Goal: Task Accomplishment & Management: Complete application form

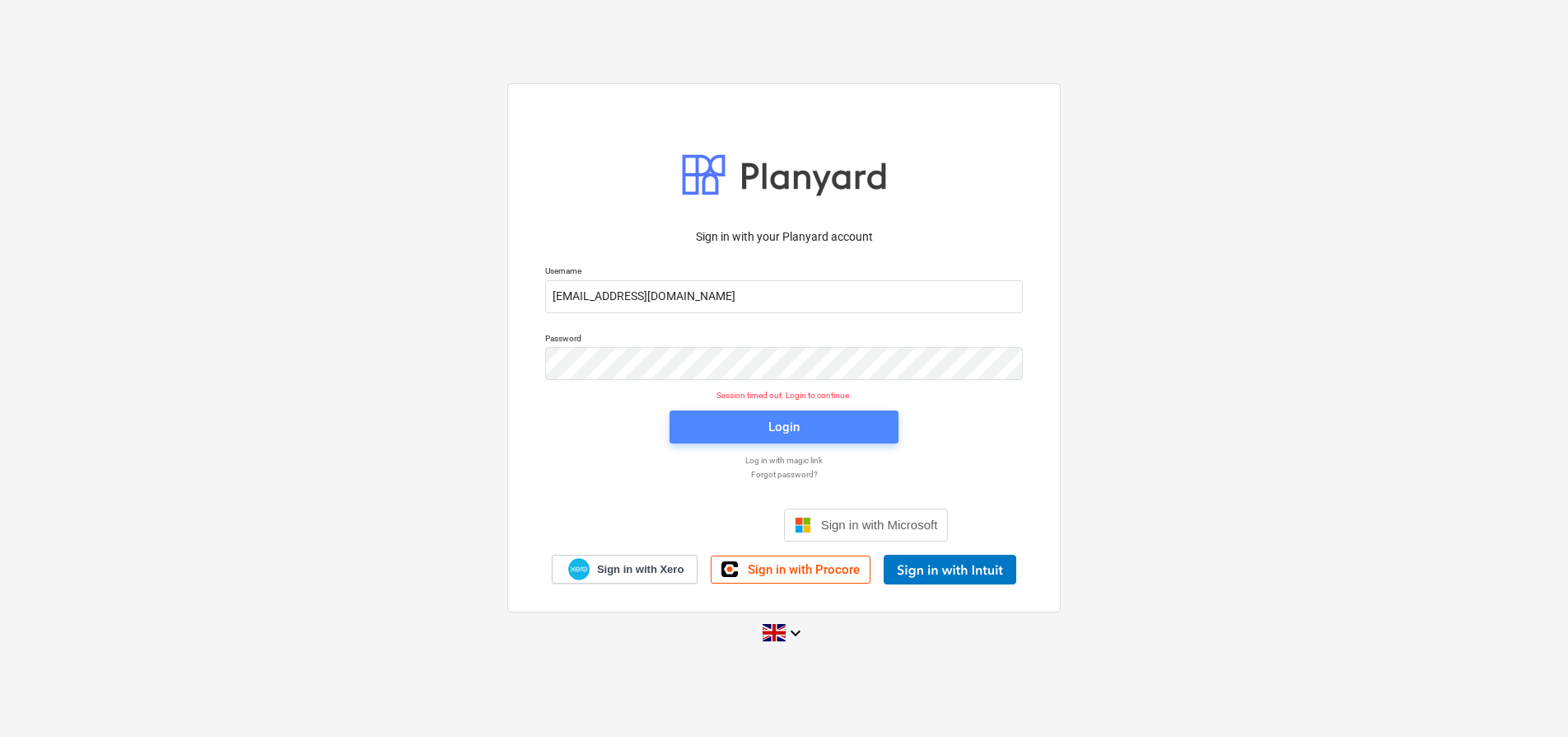
click at [792, 426] on div "Login" at bounding box center [784, 427] width 31 height 21
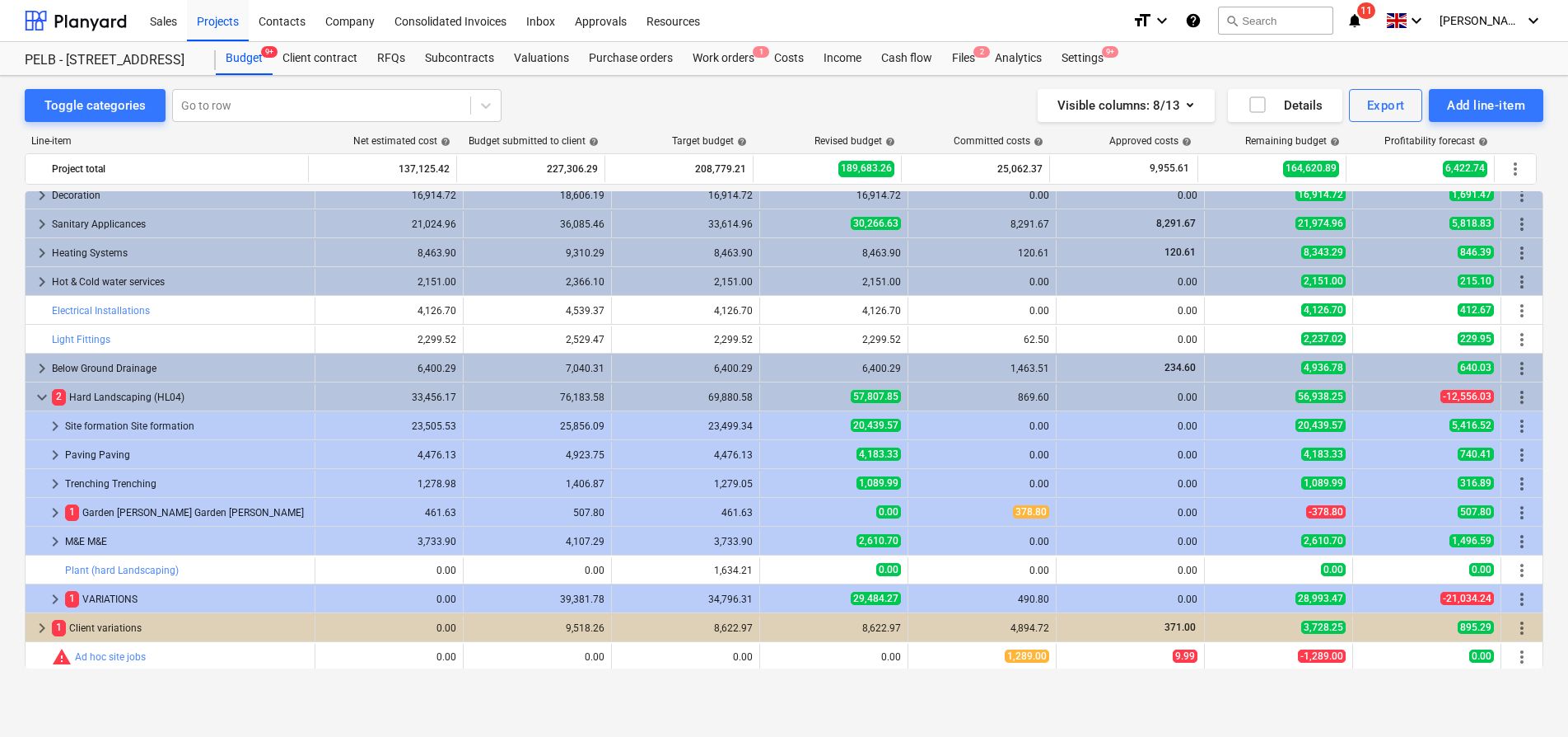
scroll to position [791, 0]
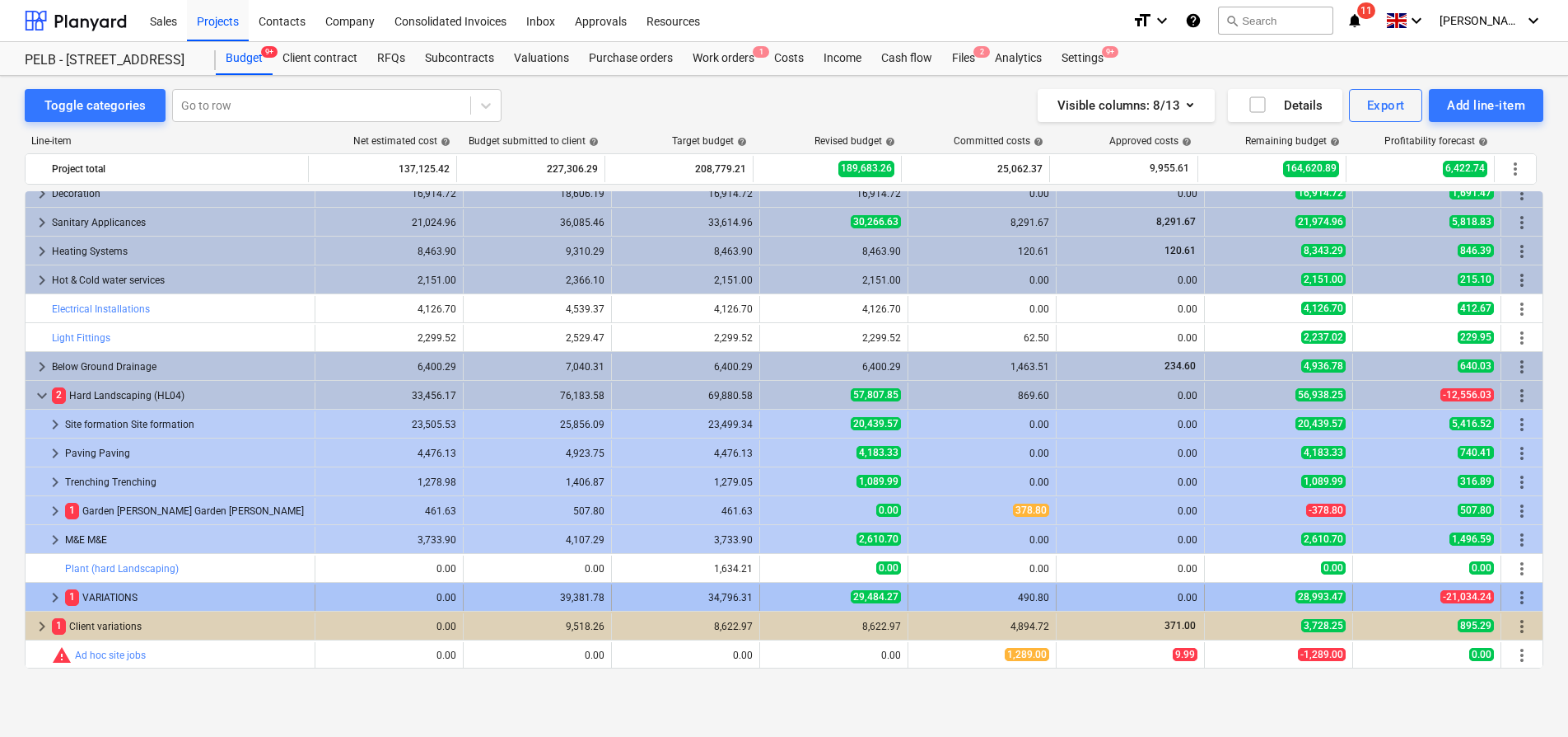
click at [55, 600] on span "keyboard_arrow_right" at bounding box center [55, 597] width 20 height 20
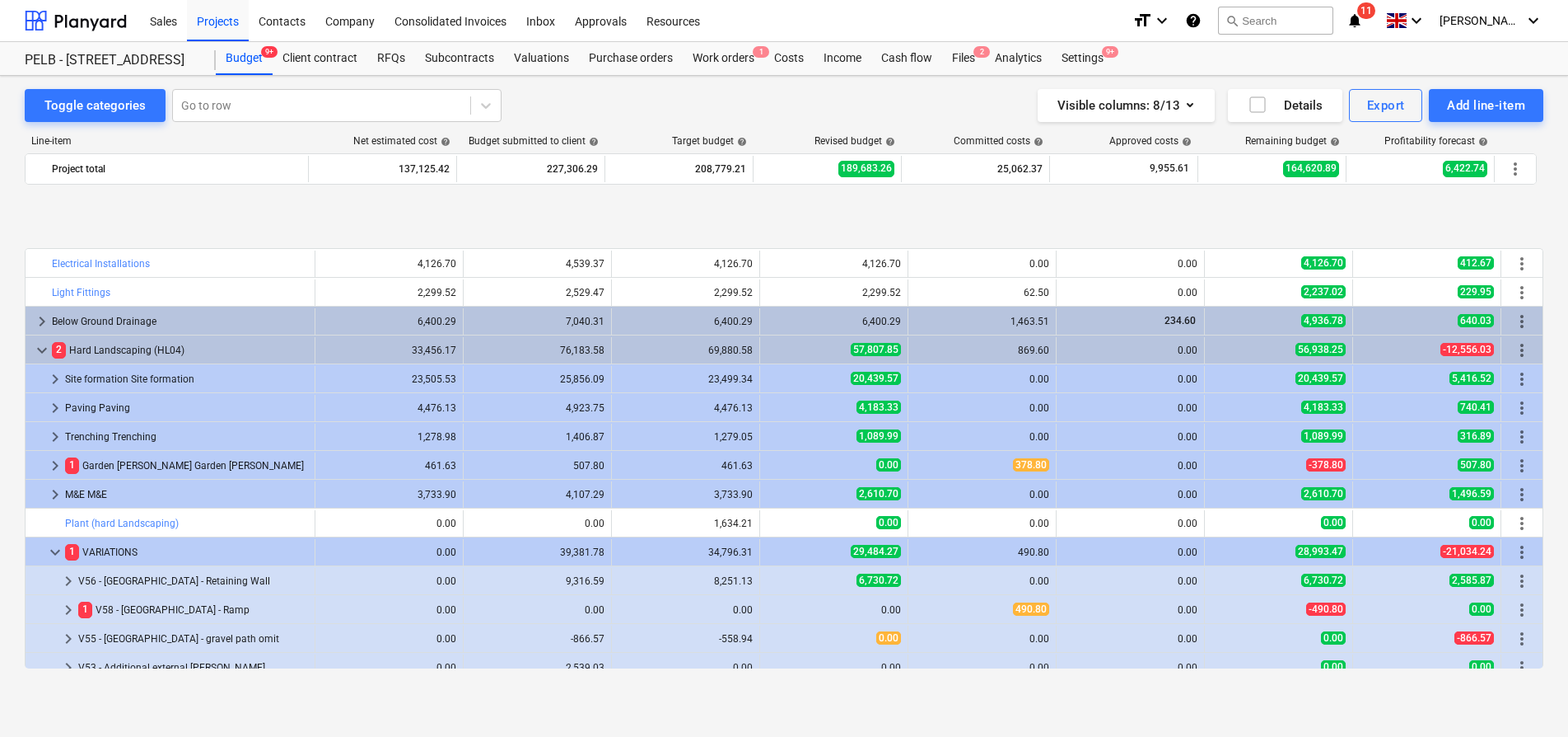
scroll to position [936, 0]
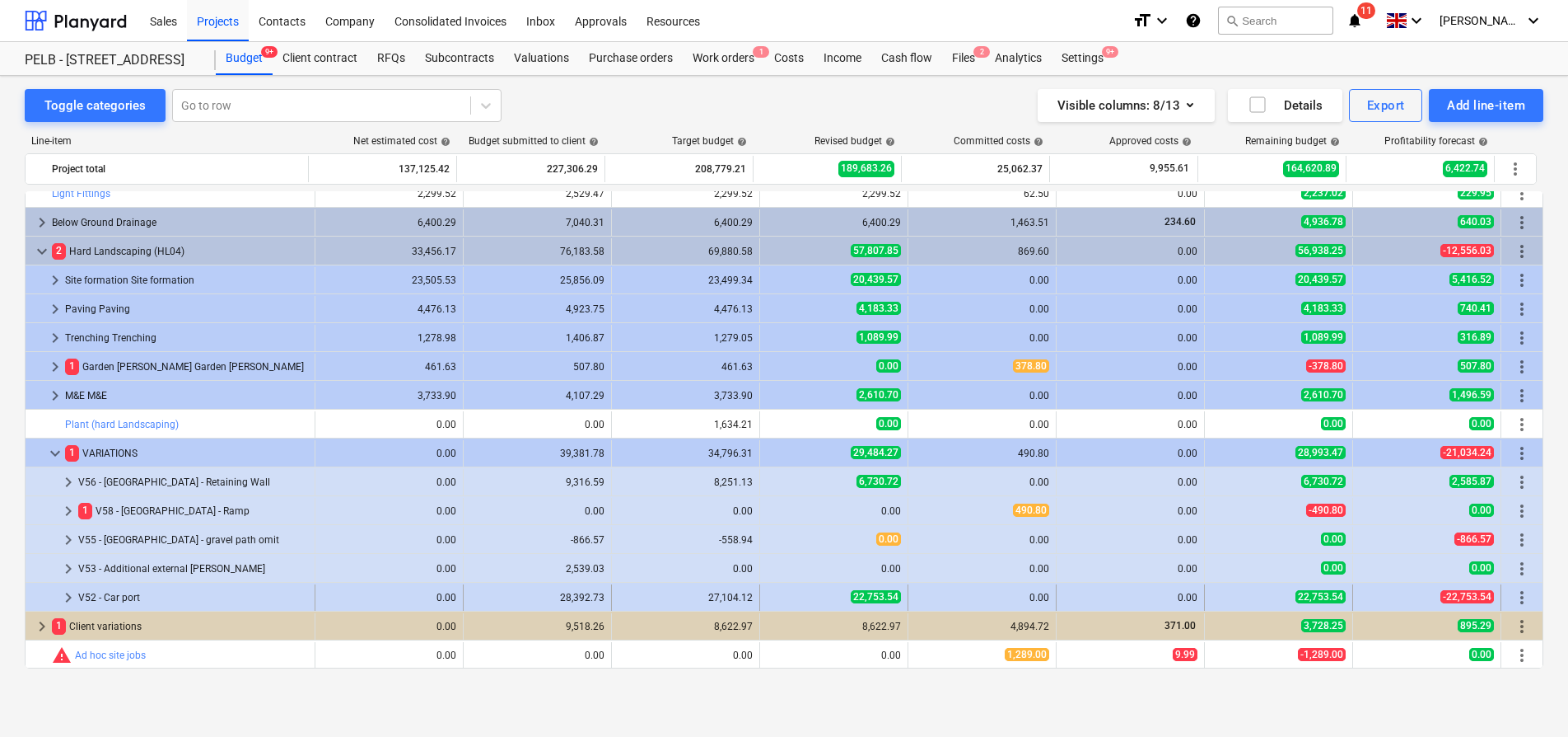
click at [64, 596] on span "keyboard_arrow_right" at bounding box center [68, 597] width 20 height 20
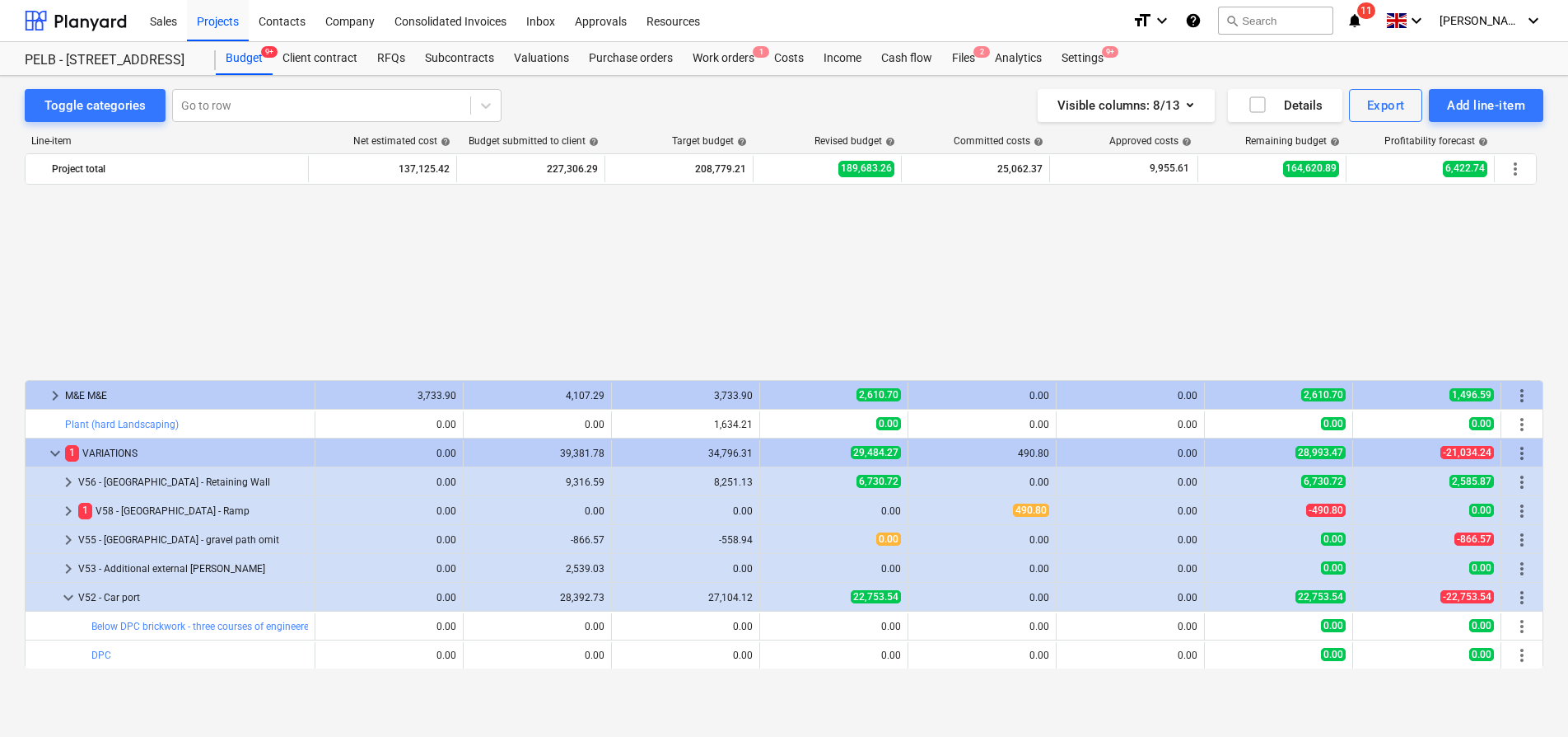
scroll to position [1282, 0]
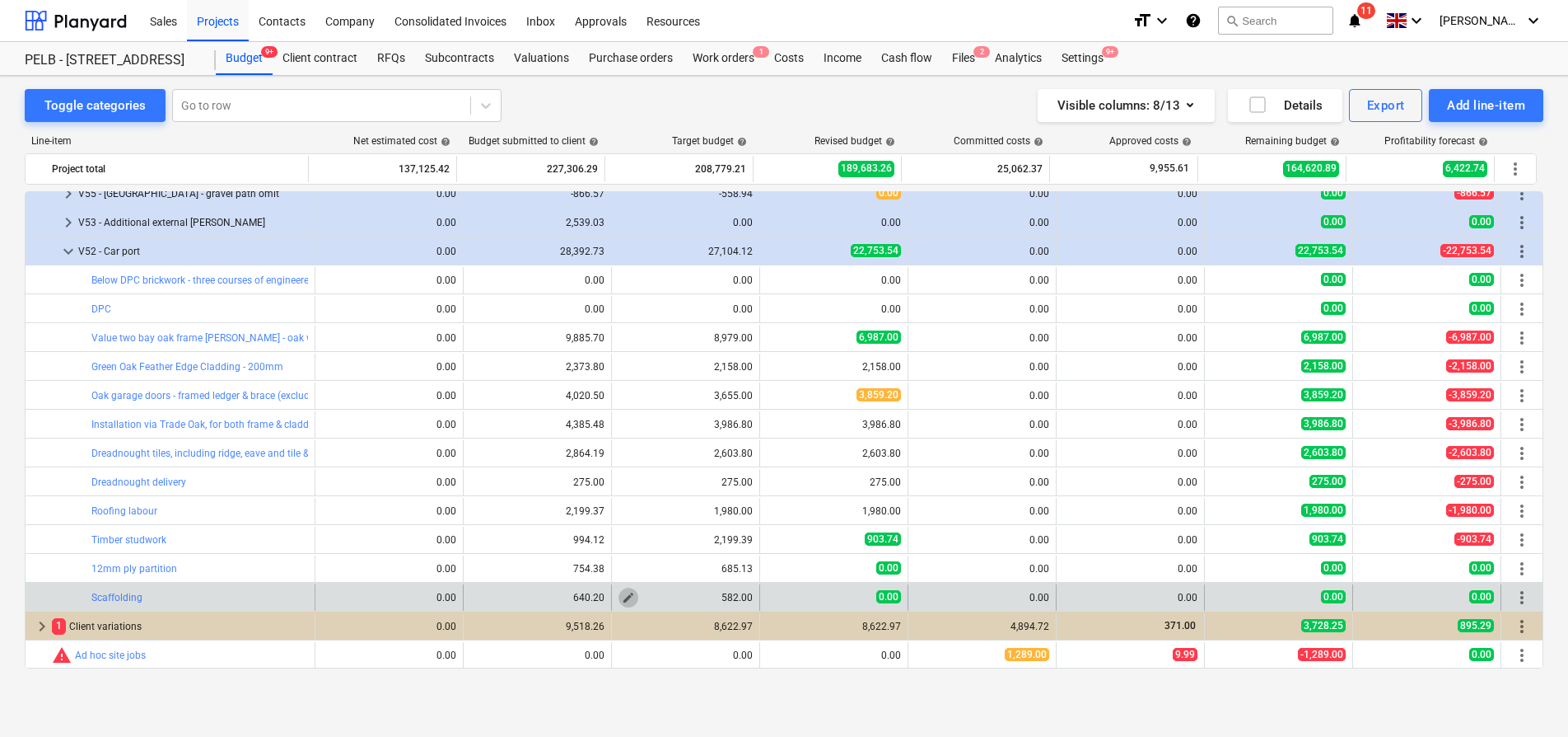
click at [625, 598] on span "edit" at bounding box center [628, 597] width 13 height 13
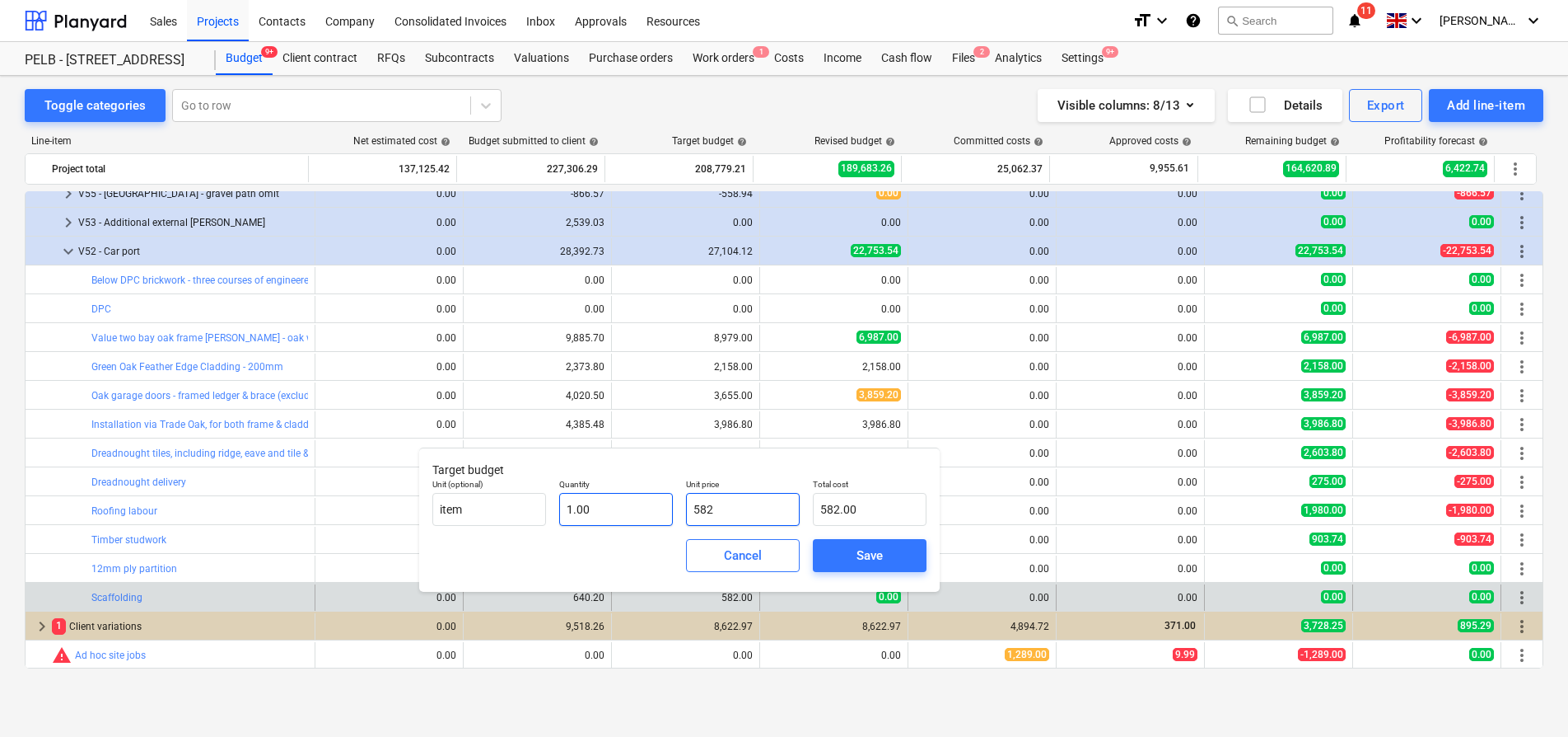
drag, startPoint x: 767, startPoint y: 514, endPoint x: 672, endPoint y: 502, distance: 95.8
click at [672, 502] on div "Unit (optional) item Quantity 1.00 Unit price 582 Total cost 582.00" at bounding box center [679, 502] width 507 height 60
type input "1"
type input "1.00"
type input "11"
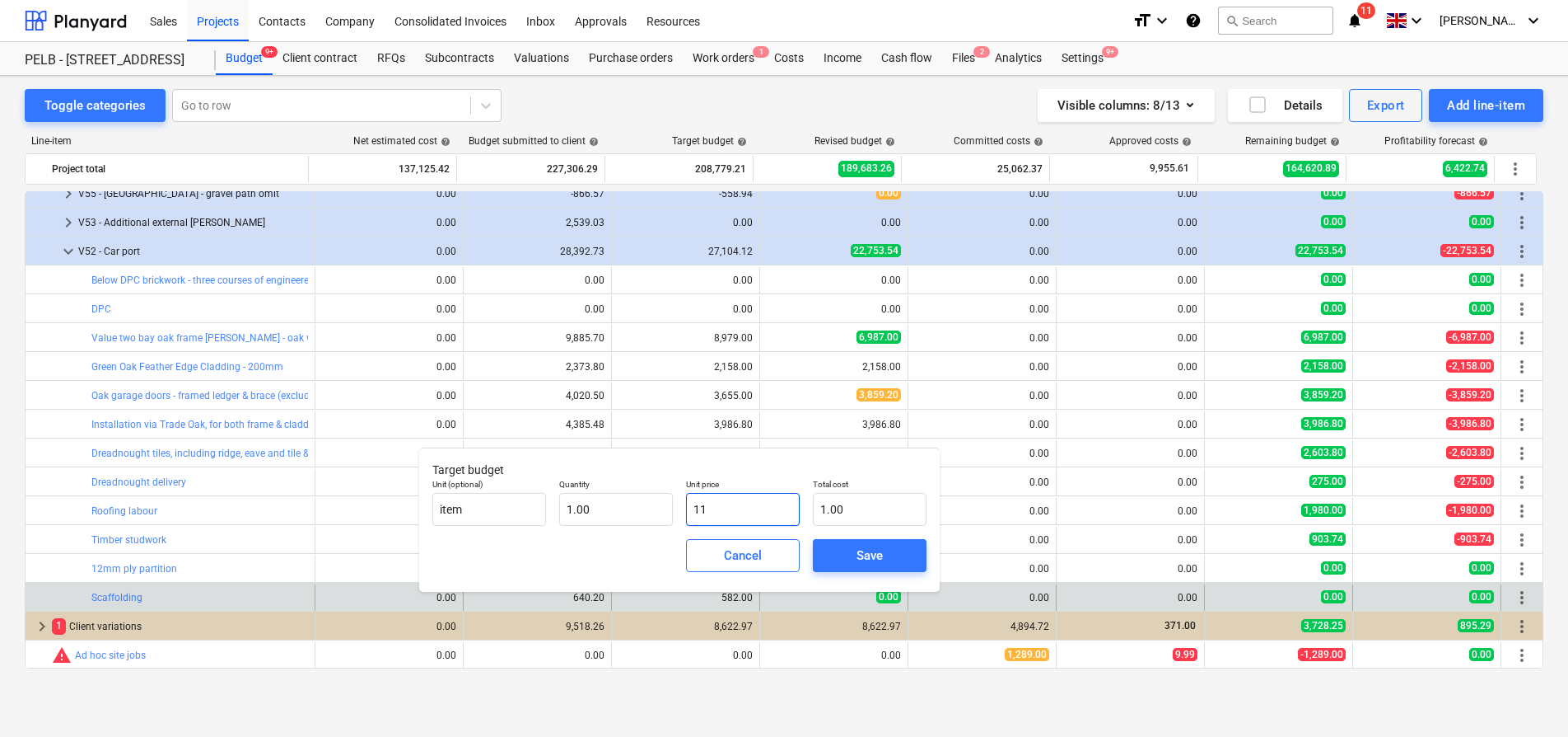
type input "11.00"
type input "114"
type input "114.00"
type input "1140"
type input "1,140.00"
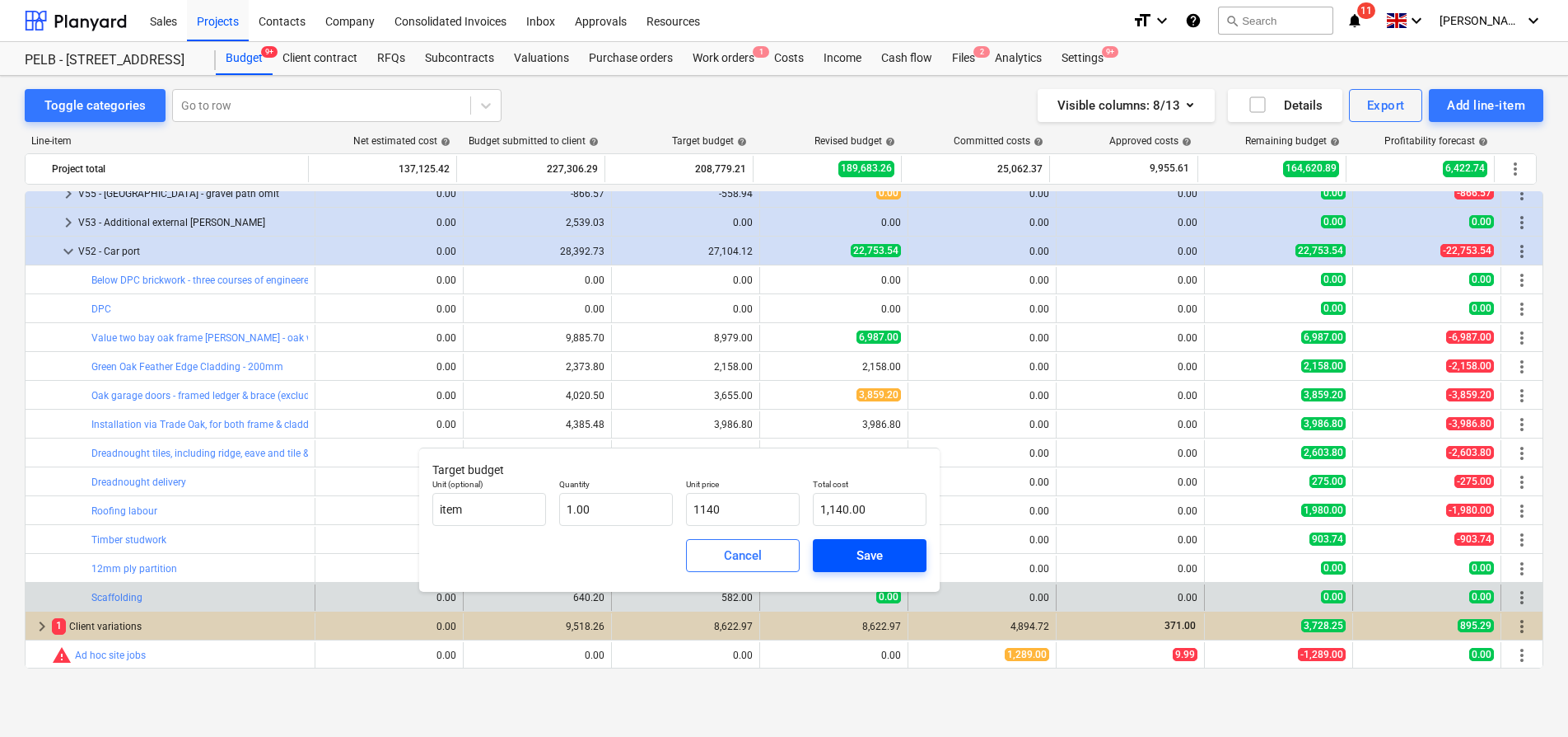
type input "1,140.00"
click at [886, 554] on span "Save" at bounding box center [870, 555] width 74 height 21
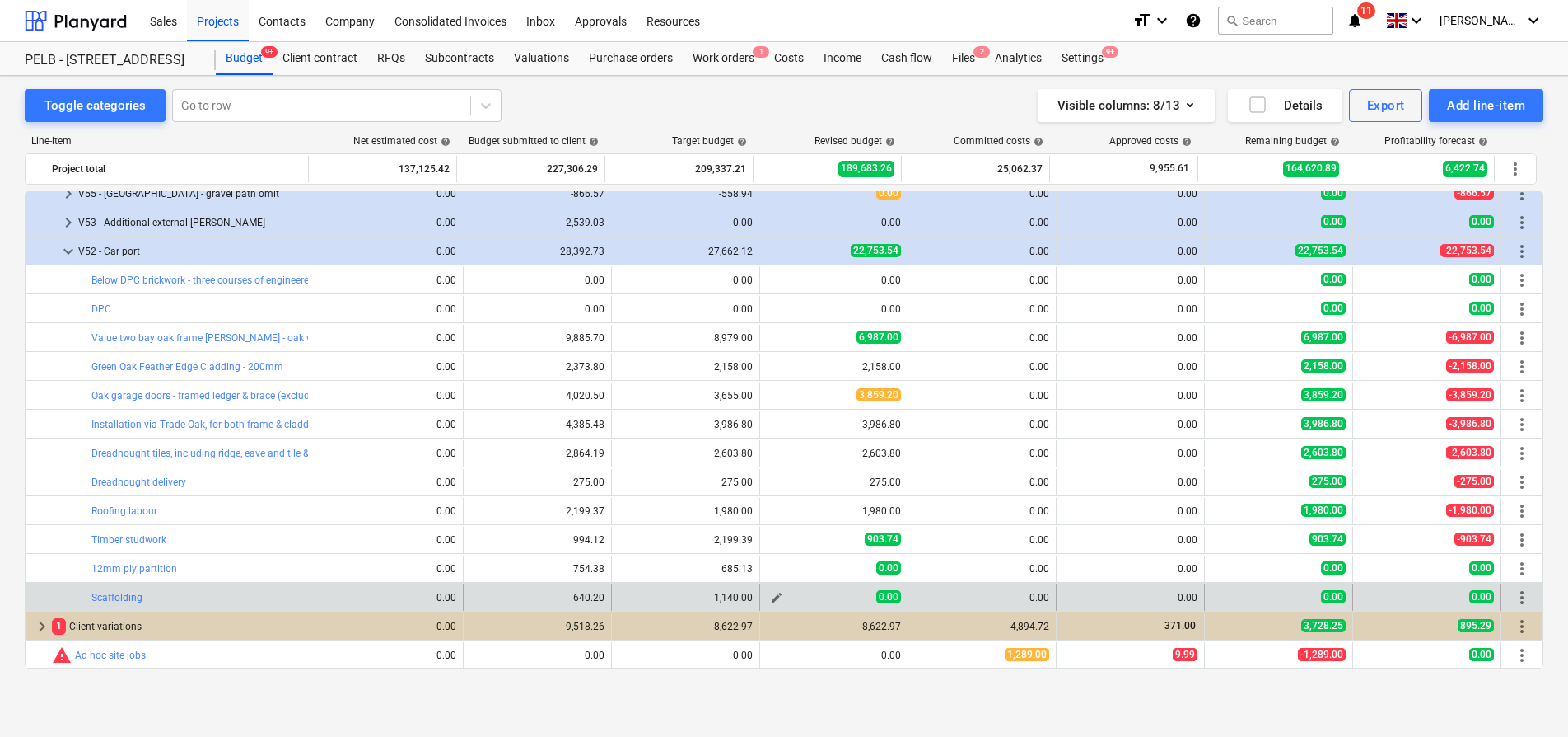
click at [770, 602] on span "edit" at bounding box center [777, 597] width 13 height 13
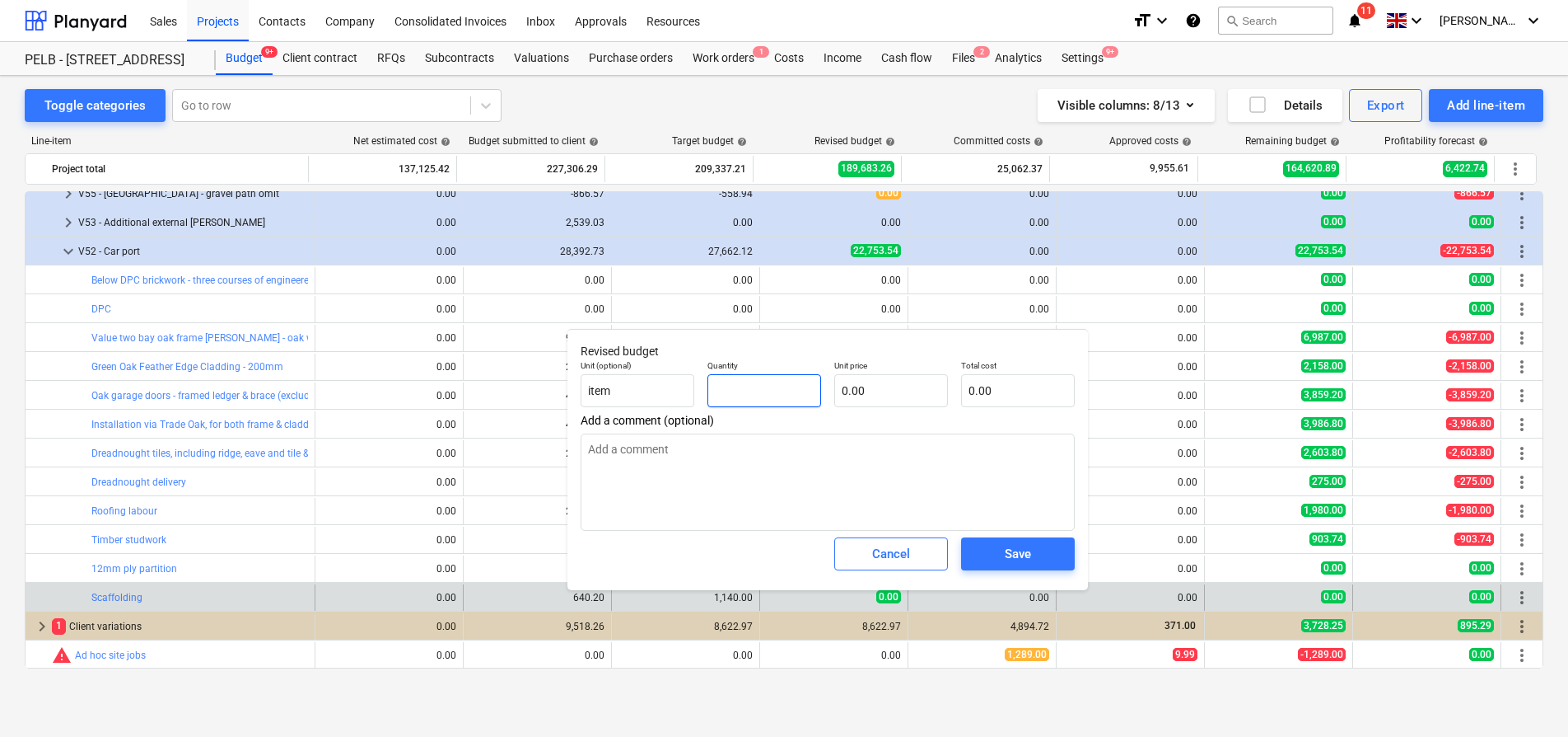
click at [764, 391] on input "text" at bounding box center [764, 390] width 113 height 33
type input "1"
type textarea "x"
type input "1.00"
type textarea "x"
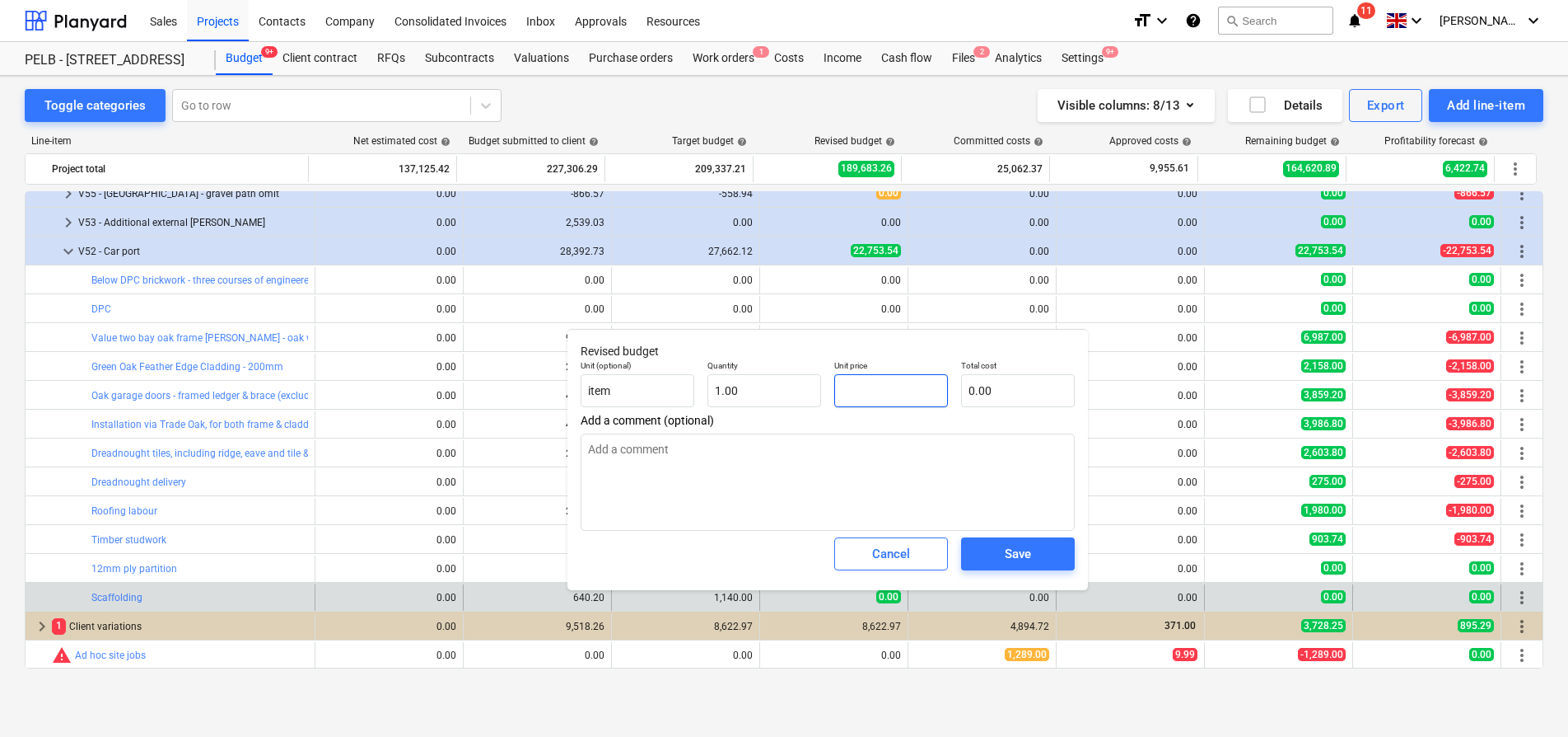
click at [839, 394] on input "text" at bounding box center [890, 390] width 113 height 33
type input "1"
type textarea "x"
type input "1.00"
type input "11"
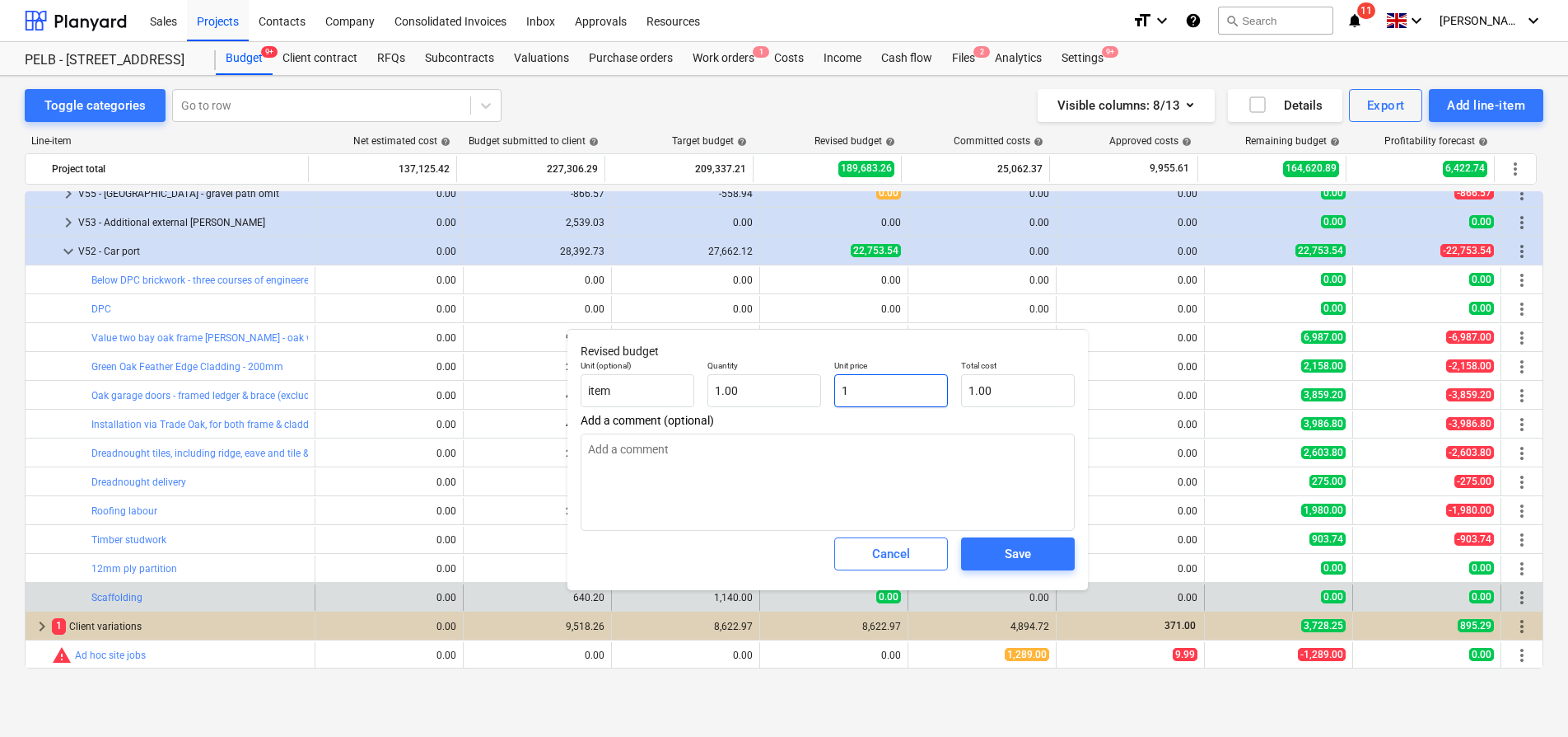
type textarea "x"
type input "11.00"
type input "114"
type textarea "x"
type input "114.00"
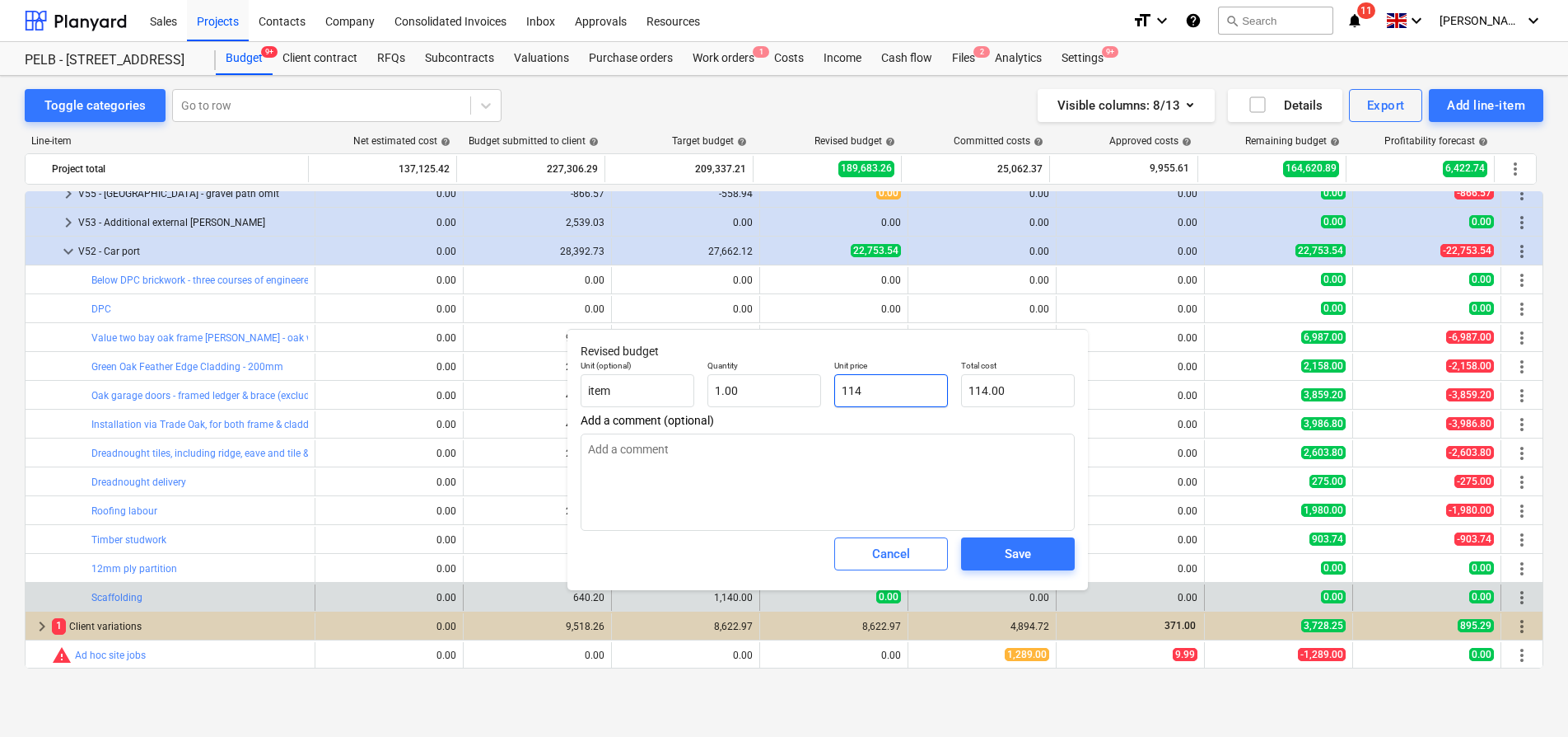
type input "1140"
type textarea "x"
type input "1,140.00"
click at [1023, 556] on div "Save" at bounding box center [1019, 553] width 27 height 21
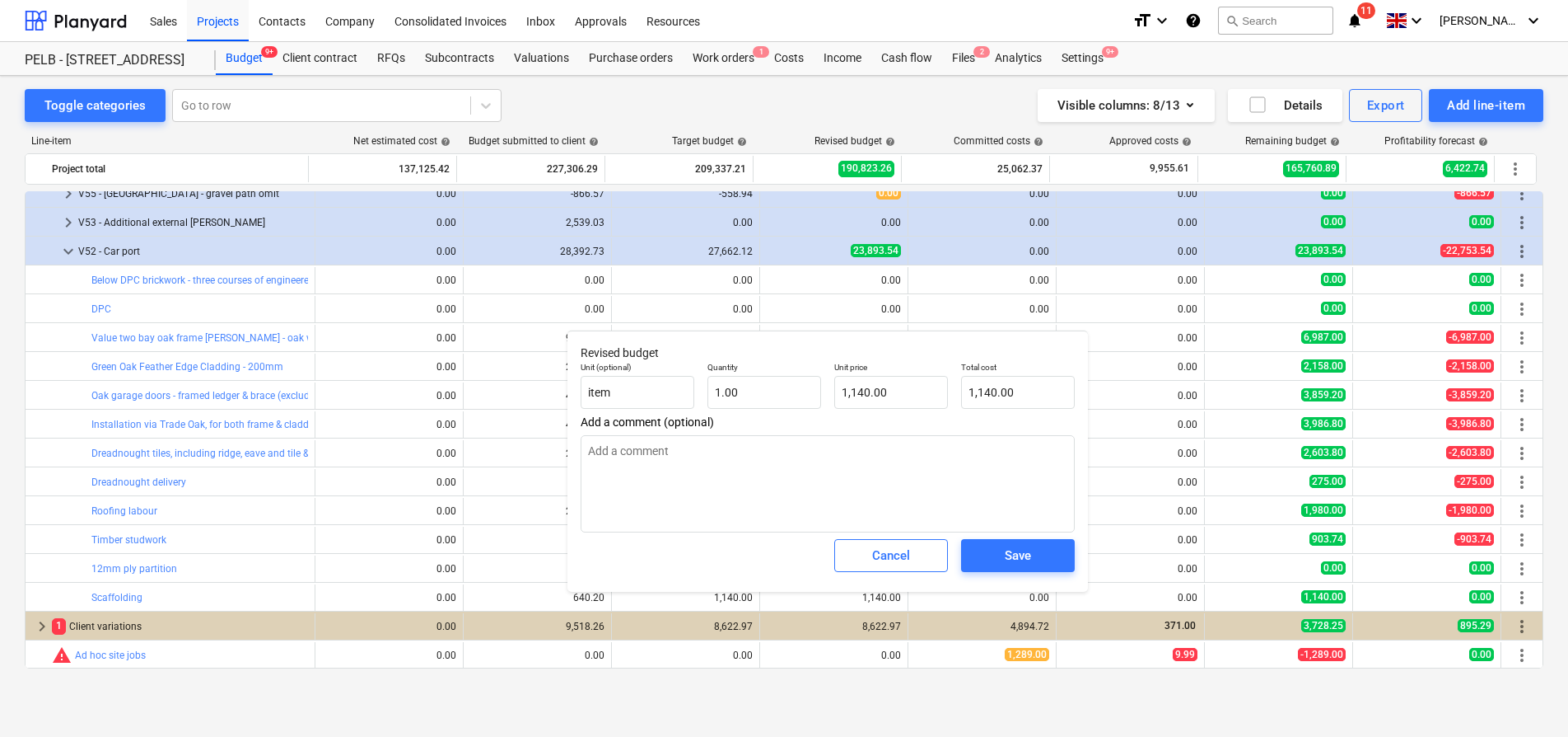
type textarea "x"
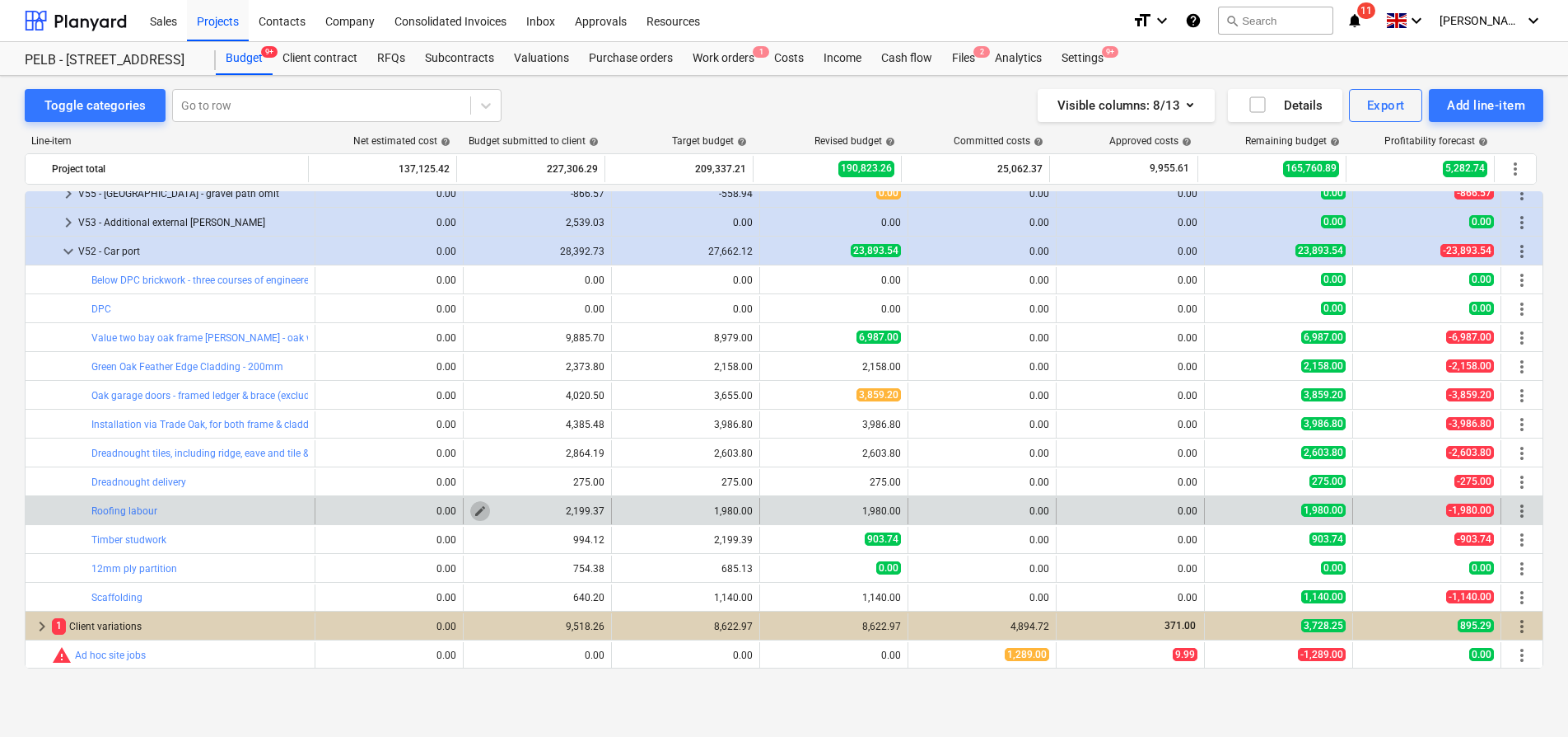
click at [481, 509] on button "edit" at bounding box center [480, 510] width 20 height 20
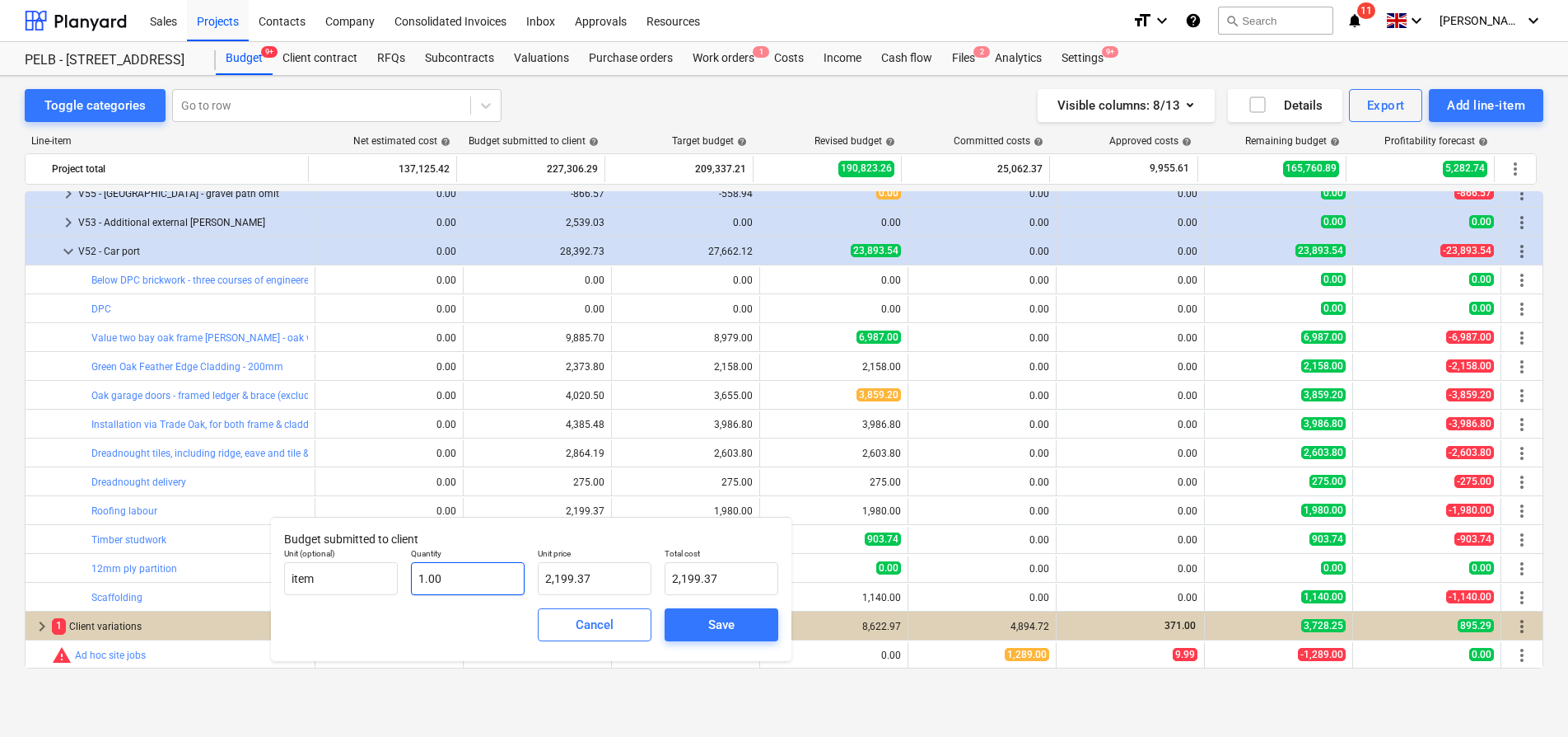
type input "1"
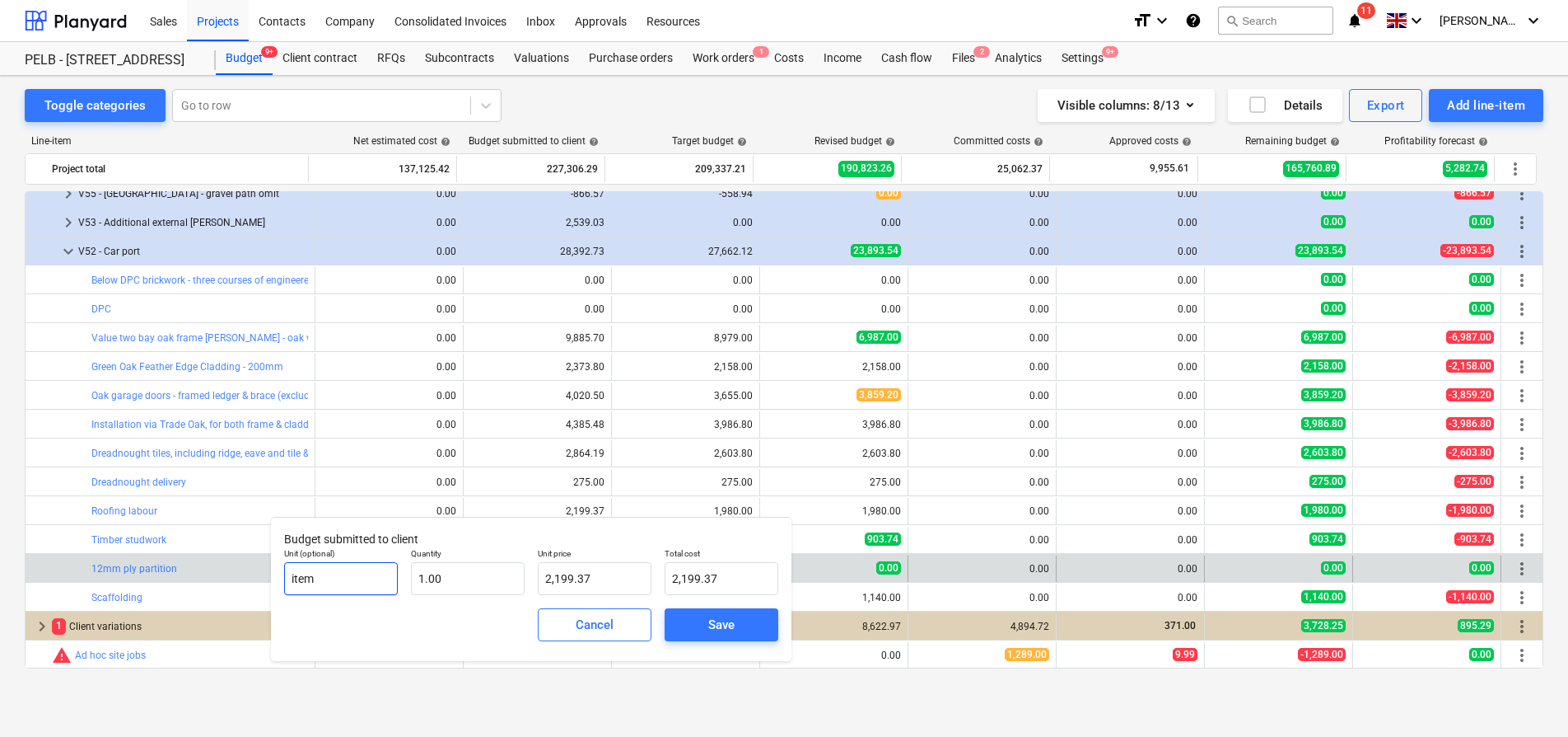
drag, startPoint x: 286, startPoint y: 581, endPoint x: 192, endPoint y: 578, distance: 94.0
click at [192, 578] on body "Sales Projects Contacts Company Consolidated Invoices Inbox Approvals Resources…" at bounding box center [784, 368] width 1568 height 737
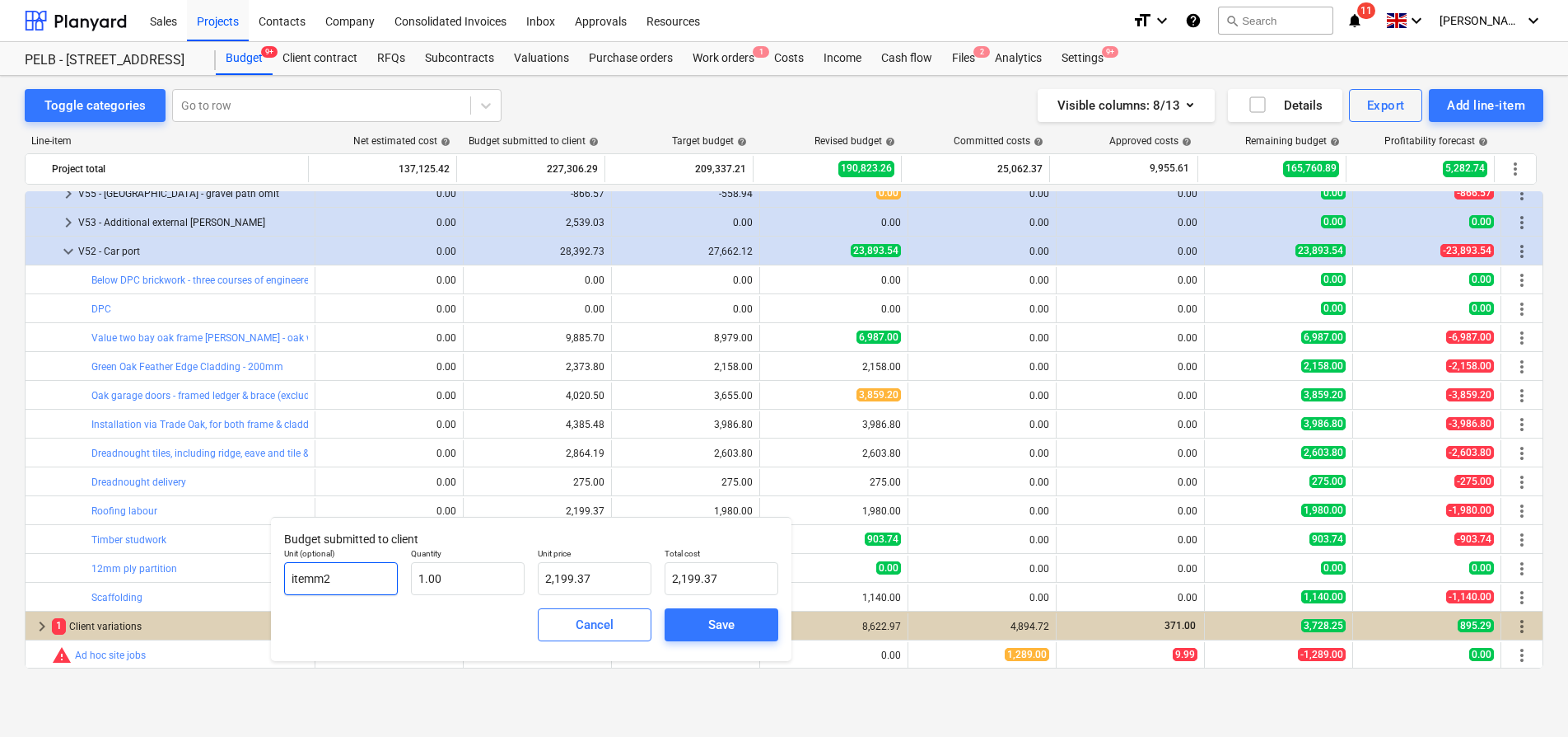
type input "itemm2"
click at [532, 576] on div "Unit price 2,199.37" at bounding box center [594, 570] width 127 height 60
drag, startPoint x: 496, startPoint y: 584, endPoint x: 333, endPoint y: 570, distance: 163.6
click at [419, 580] on input "1" at bounding box center [467, 578] width 113 height 33
type input "1.00"
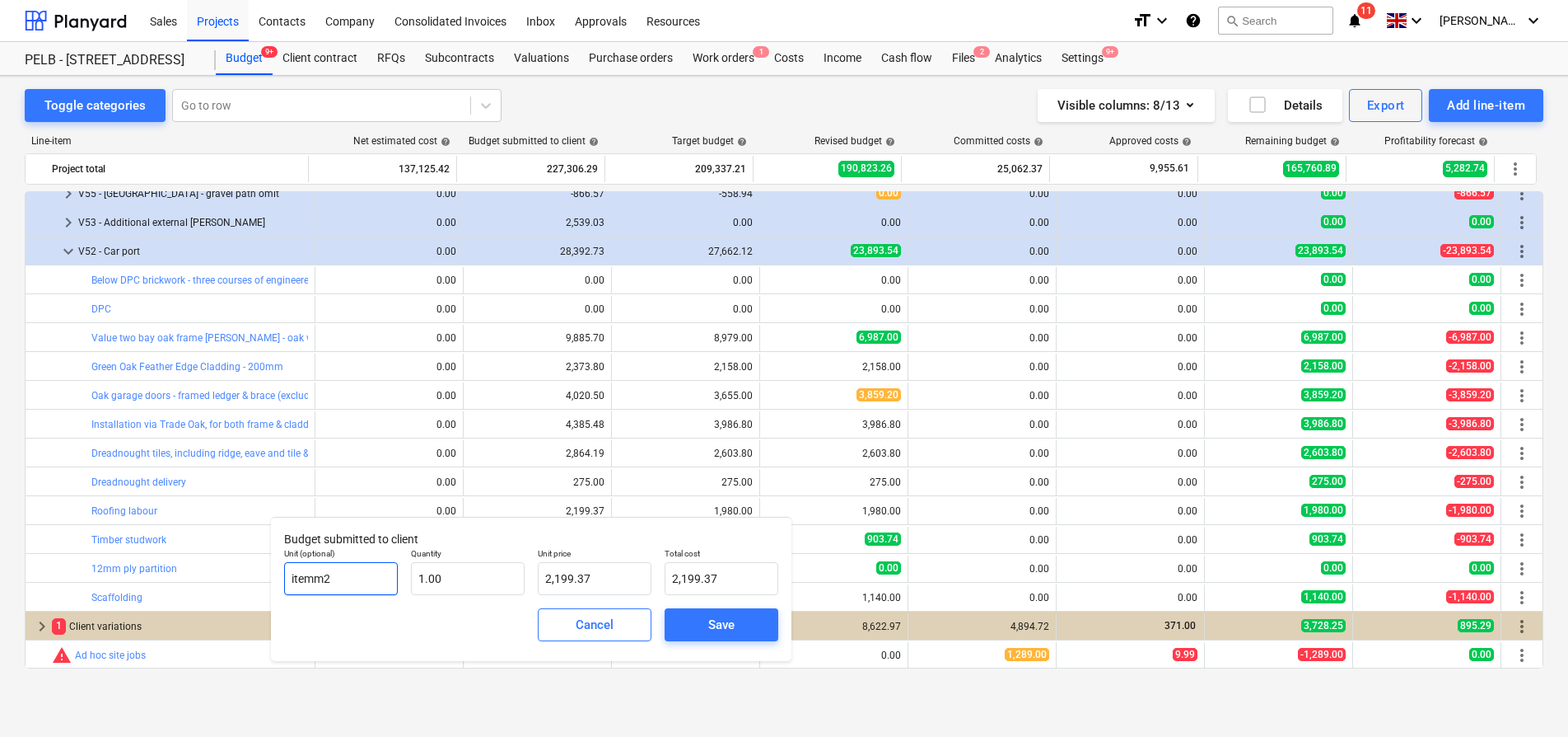
click at [313, 573] on input "itemm2" at bounding box center [341, 578] width 113 height 33
type input "m2"
type input "1"
click at [473, 589] on input "1" at bounding box center [467, 578] width 113 height 33
type input "0.00"
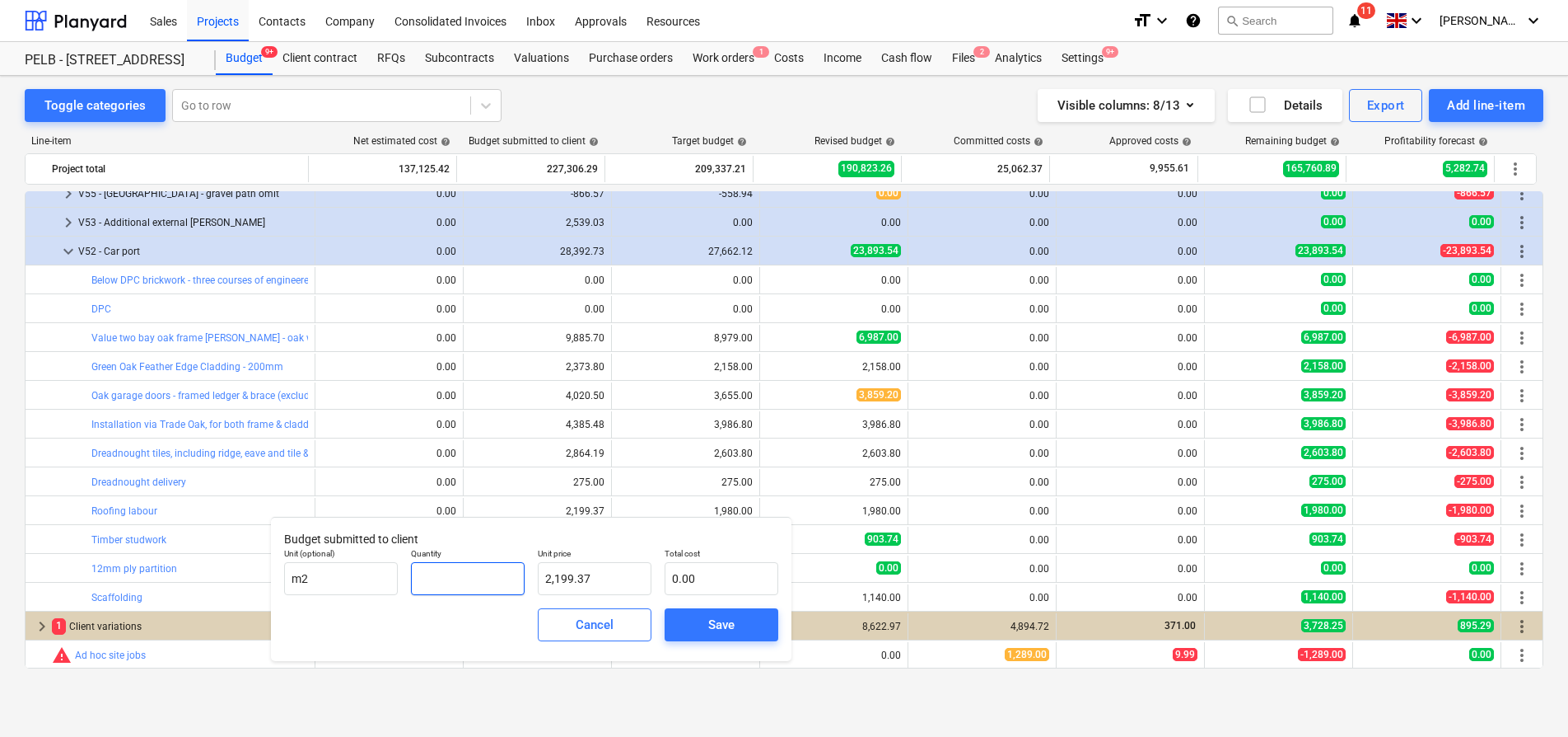
type input "5"
type input "10,996.85"
type input "53"
type input "116,566.61"
type input "53.4"
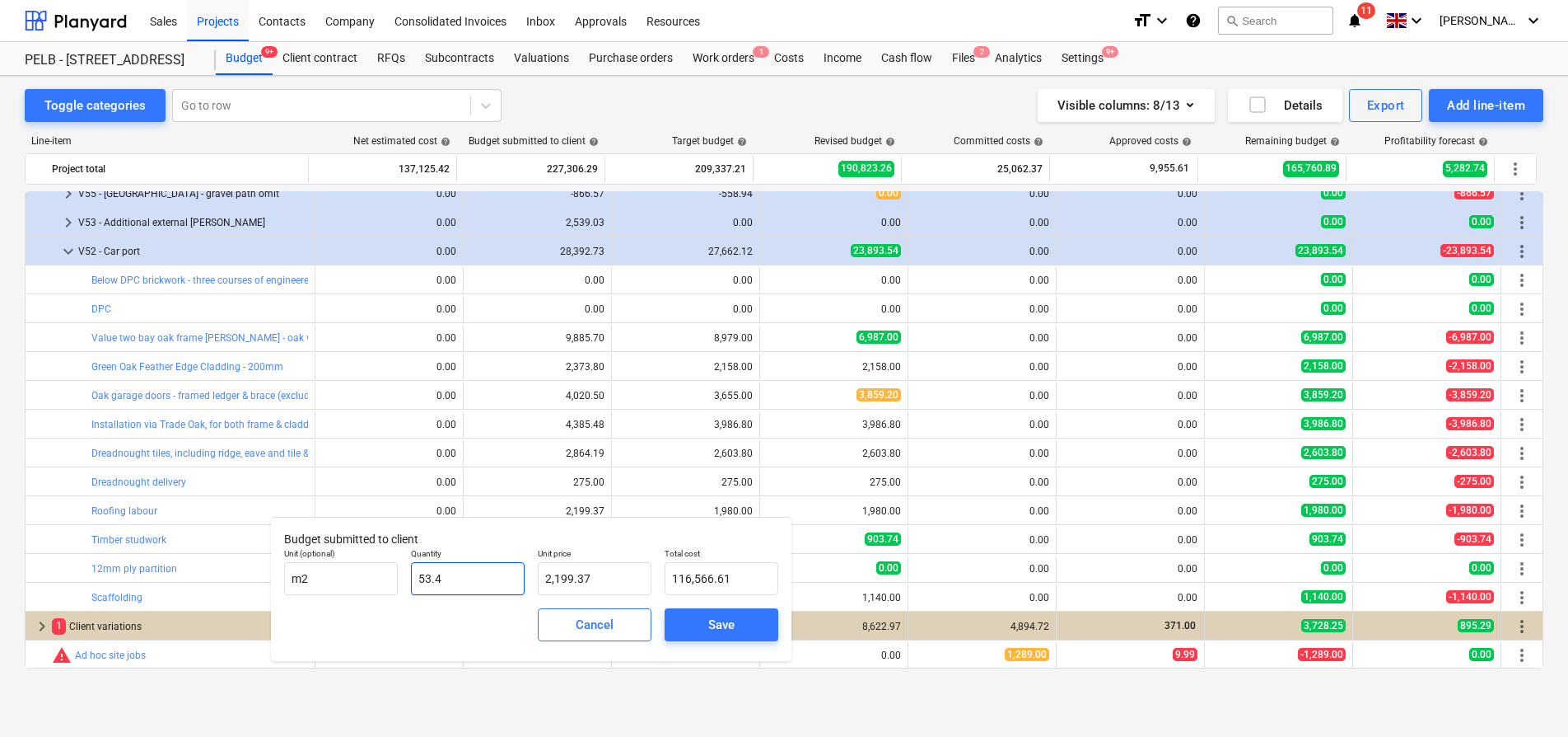
type input "117,446.36"
type input "53.46"
type input "117,578.32"
type input "53.46"
click at [608, 584] on input "2199.37" at bounding box center [594, 578] width 113 height 33
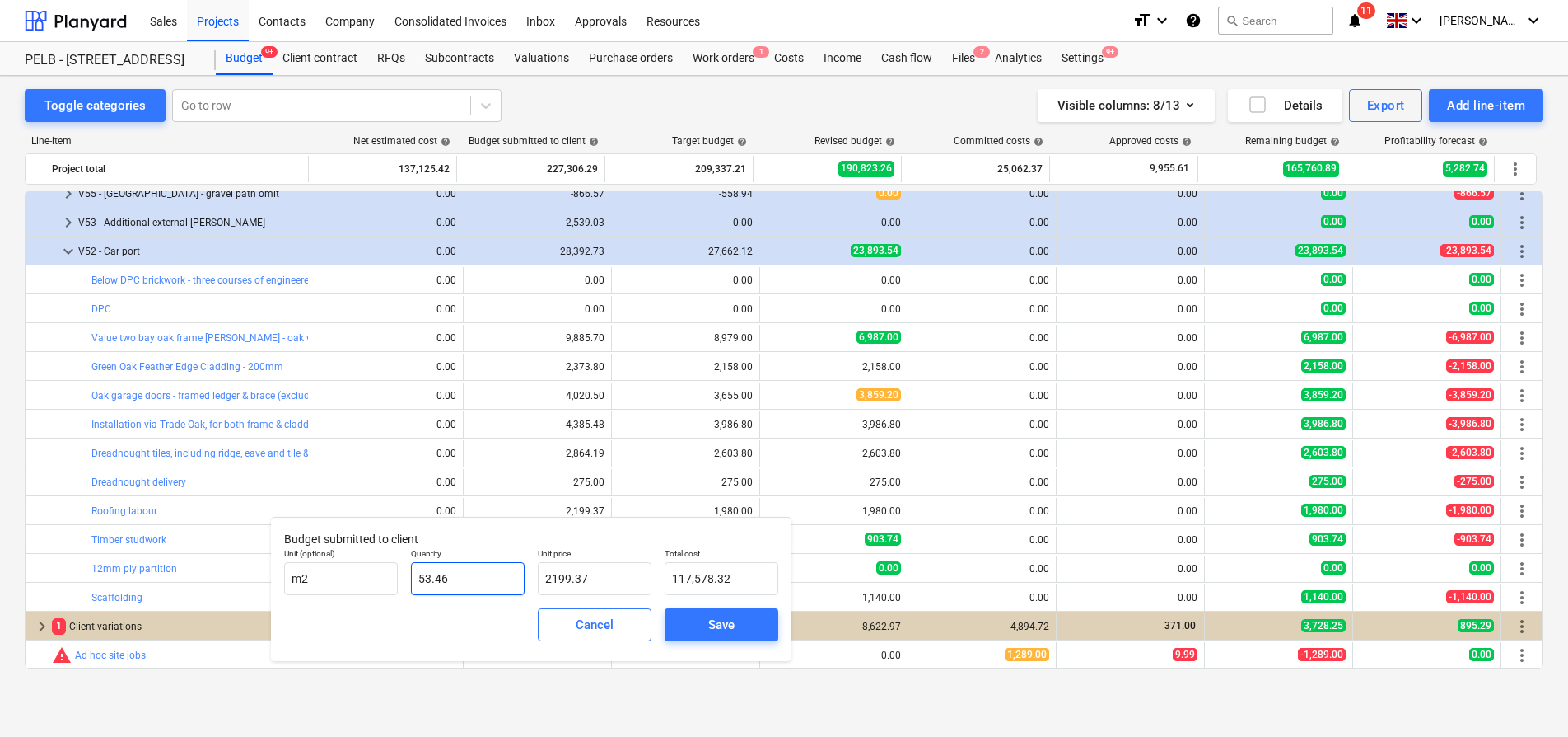
type input "2,199.37"
drag, startPoint x: 513, startPoint y: 577, endPoint x: 406, endPoint y: 578, distance: 107.0
click at [406, 578] on div "Quantity 53.46" at bounding box center [467, 570] width 127 height 60
type input "4"
type input "8,797.48"
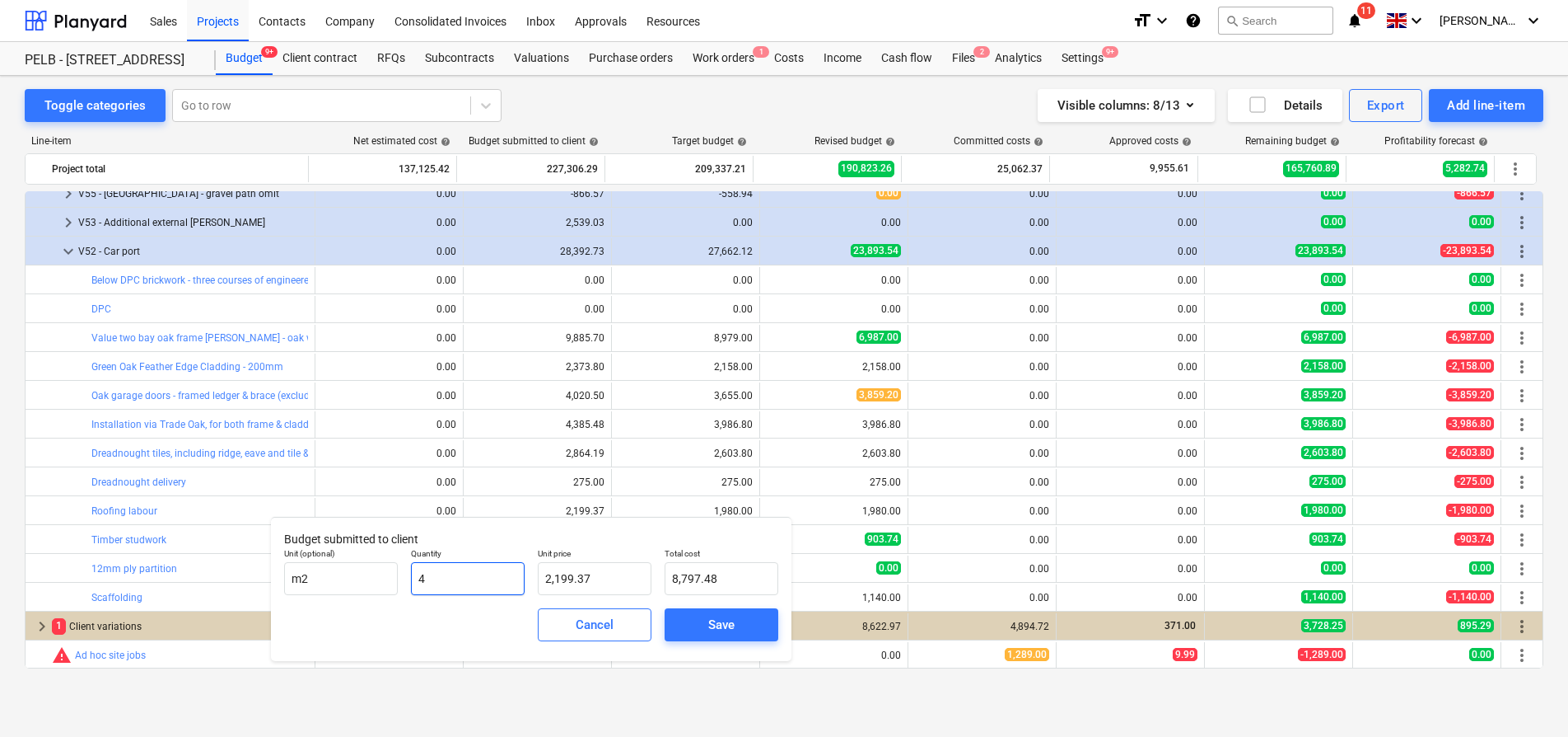
type input "45"
type input "98,971.65"
type input "4"
type input "8,797.48"
type input "0.00"
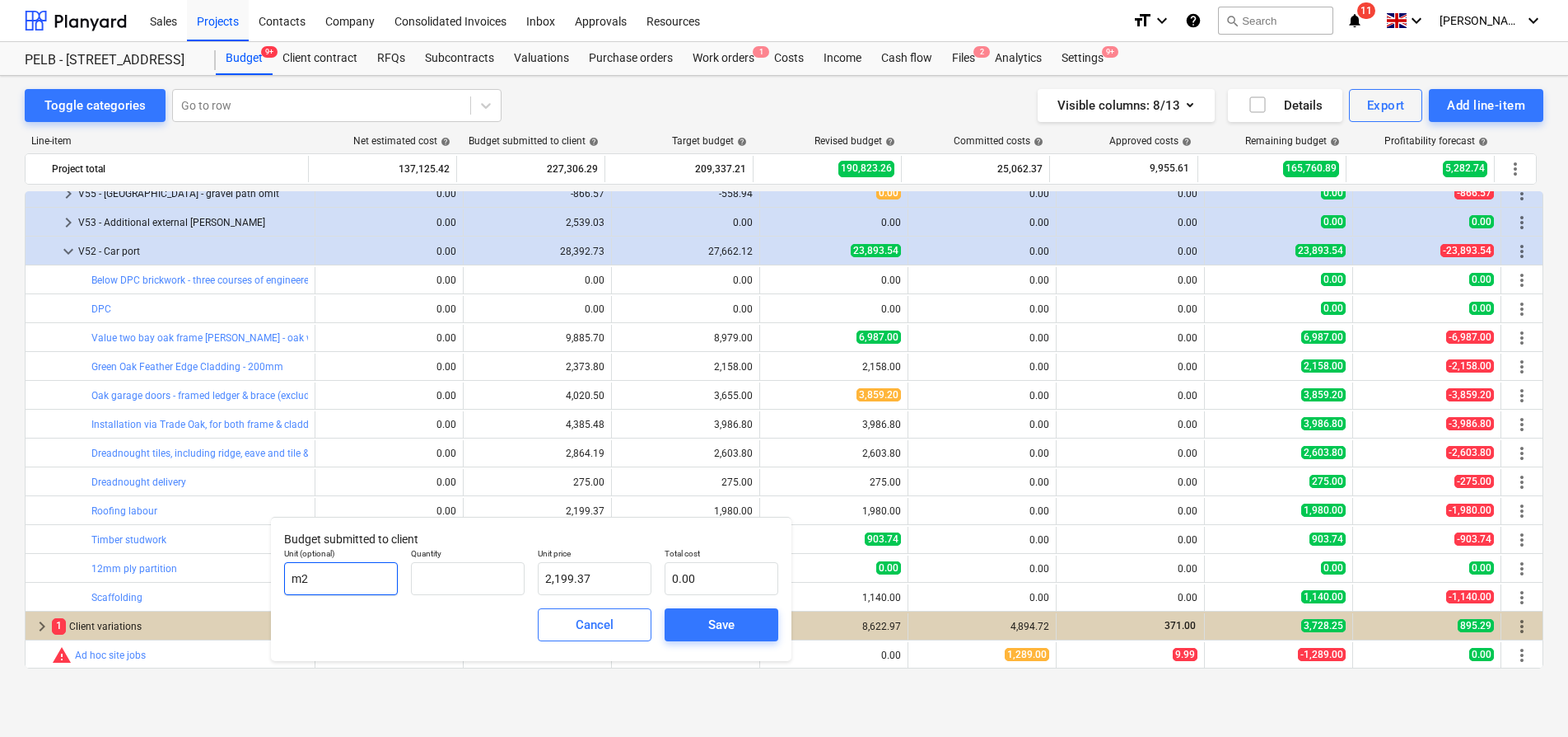
type input "0.00"
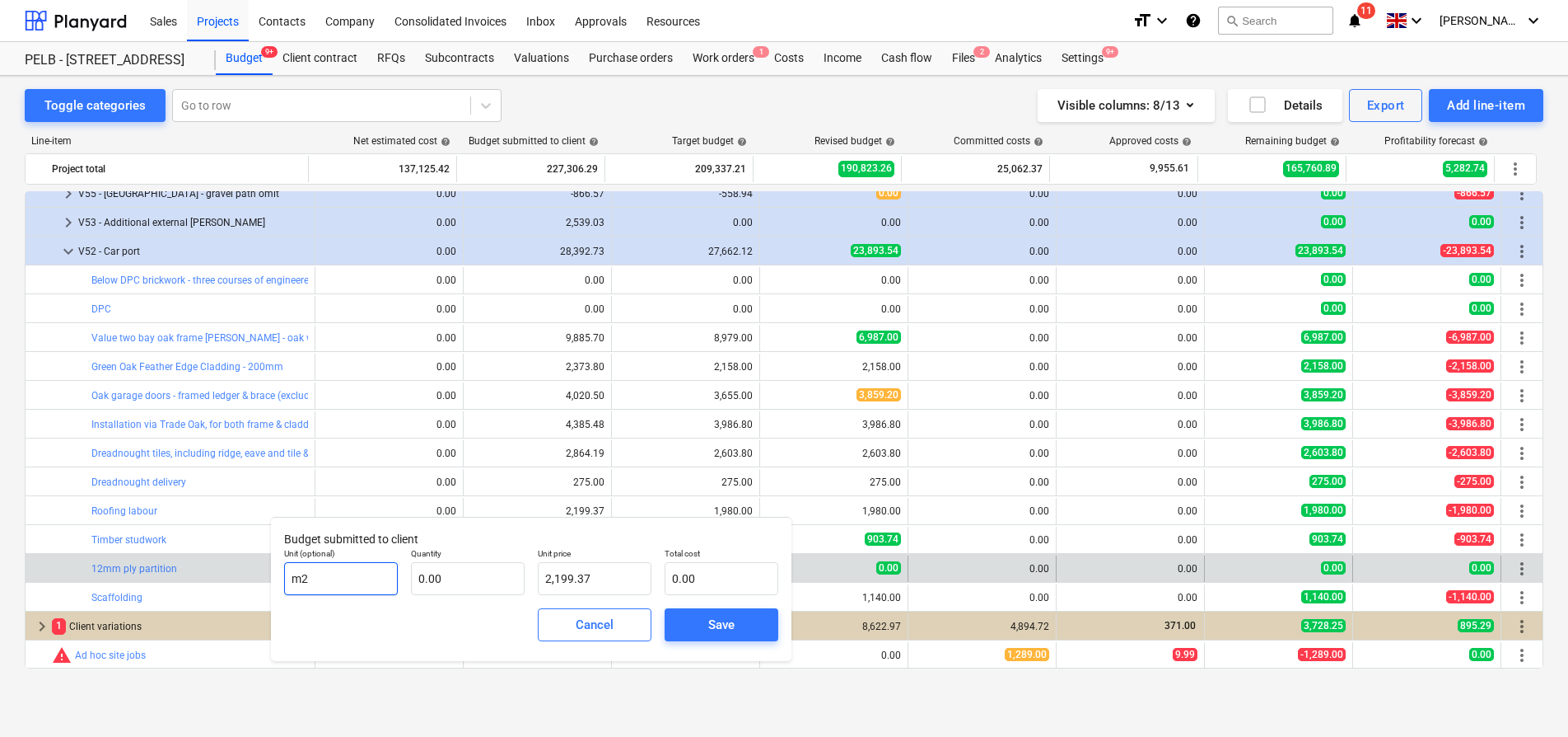
drag, startPoint x: 368, startPoint y: 584, endPoint x: 210, endPoint y: 576, distance: 158.2
click at [210, 576] on body "Sales Projects Contacts Company Consolidated Invoices Inbox Approvals Resources…" at bounding box center [784, 368] width 1568 height 737
type input "m"
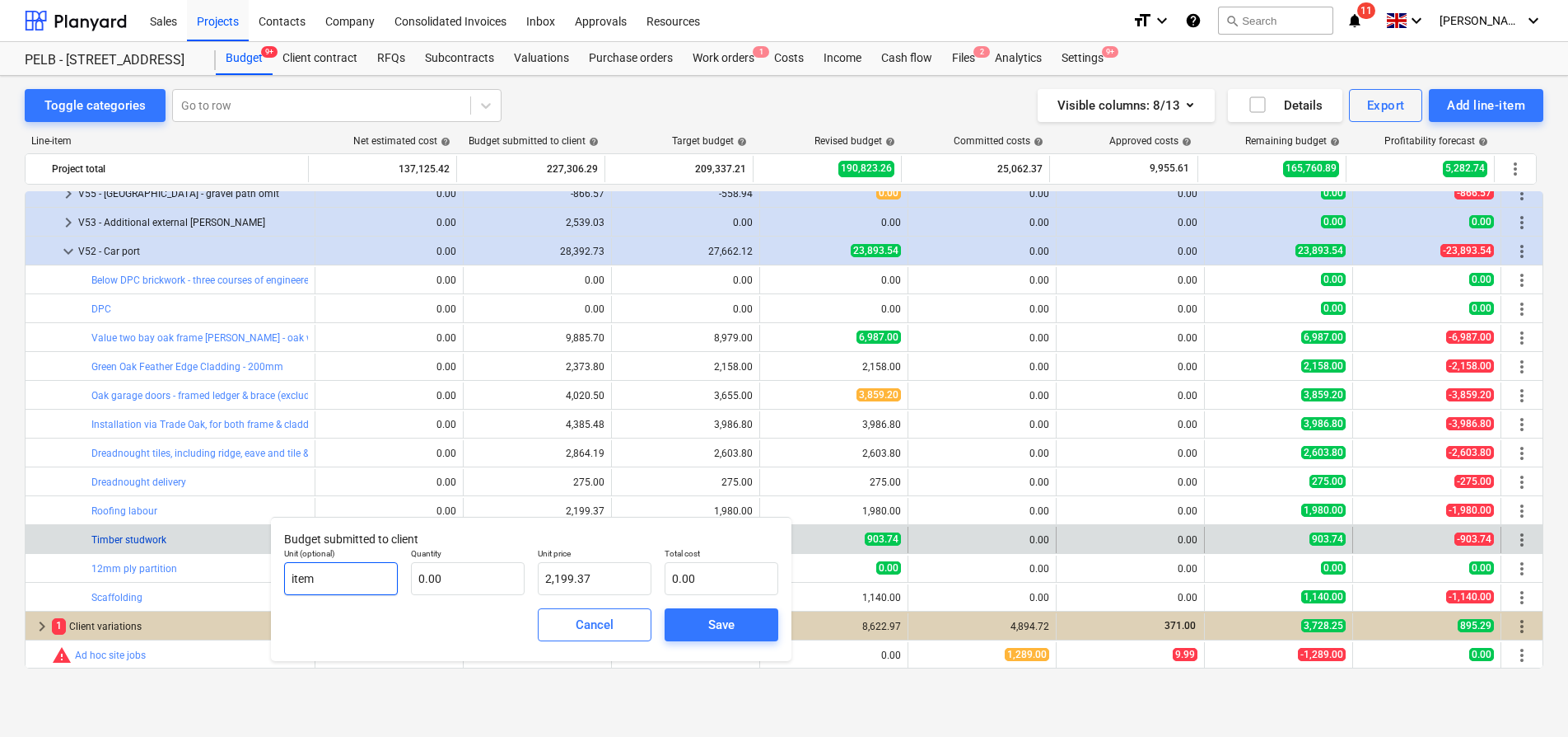
type input "item"
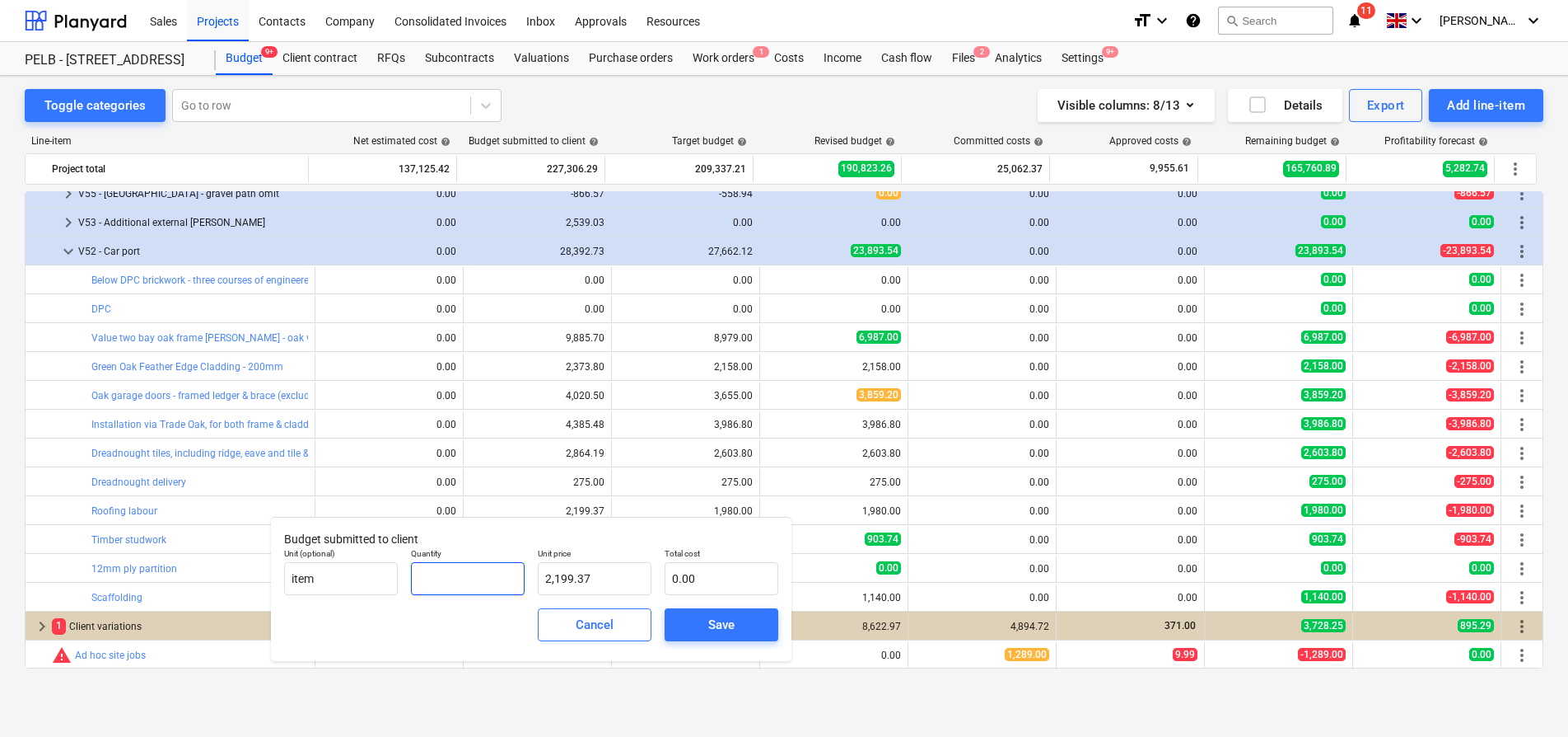
click at [444, 578] on input "text" at bounding box center [467, 578] width 113 height 33
drag, startPoint x: 469, startPoint y: 581, endPoint x: 395, endPoint y: 580, distance: 74.0
click at [395, 580] on div "Unit (optional) item Quantity Unit price 2,199.37 Total cost 0.00" at bounding box center [531, 570] width 507 height 60
type input "1"
type input "2,199.37"
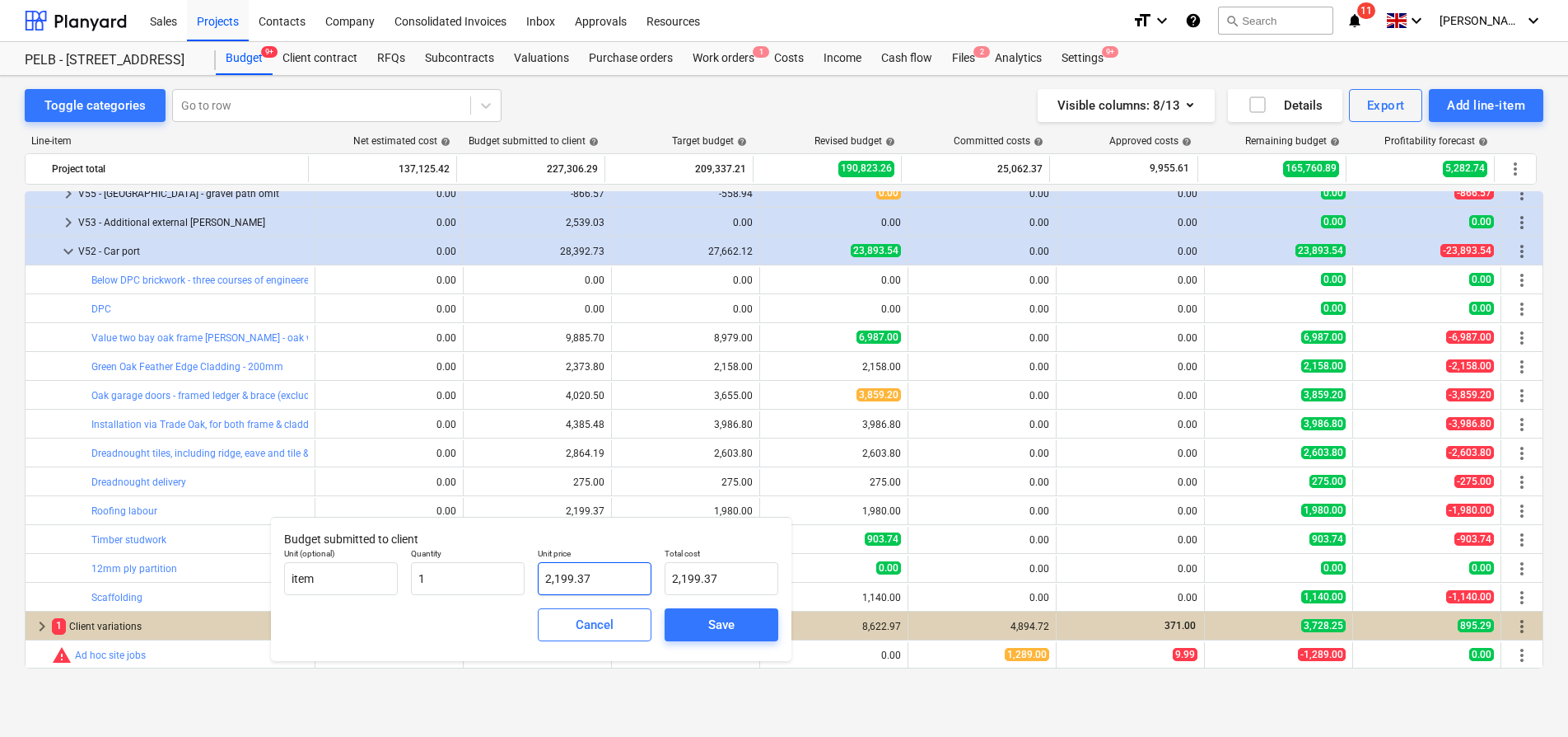
type input "1.00"
drag, startPoint x: 620, startPoint y: 578, endPoint x: 544, endPoint y: 578, distance: 76.0
click at [544, 578] on input "2199.37" at bounding box center [594, 578] width 113 height 33
type input "2"
type input "2.00"
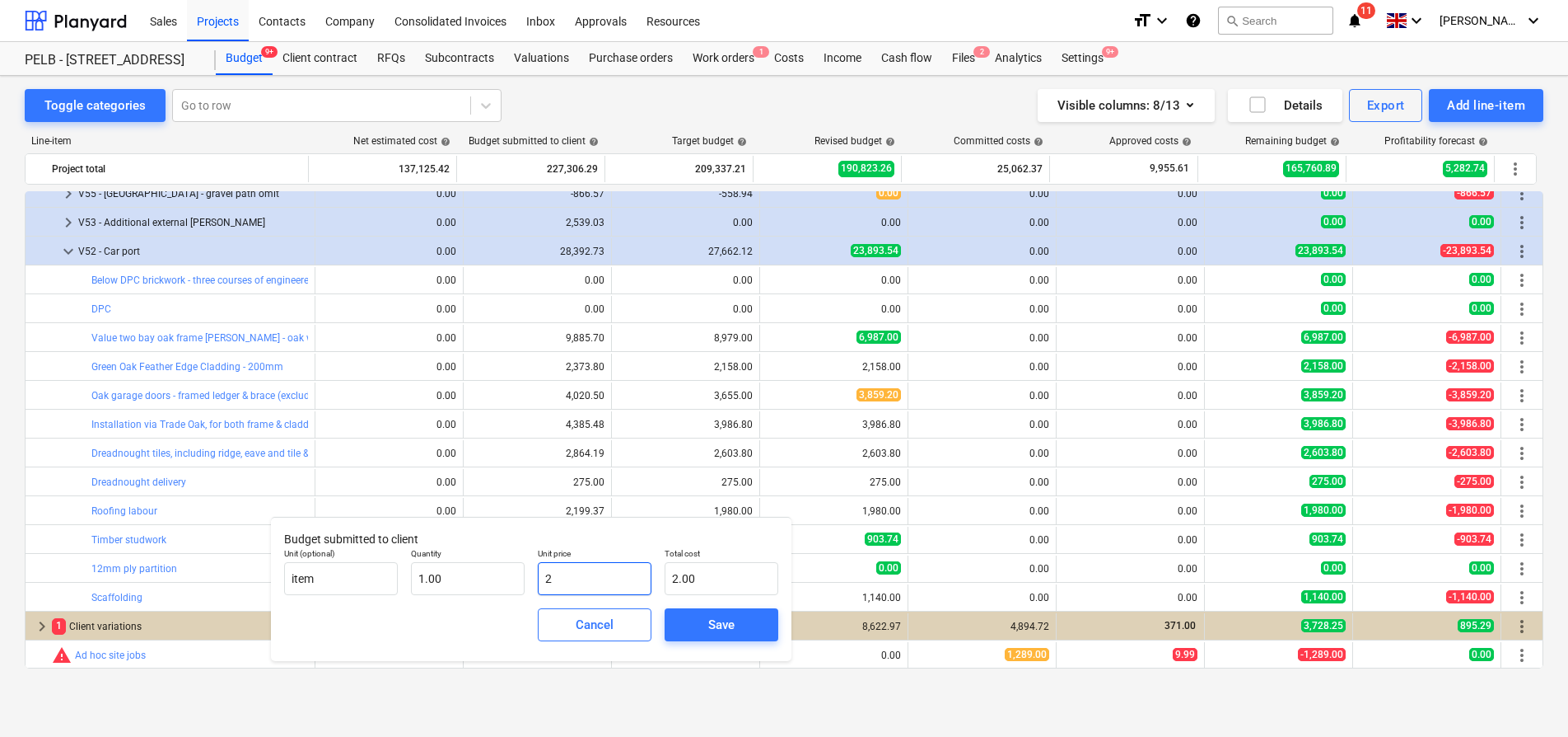
type input "24"
type input "24.00"
type input "241"
type input "241.00"
type input "2419"
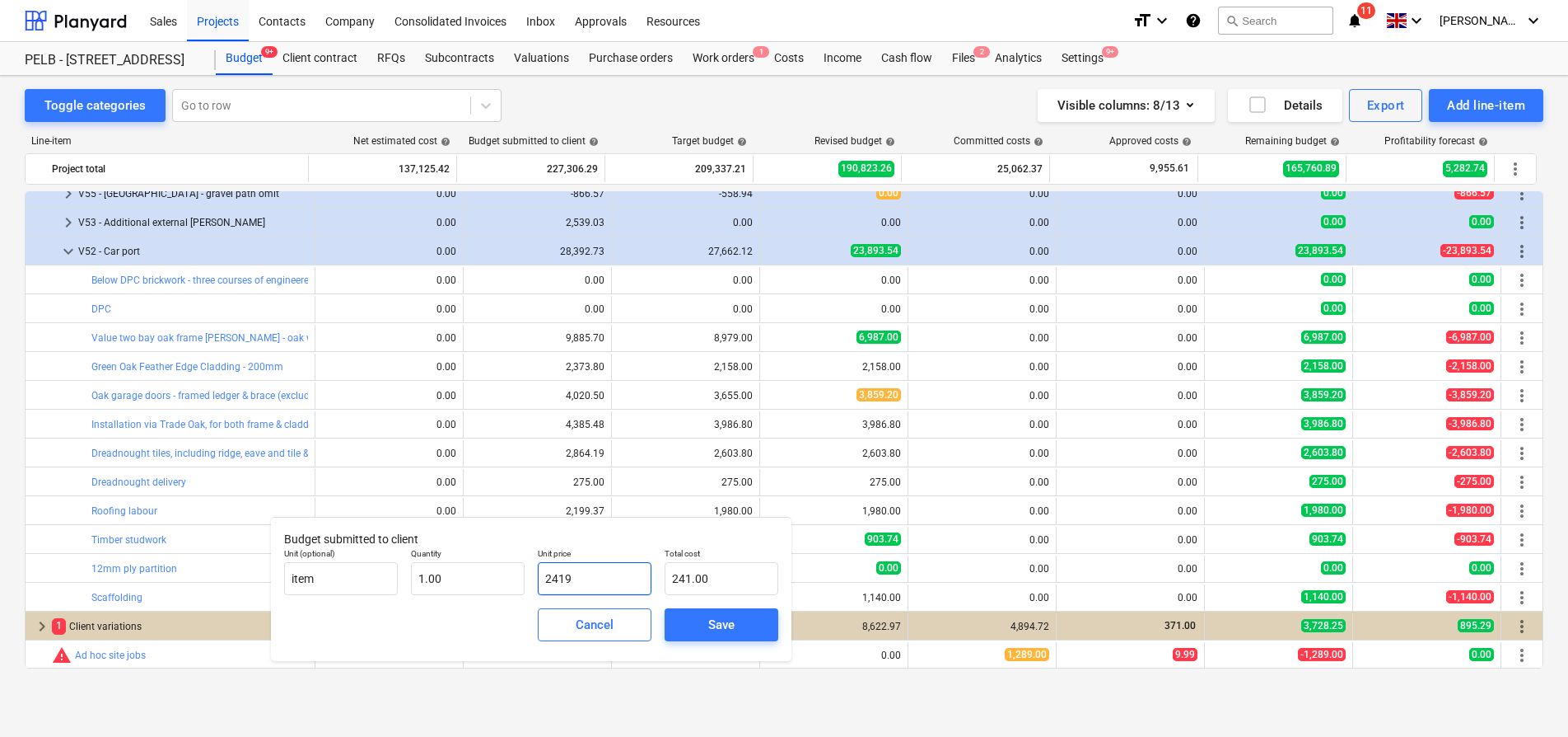
type input "2,419.00"
type input "2419.3"
type input "2,419.30"
type input "2419.33"
type input "2,419.33"
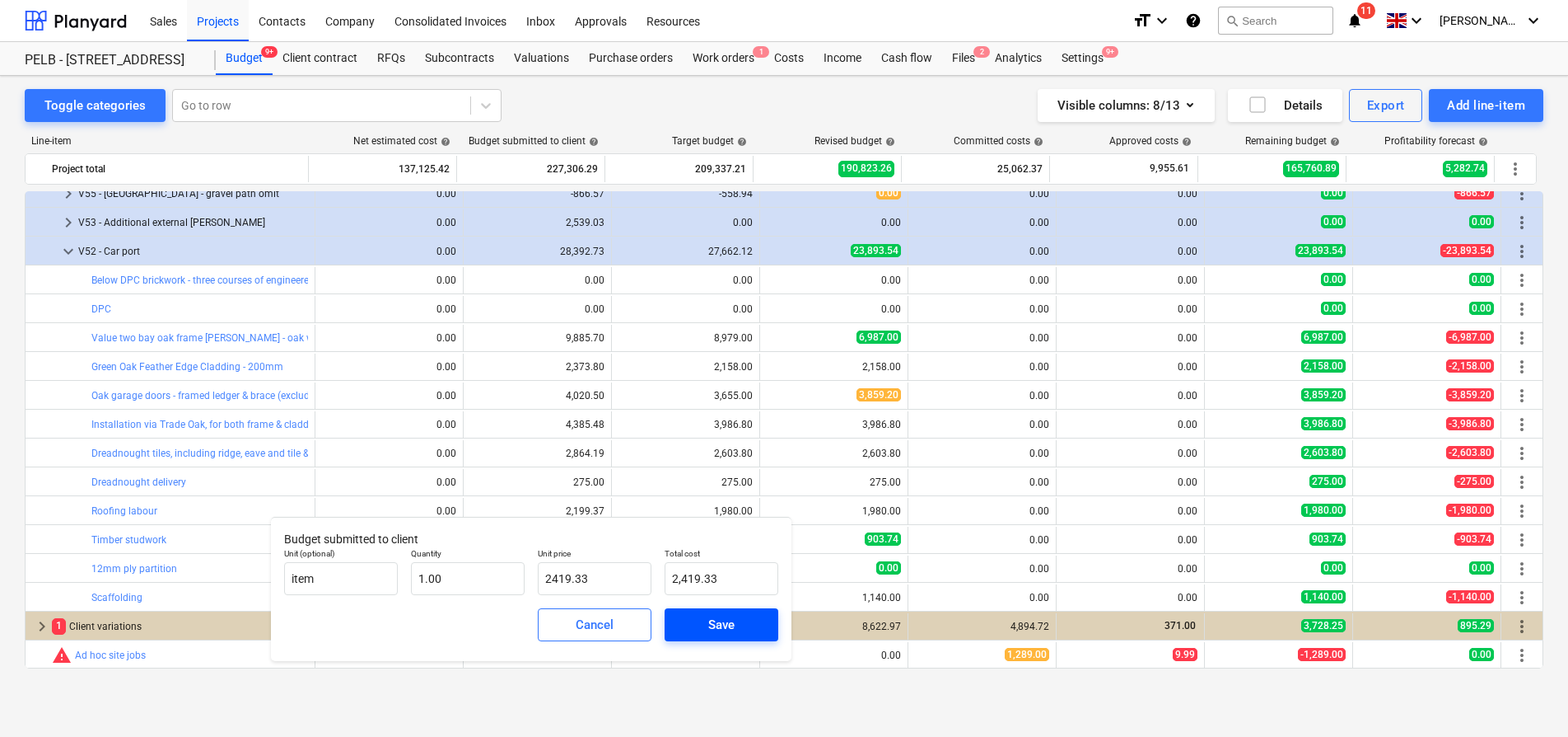
type input "2,419.33"
click at [693, 617] on span "Save" at bounding box center [722, 625] width 74 height 21
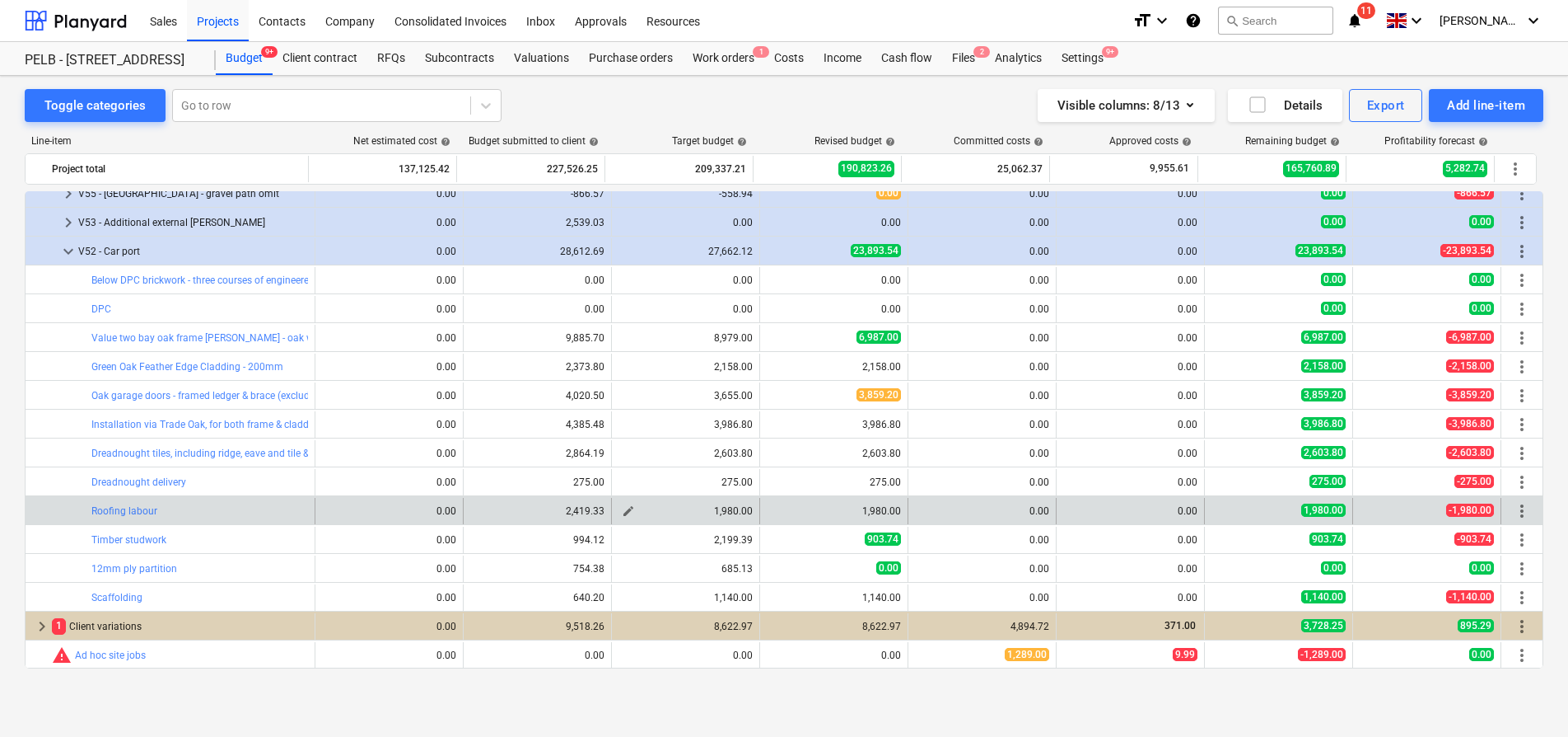
click at [627, 514] on span "edit" at bounding box center [628, 511] width 13 height 13
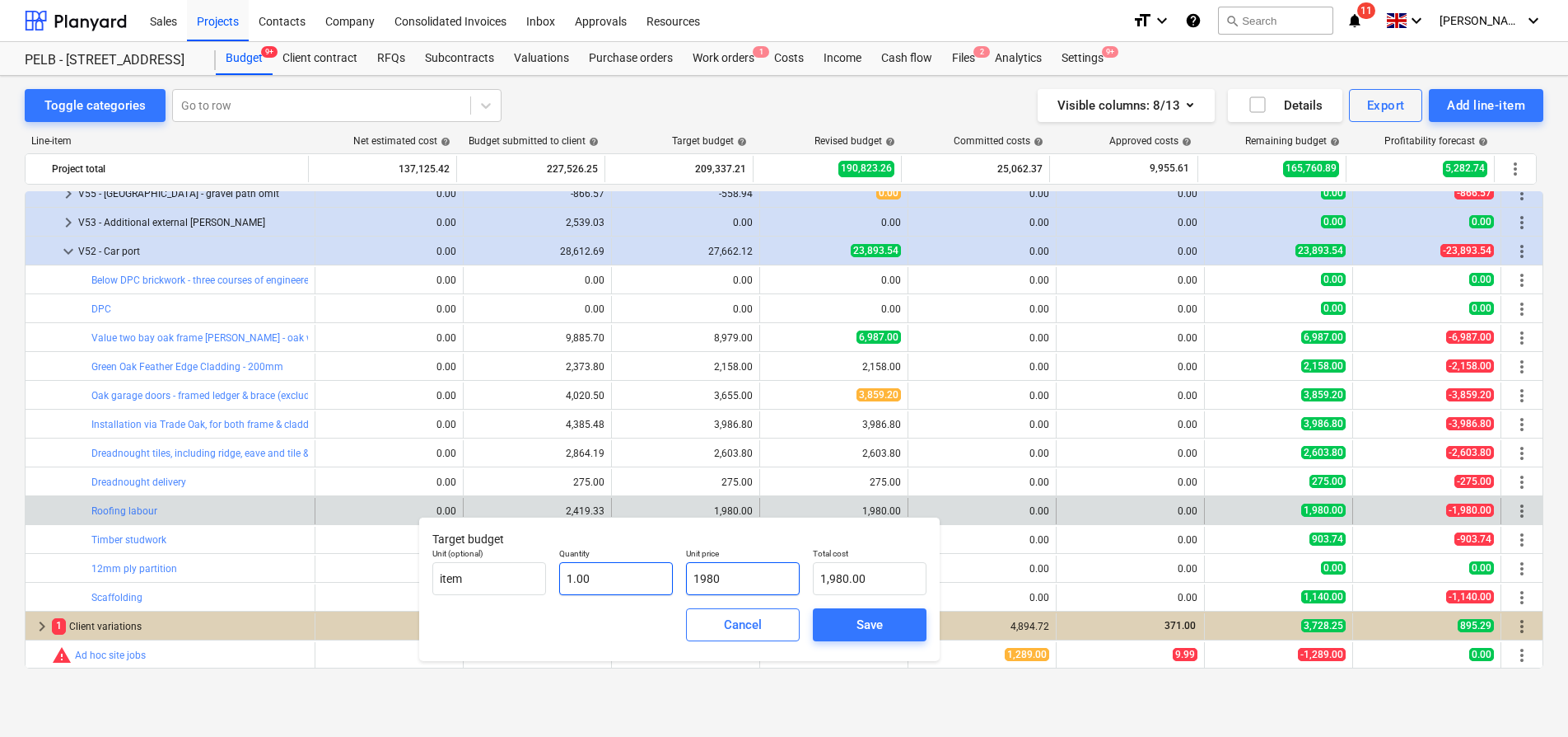
drag, startPoint x: 753, startPoint y: 584, endPoint x: 643, endPoint y: 580, distance: 110.1
click at [643, 580] on div "Unit (optional) item Quantity 1.00 Unit price 1980 Total cost 1,980.00" at bounding box center [679, 570] width 507 height 60
type input "2"
type input "2.00"
type input "21"
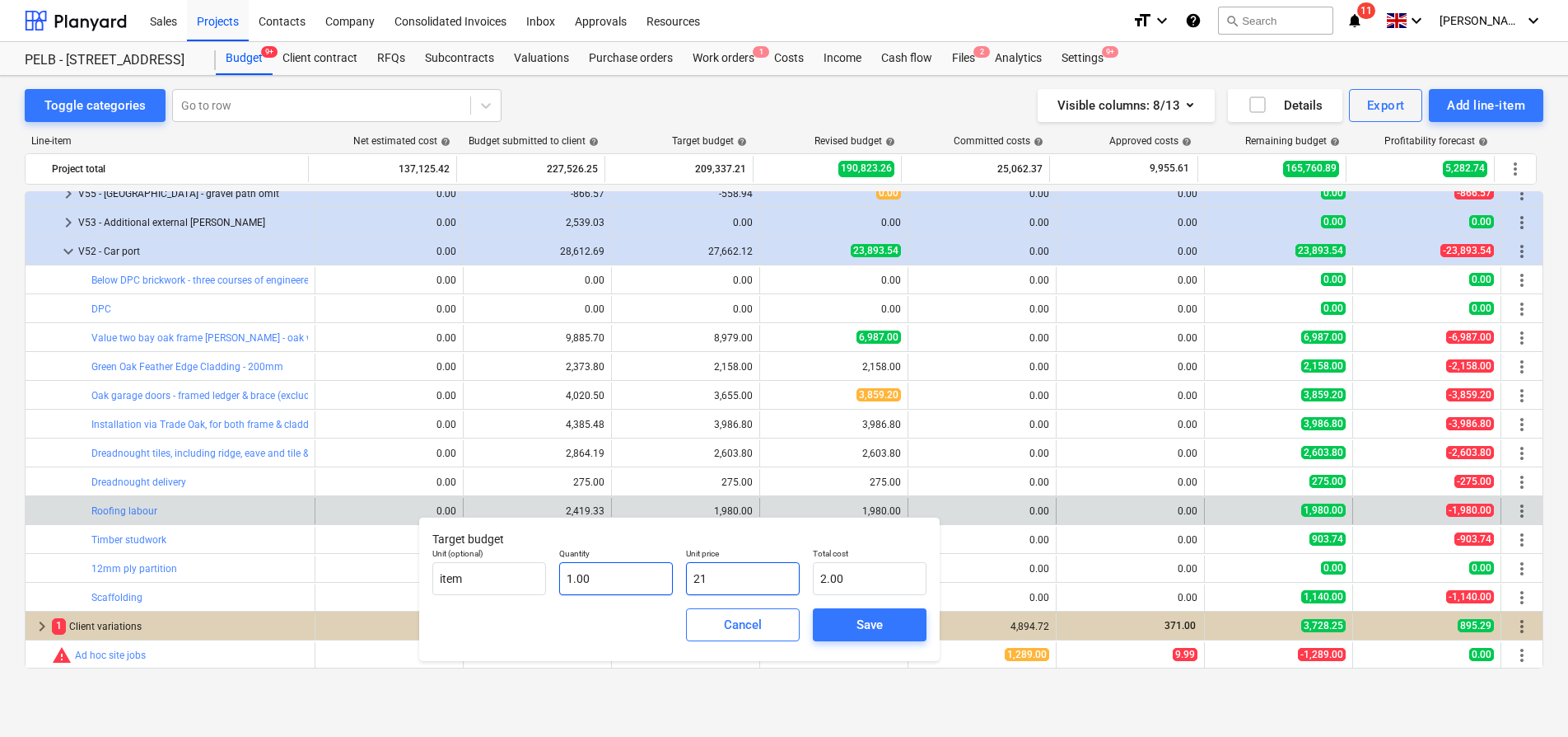
type input "21.00"
type input "219"
type input "219.00"
type input "2199"
type input "2,199.00"
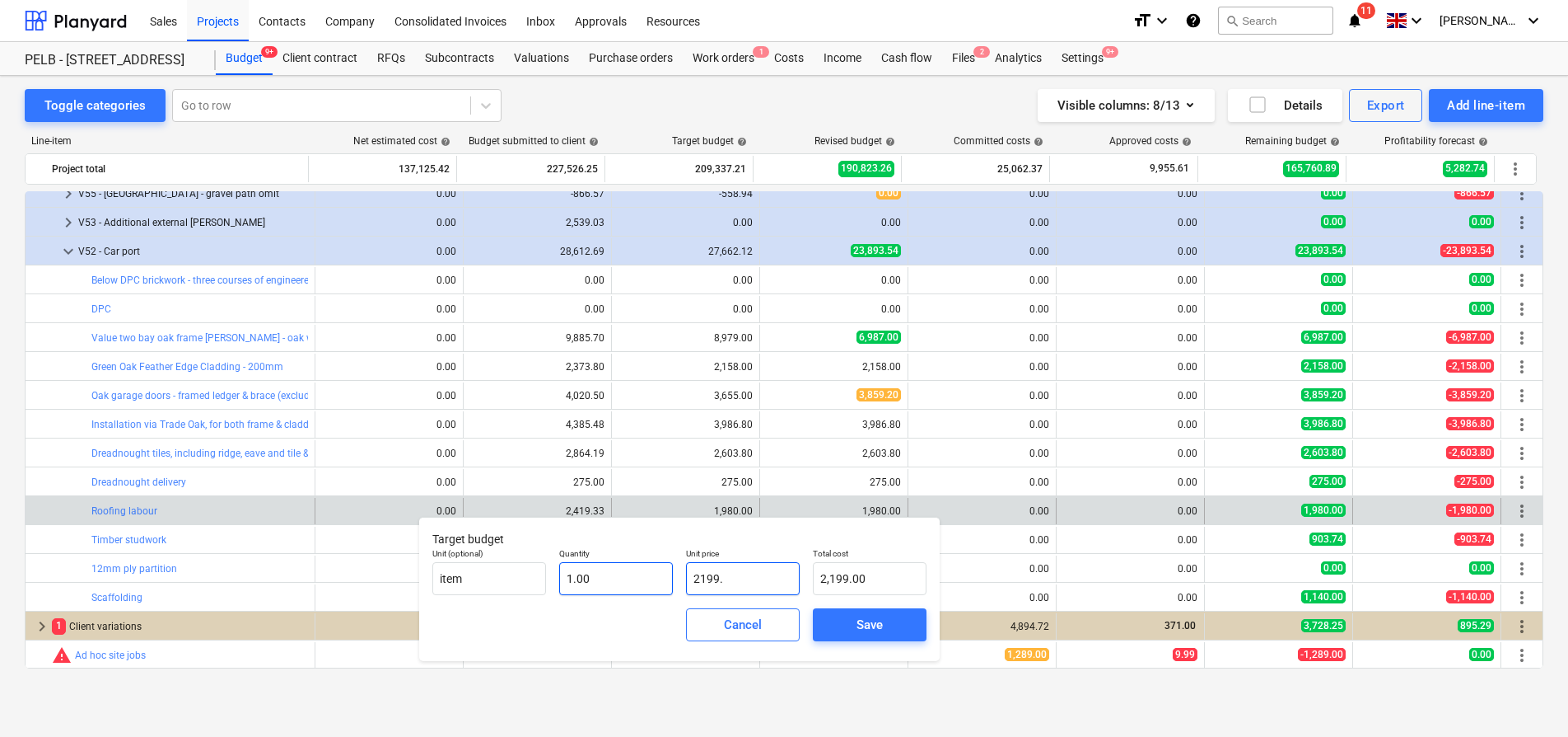
type input "2199.3"
type input "2,199.30"
type input "2199.39"
type input "2,199.39"
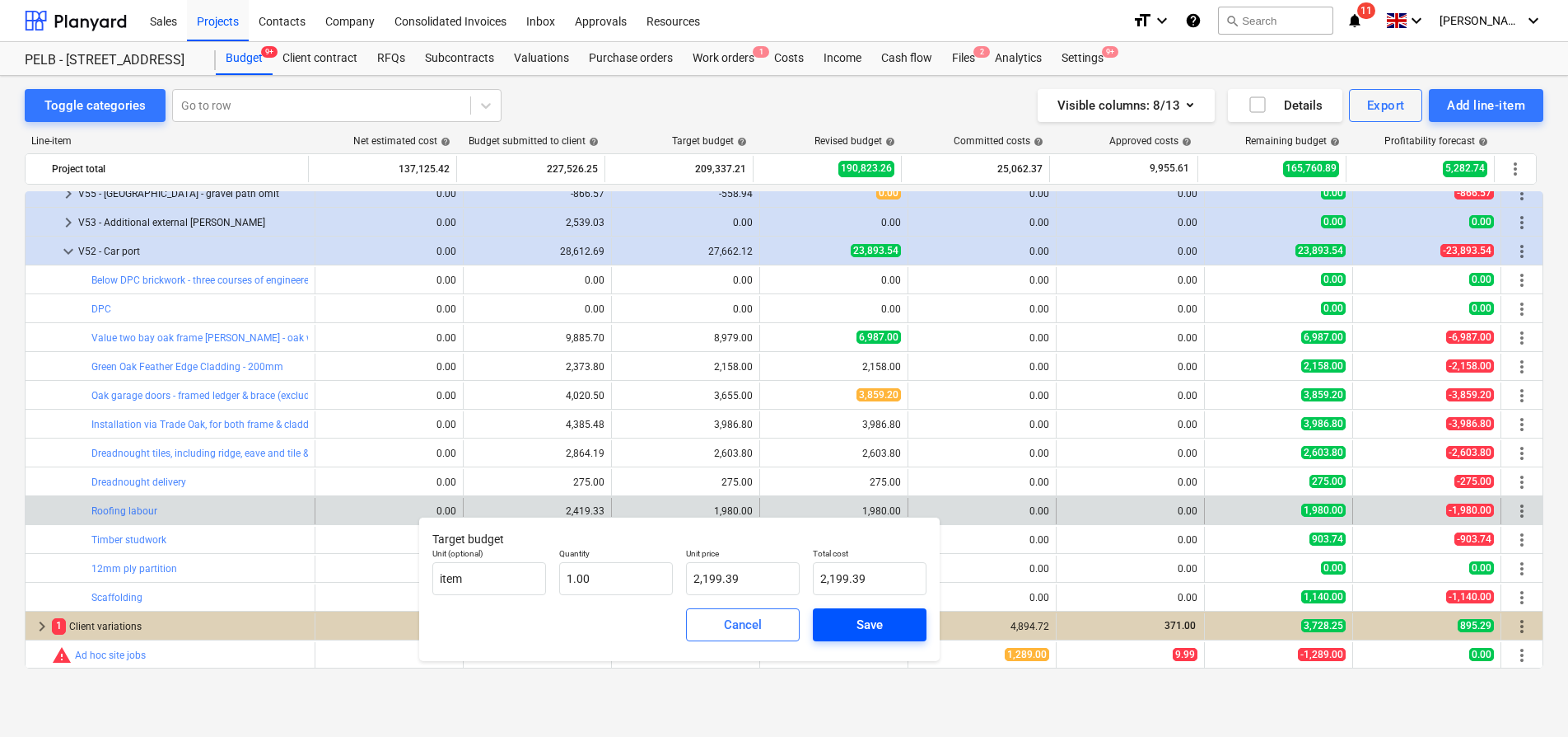
click at [922, 623] on button "Save" at bounding box center [869, 625] width 113 height 33
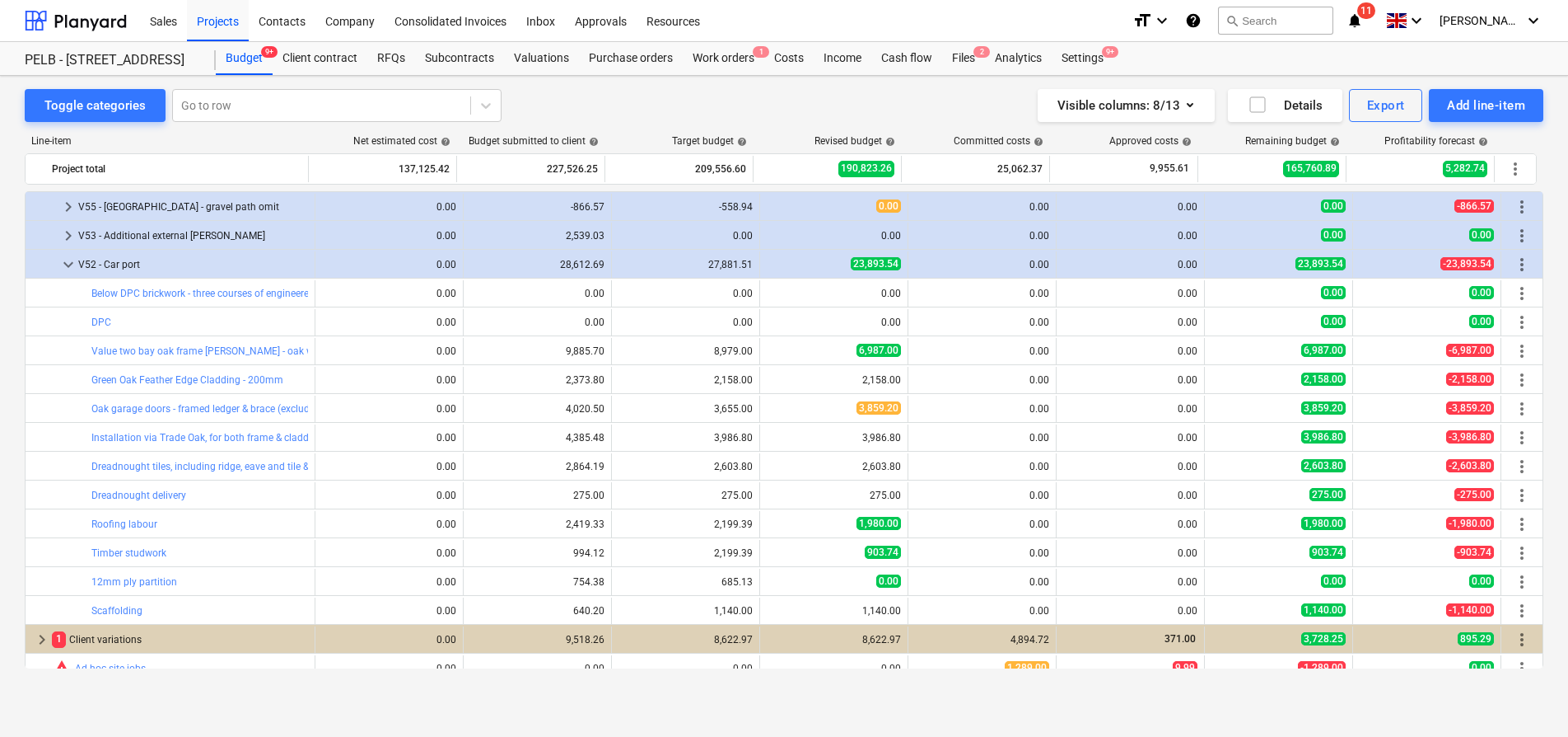
scroll to position [1265, 0]
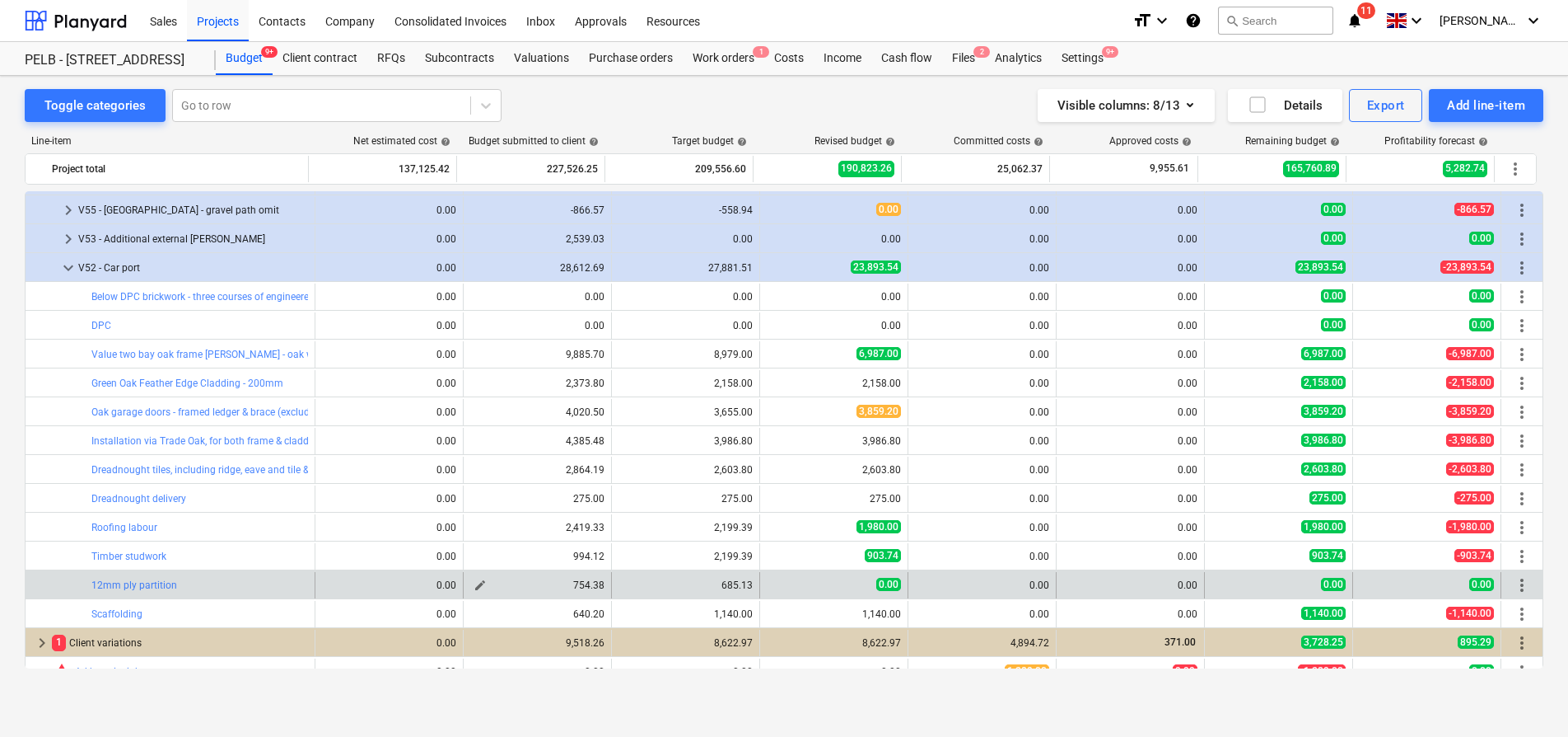
click at [478, 584] on span "edit" at bounding box center [481, 585] width 13 height 13
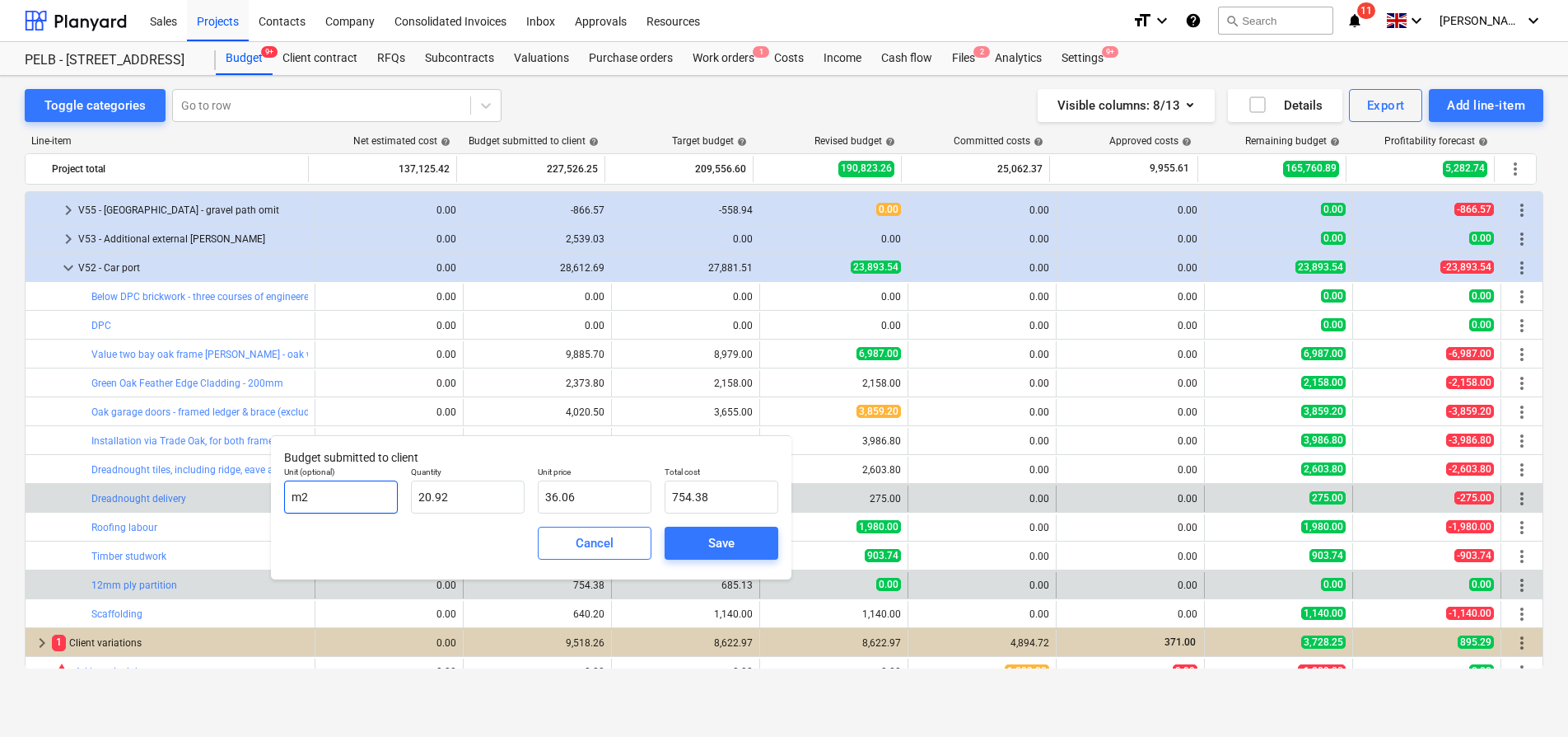
drag, startPoint x: 346, startPoint y: 495, endPoint x: 228, endPoint y: 486, distance: 118.3
click at [228, 486] on body "Sales Projects Contacts Company Consolidated Invoices Inbox Approvals Resources…" at bounding box center [784, 368] width 1568 height 737
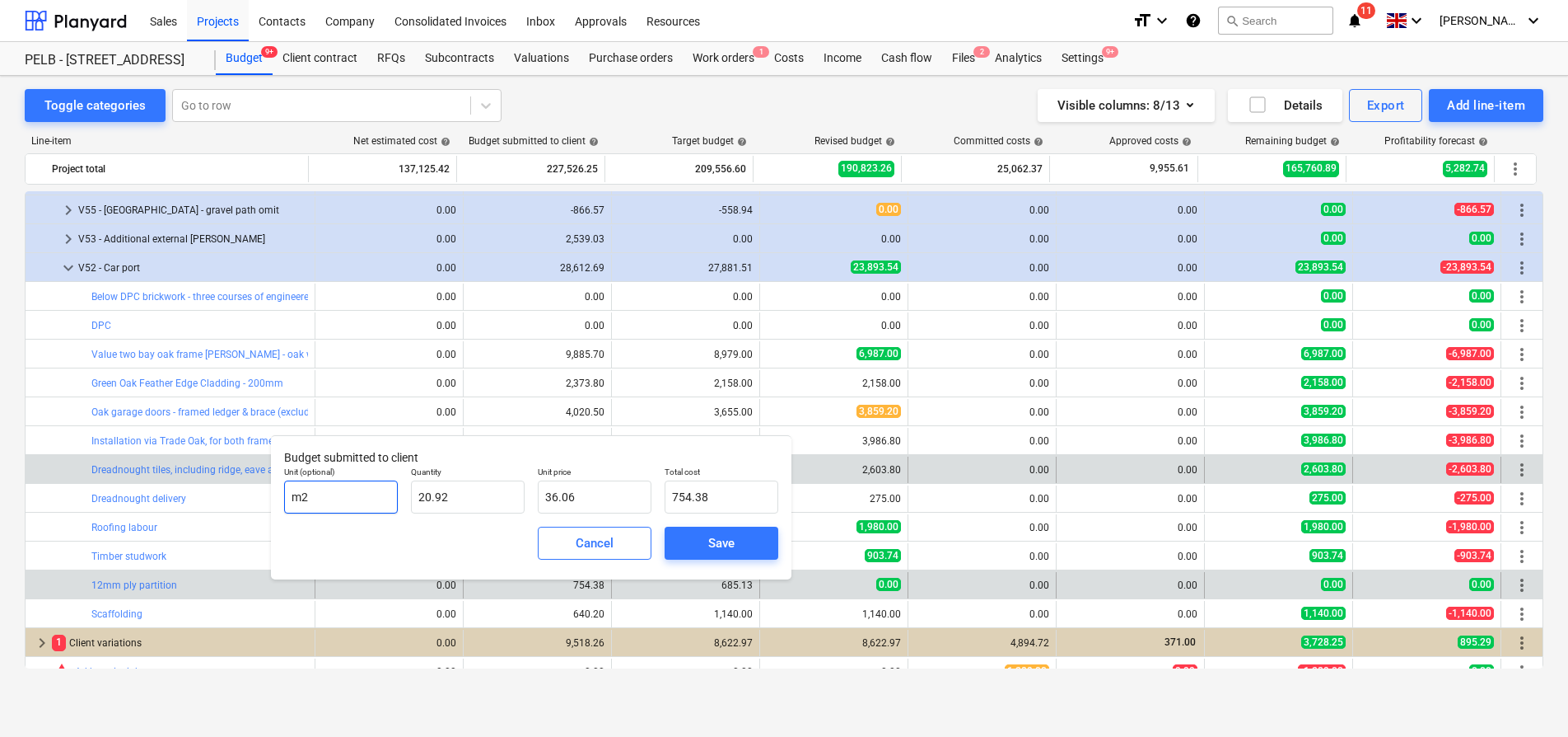
drag, startPoint x: 378, startPoint y: 501, endPoint x: 259, endPoint y: 481, distance: 120.7
click at [259, 481] on body "Sales Projects Contacts Company Consolidated Invoices Inbox Approvals Resources…" at bounding box center [784, 368] width 1568 height 737
type input "m"
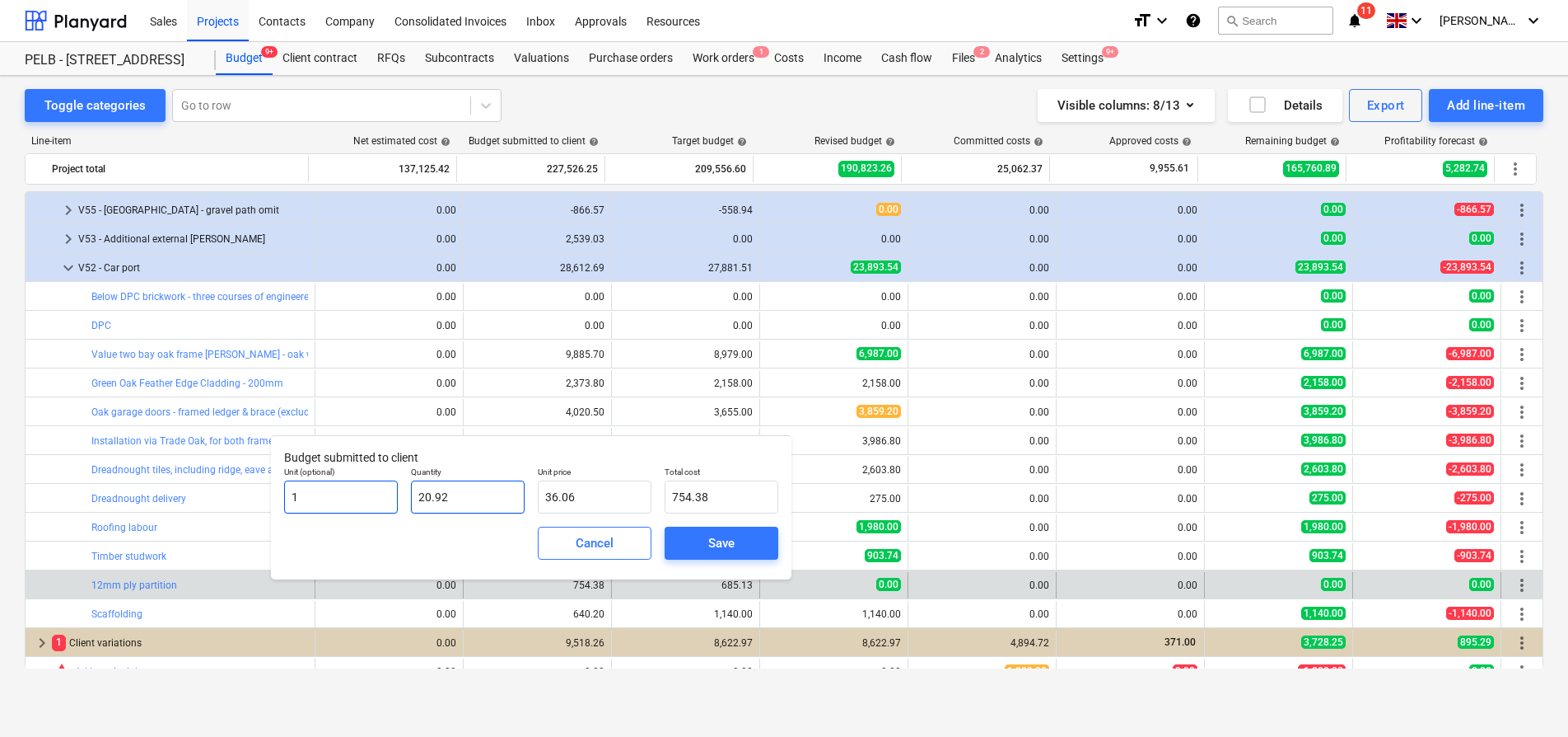
type input "1"
drag, startPoint x: 496, startPoint y: 499, endPoint x: 422, endPoint y: 488, distance: 74.8
click at [422, 488] on input "20.92" at bounding box center [467, 496] width 113 height 33
type input "i"
type input "0.00"
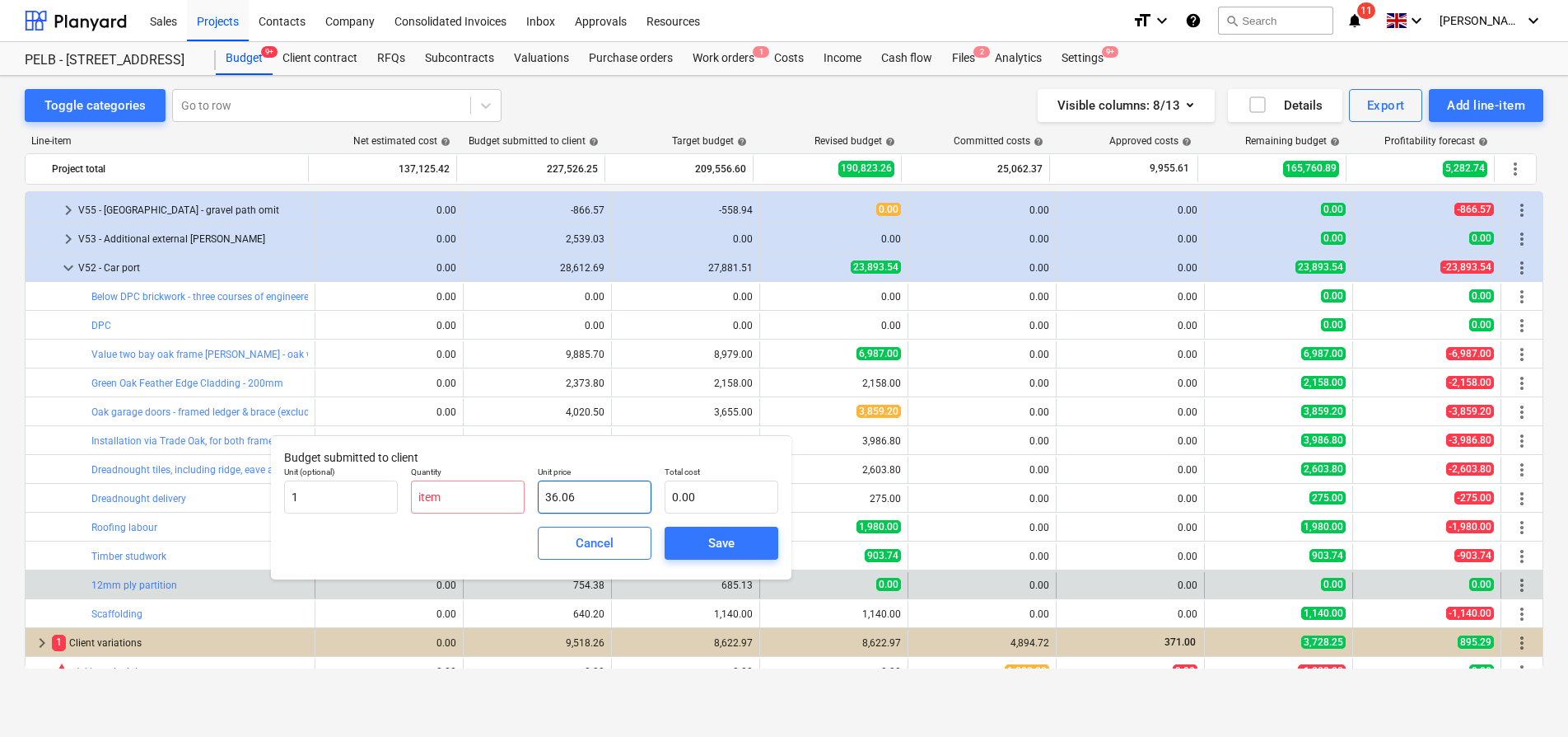
type input "0.00"
drag, startPoint x: 629, startPoint y: 486, endPoint x: 571, endPoint y: 489, distance: 58.1
click at [571, 489] on input "36.06" at bounding box center [594, 496] width 113 height 33
click at [472, 497] on input "text" at bounding box center [467, 496] width 113 height 33
type input "0.00"
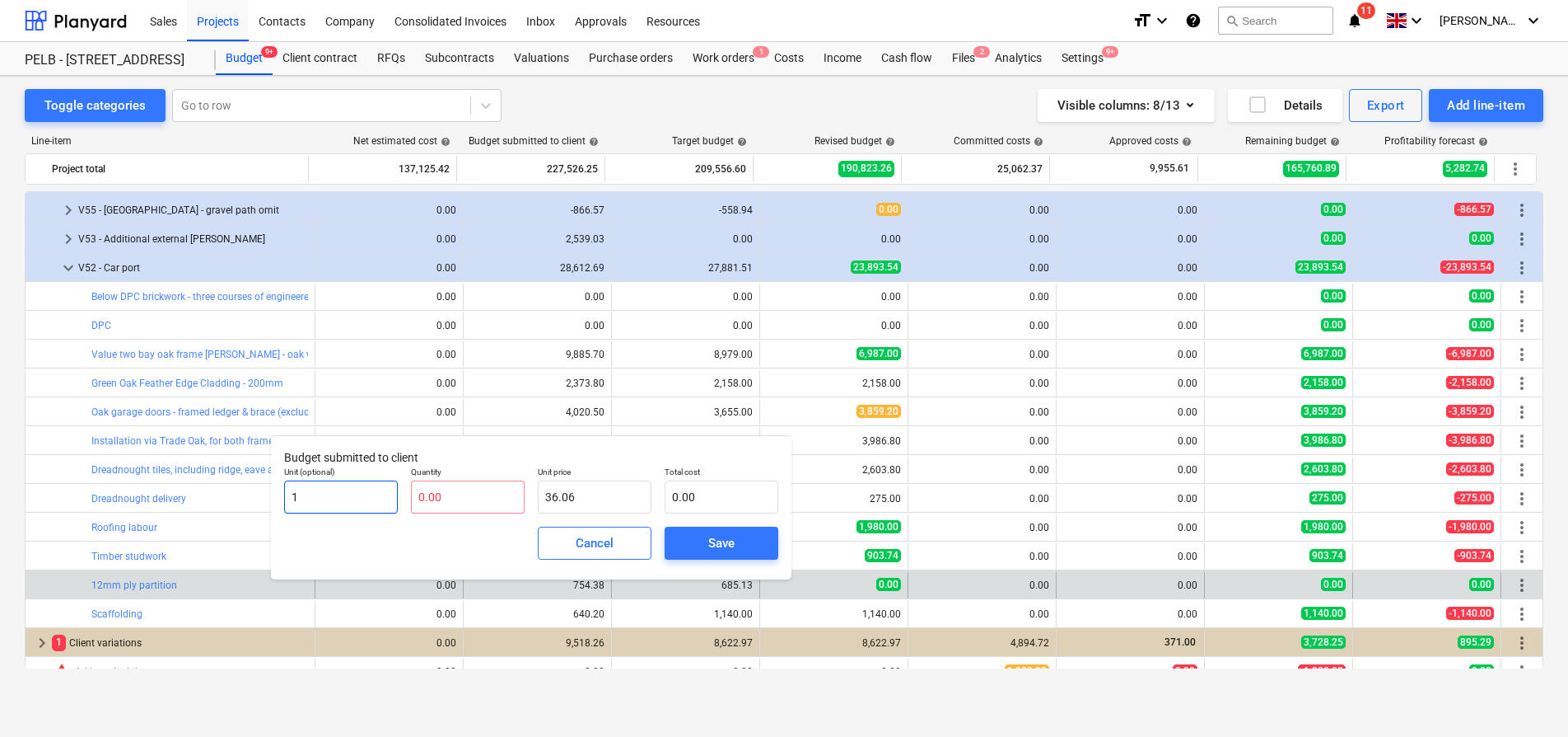
drag, startPoint x: 327, startPoint y: 492, endPoint x: 288, endPoint y: 489, distance: 39.1
click at [288, 489] on input "1" at bounding box center [341, 496] width 113 height 33
type input "item"
click at [419, 504] on input "text" at bounding box center [467, 496] width 113 height 33
type input "1"
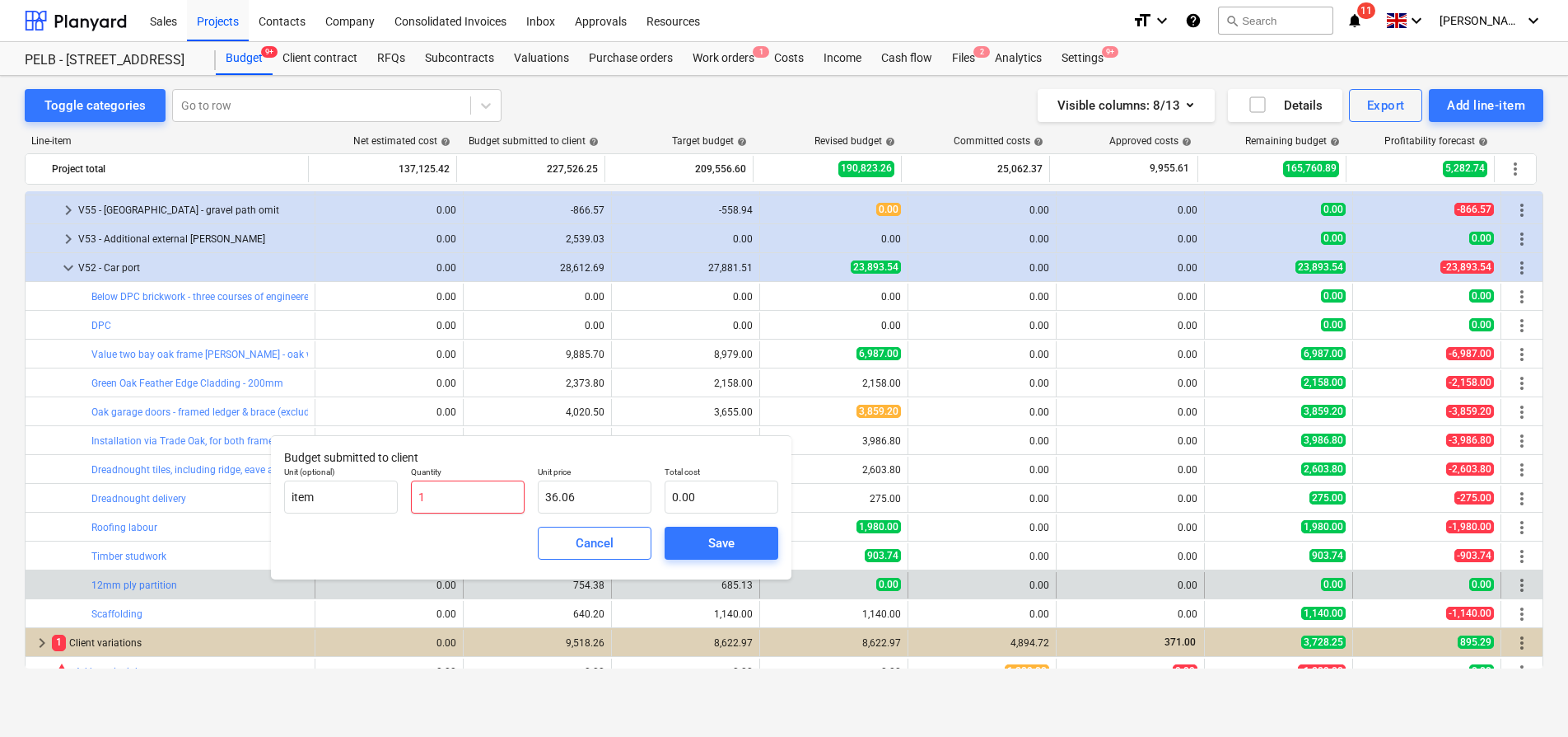
type input "36.06"
type input "1.00"
drag, startPoint x: 596, startPoint y: 508, endPoint x: 555, endPoint y: 501, distance: 41.6
click at [555, 501] on input "36.06" at bounding box center [594, 496] width 113 height 33
type input "36"
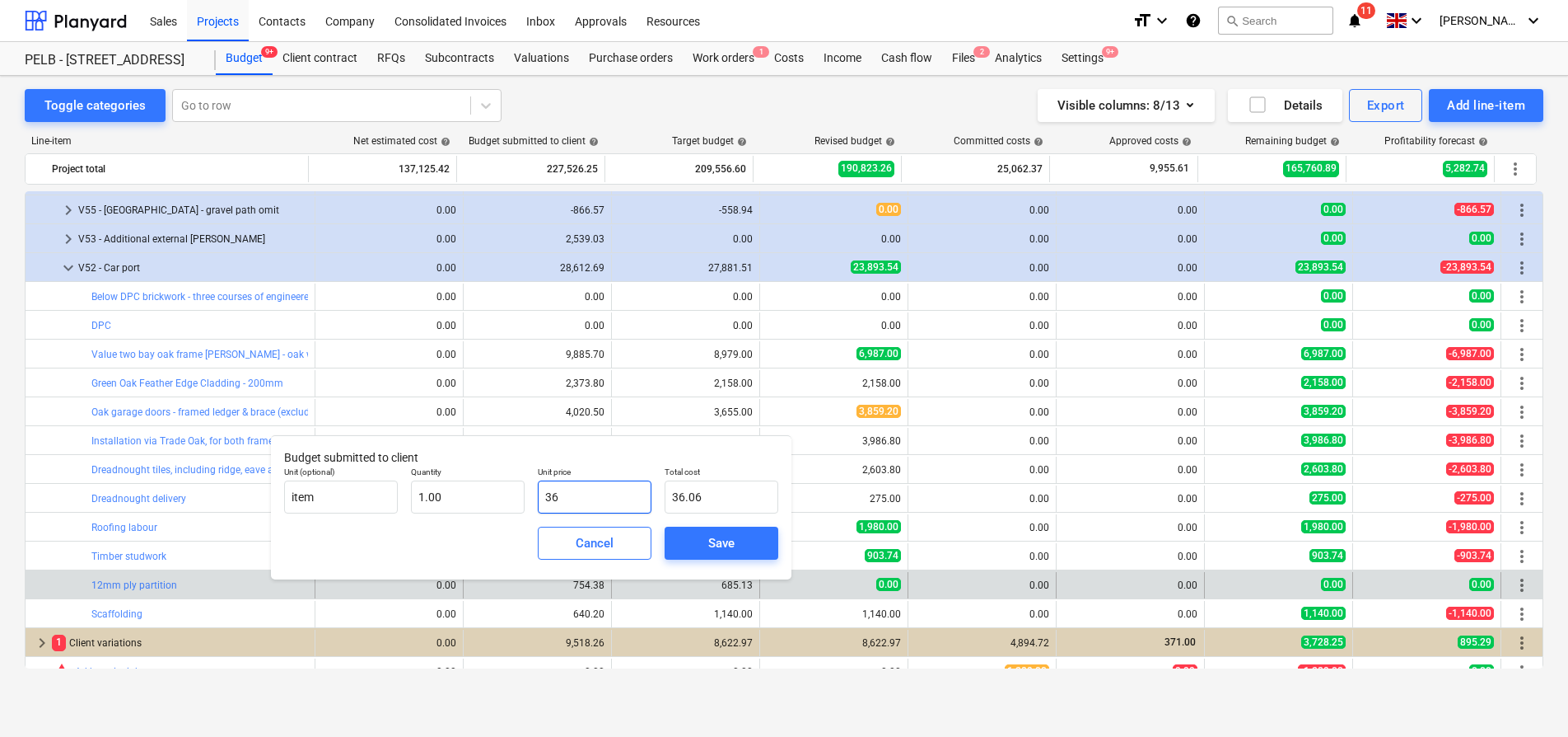
type input "36.00"
type input "3"
type input "3.00"
type input "0.00"
type input "7"
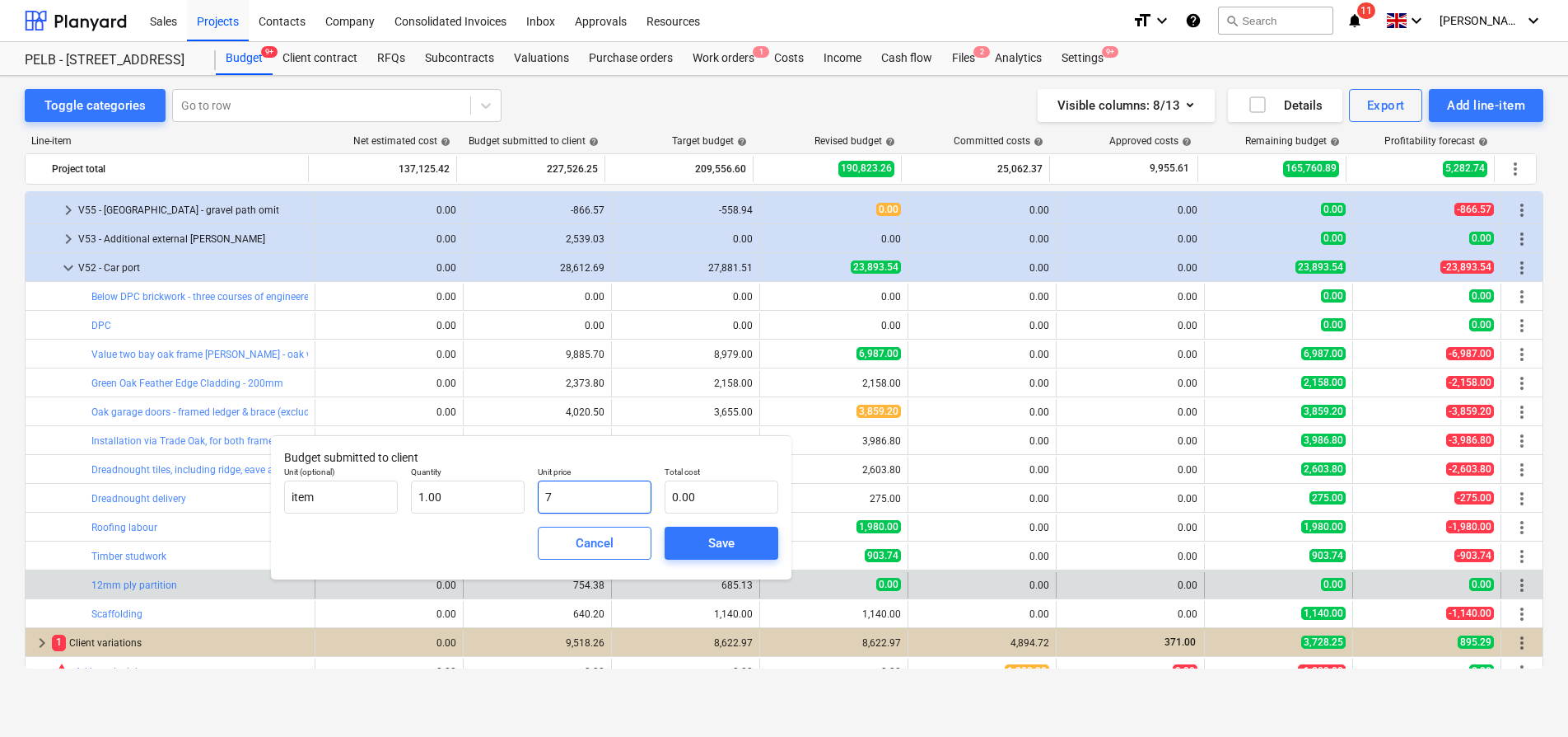
type input "7.00"
type input "75"
type input "75.00"
type input "753"
type input "753.00"
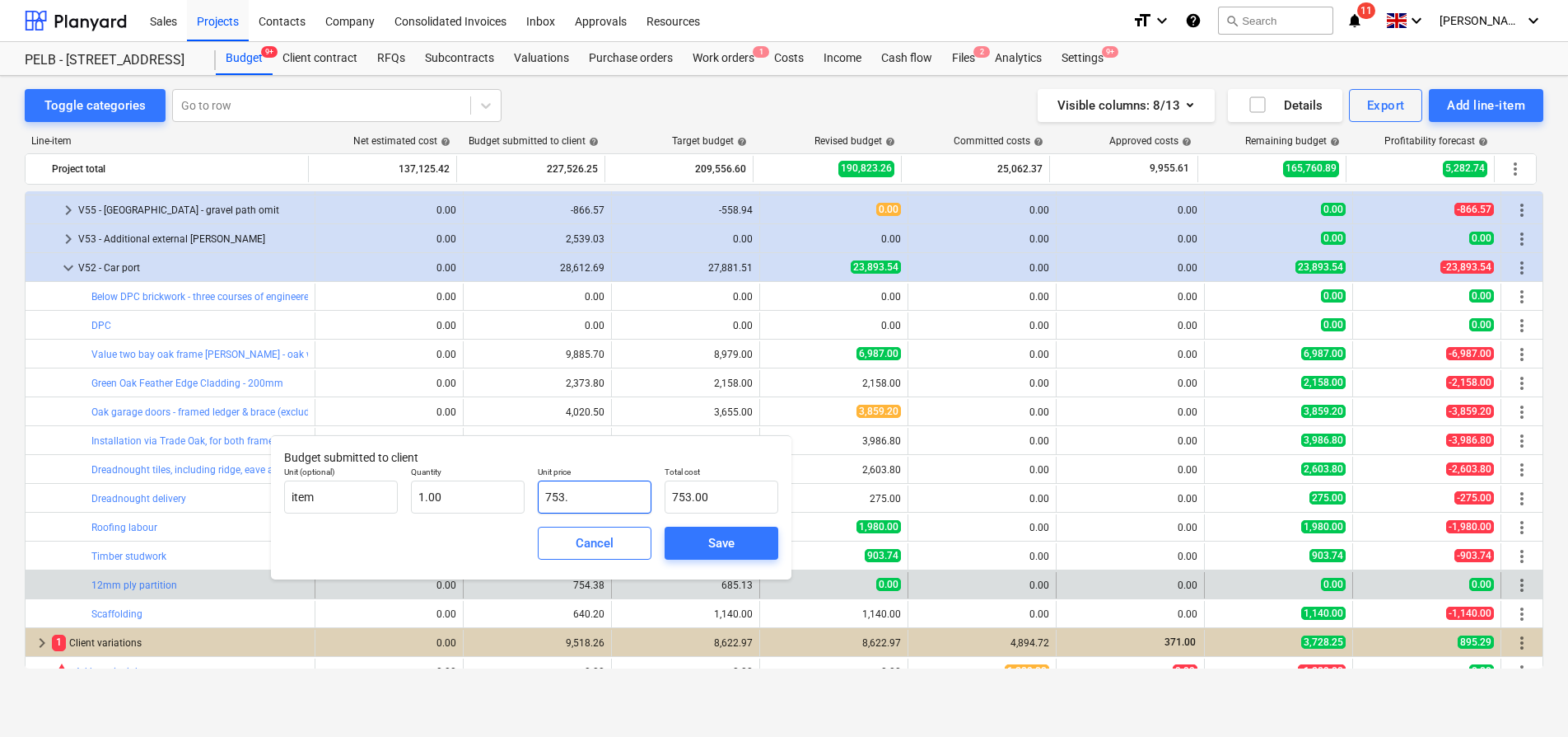
type input "753.6"
type input "753.60"
type input "753.64"
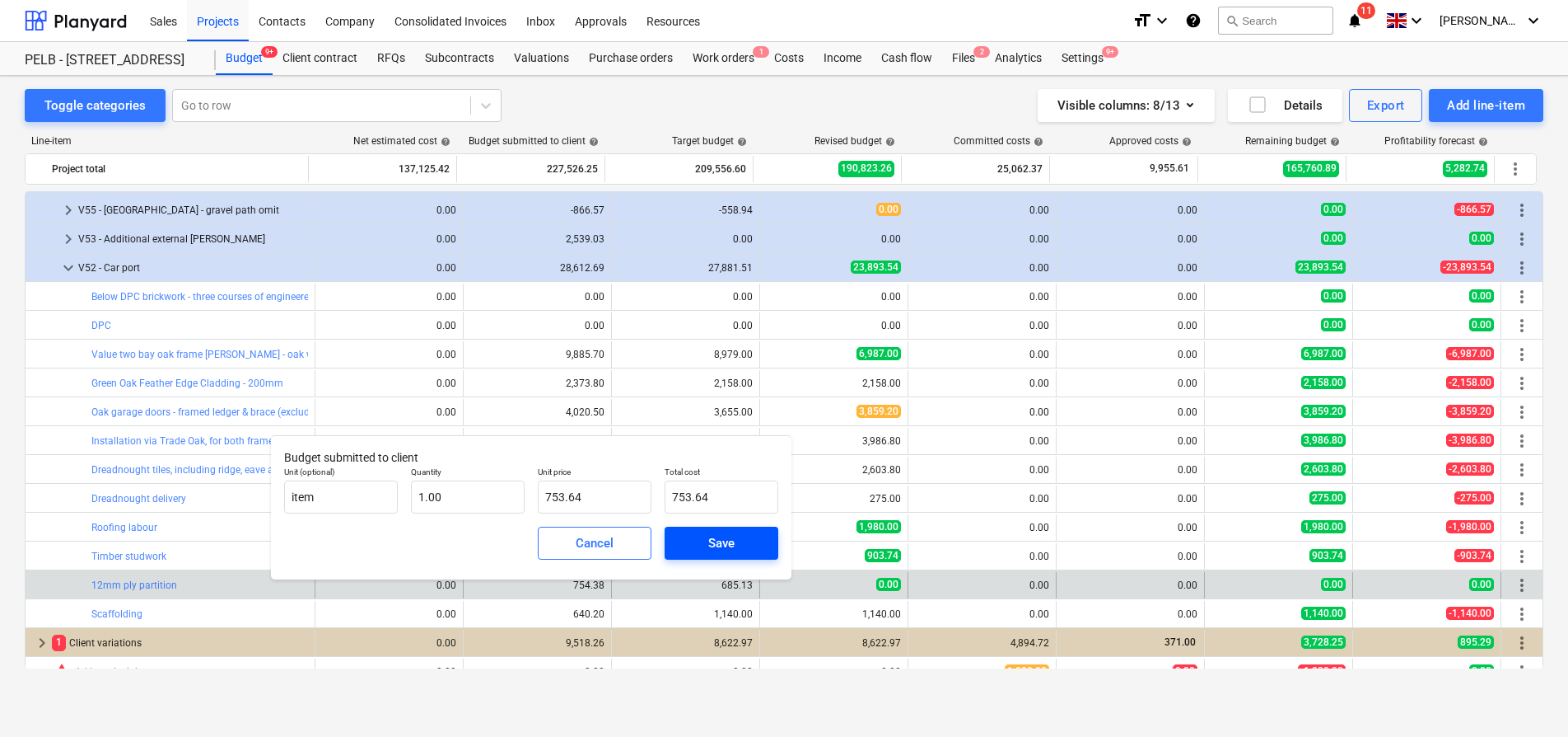
click at [720, 548] on div "Save" at bounding box center [722, 543] width 27 height 21
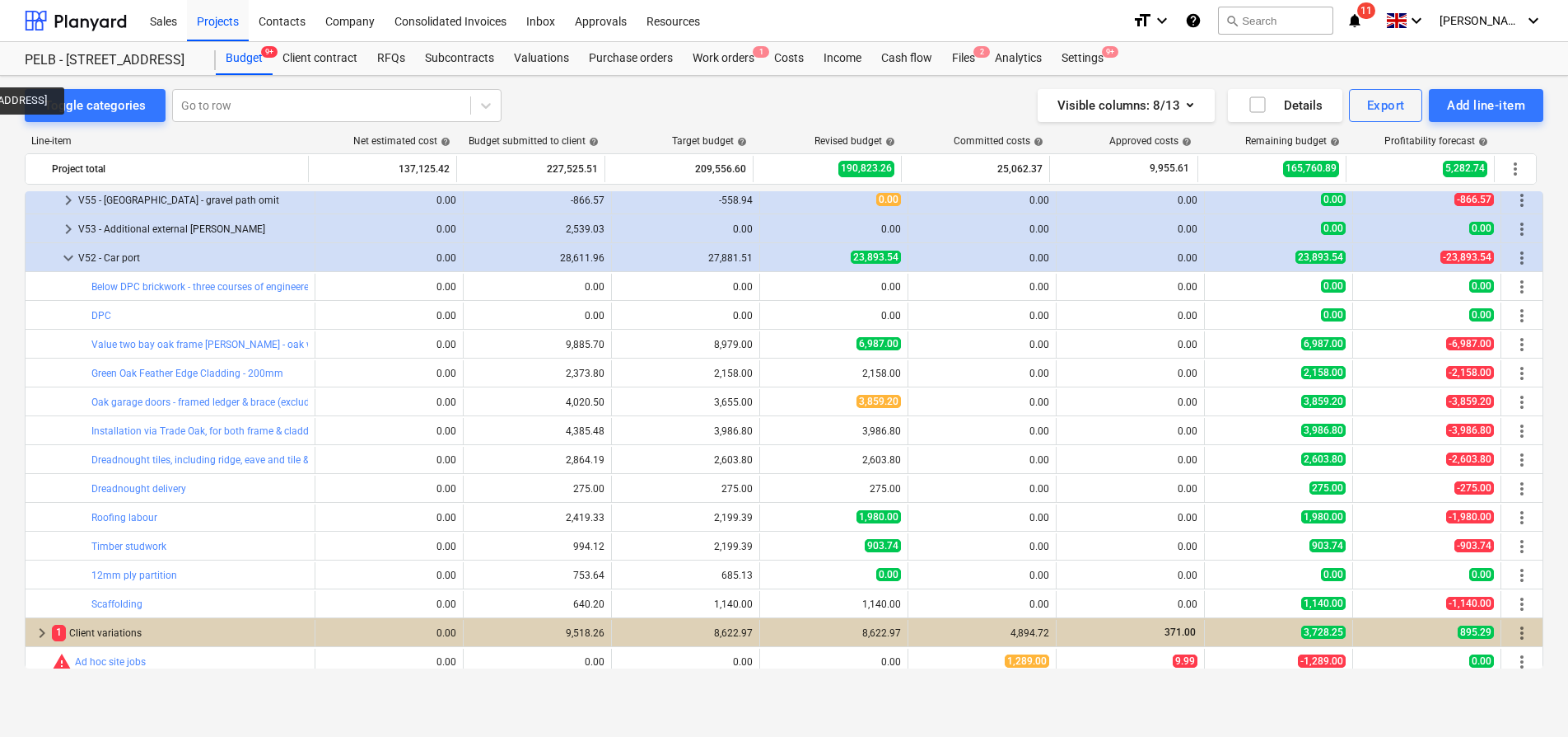
scroll to position [1272, 0]
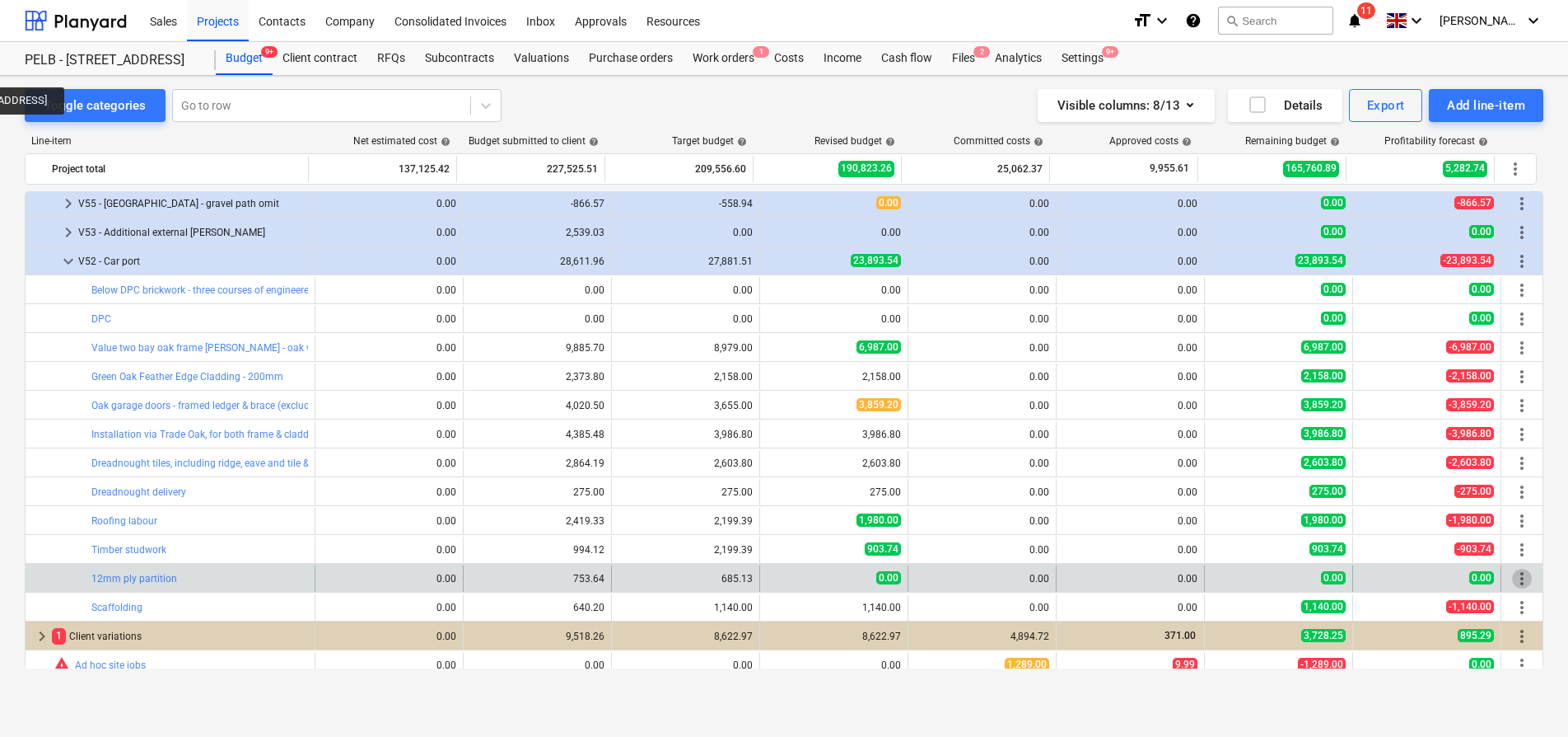
click at [1516, 576] on span "more_vert" at bounding box center [1522, 578] width 20 height 20
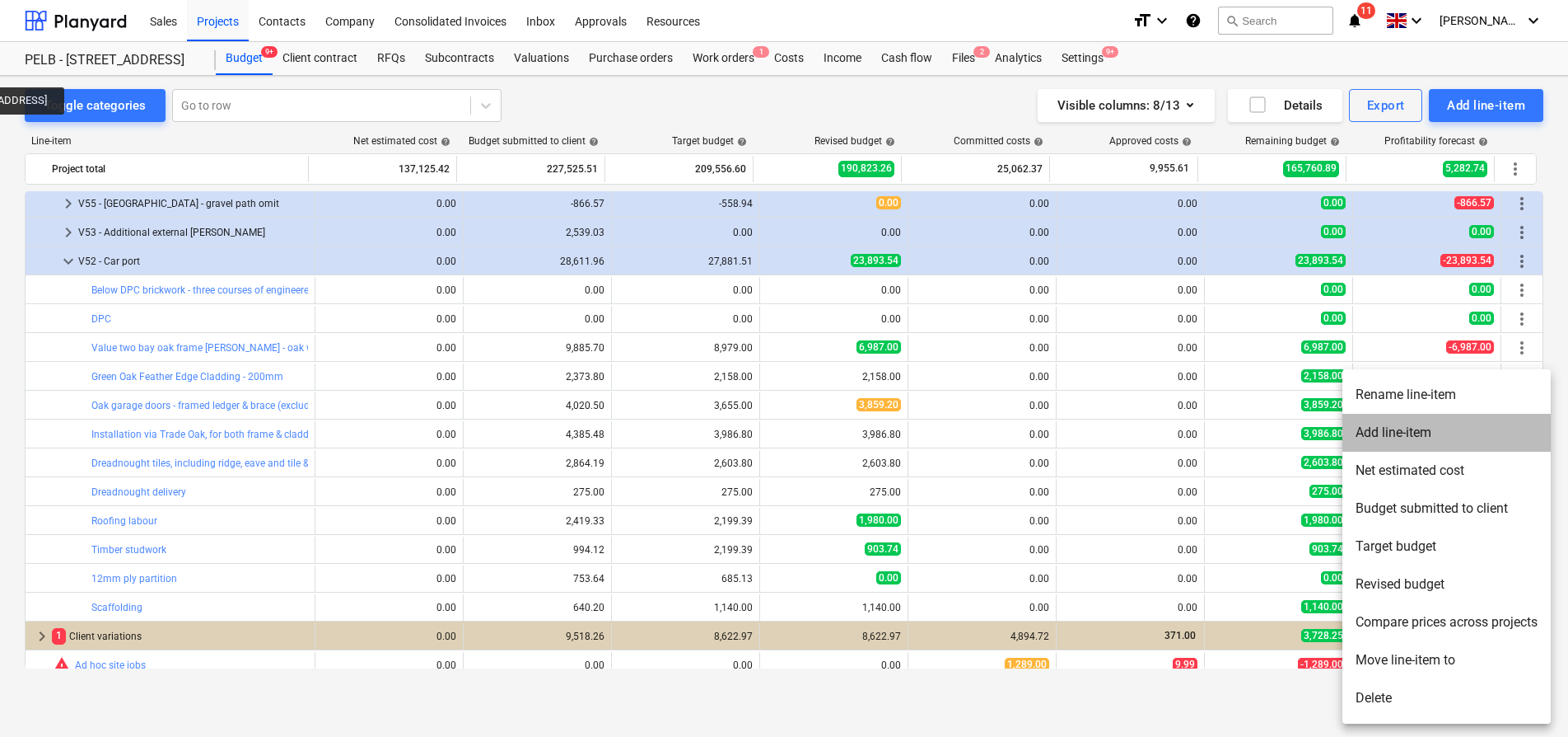
click at [1425, 436] on li "Add line-item" at bounding box center [1446, 432] width 208 height 38
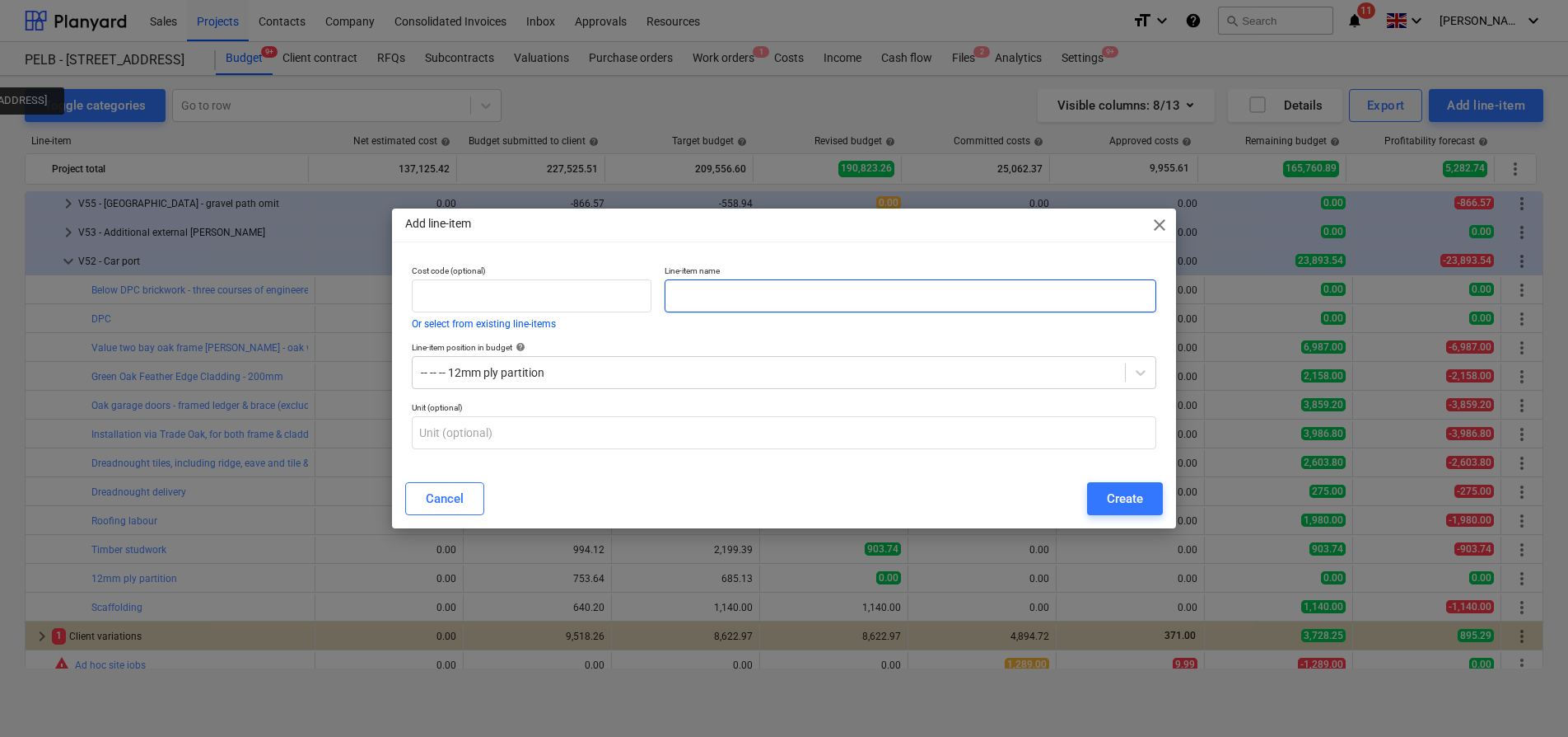
click at [728, 283] on input "text" at bounding box center [910, 295] width 492 height 33
type input "Labour"
drag, startPoint x: 1130, startPoint y: 495, endPoint x: 1115, endPoint y: 497, distance: 15.1
click at [1129, 495] on div "Create" at bounding box center [1125, 498] width 36 height 21
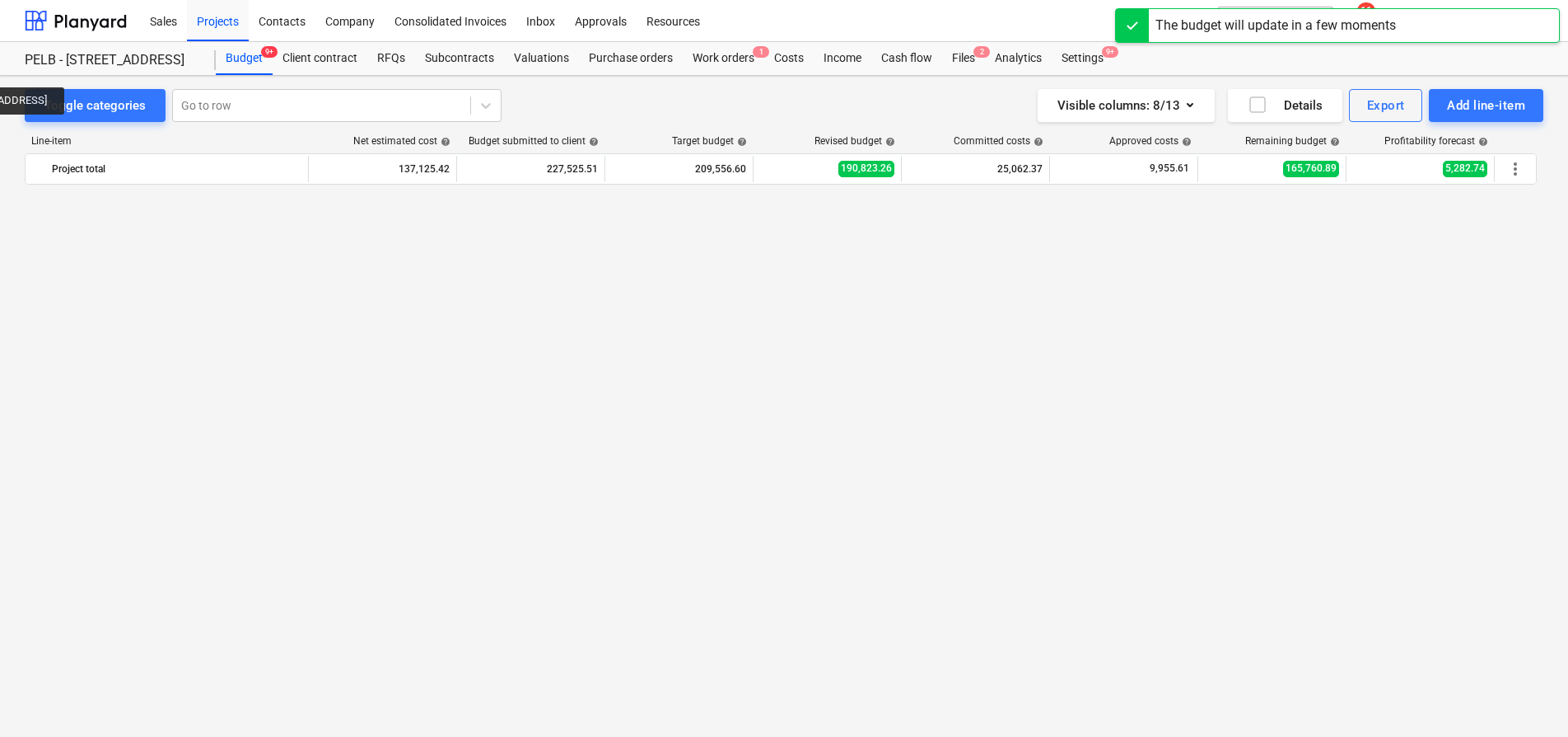
scroll to position [1272, 0]
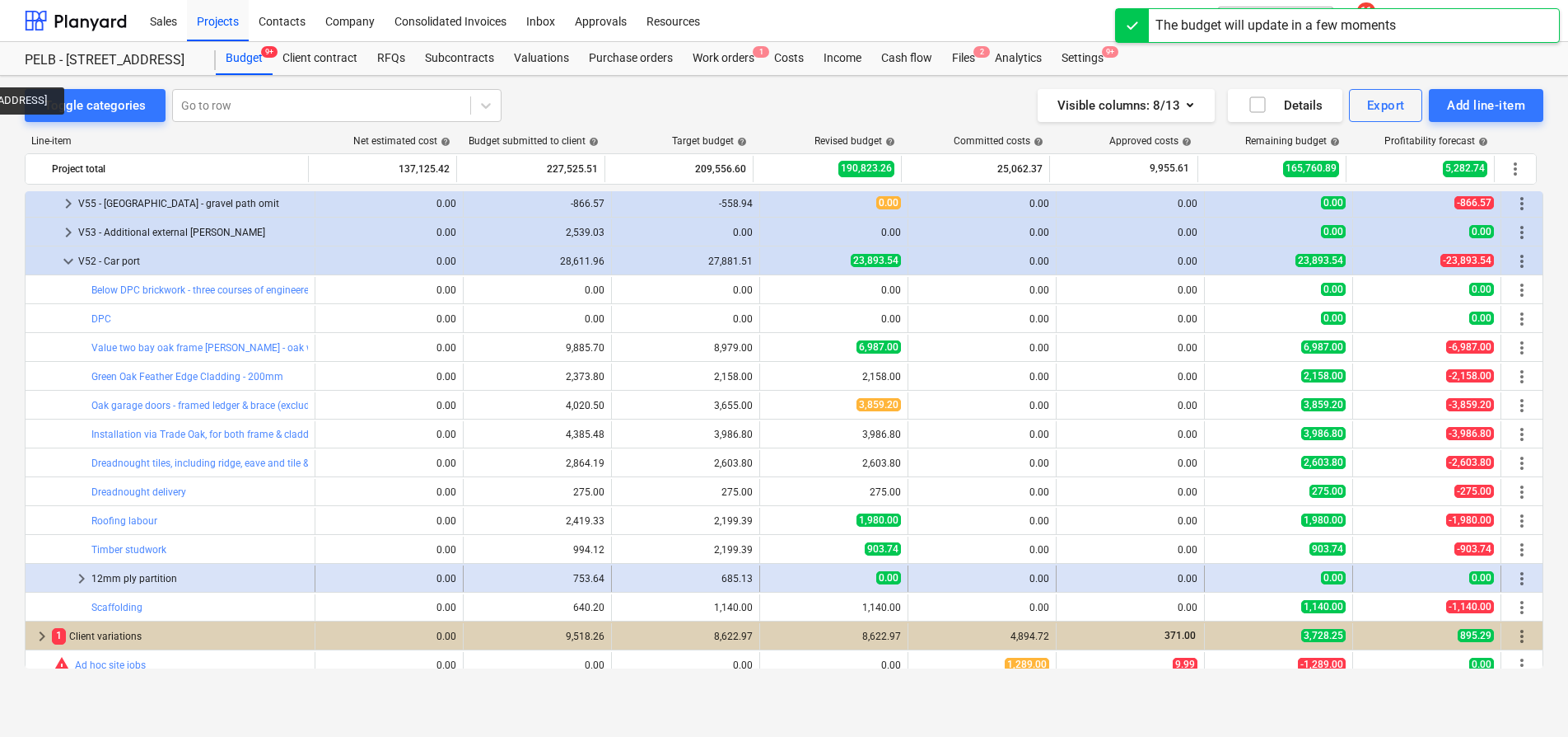
click at [86, 576] on span "keyboard_arrow_right" at bounding box center [81, 578] width 20 height 20
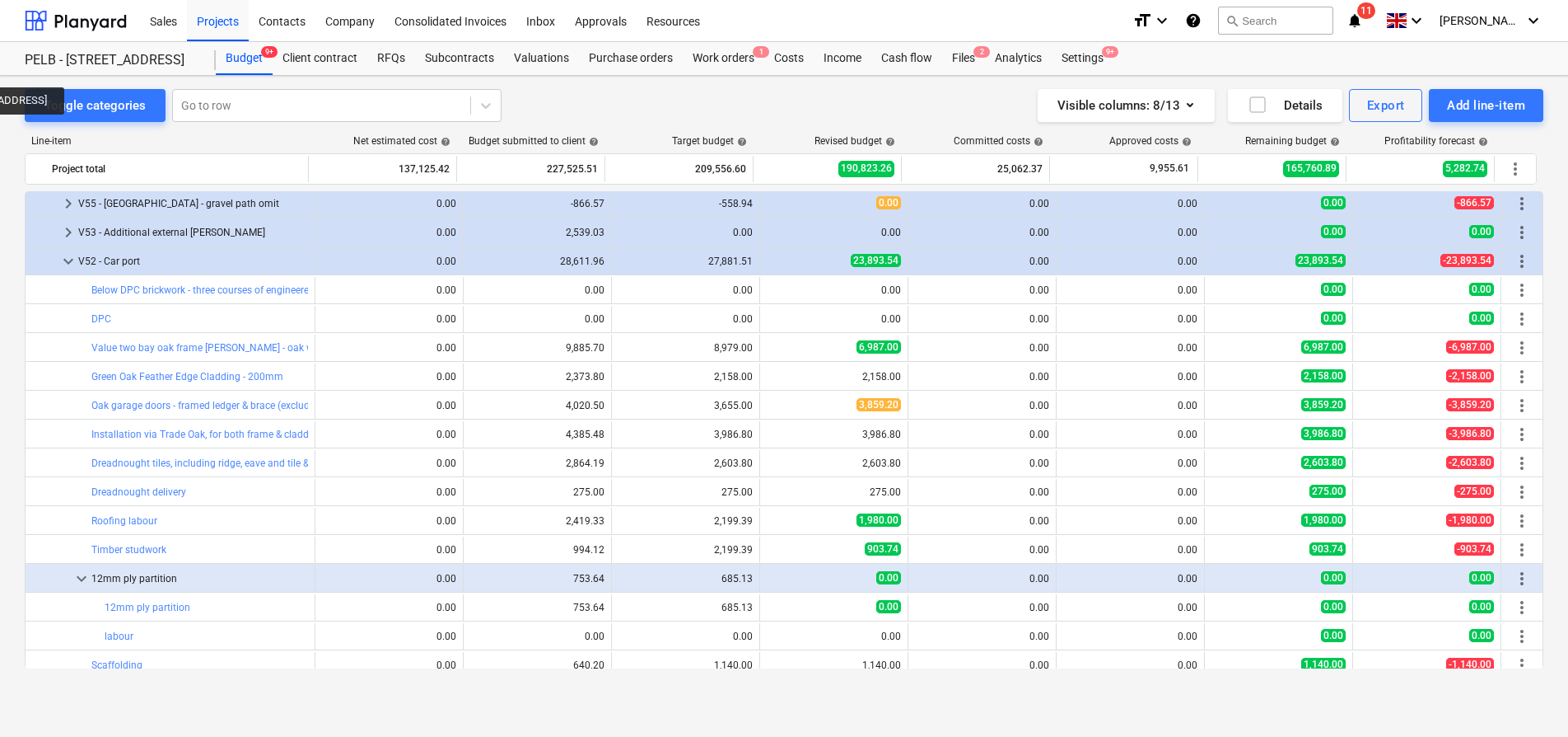
scroll to position [1293, 0]
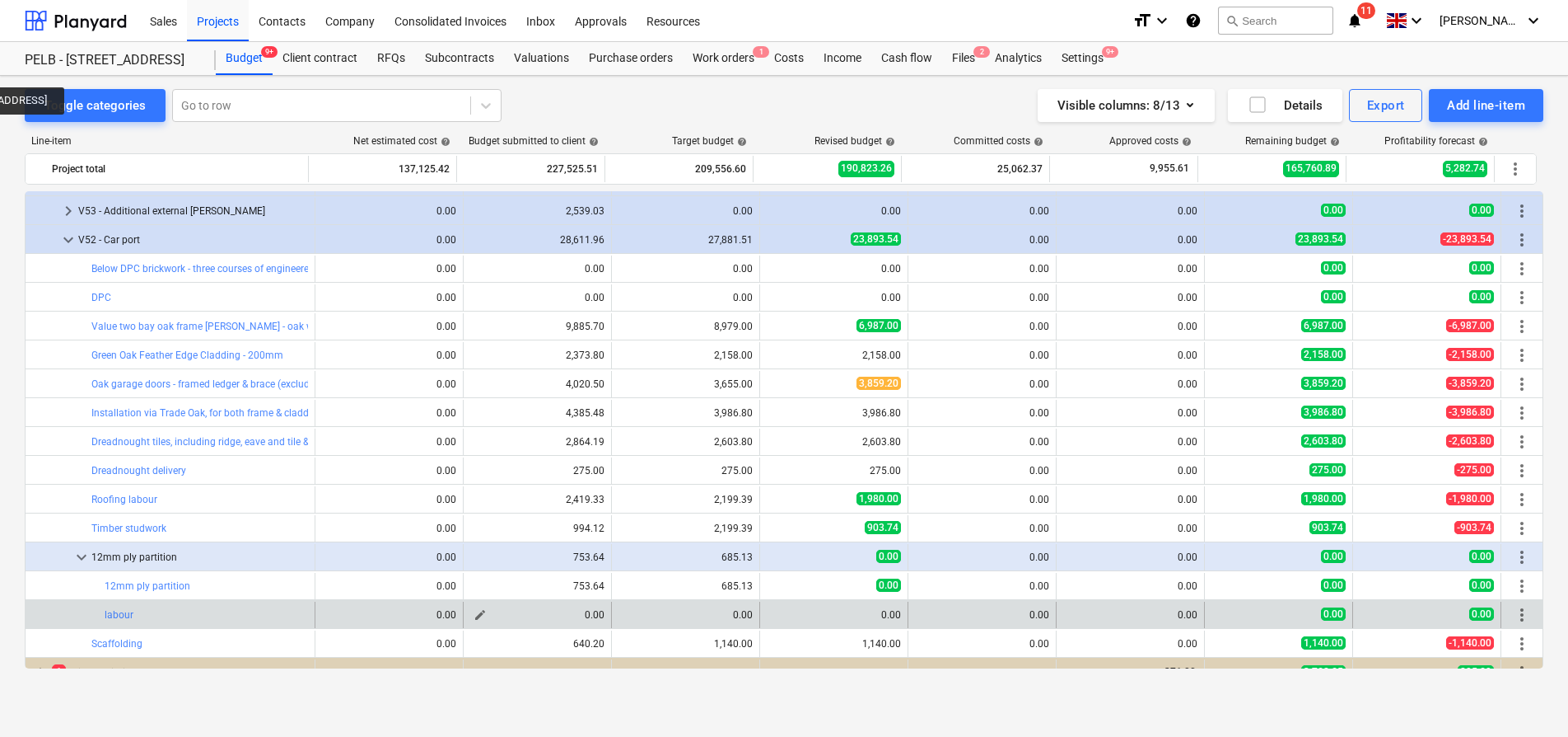
click at [474, 611] on span "edit" at bounding box center [481, 615] width 13 height 13
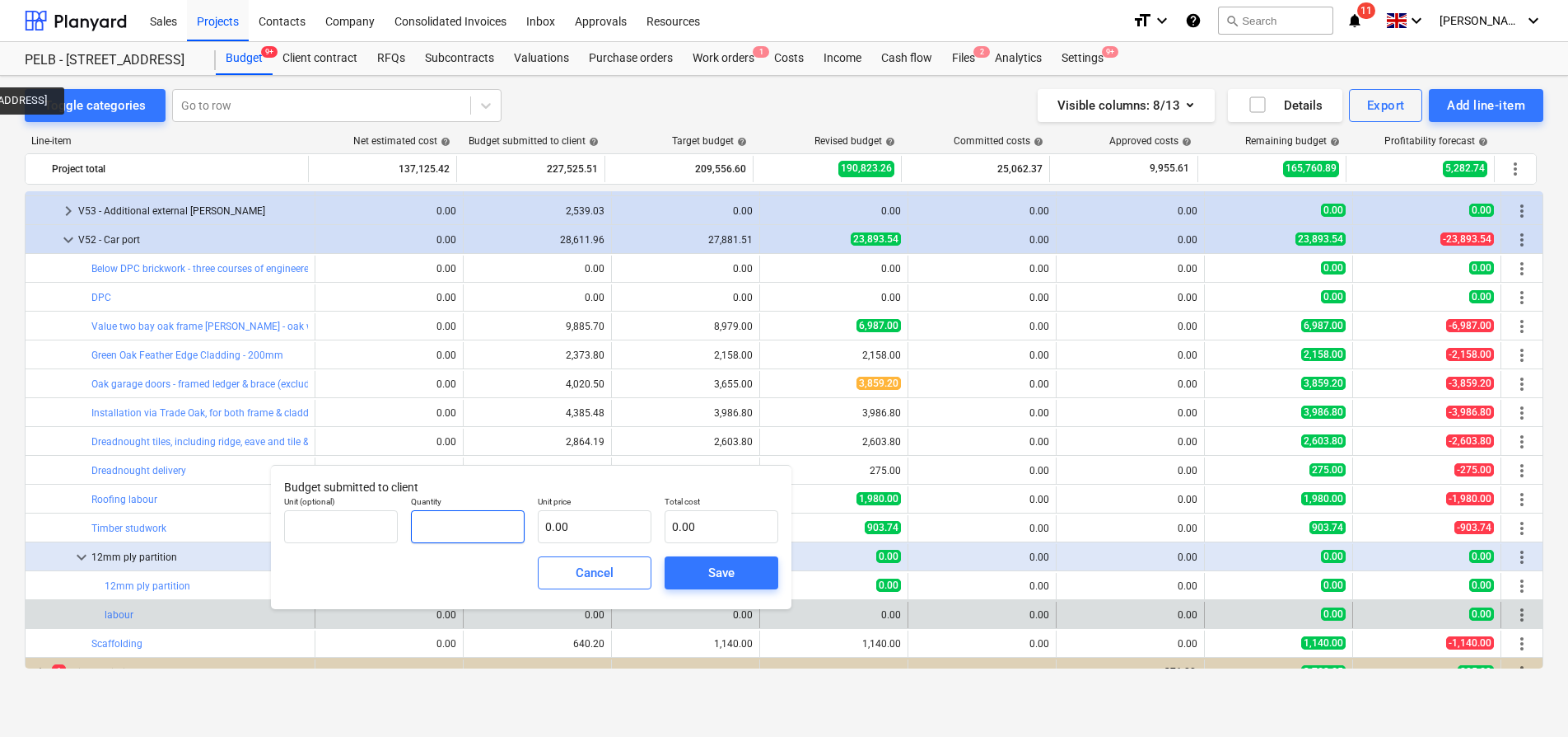
click at [516, 523] on input "text" at bounding box center [467, 527] width 113 height 33
type input "1.00"
click at [578, 528] on input "text" at bounding box center [594, 527] width 113 height 33
type input "2"
type input "2.00"
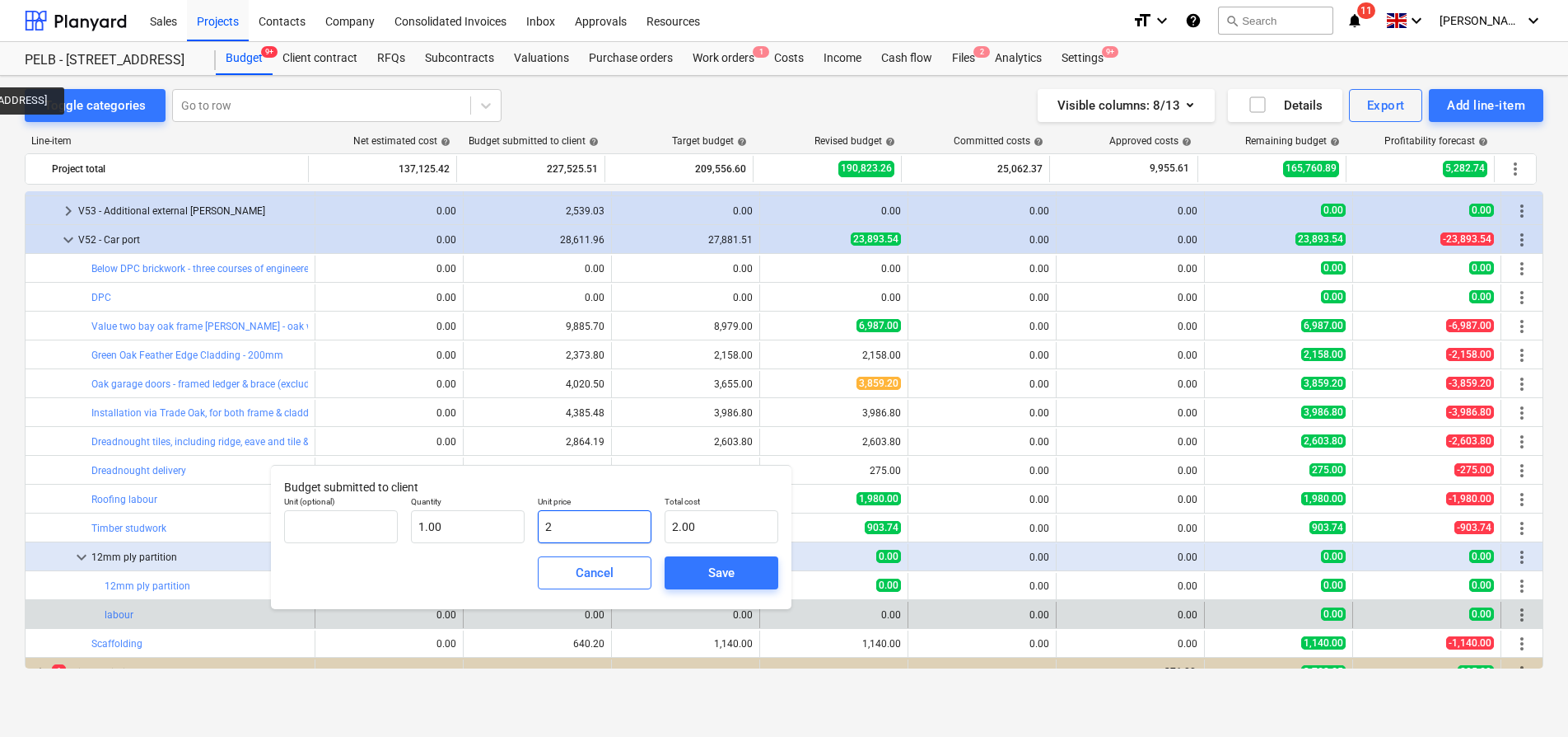
type input "27"
type input "27.00"
type input "275"
type input "275.00"
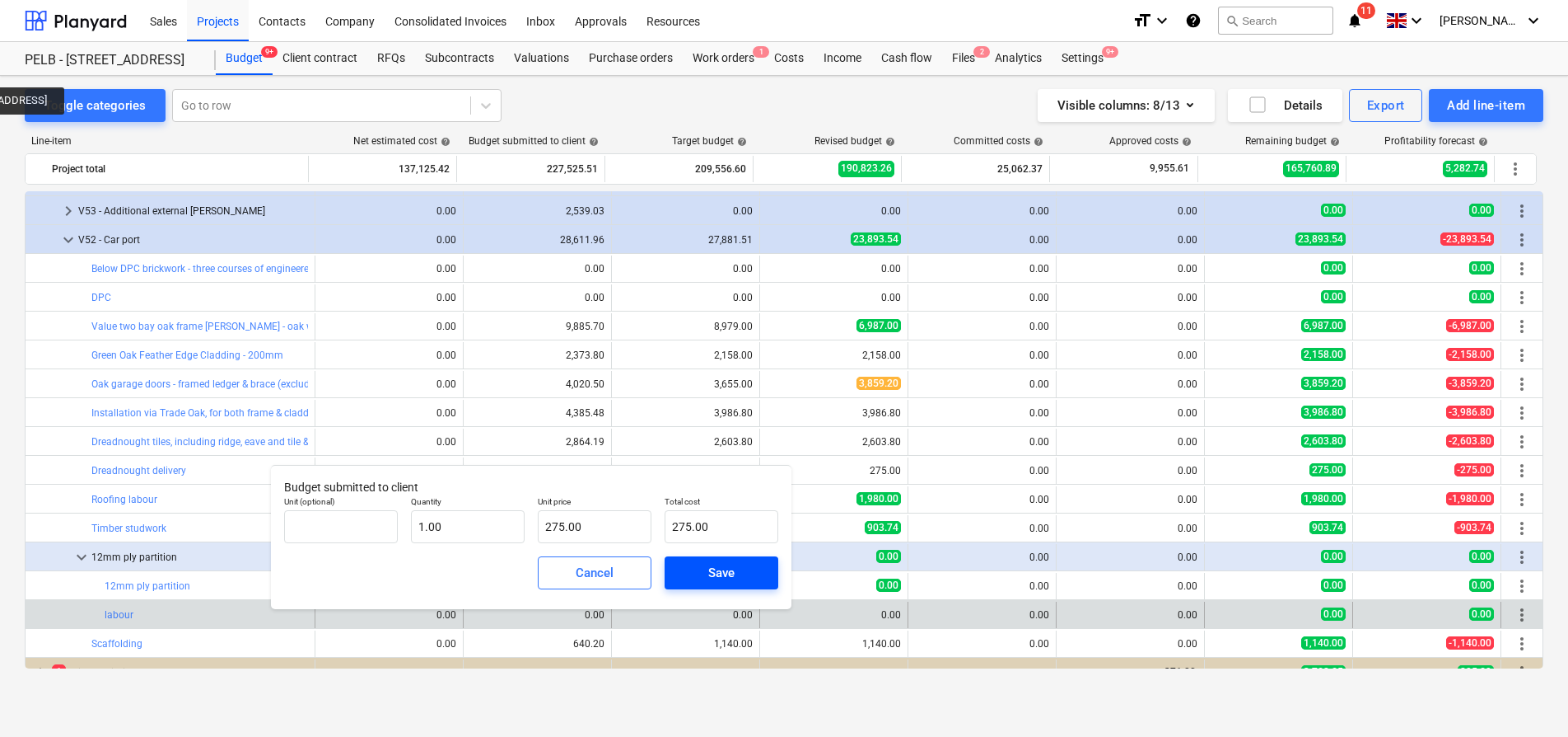
click at [712, 569] on div "Save" at bounding box center [722, 572] width 27 height 21
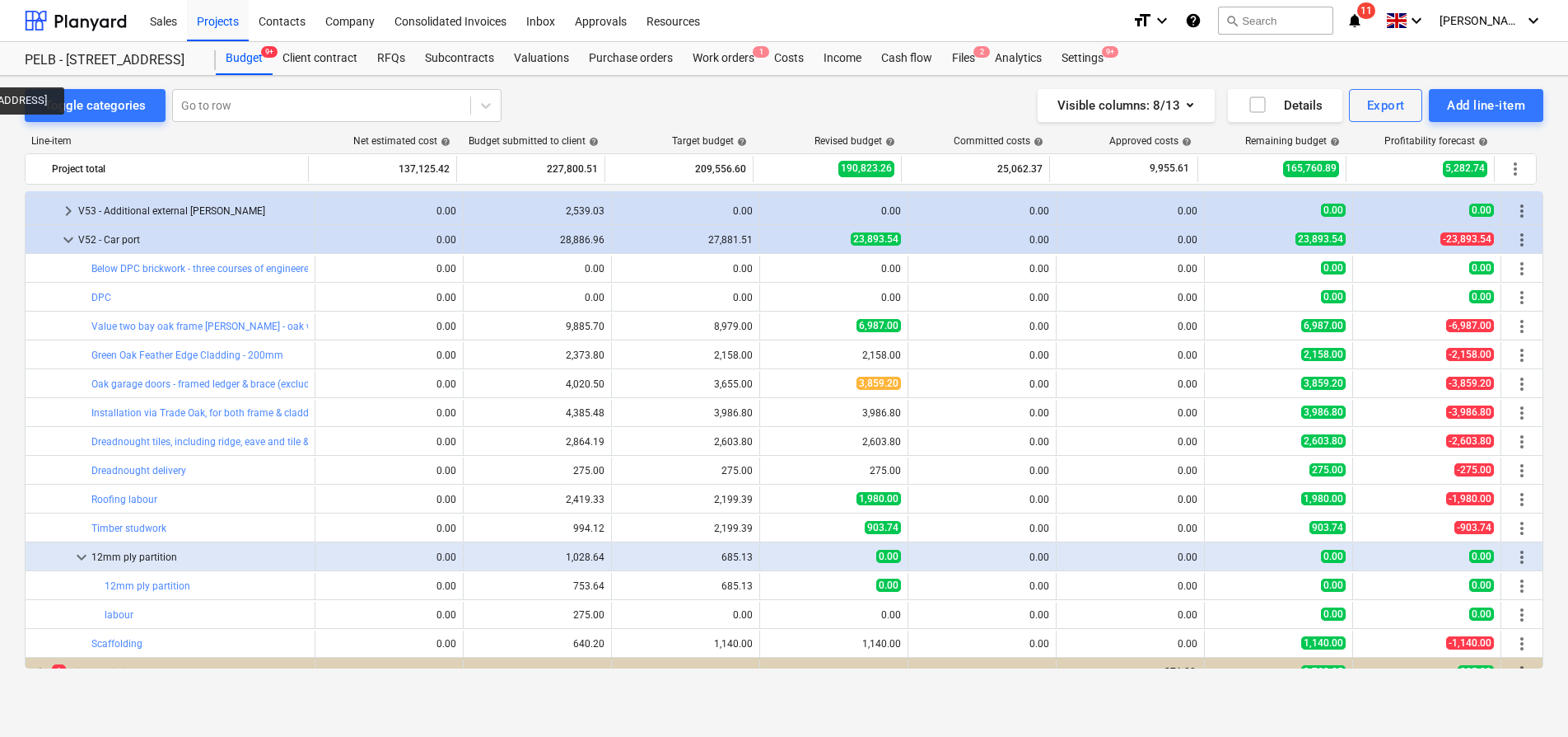
click at [480, 585] on span "edit" at bounding box center [481, 586] width 13 height 13
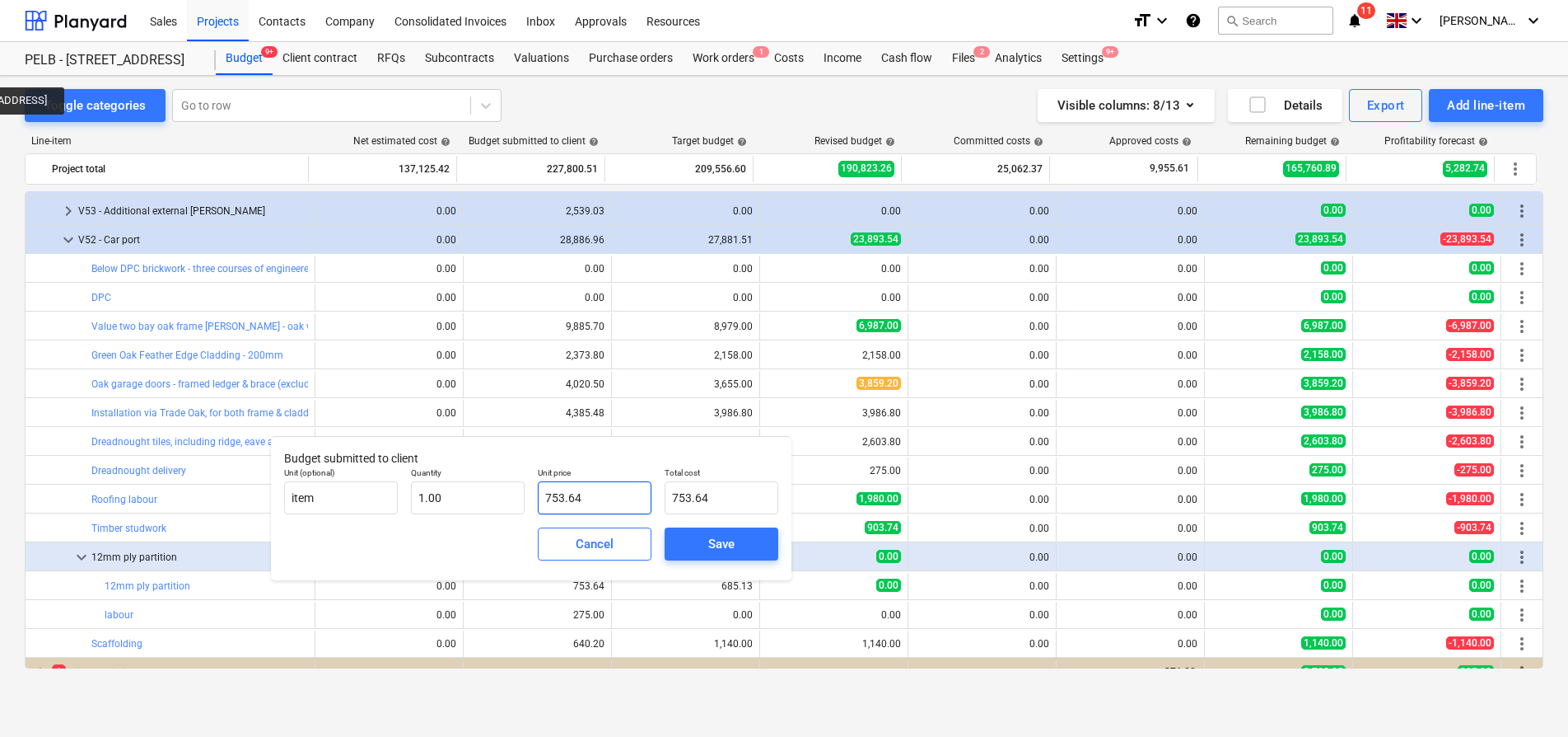
drag, startPoint x: 596, startPoint y: 497, endPoint x: 526, endPoint y: 495, distance: 70.0
click at [526, 495] on div "Unit (optional) item Quantity 1.00 Unit price 753.64 Total cost 753.64" at bounding box center [531, 490] width 507 height 60
type input "4"
type input "4.00"
type input "47"
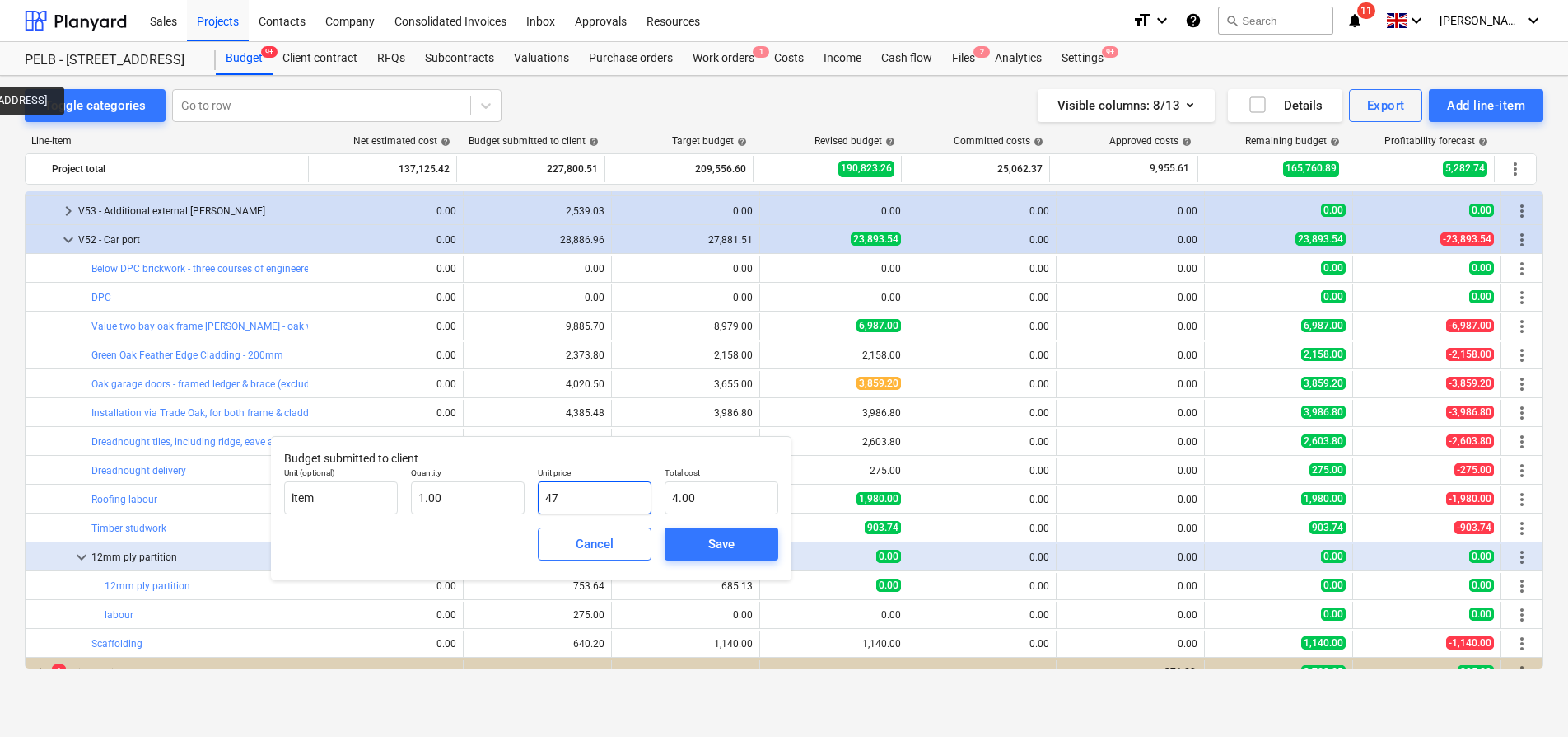
type input "47.00"
type input "478"
type input "478.00"
type input "478.6"
type input "478.60"
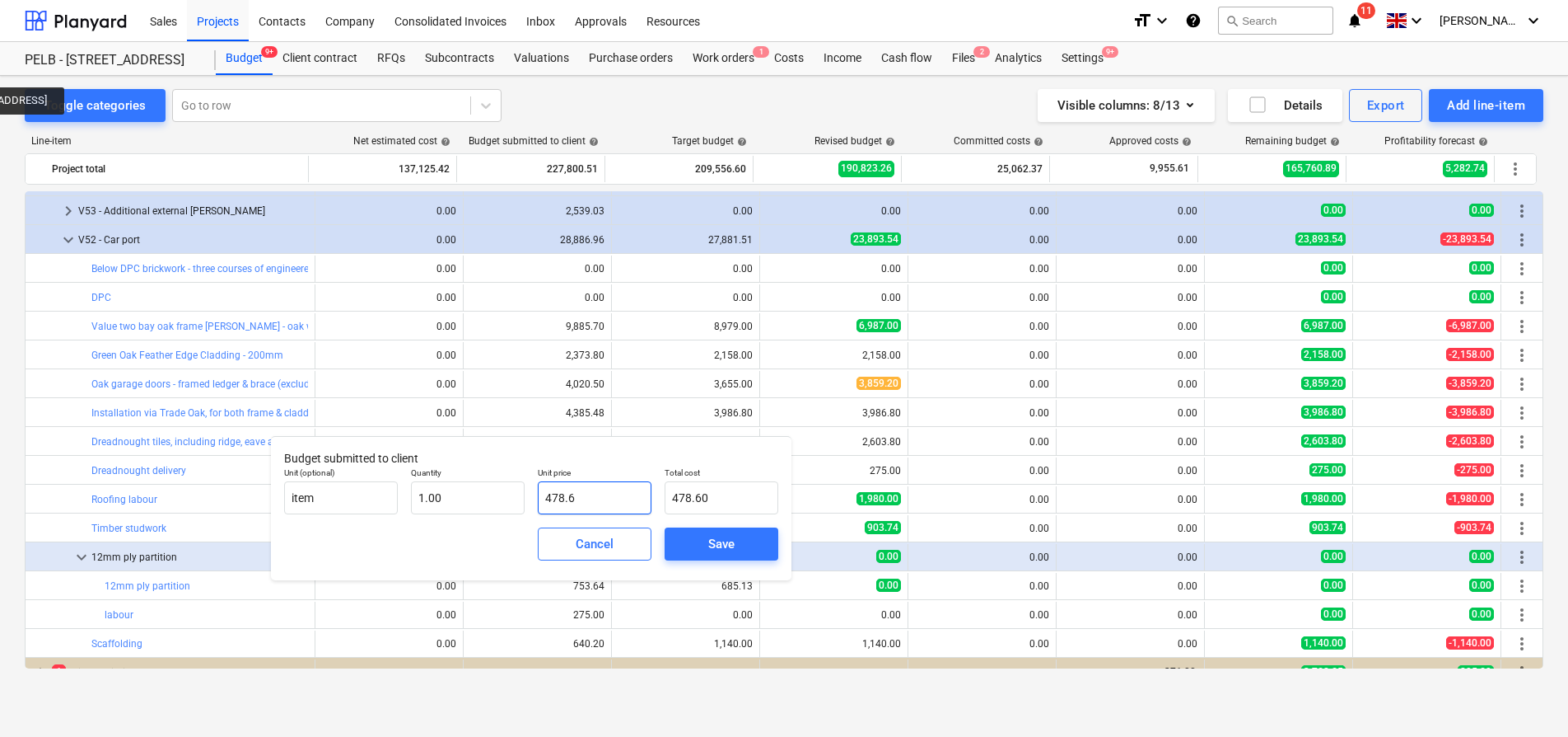
type input "478.64"
click at [711, 548] on div "Save" at bounding box center [722, 544] width 27 height 21
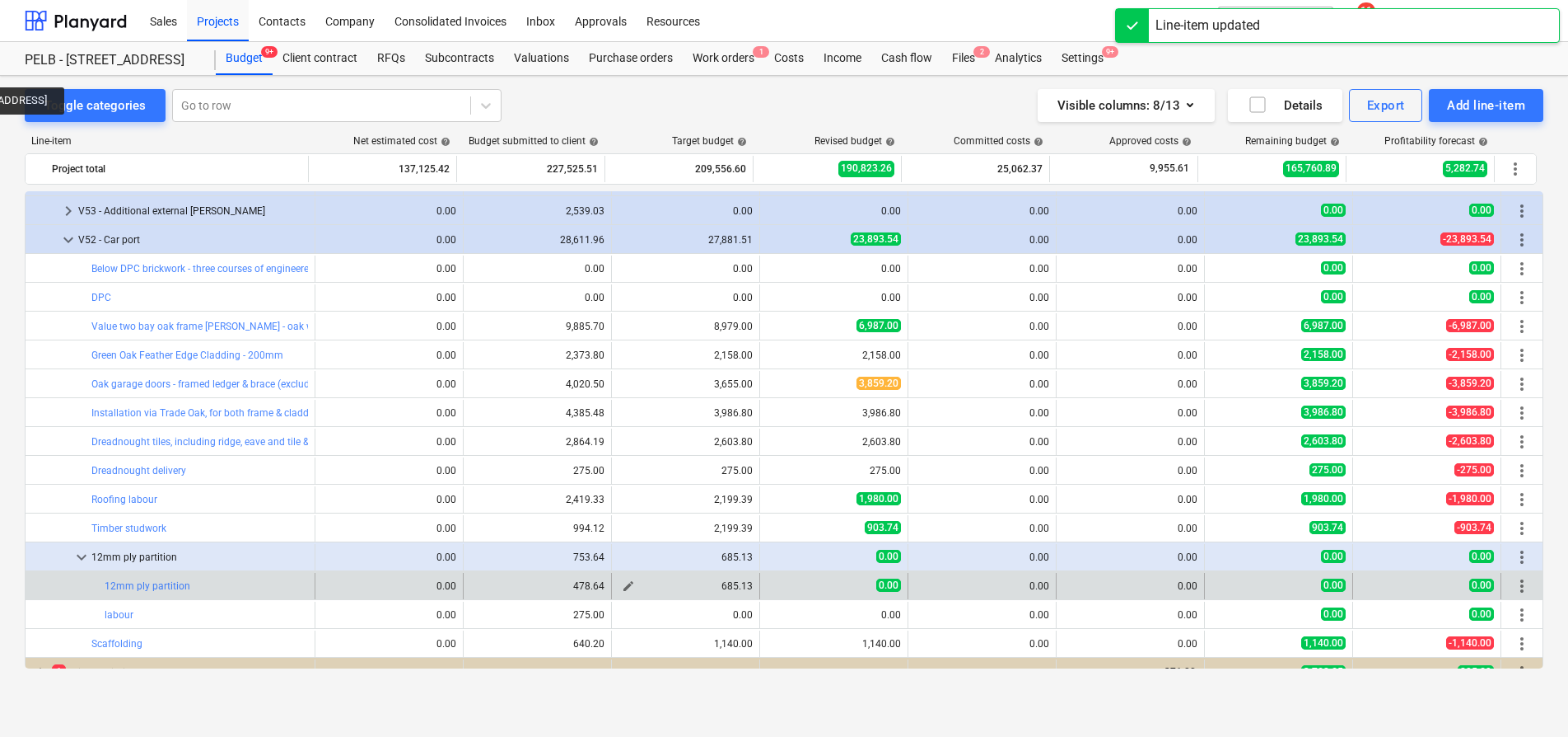
click at [630, 589] on button "edit" at bounding box center [628, 586] width 20 height 20
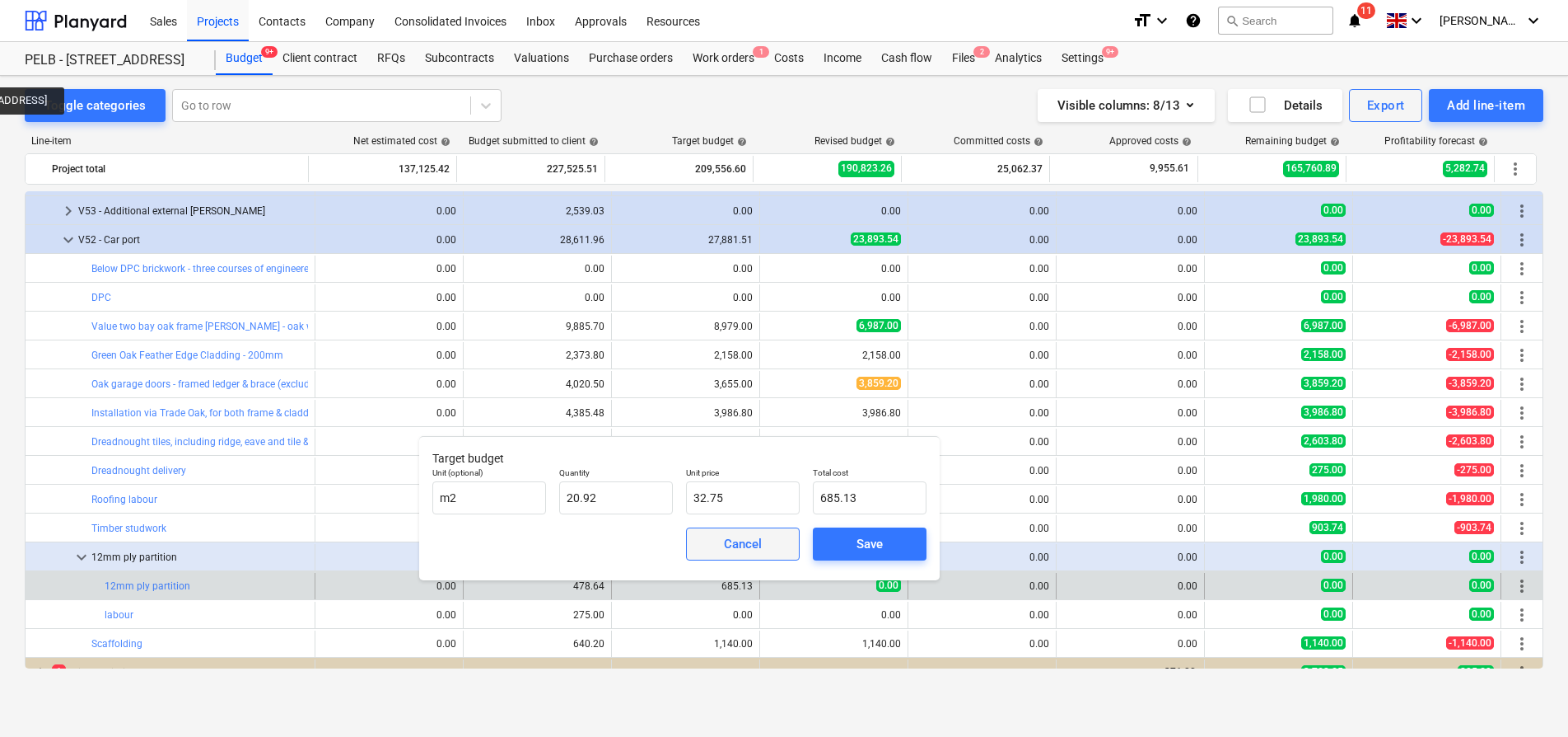
click at [752, 552] on div "Cancel" at bounding box center [744, 544] width 38 height 21
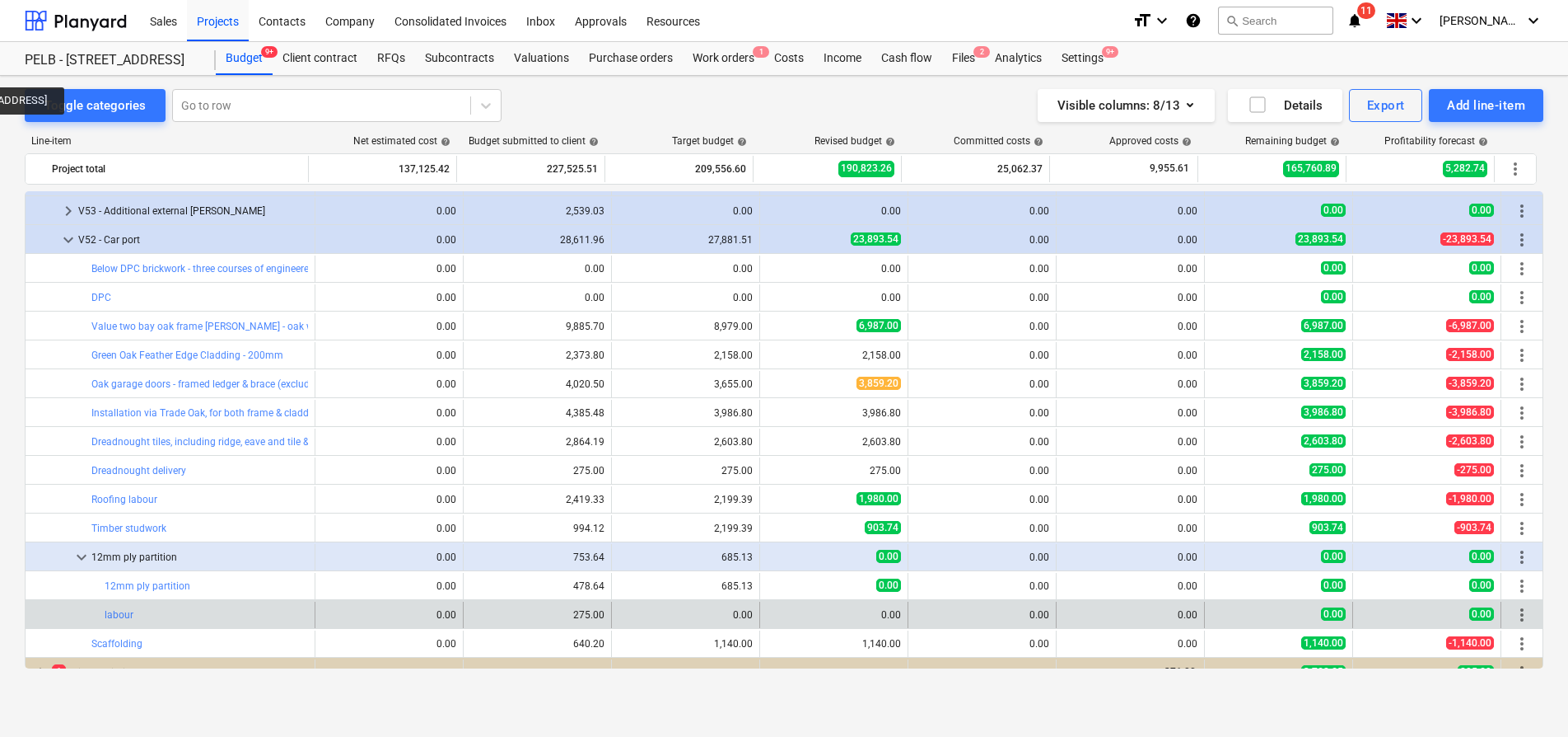
click at [474, 614] on span "edit" at bounding box center [481, 615] width 13 height 13
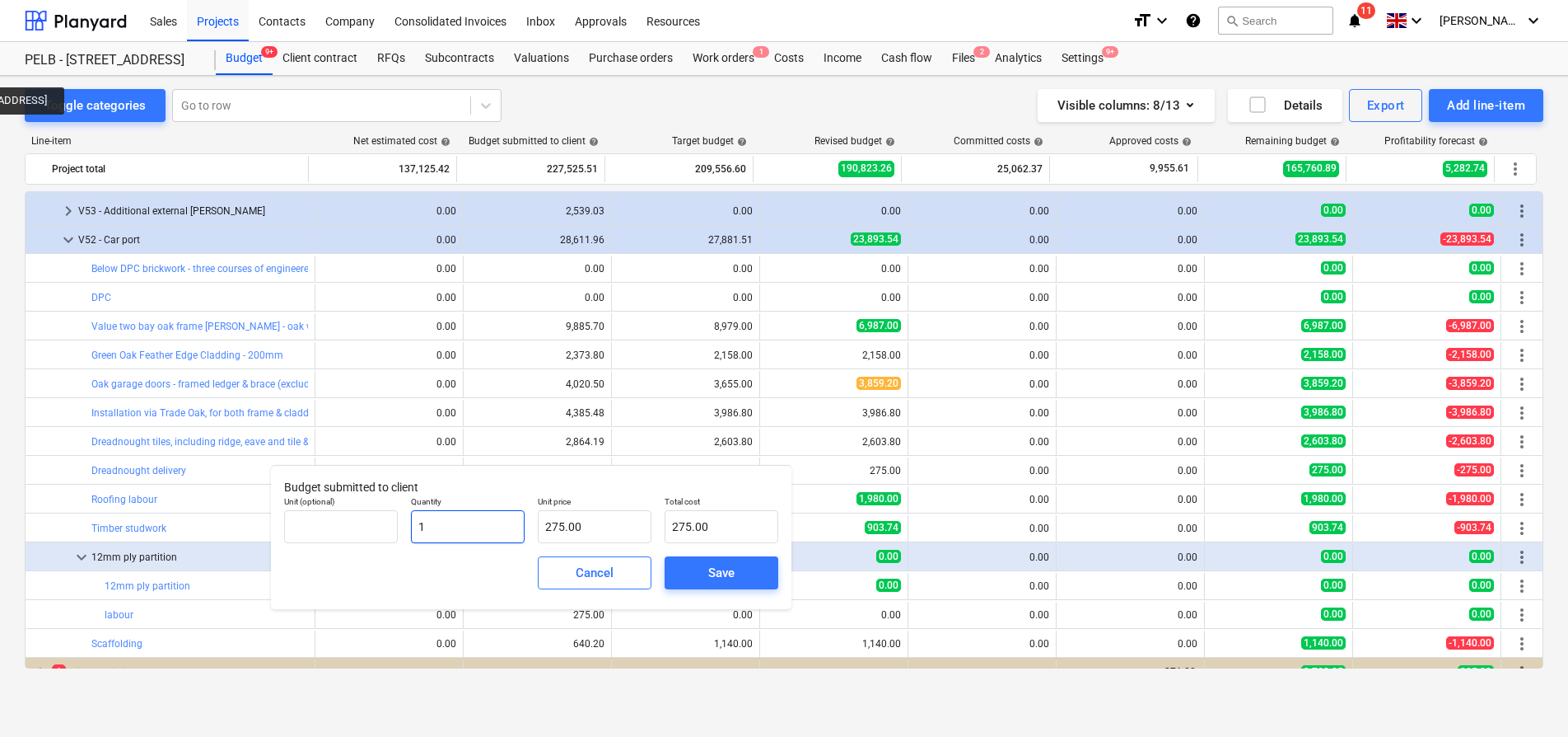
click at [480, 527] on input "1" at bounding box center [467, 527] width 113 height 33
type input "1.00"
click at [604, 528] on input "275" at bounding box center [594, 527] width 113 height 33
type input "275.00"
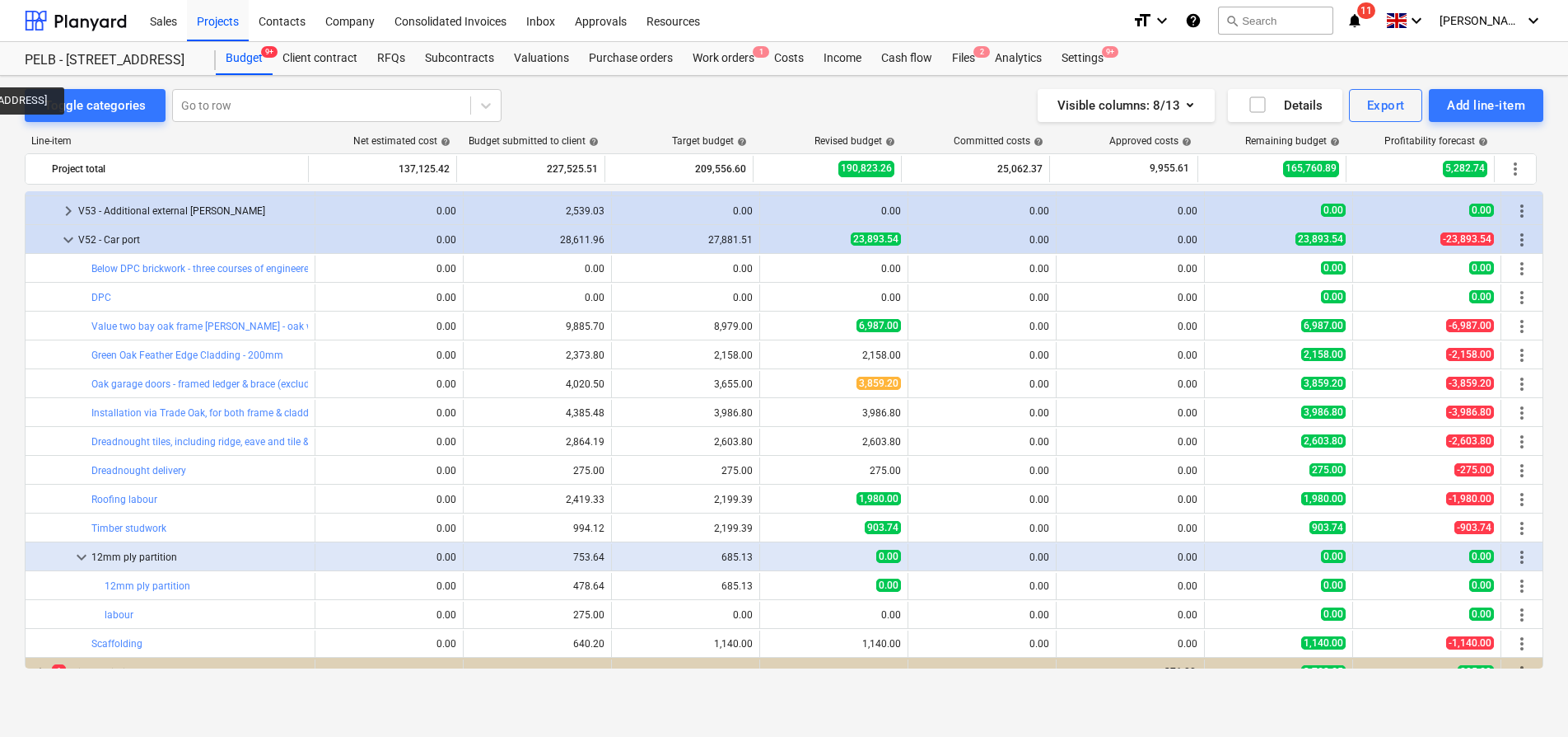
type input "1.00"
type input "275.00"
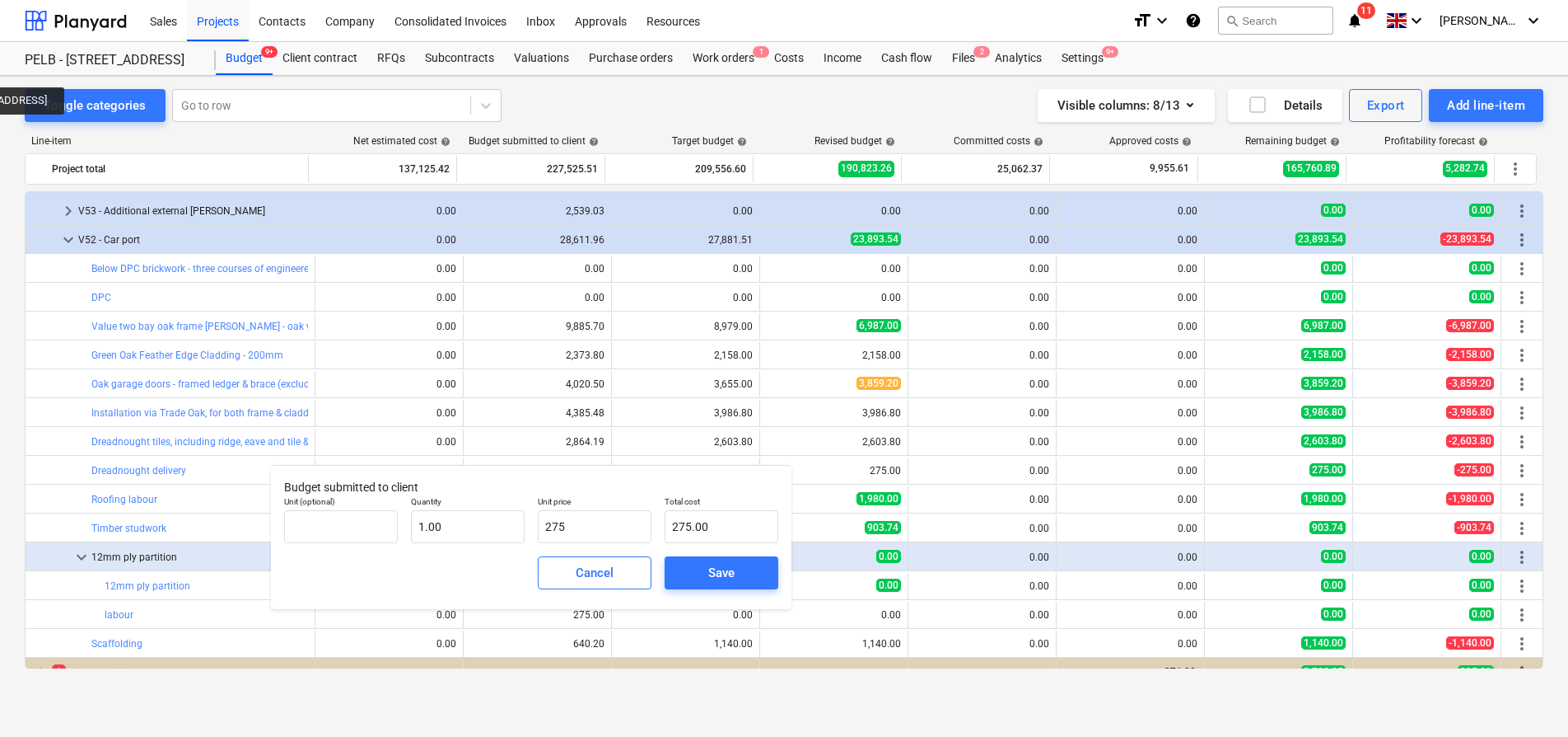
click at [527, 516] on div "Unit (optional) Quantity 1.00 Unit price 275 Total cost 275.00" at bounding box center [531, 519] width 507 height 60
type input "1"
type input "1.00"
type input "13"
type input "13.00"
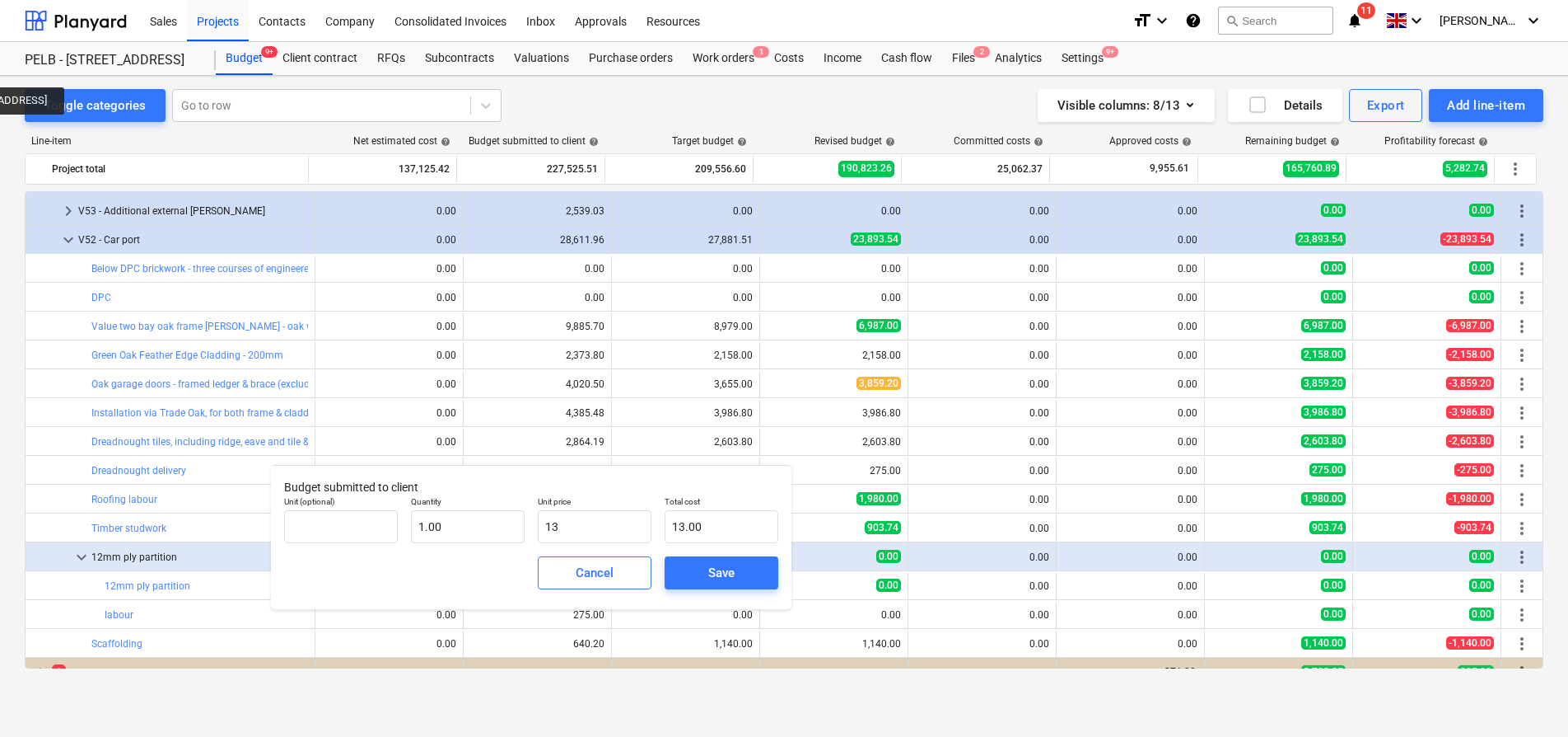
type input "137"
type input "137.00"
type input "137.8"
type input "137.80"
type input "137."
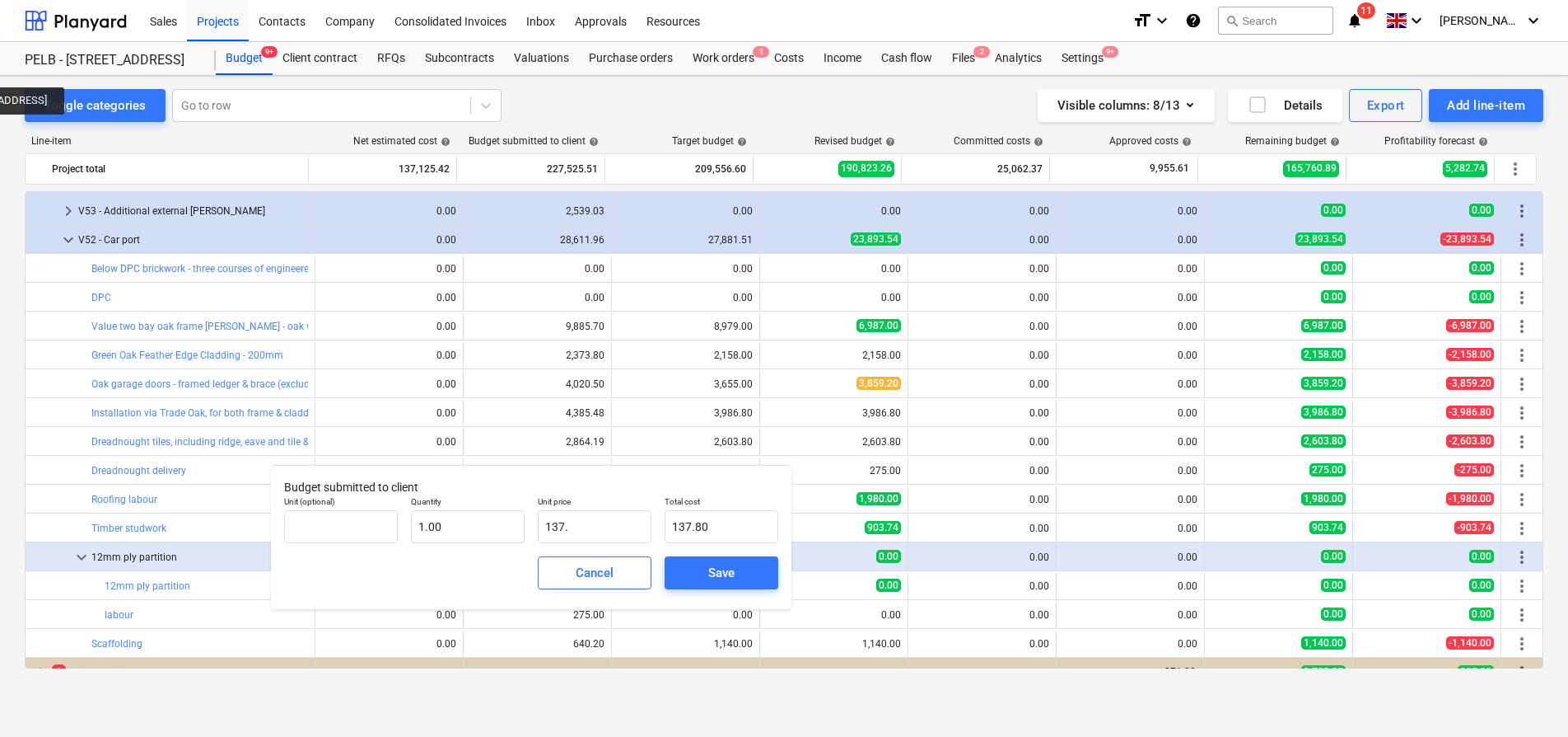
type input "137.00"
type input "137.5"
type input "137.50"
click at [739, 565] on span "Save" at bounding box center [722, 572] width 74 height 21
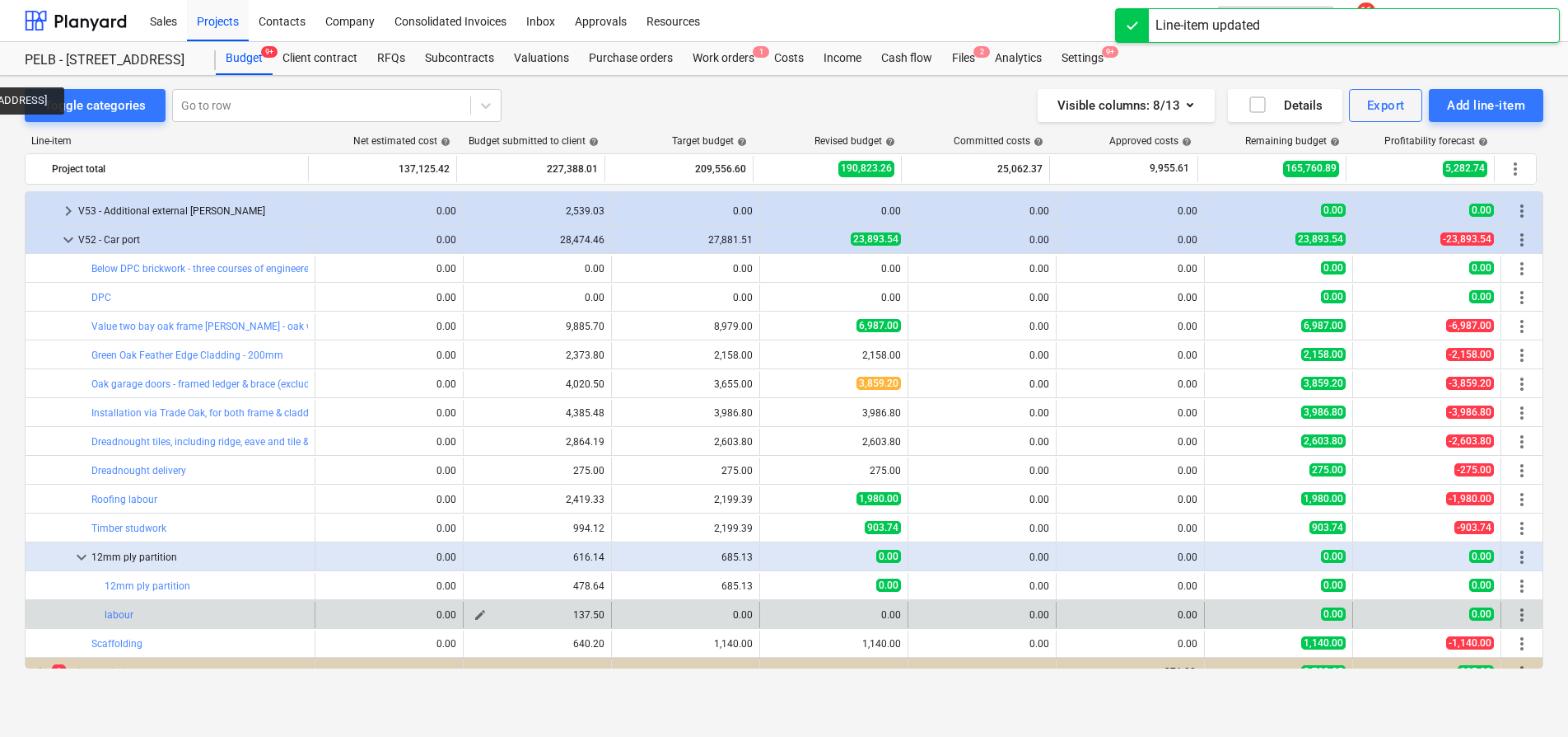
click at [484, 618] on div "edit" at bounding box center [480, 614] width 20 height 20
click at [474, 619] on span "edit" at bounding box center [481, 615] width 13 height 13
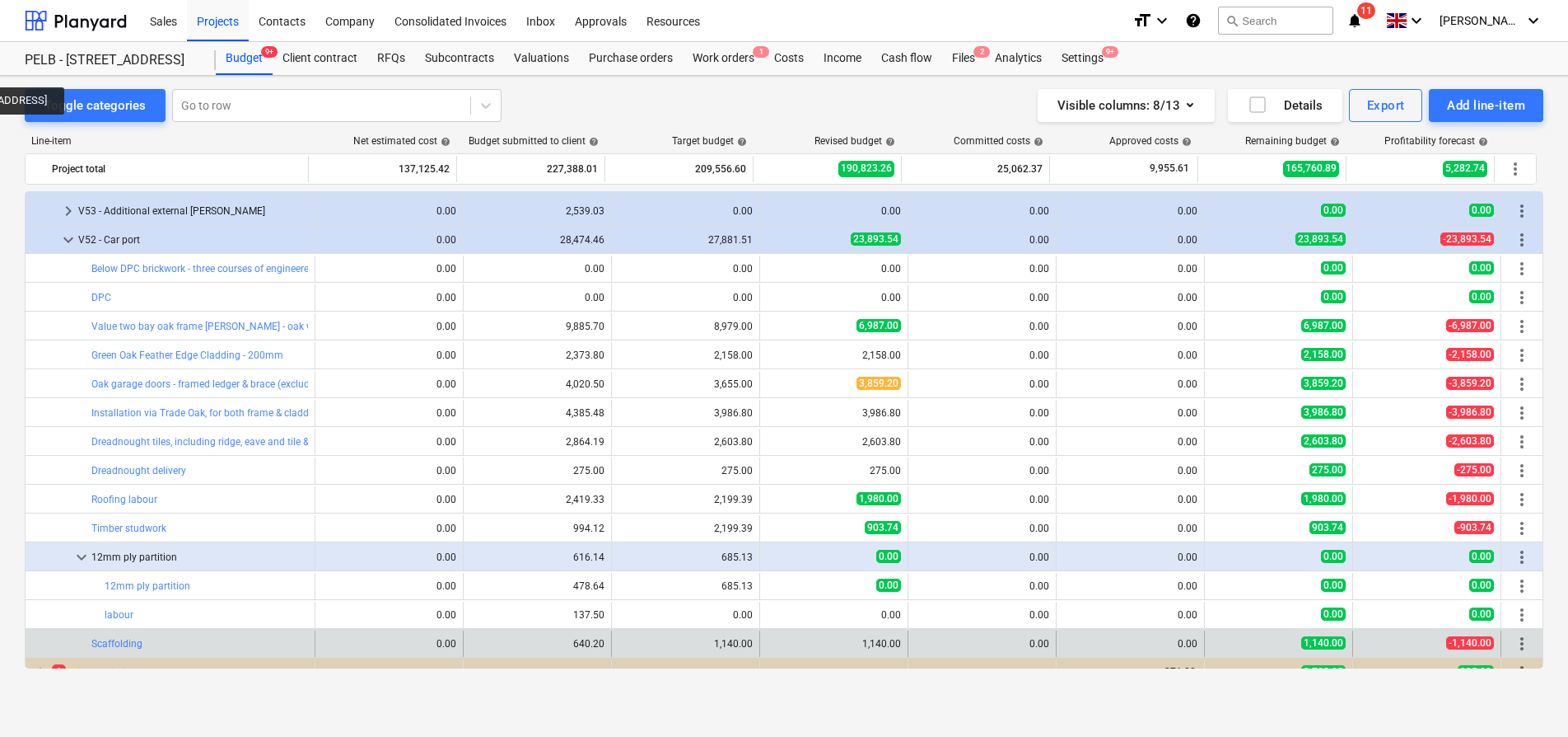
type input "1.00"
type input "137.50"
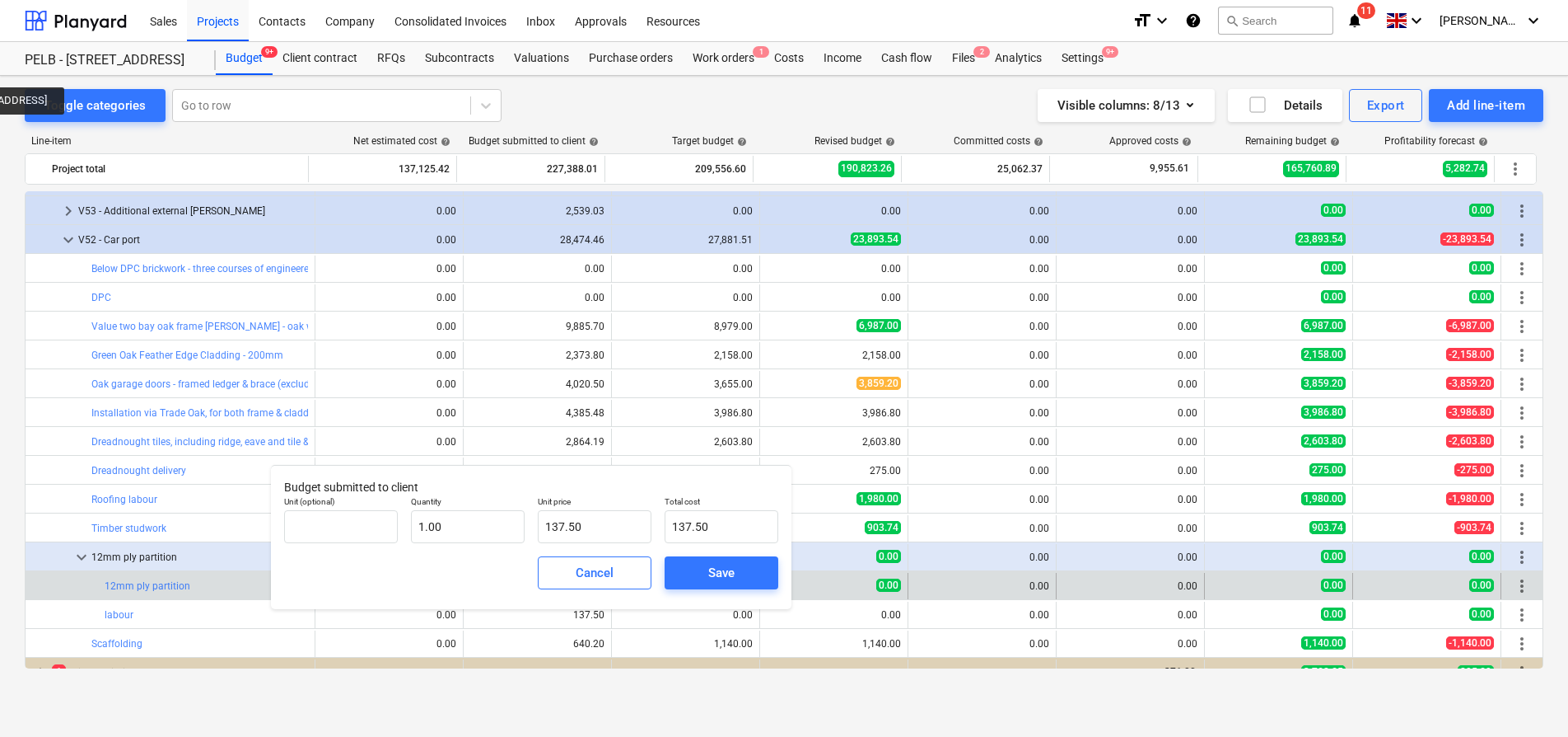
click at [603, 587] on button "Cancel" at bounding box center [594, 572] width 113 height 33
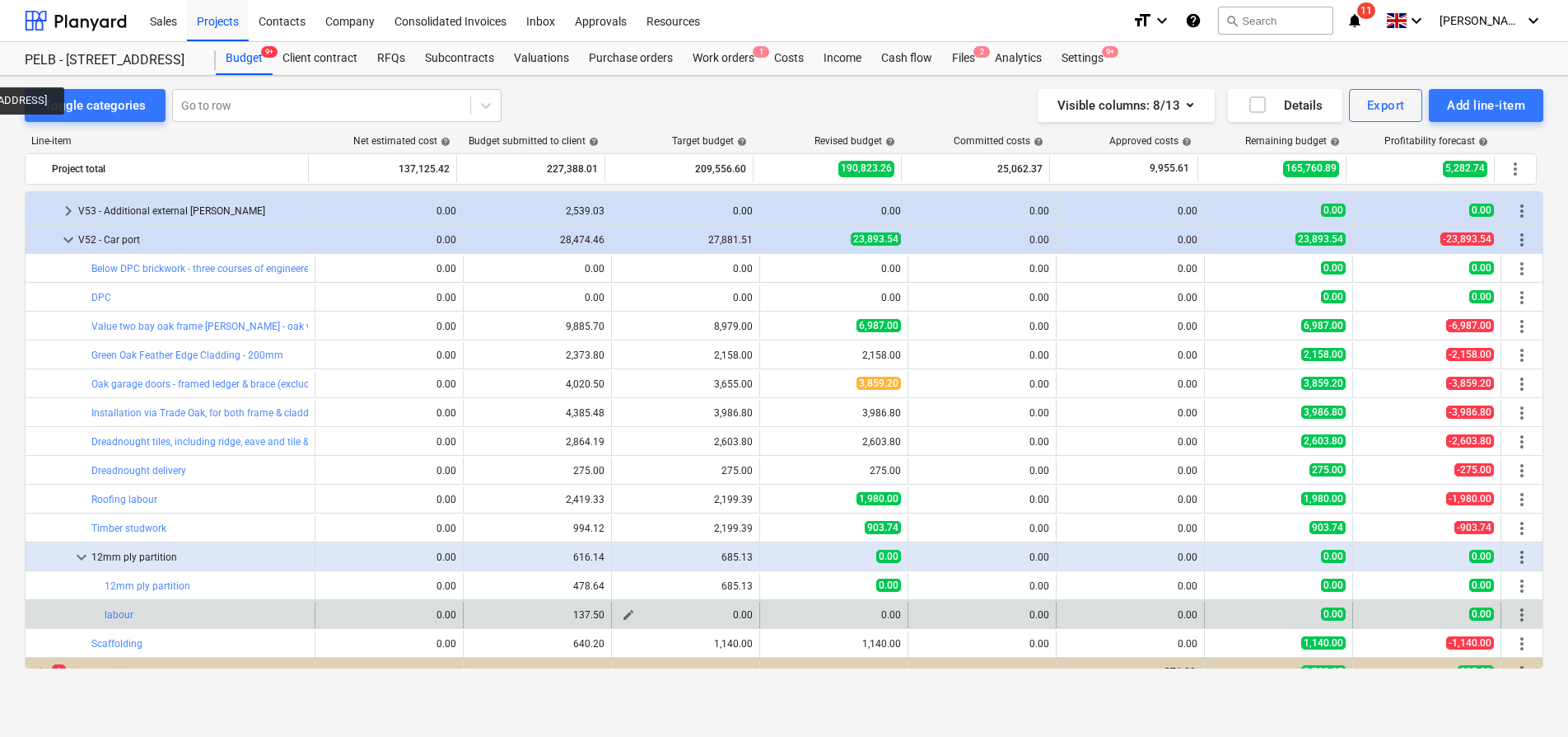
click at [622, 614] on span "edit" at bounding box center [628, 615] width 13 height 13
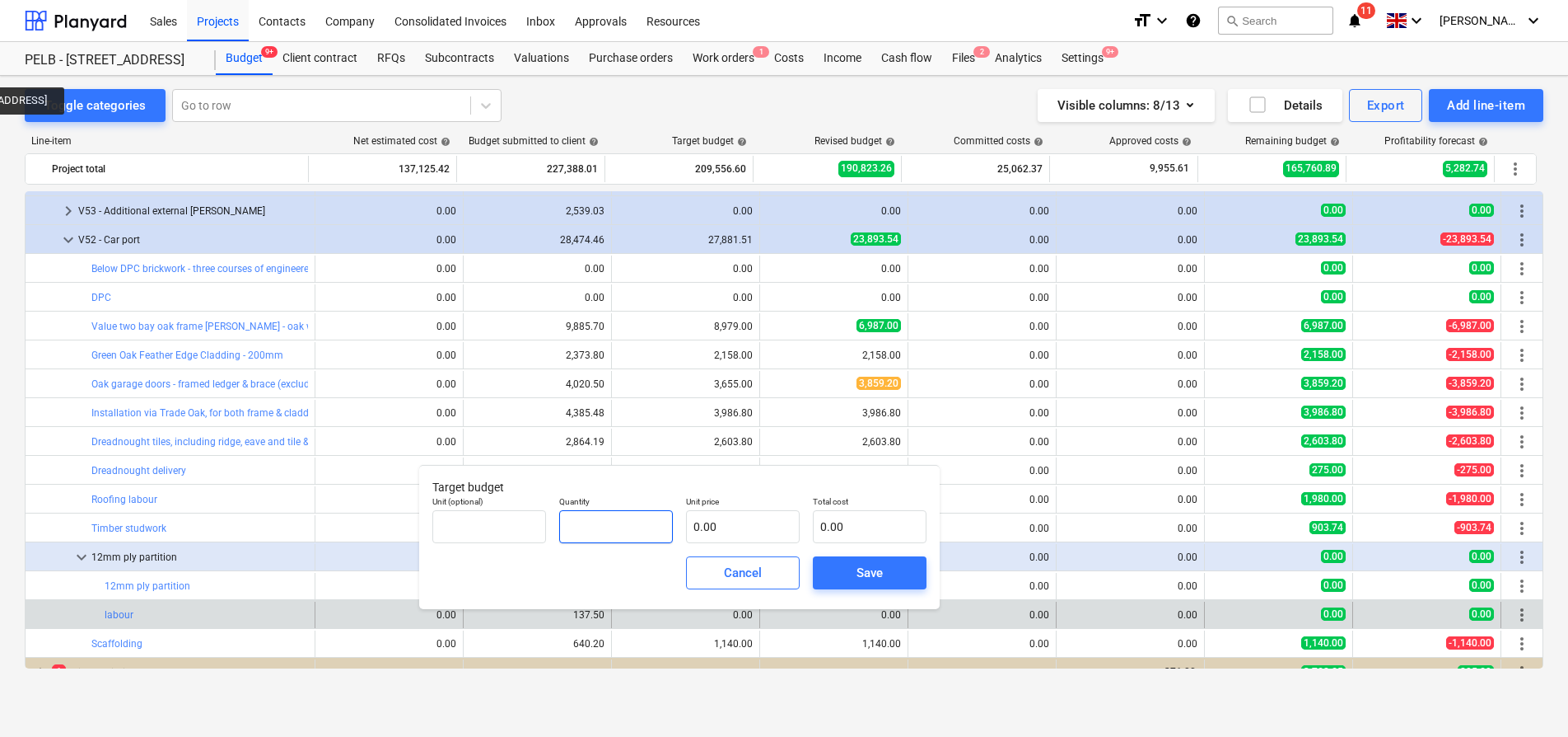
click at [623, 531] on input "text" at bounding box center [615, 527] width 113 height 33
type input "1.00"
click at [705, 536] on input "text" at bounding box center [743, 527] width 113 height 33
type input "1"
type input "1.00"
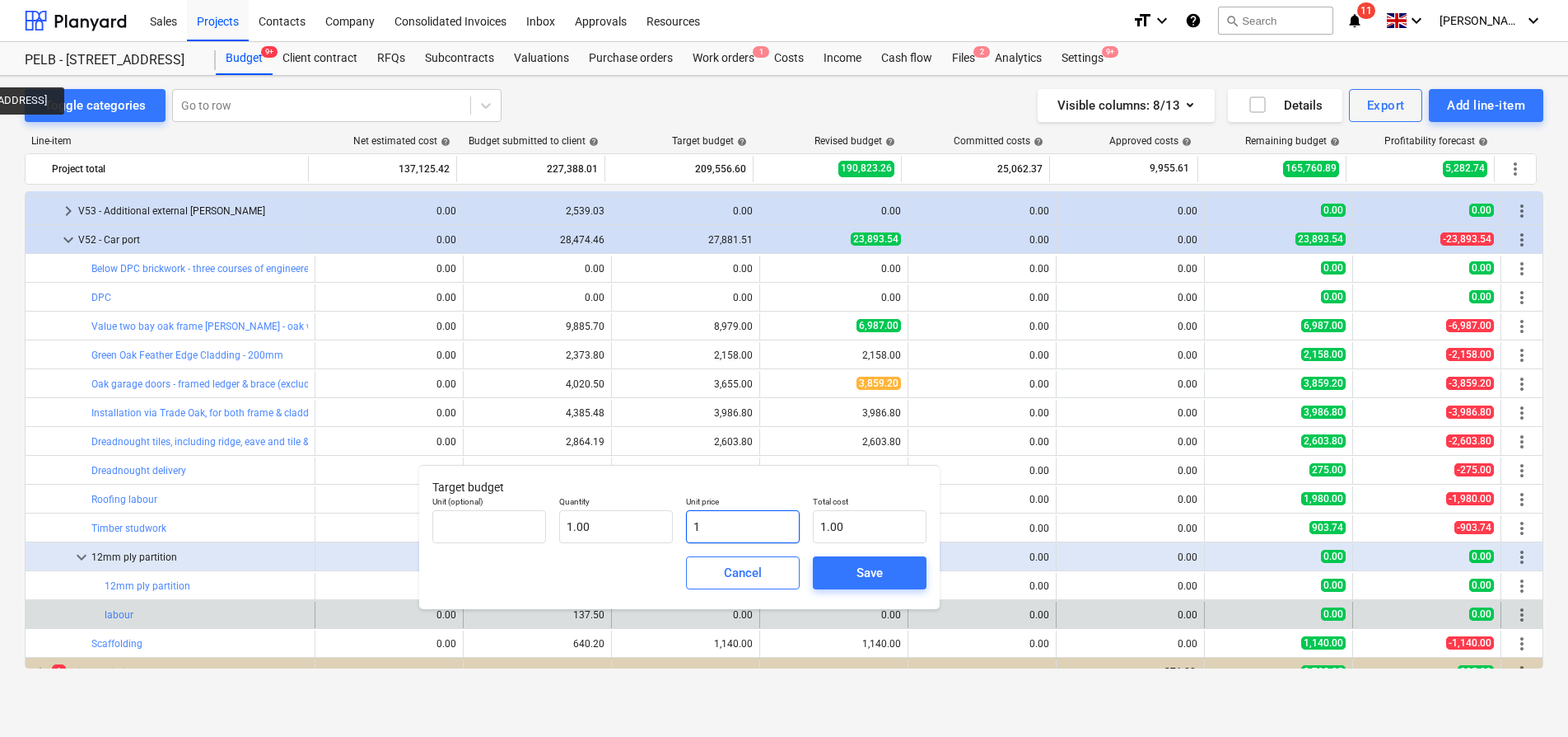
type input "12"
type input "12.00"
type input "125"
type input "125.00"
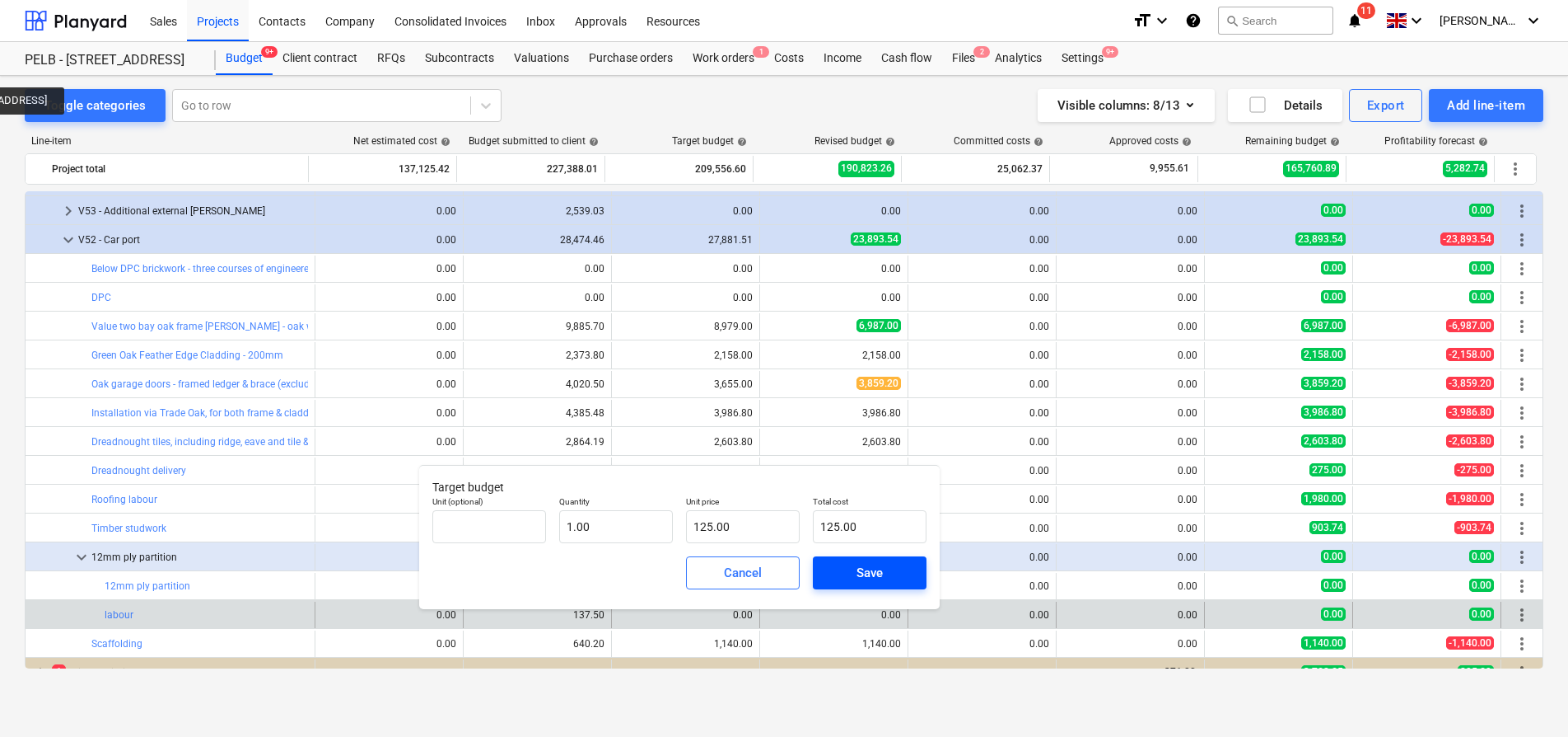
click at [867, 580] on div "Save" at bounding box center [870, 572] width 27 height 21
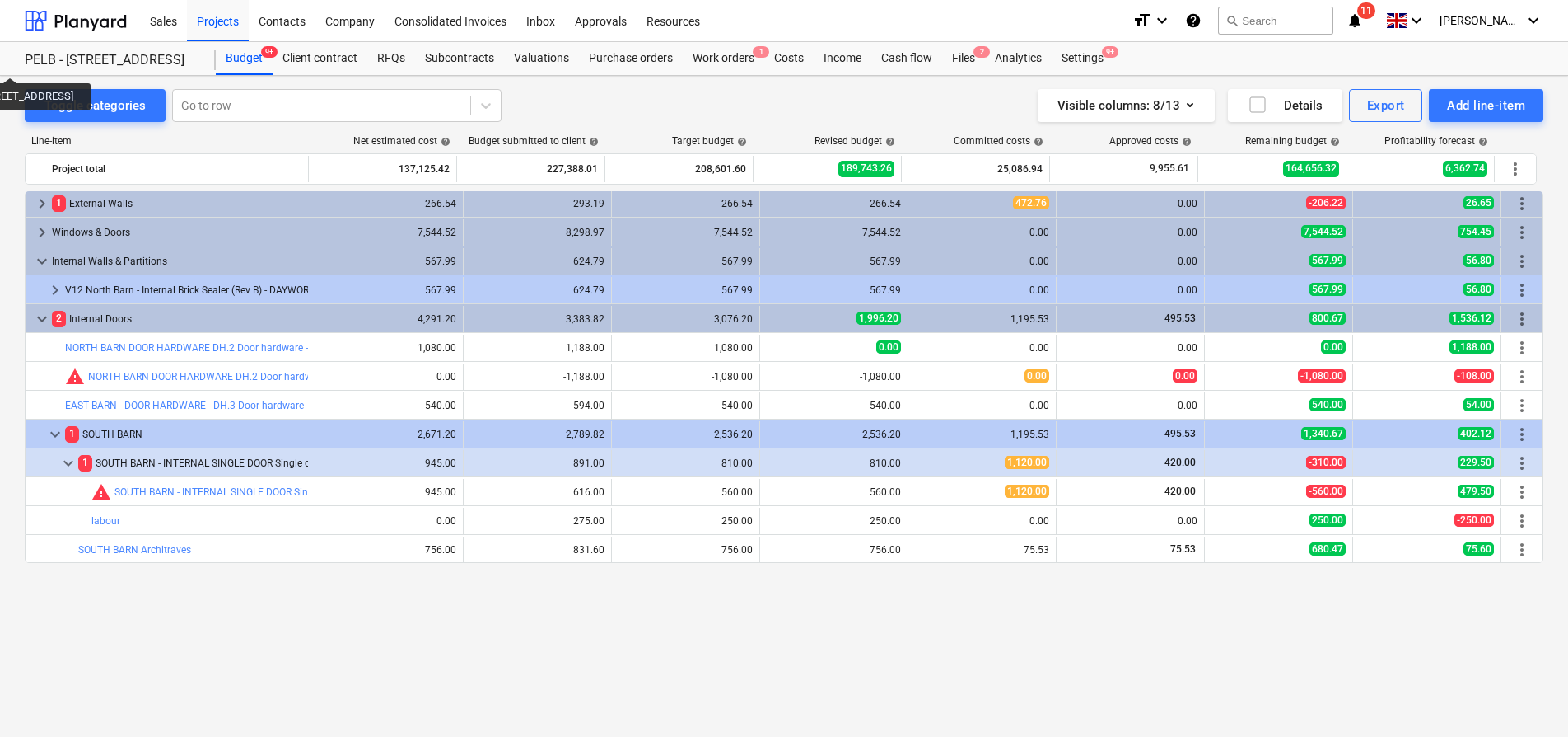
scroll to position [0, 0]
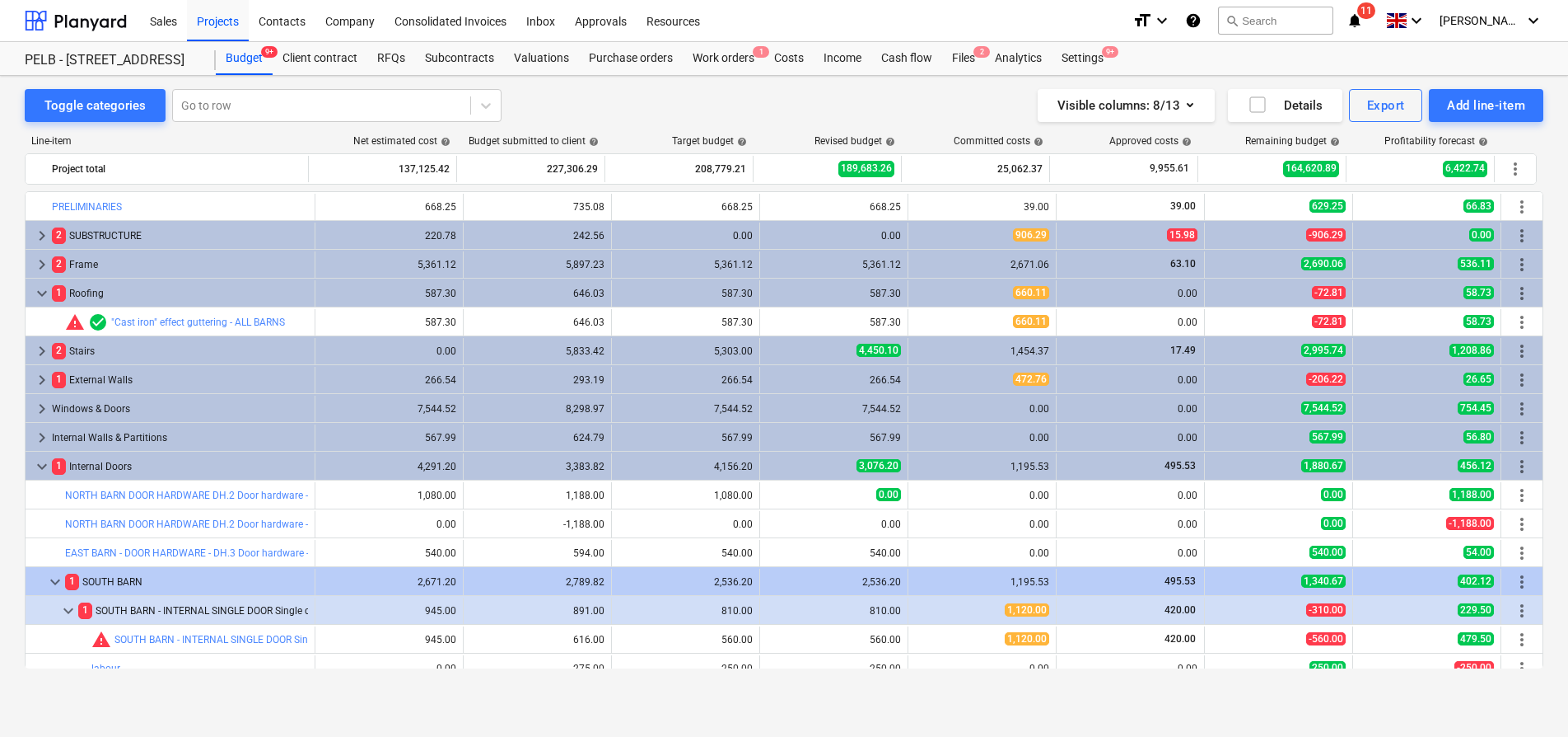
scroll to position [178, 0]
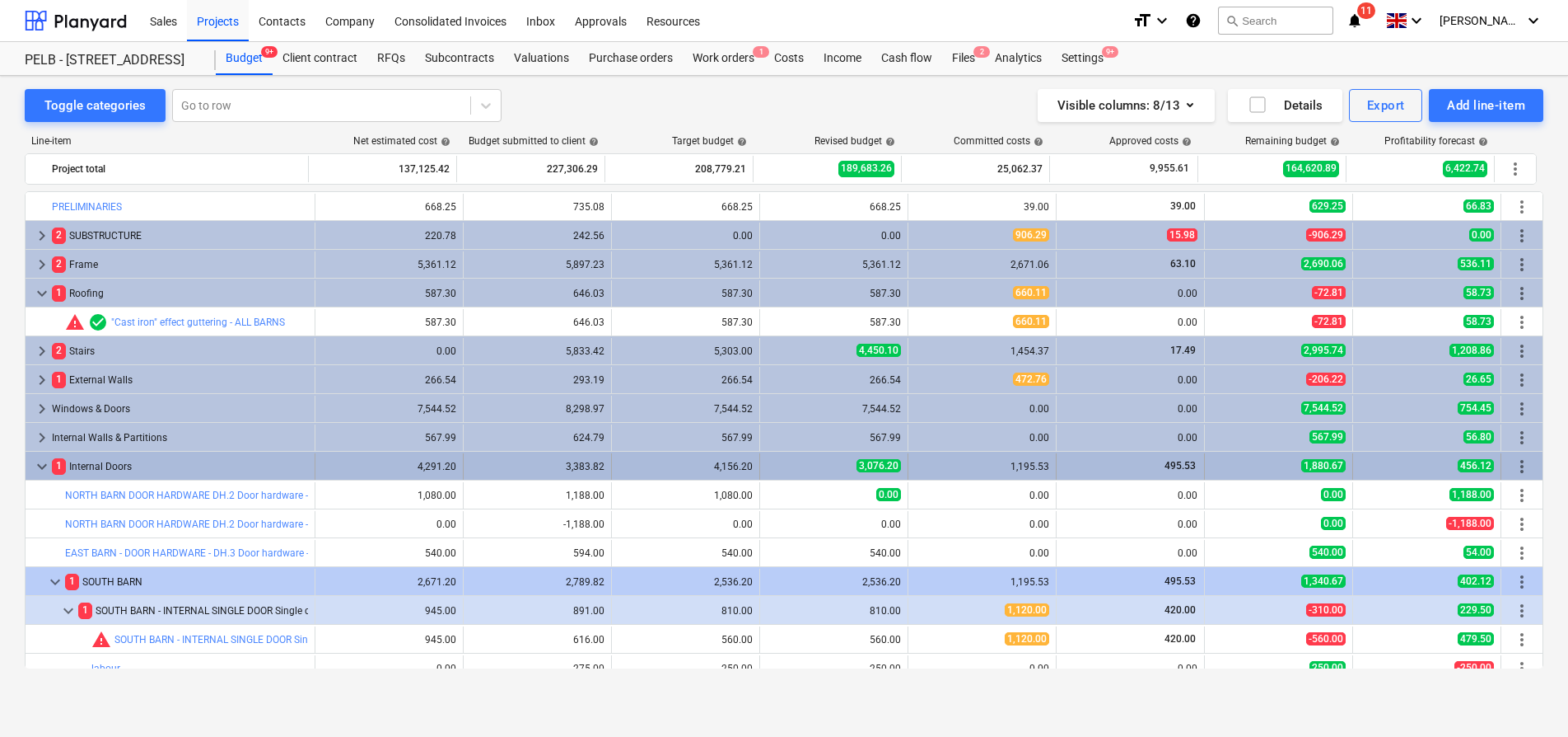
scroll to position [178, 0]
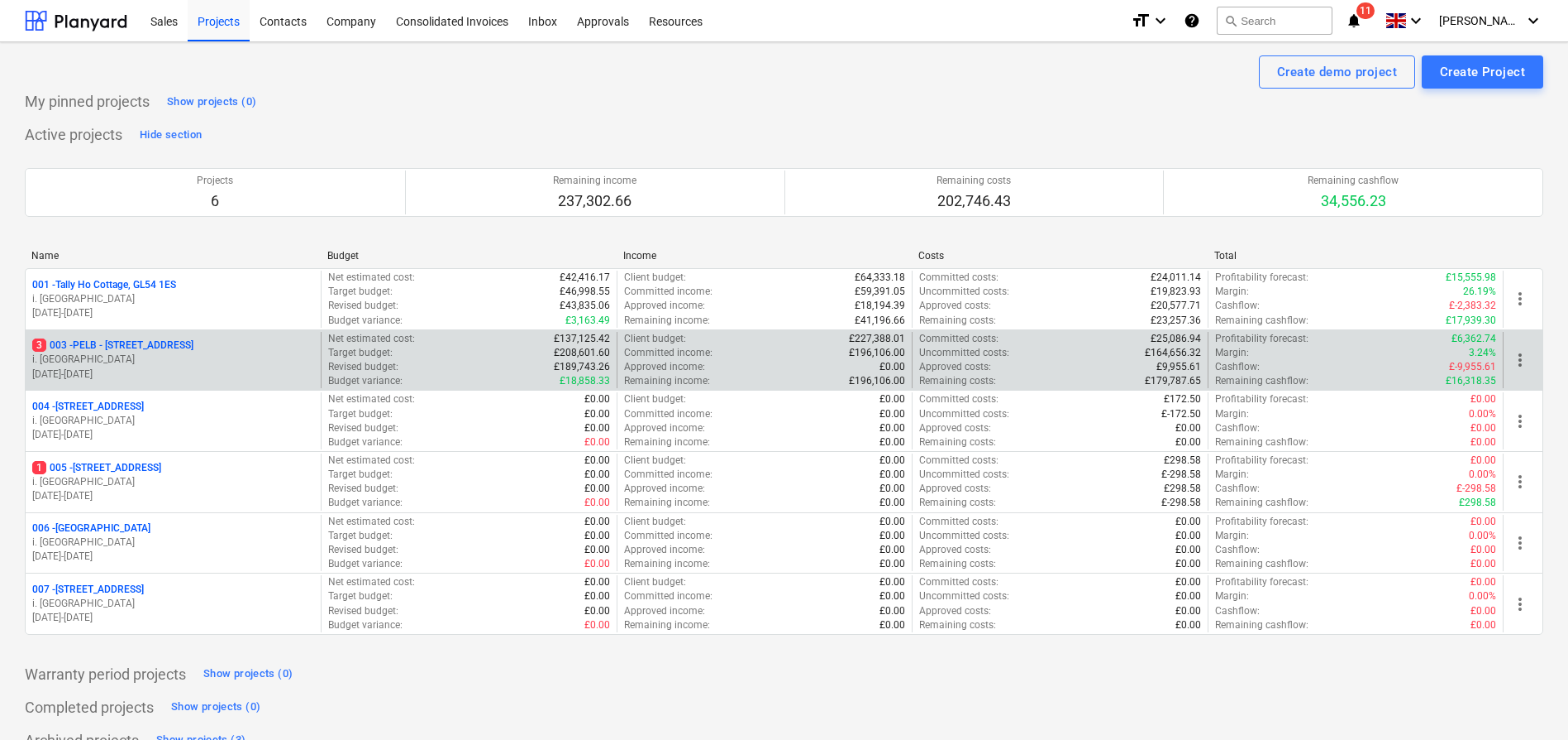
click at [138, 349] on p "3 003 - PELB - [GEOGRAPHIC_DATA], [GEOGRAPHIC_DATA], GL2 7NE" at bounding box center [113, 345] width 161 height 14
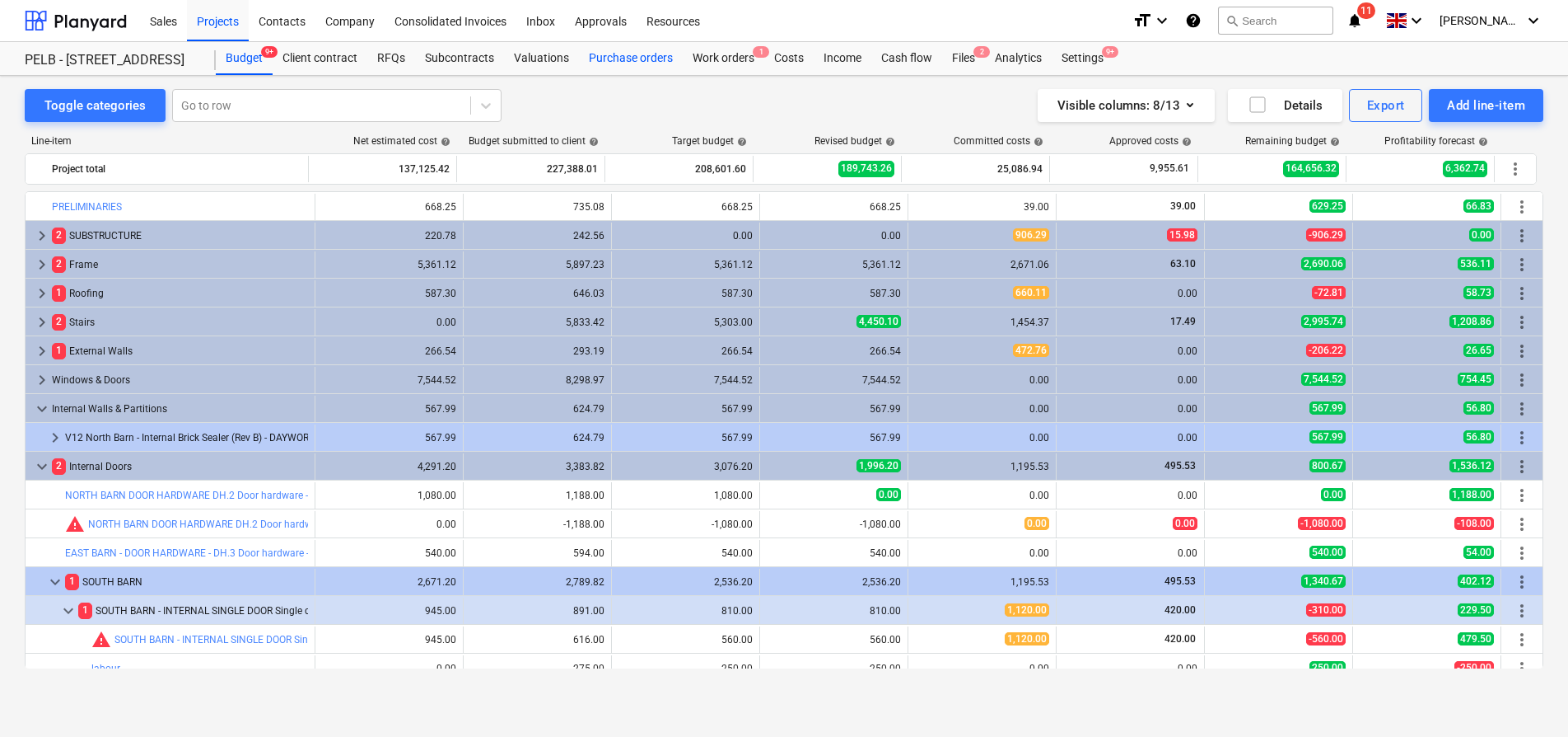
click at [614, 57] on div "Purchase orders" at bounding box center [630, 58] width 104 height 33
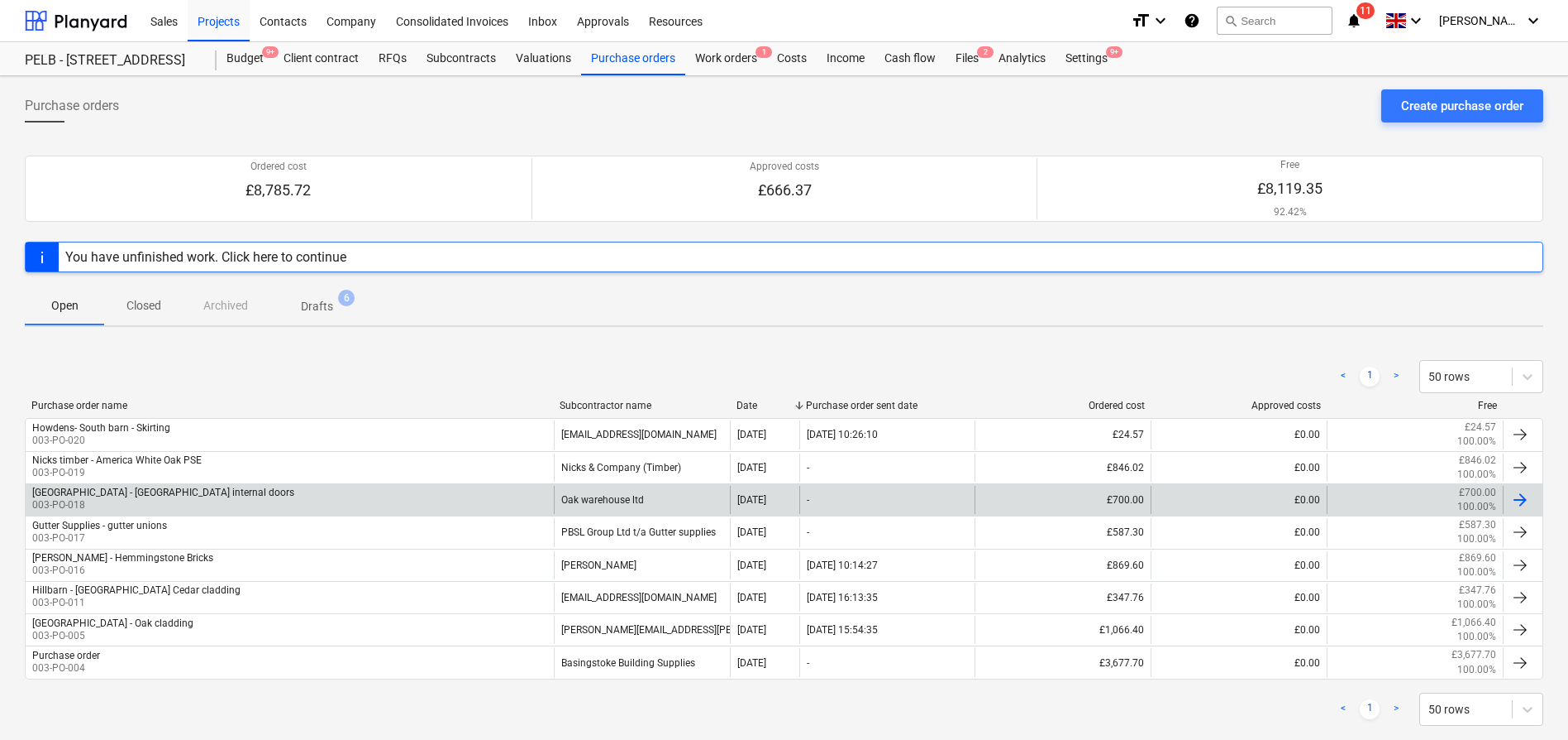
click at [266, 511] on div "[GEOGRAPHIC_DATA] - [GEOGRAPHIC_DATA] internal doors 003-PO-018" at bounding box center [290, 499] width 528 height 28
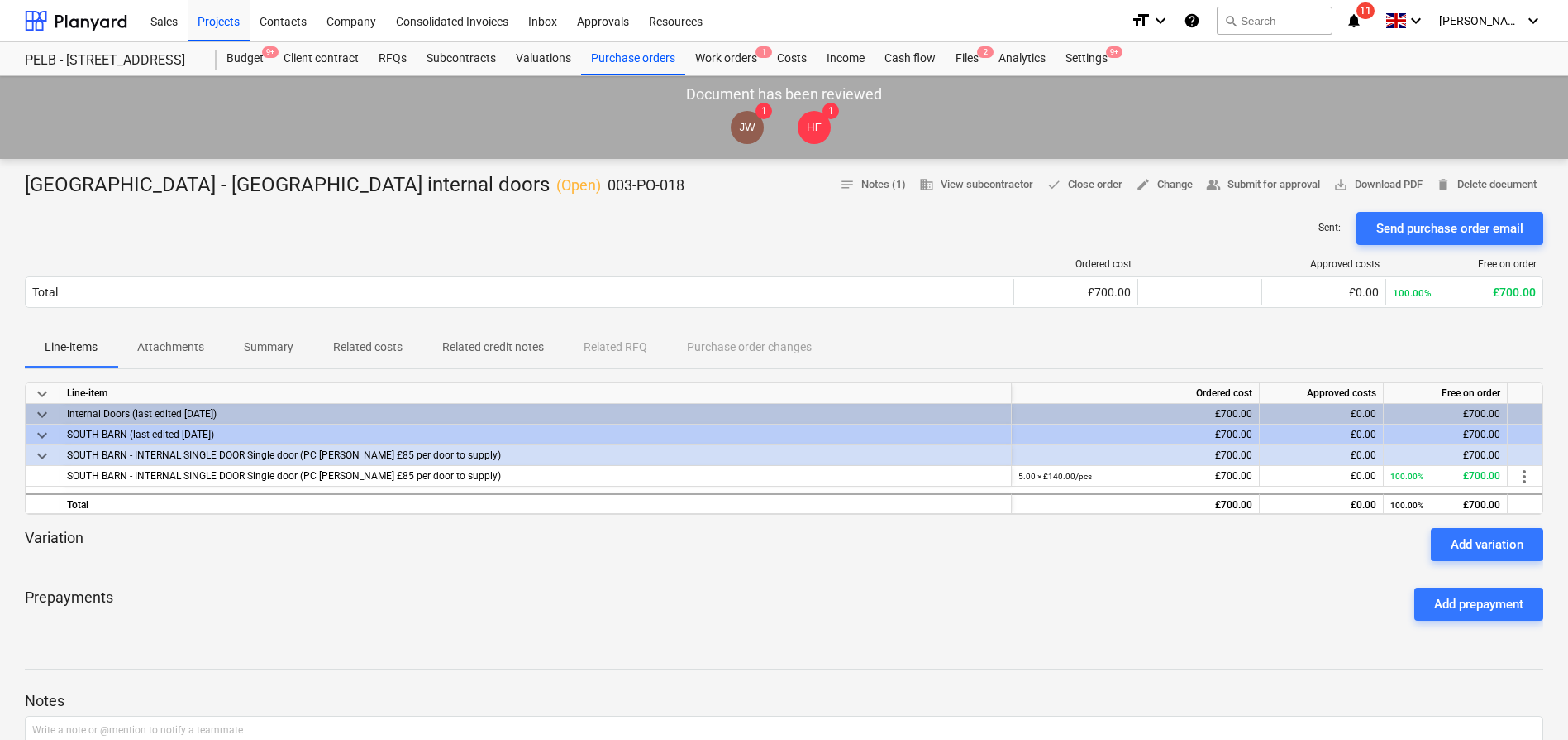
click at [166, 340] on p "Attachments" at bounding box center [171, 347] width 67 height 17
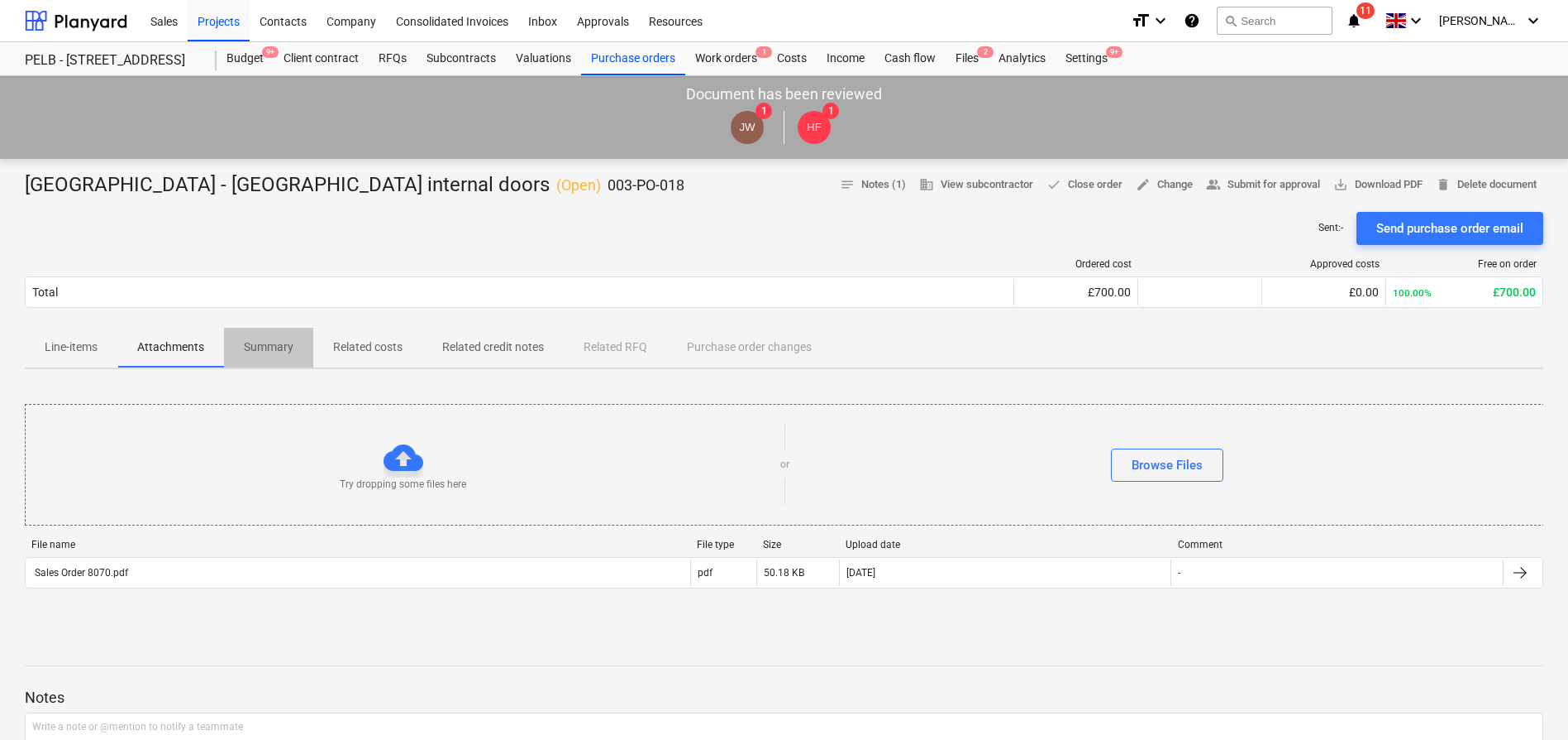
click at [272, 357] on span "Summary" at bounding box center [268, 347] width 89 height 28
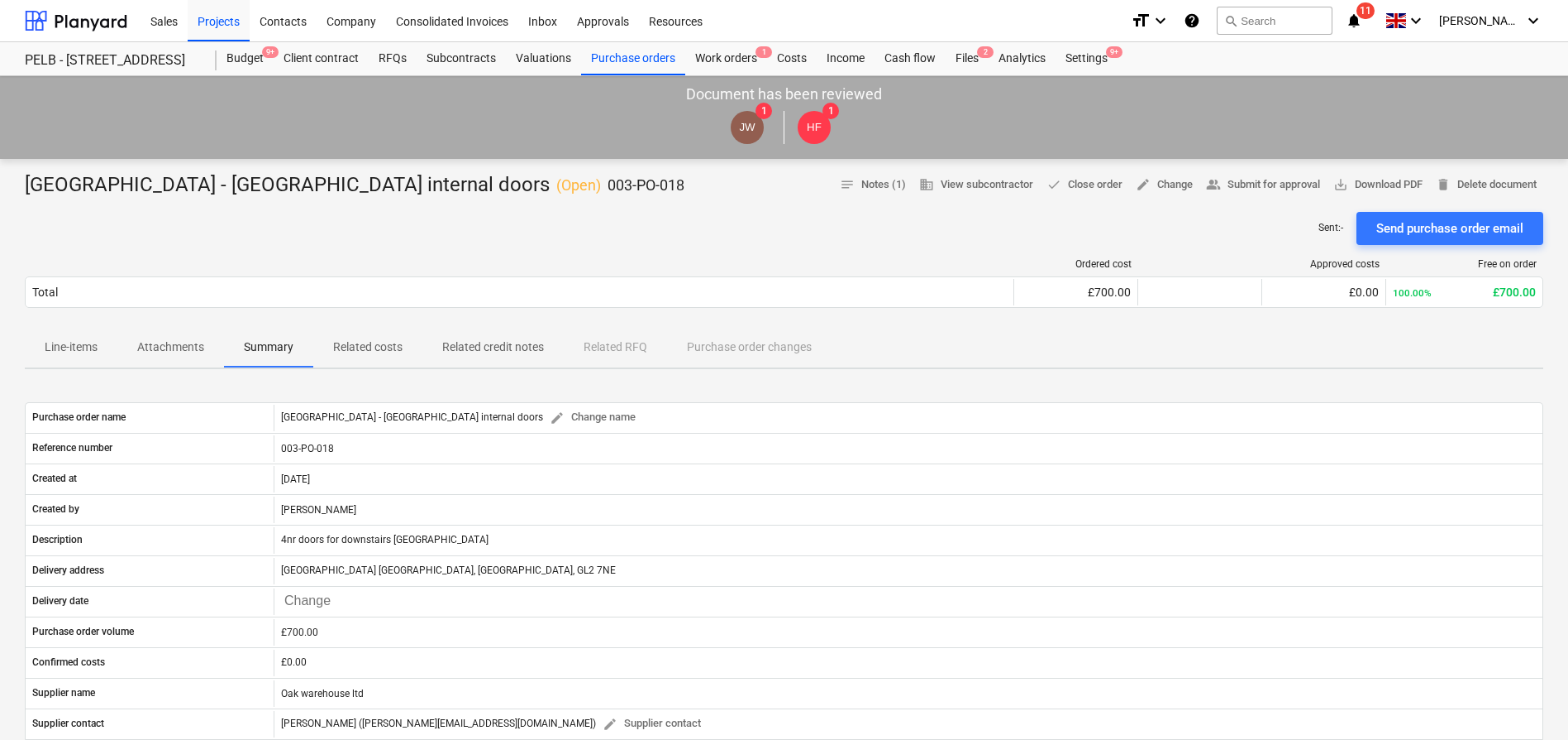
drag, startPoint x: 363, startPoint y: 346, endPoint x: 378, endPoint y: 345, distance: 15.0
click at [364, 345] on p "Related costs" at bounding box center [368, 347] width 70 height 17
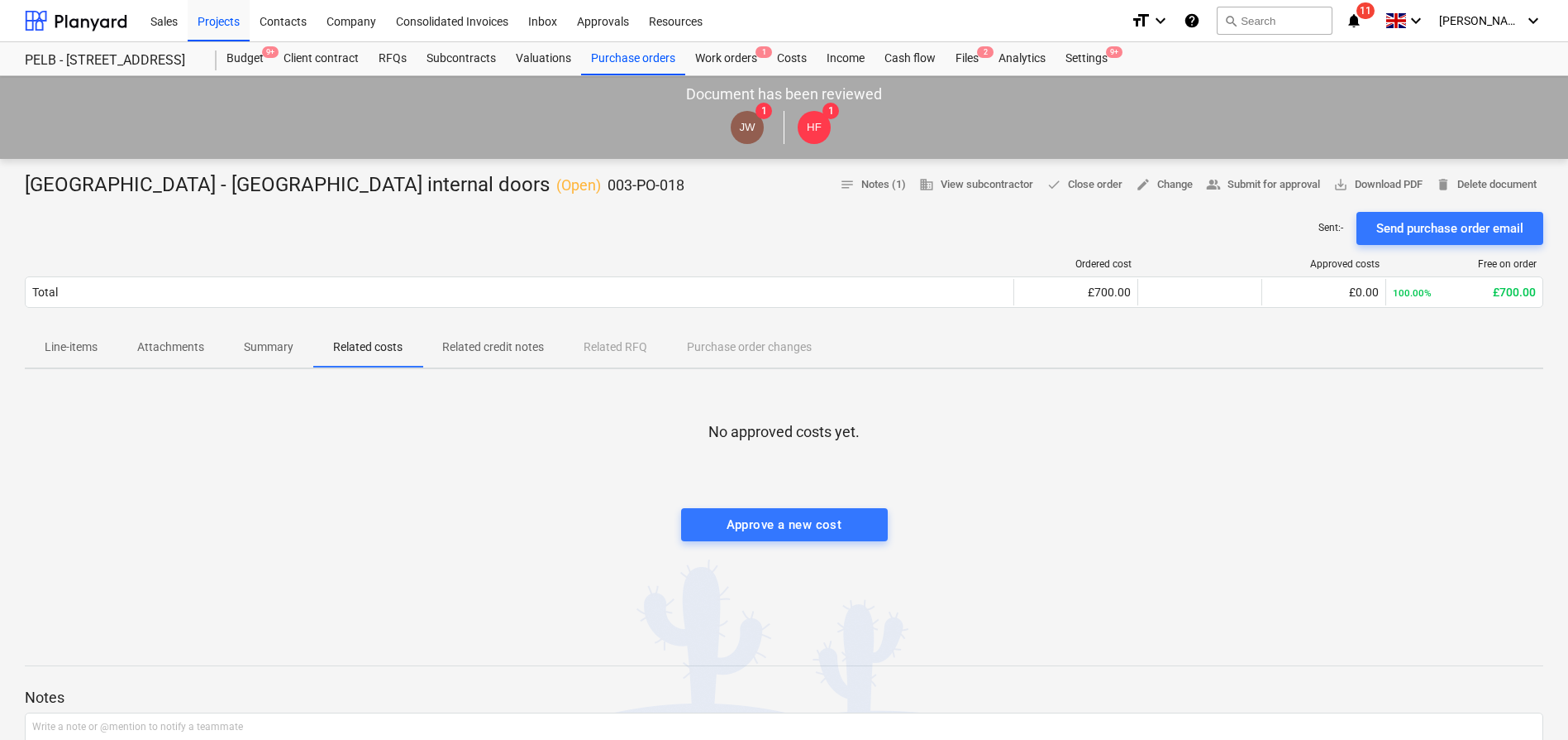
click at [542, 346] on p "Related credit notes" at bounding box center [493, 347] width 101 height 17
click at [616, 345] on div "Line-items Attachments Summary Related costs Related credit notes Related RFQ P…" at bounding box center [784, 348] width 1518 height 40
click at [745, 351] on div "Line-items Attachments Summary Related costs Related credit notes Related RFQ P…" at bounding box center [784, 348] width 1518 height 40
drag, startPoint x: 70, startPoint y: 342, endPoint x: 114, endPoint y: 353, distance: 45.4
click at [70, 342] on p "Line-items" at bounding box center [71, 347] width 53 height 17
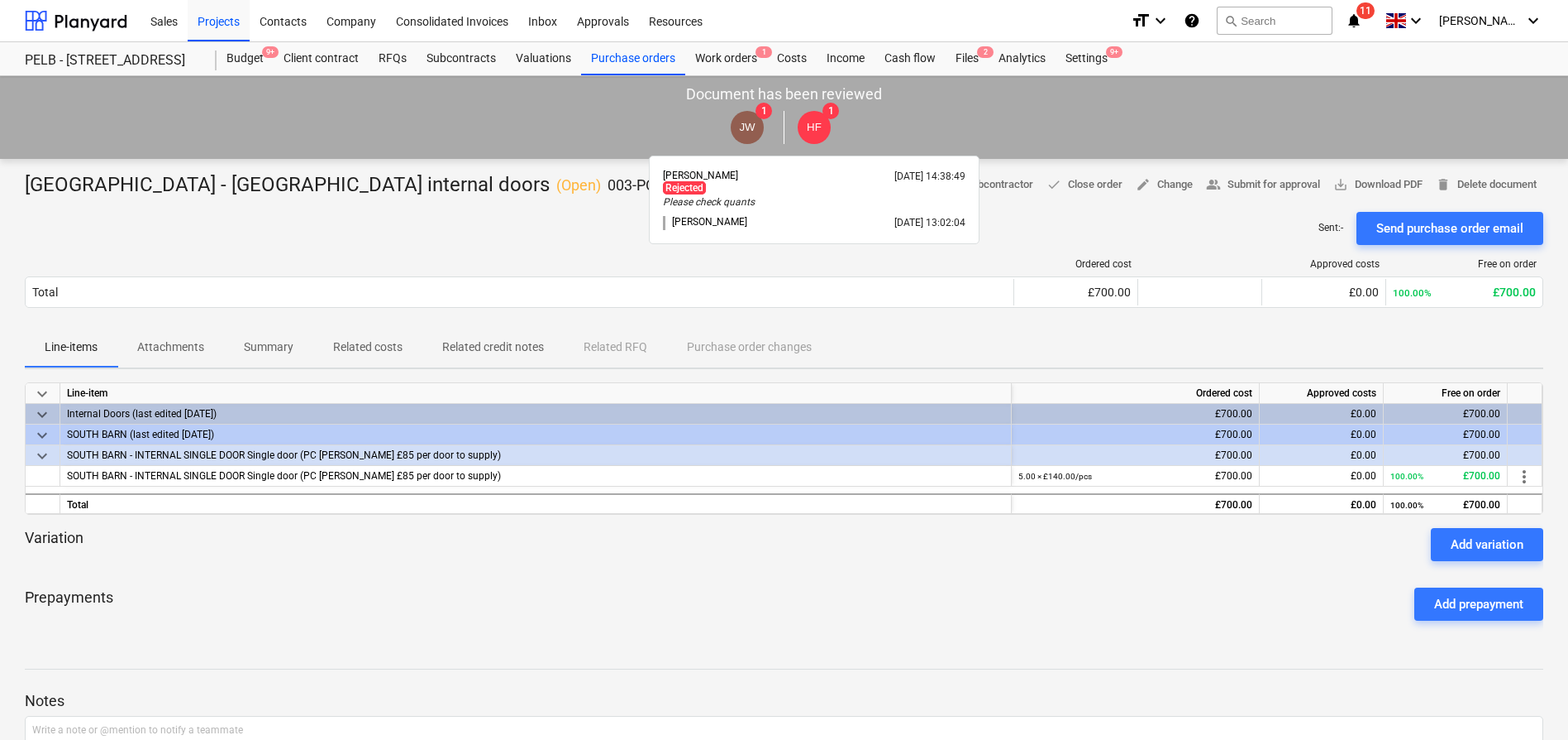
click at [812, 127] on span "HF" at bounding box center [814, 126] width 15 height 12
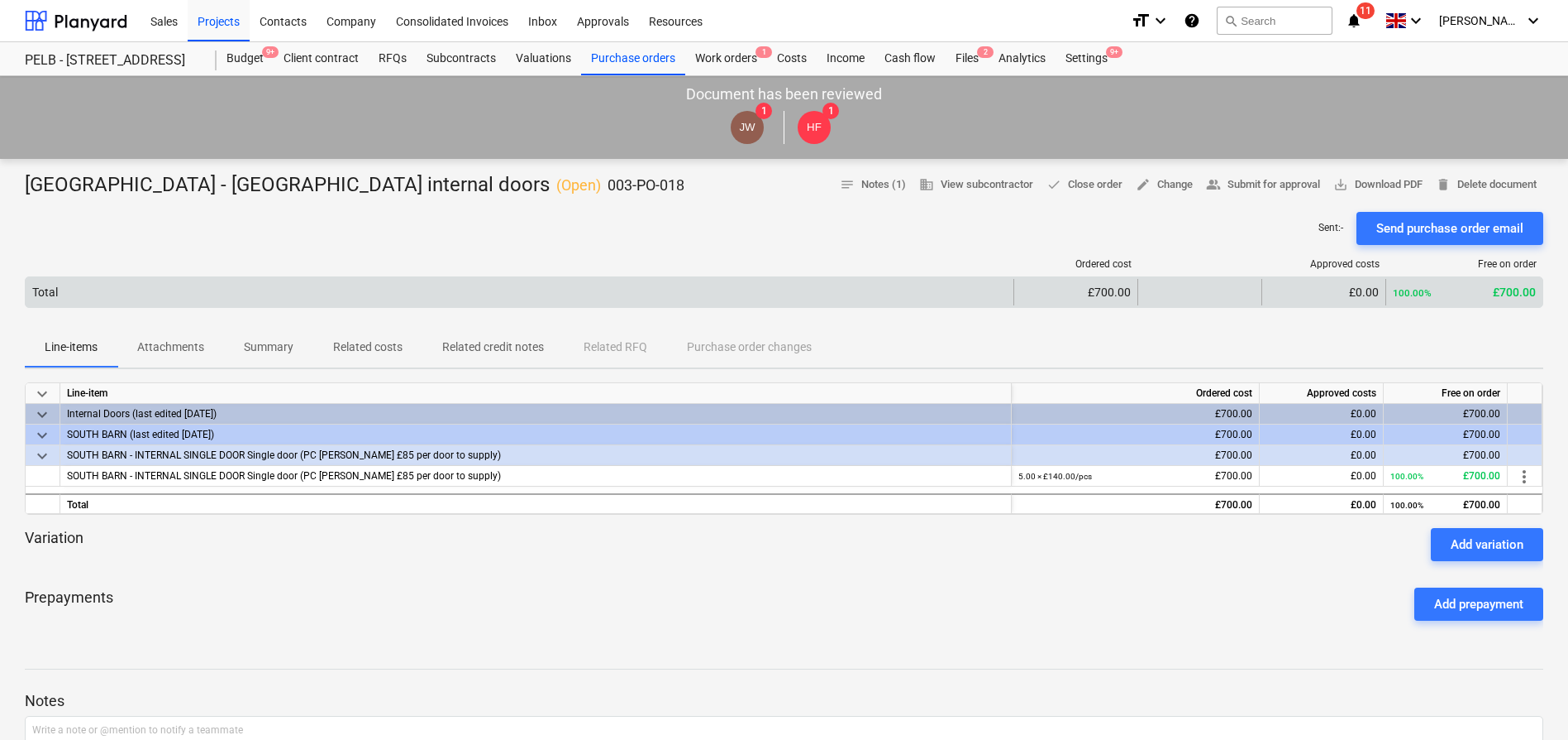
click at [492, 293] on div "Total" at bounding box center [520, 293] width 988 height 27
click at [1124, 294] on div "£700.00" at bounding box center [1076, 293] width 110 height 13
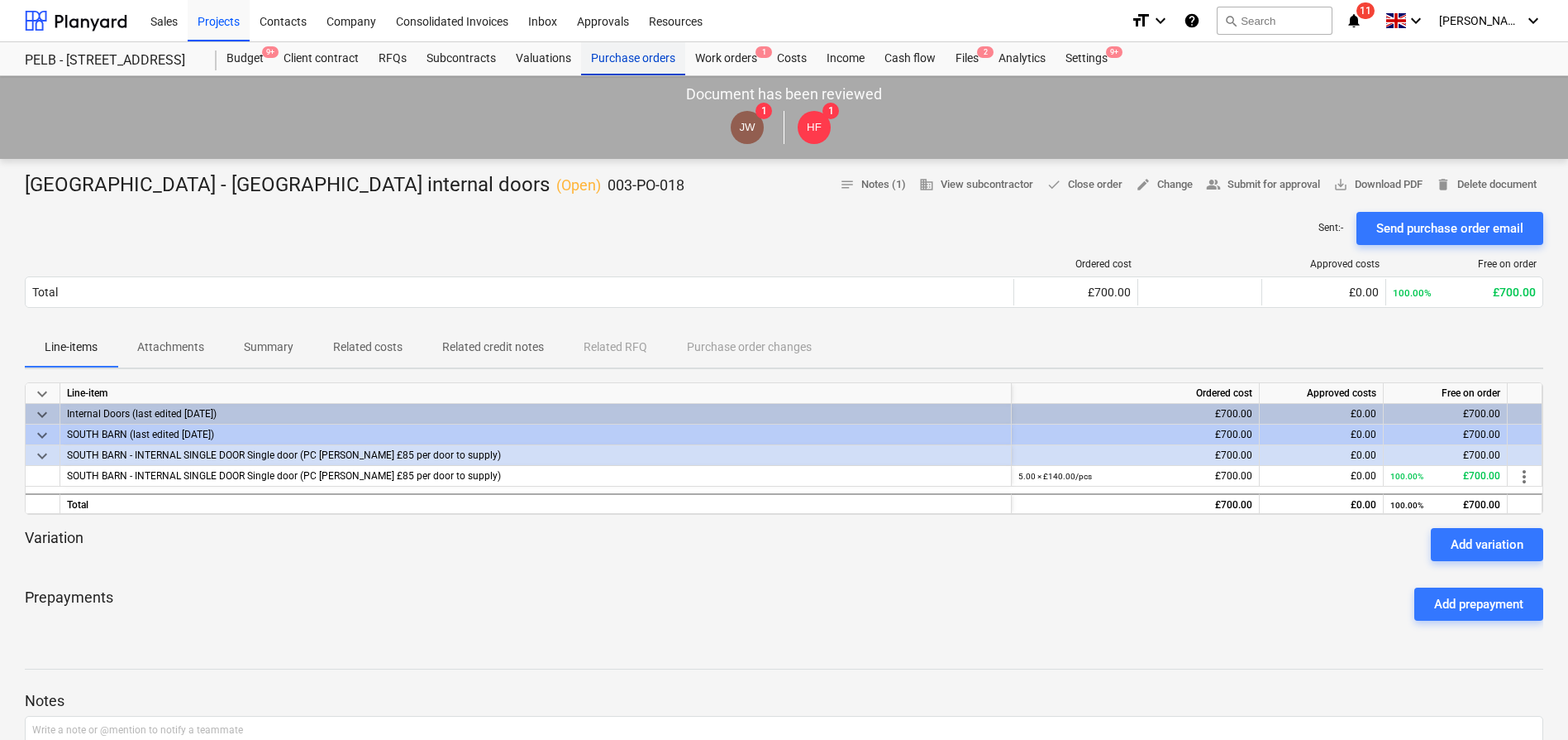
click at [641, 58] on div "Purchase orders" at bounding box center [633, 58] width 104 height 33
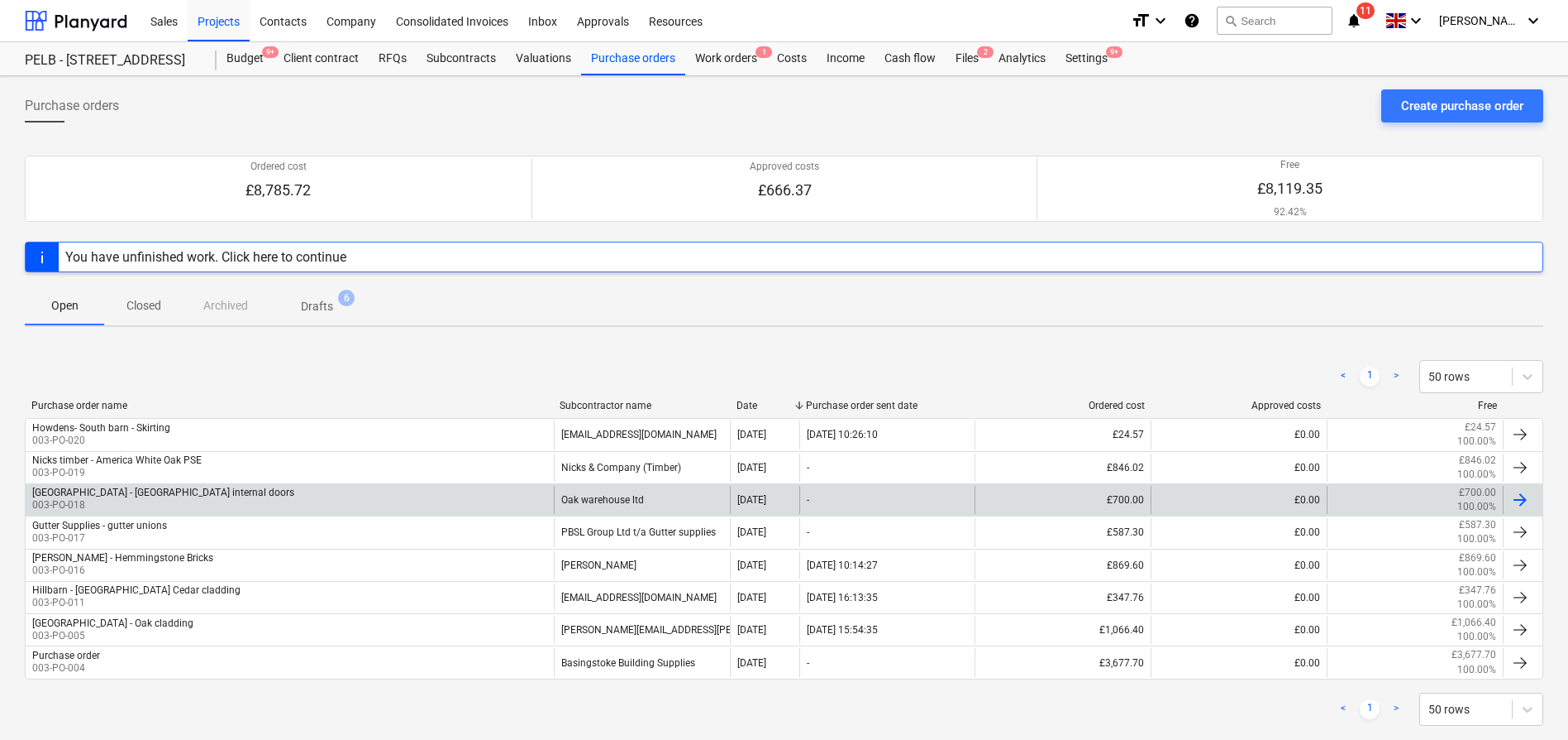
click at [188, 490] on div "[GEOGRAPHIC_DATA] - [GEOGRAPHIC_DATA] internal doors" at bounding box center [163, 492] width 262 height 11
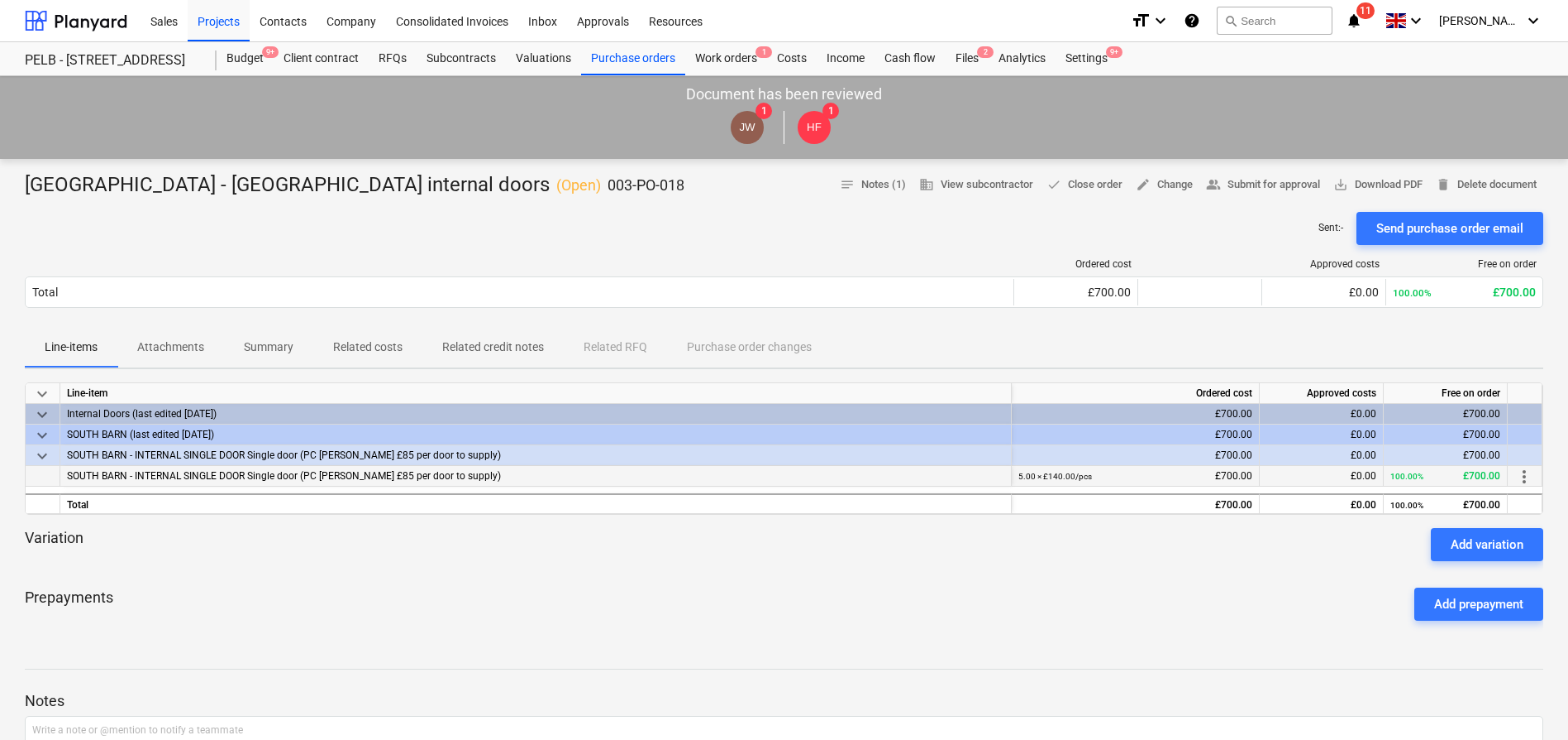
click at [497, 482] on div "SOUTH BARN - INTERNAL SINGLE DOOR Single door (PC [PERSON_NAME] £85 per door to…" at bounding box center [536, 476] width 952 height 21
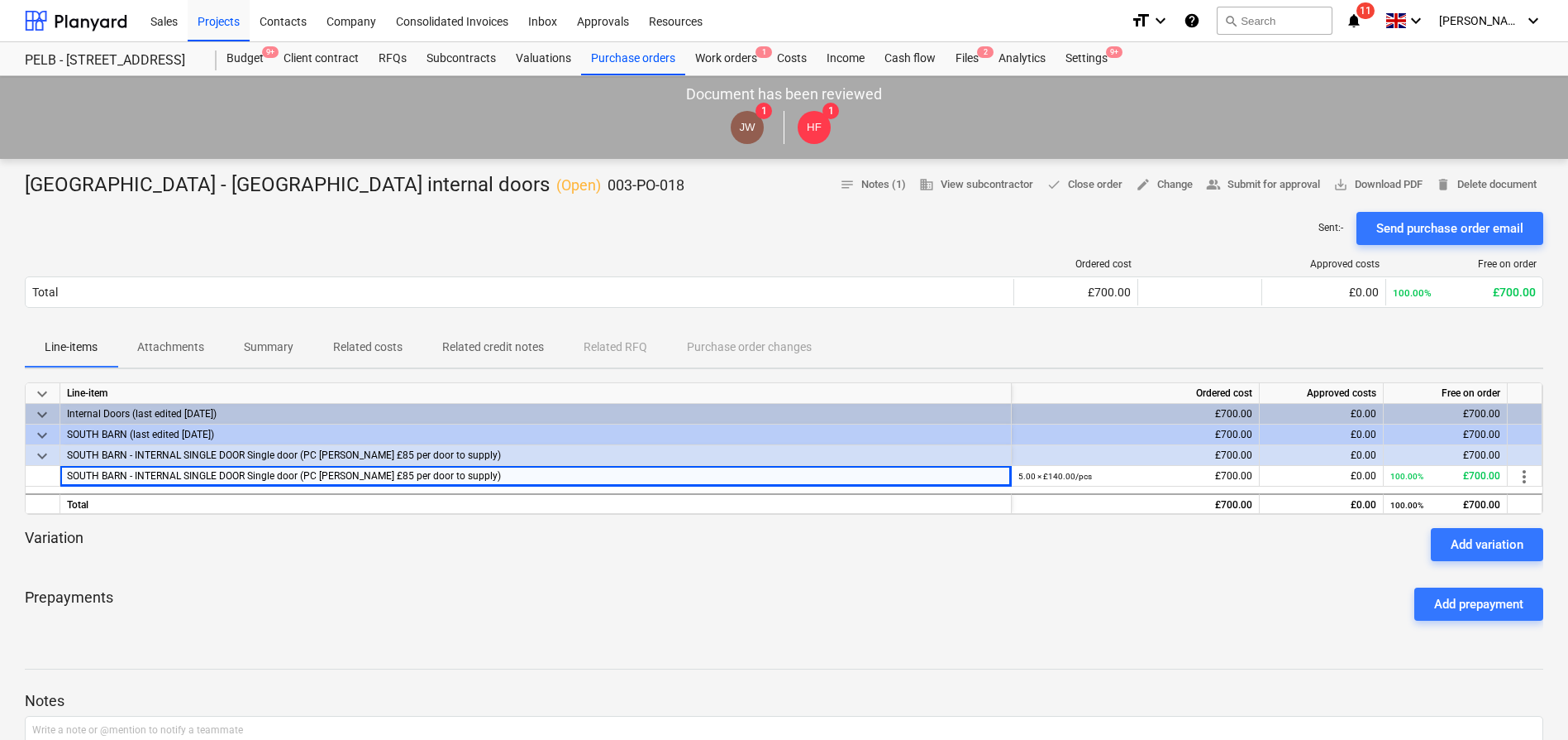
click at [869, 633] on div "Prepayments Add prepayment" at bounding box center [784, 603] width 1518 height 59
click at [875, 181] on span "notes Notes (1)" at bounding box center [872, 185] width 66 height 19
click at [1106, 633] on div "Oak warehouse - South Barn internal doors ( Open ) 003-PO-018 notes Notes (1) b…" at bounding box center [784, 631] width 1568 height 946
click at [470, 620] on div "Prepayments Add prepayment" at bounding box center [784, 603] width 1518 height 59
click at [573, 616] on div "Prepayments Add prepayment" at bounding box center [784, 603] width 1518 height 59
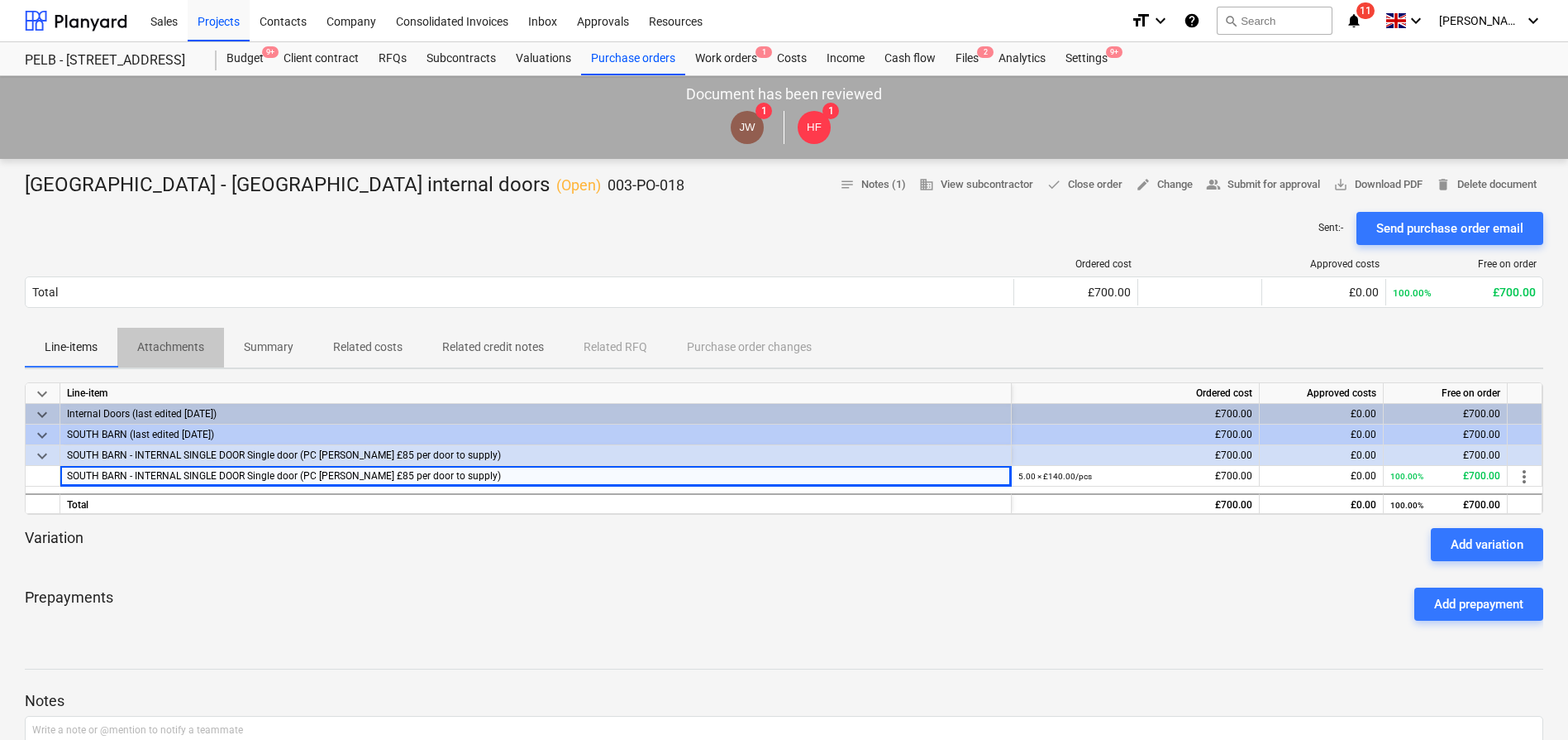
click at [175, 339] on p "Attachments" at bounding box center [171, 347] width 67 height 17
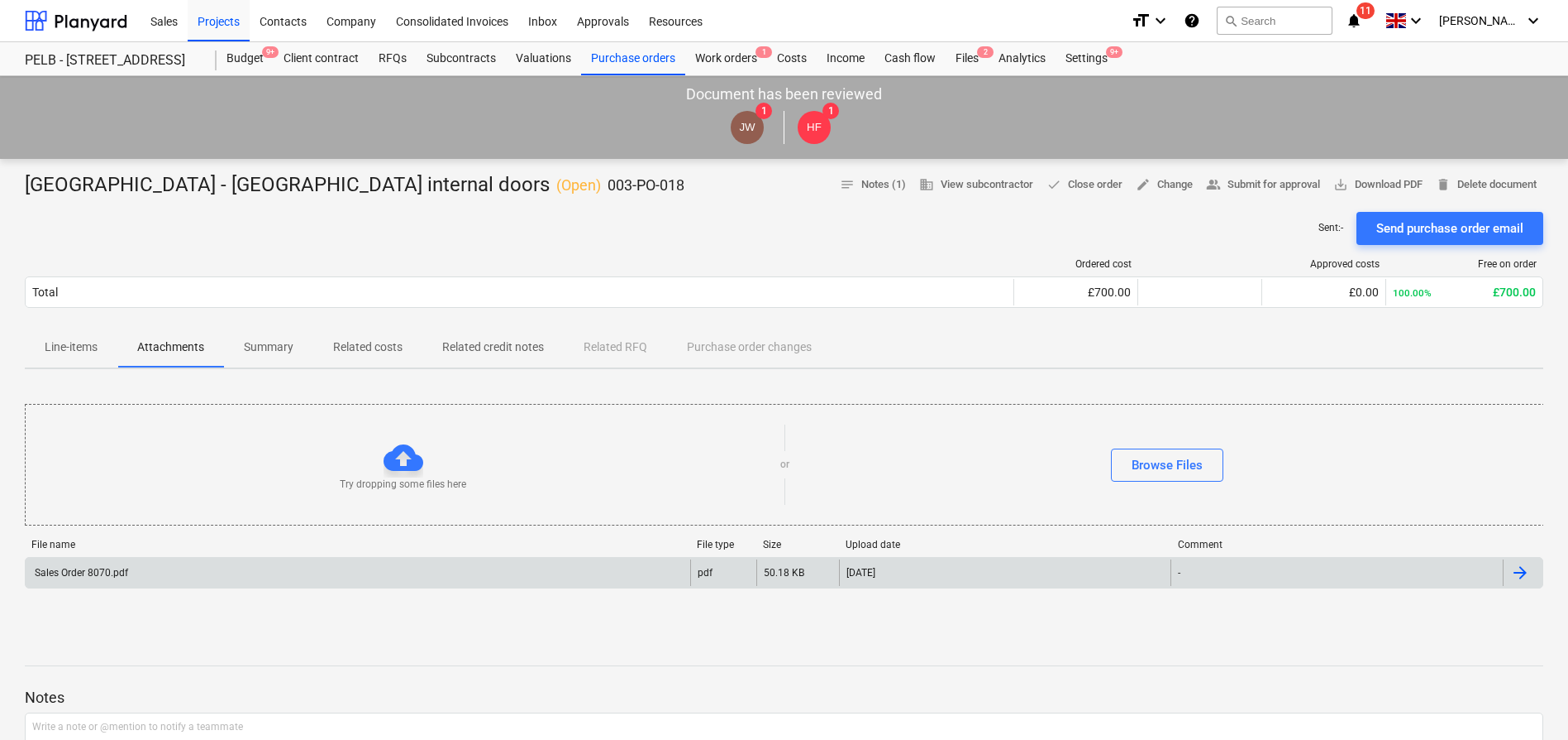
click at [305, 568] on div "Sales Order 8070.pdf" at bounding box center [358, 573] width 665 height 27
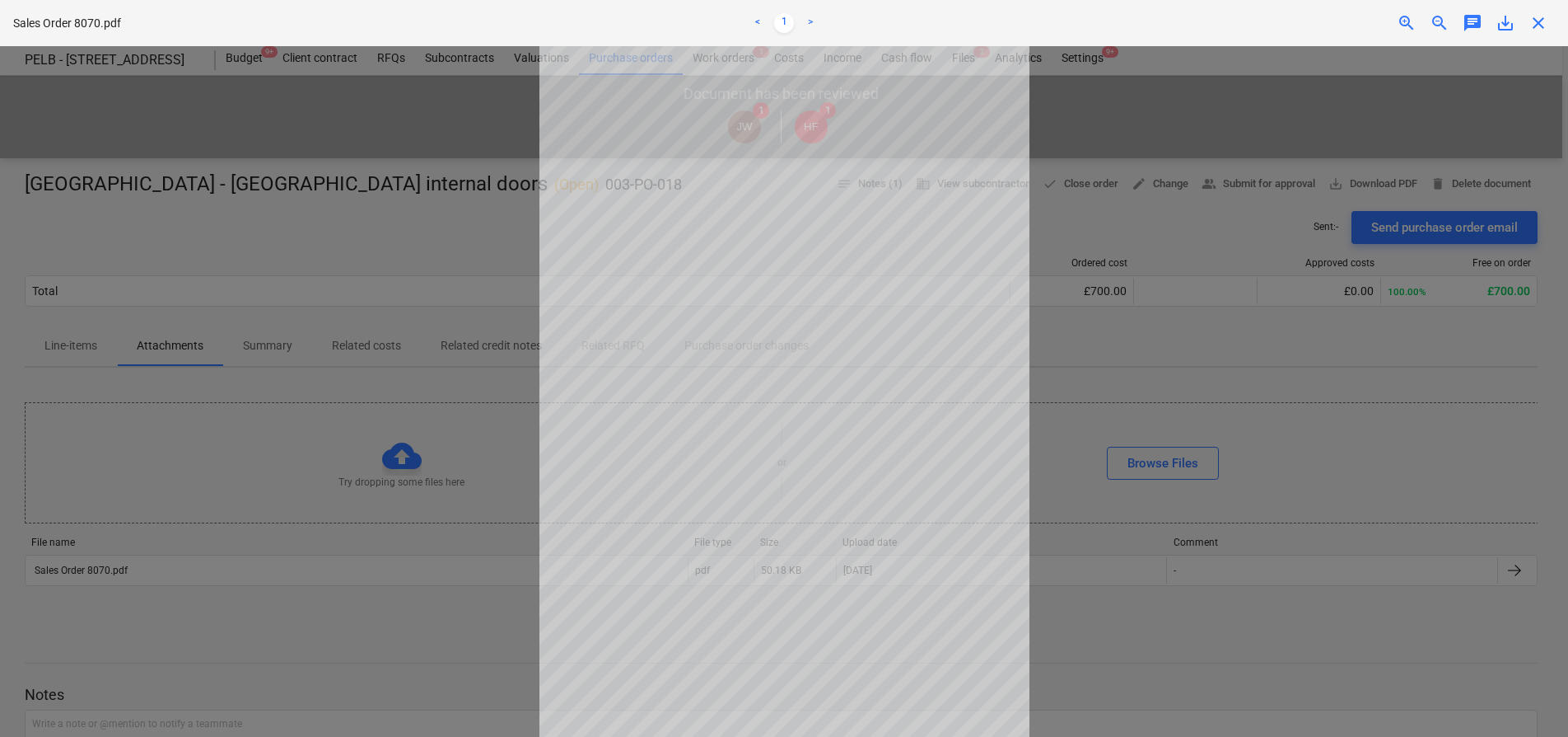
drag, startPoint x: 1246, startPoint y: 421, endPoint x: 1274, endPoint y: 518, distance: 101.0
click at [1246, 421] on div at bounding box center [784, 390] width 1568 height 690
click at [1280, 474] on div at bounding box center [784, 390] width 1568 height 690
drag, startPoint x: 226, startPoint y: 657, endPoint x: 216, endPoint y: 652, distance: 11.2
click at [226, 657] on div at bounding box center [784, 390] width 1568 height 690
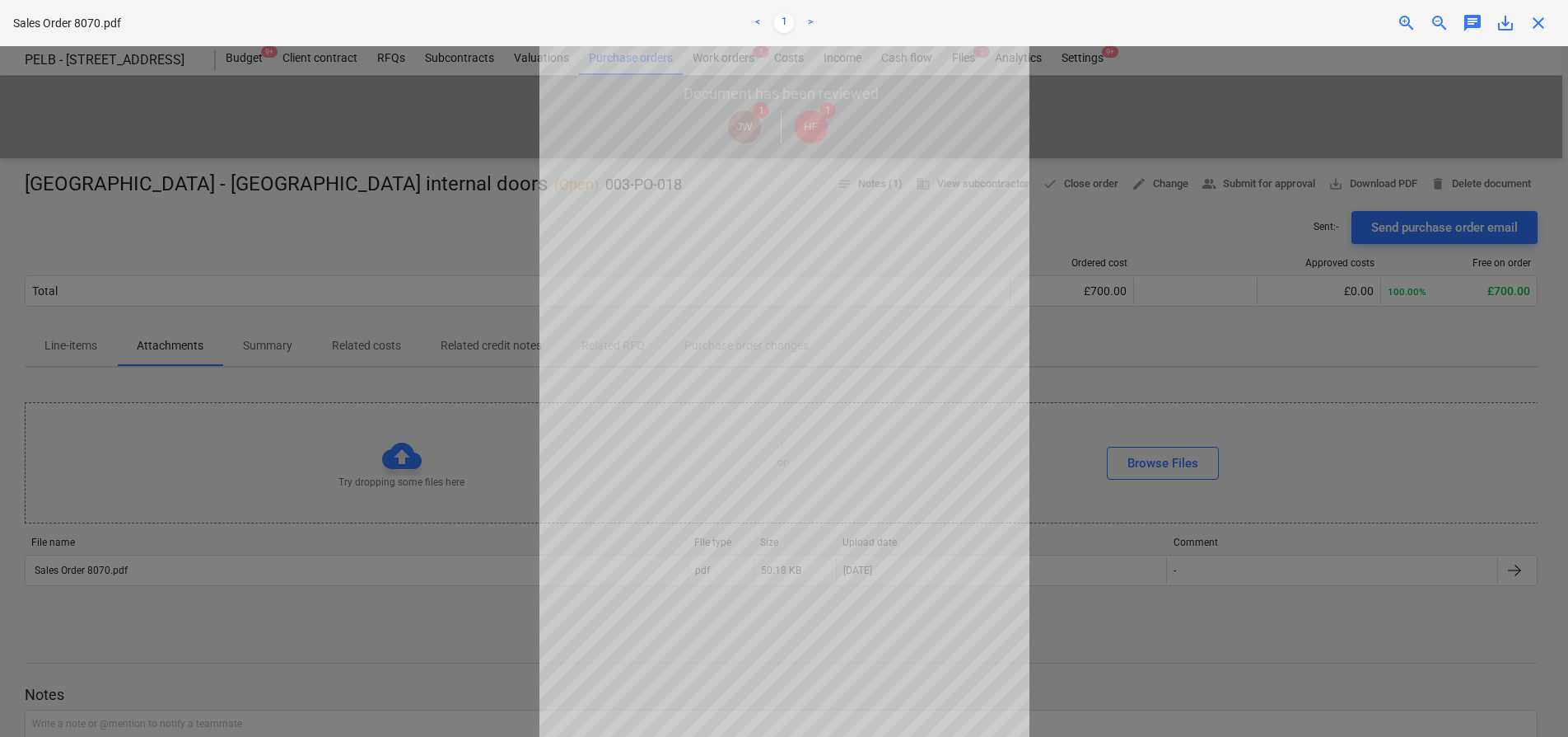
click at [1351, 290] on div at bounding box center [784, 390] width 1568 height 690
drag, startPoint x: 1153, startPoint y: 554, endPoint x: 1185, endPoint y: 506, distance: 57.7
click at [1154, 554] on div at bounding box center [784, 390] width 1568 height 690
click at [1543, 27] on span "close" at bounding box center [1538, 23] width 20 height 20
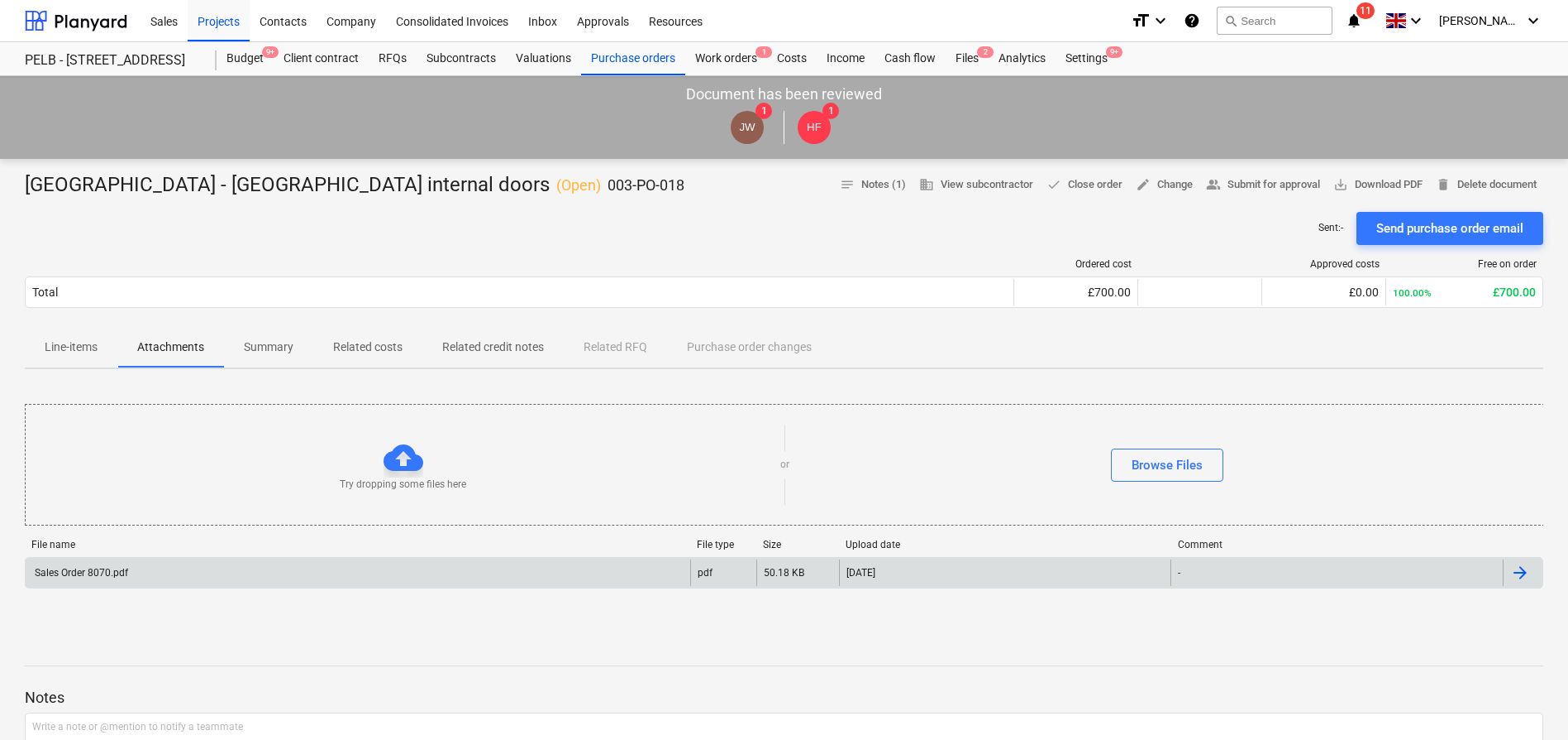
click at [1522, 570] on div at bounding box center [1520, 572] width 20 height 20
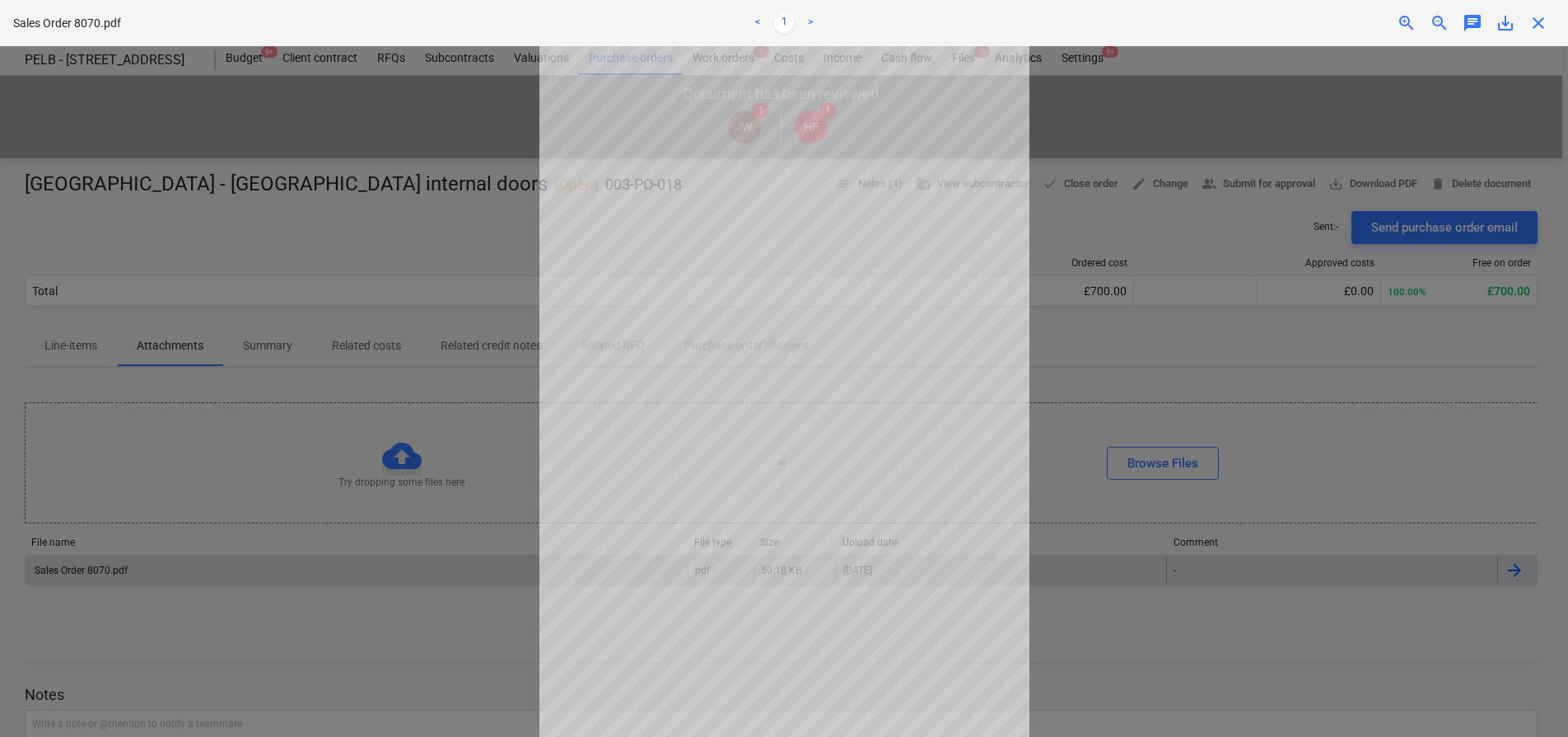
click at [1537, 18] on span "close" at bounding box center [1538, 23] width 20 height 20
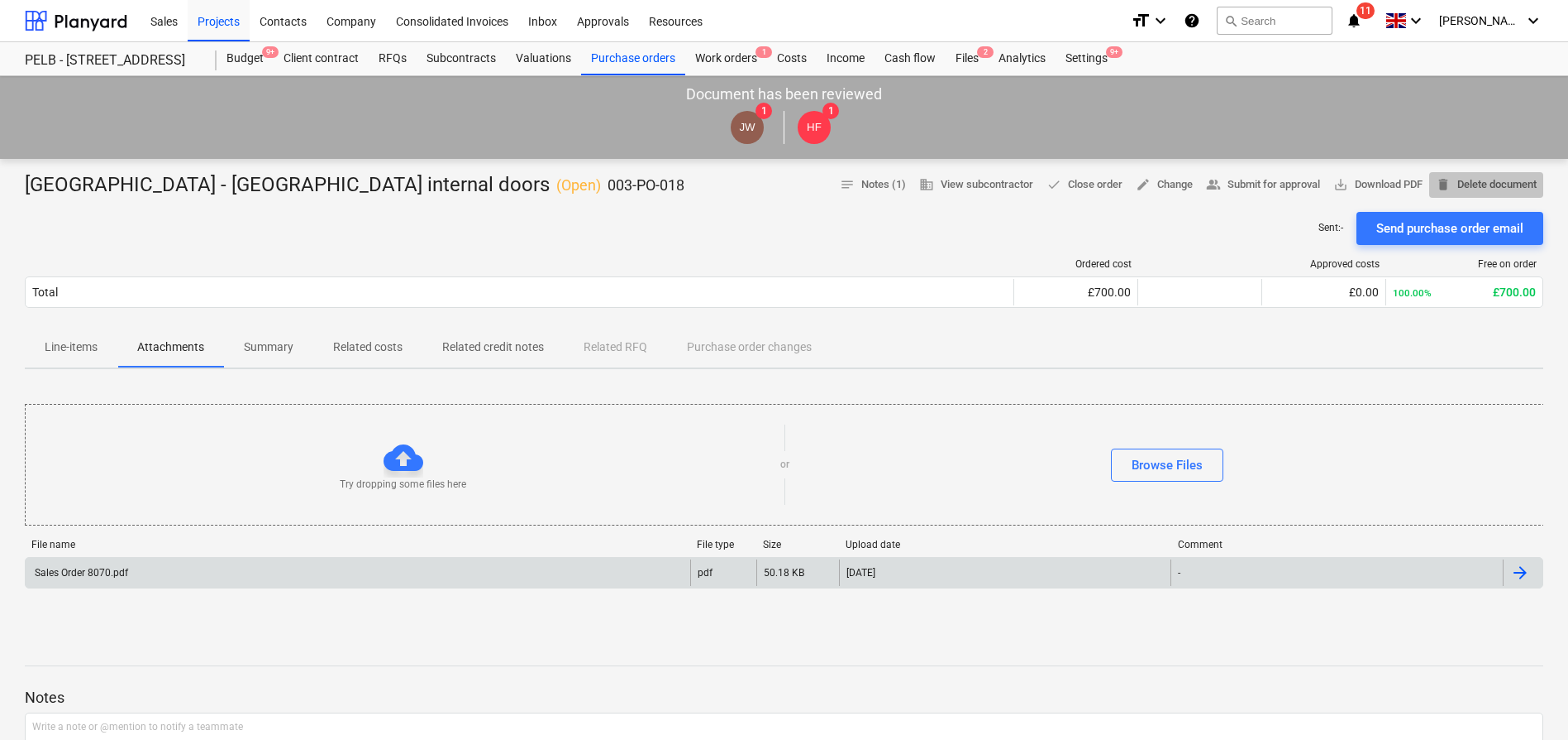
click at [1493, 184] on span "delete Delete document" at bounding box center [1487, 185] width 101 height 19
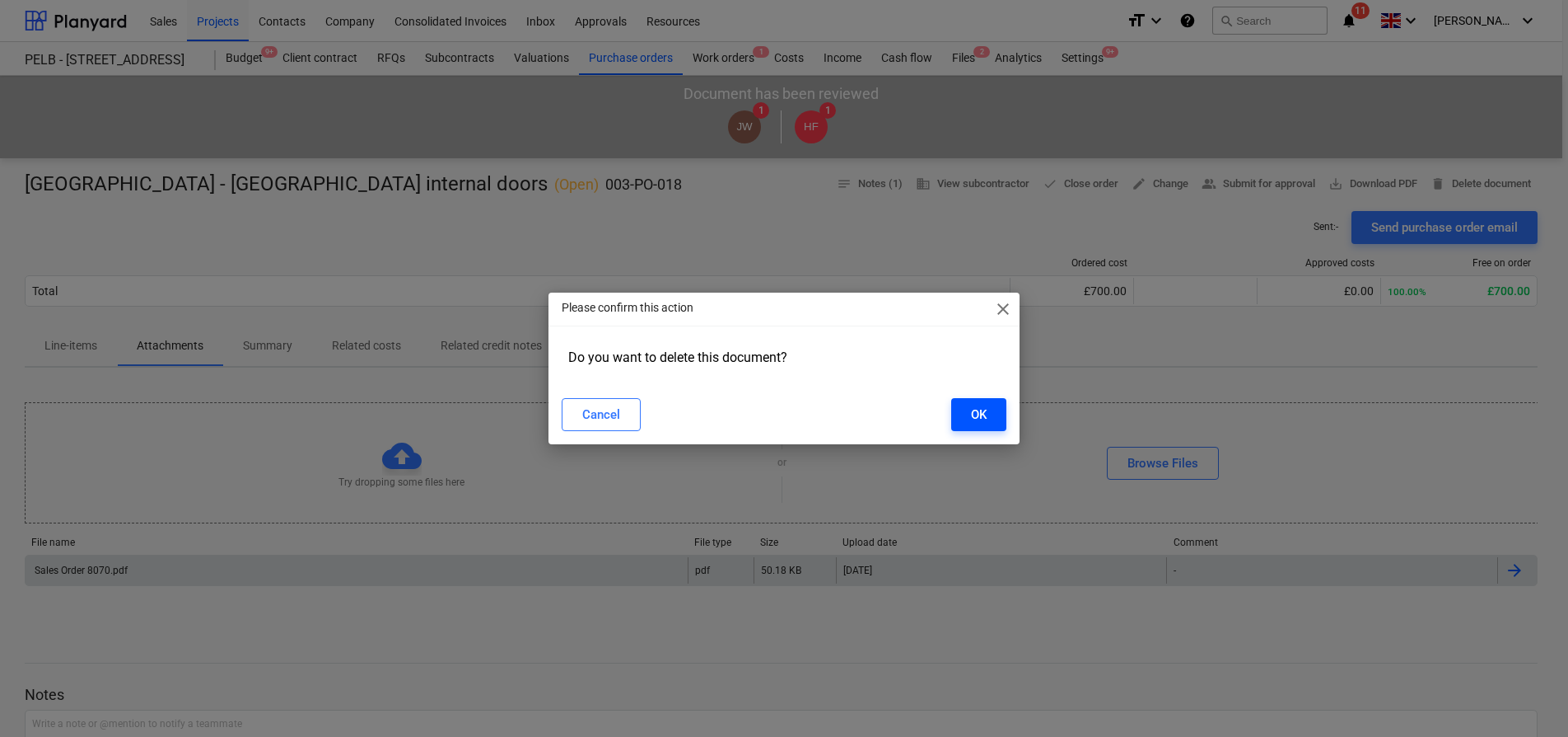
click at [987, 430] on button "OK" at bounding box center [979, 414] width 55 height 33
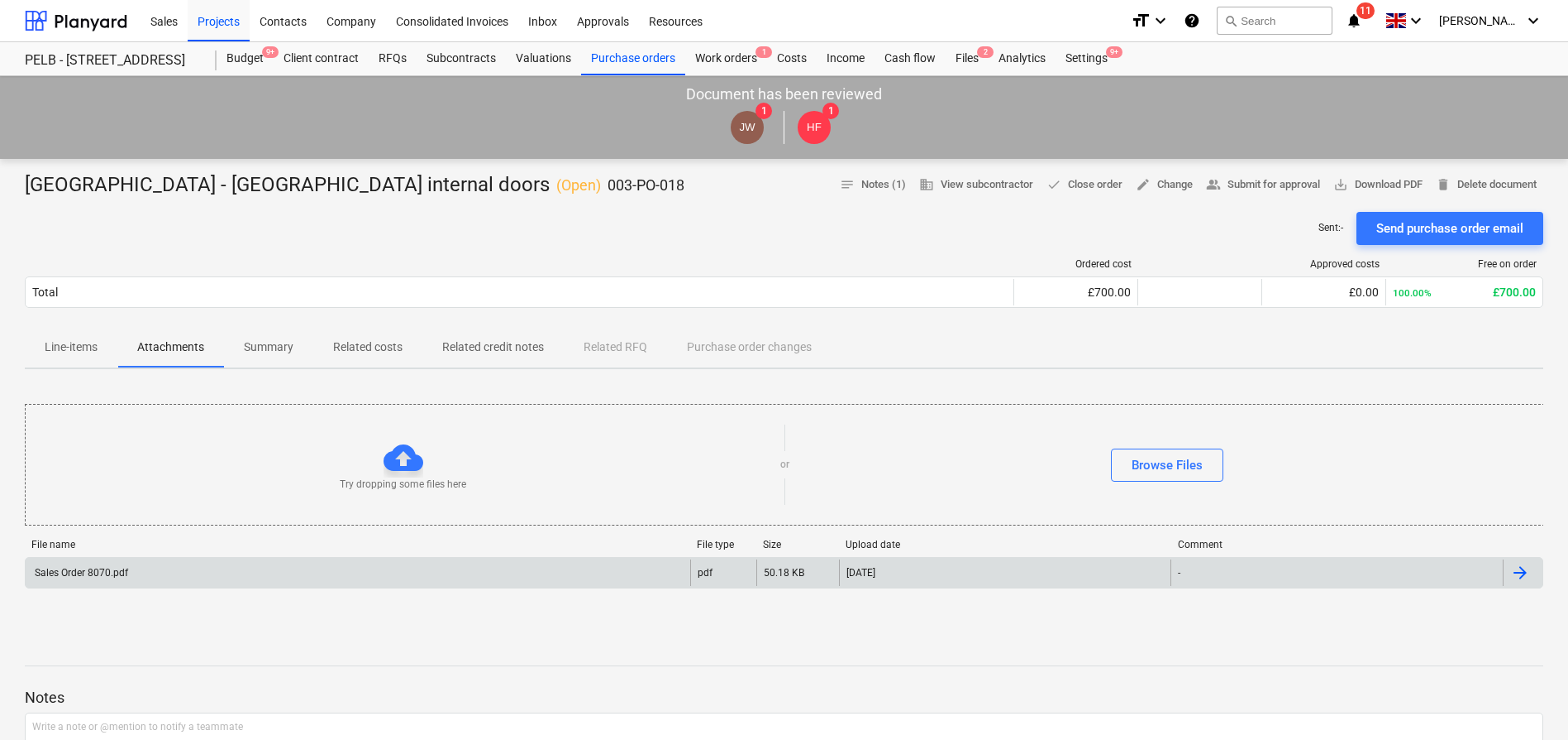
drag, startPoint x: 1365, startPoint y: 466, endPoint x: 1367, endPoint y: 433, distance: 33.1
click at [1365, 465] on div "Browse Files" at bounding box center [1167, 465] width 755 height 33
click at [1457, 183] on span "delete Delete document" at bounding box center [1487, 185] width 101 height 19
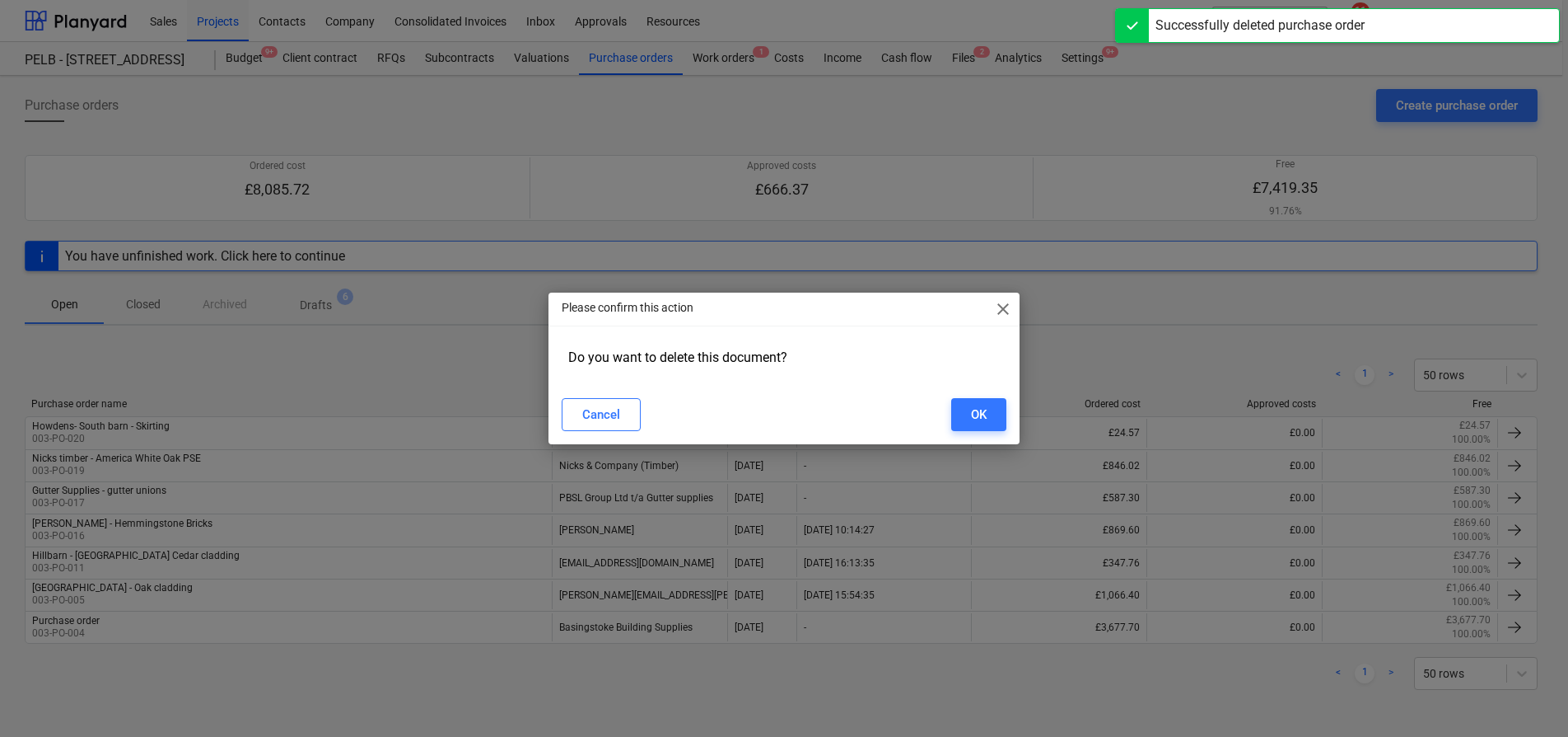
click at [996, 308] on span "close" at bounding box center [1002, 309] width 20 height 20
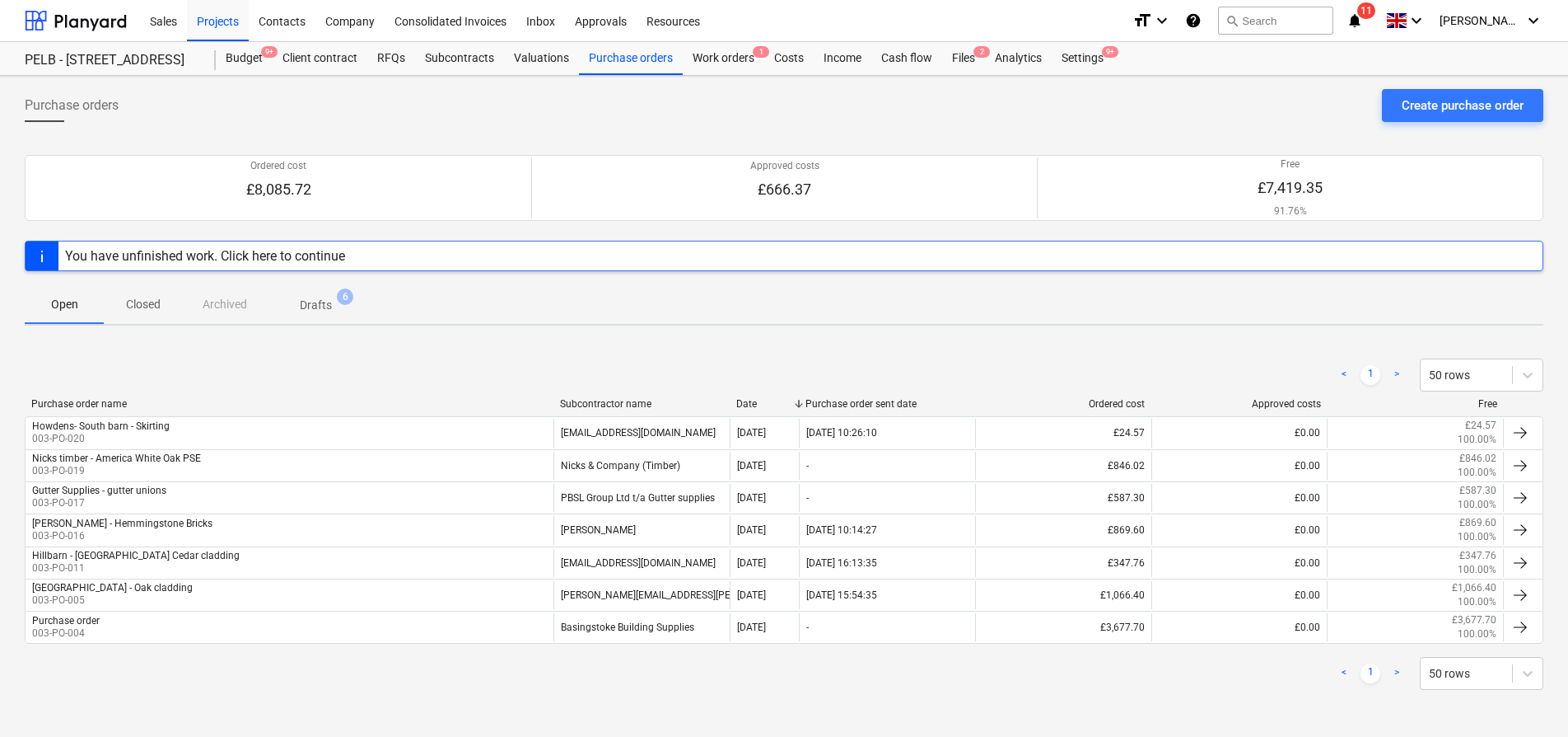
drag, startPoint x: 608, startPoint y: 390, endPoint x: 626, endPoint y: 281, distance: 110.5
click at [612, 386] on div "< 1 > 50 rows" at bounding box center [784, 374] width 1518 height 33
drag, startPoint x: 642, startPoint y: 62, endPoint x: 735, endPoint y: 63, distance: 93.0
click at [642, 61] on div "Purchase orders" at bounding box center [630, 58] width 104 height 33
click at [1498, 100] on div "Create purchase order" at bounding box center [1463, 106] width 122 height 21
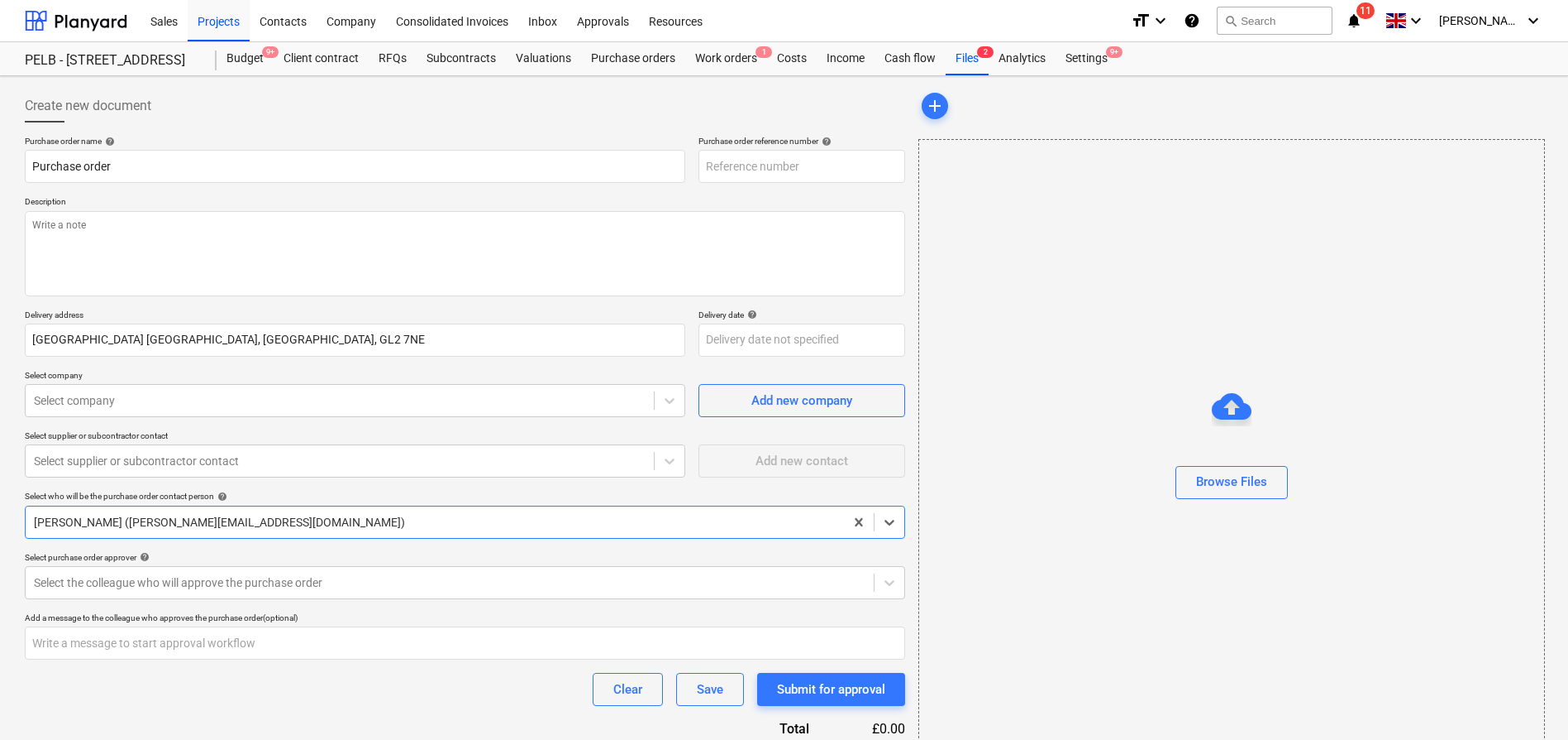
type textarea "x"
type input "003-PO-021"
type textarea "x"
click at [221, 166] on input "Purchase order" at bounding box center [354, 166] width 660 height 33
drag, startPoint x: 220, startPoint y: 165, endPoint x: -13, endPoint y: 141, distance: 234.2
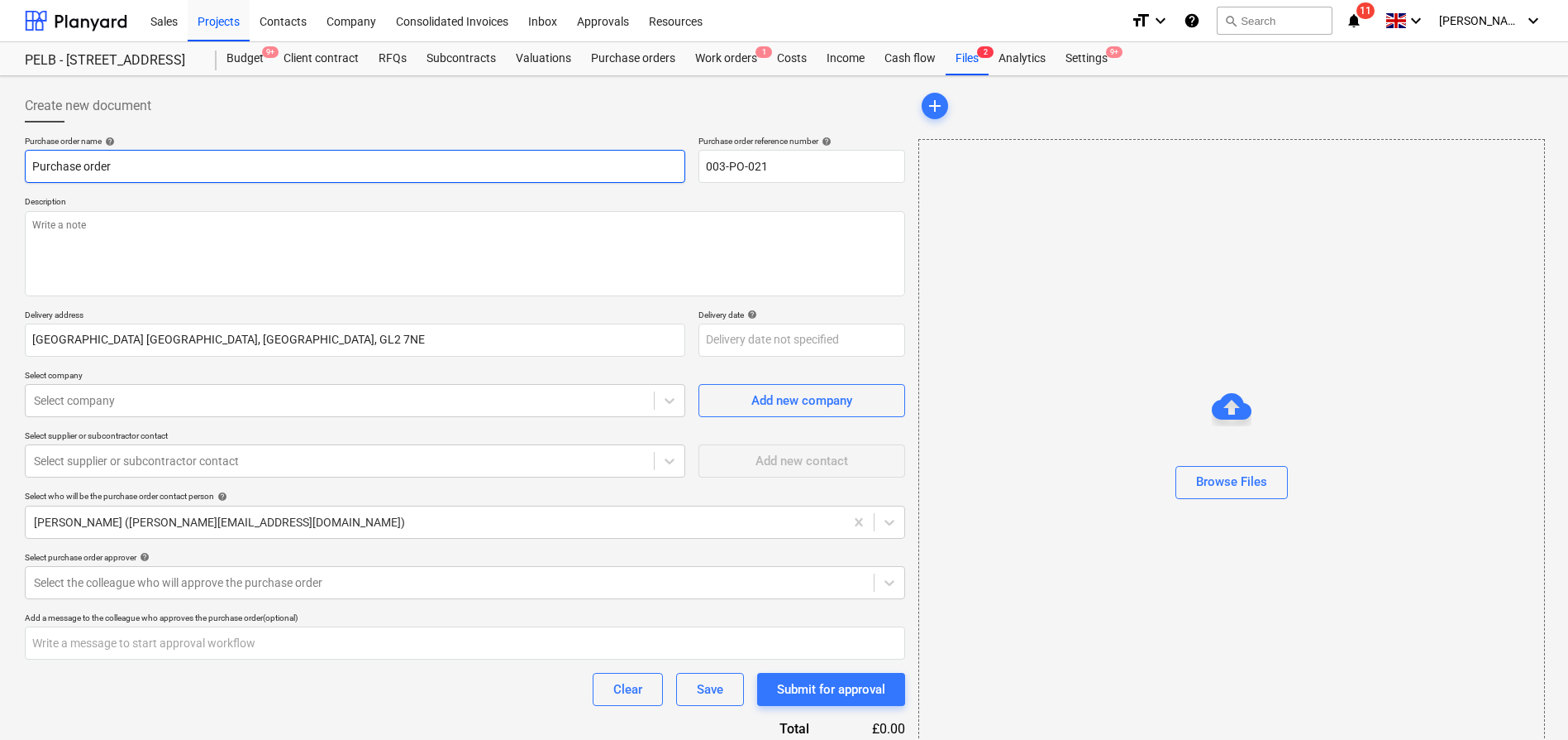
click at [0, 141] on html "Sales Projects Contacts Company Consolidated Invoices Inbox Approvals Resources…" at bounding box center [784, 370] width 1568 height 740
type input "O"
type textarea "x"
type input "OS"
type textarea "x"
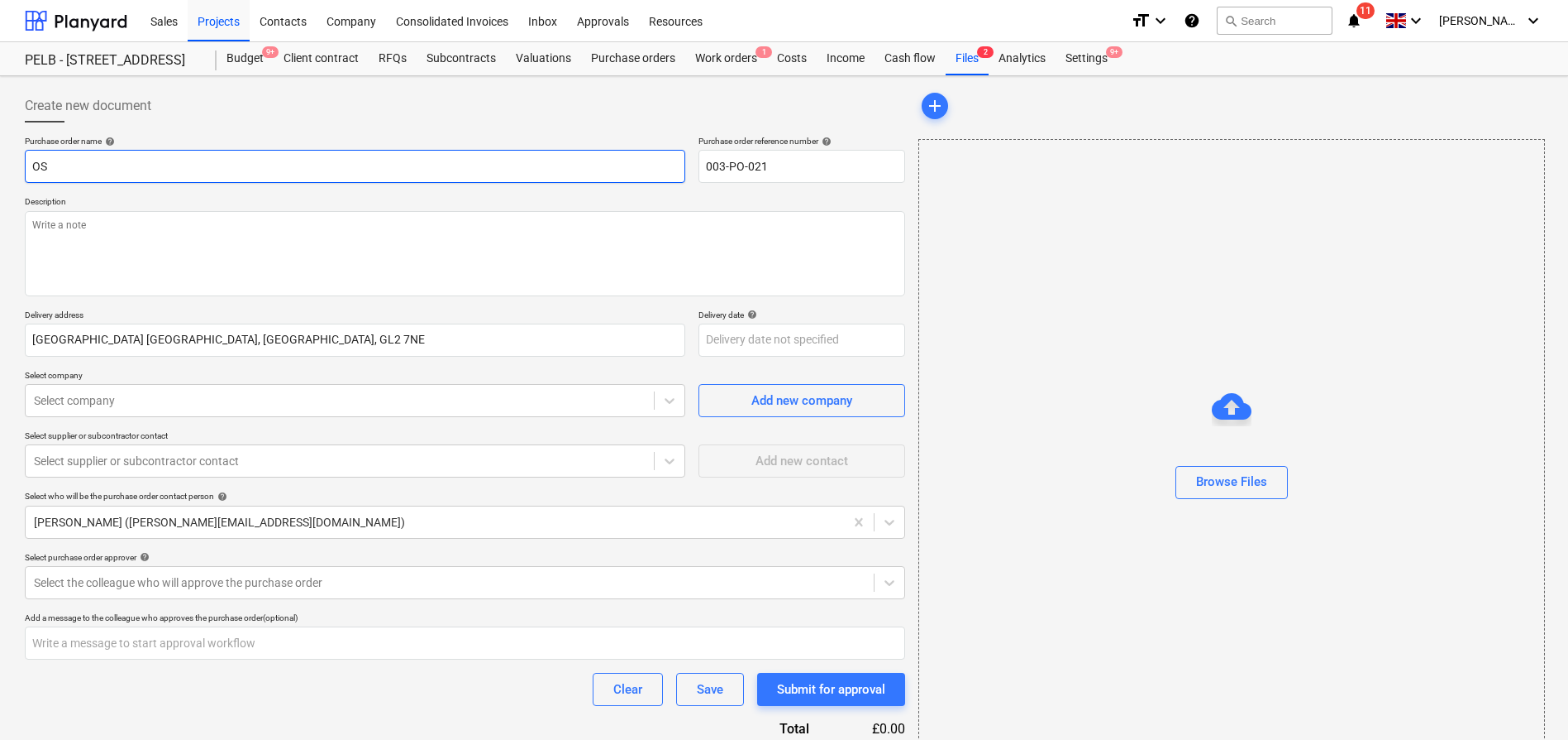
type input "O"
type textarea "x"
type input "S"
type textarea "x"
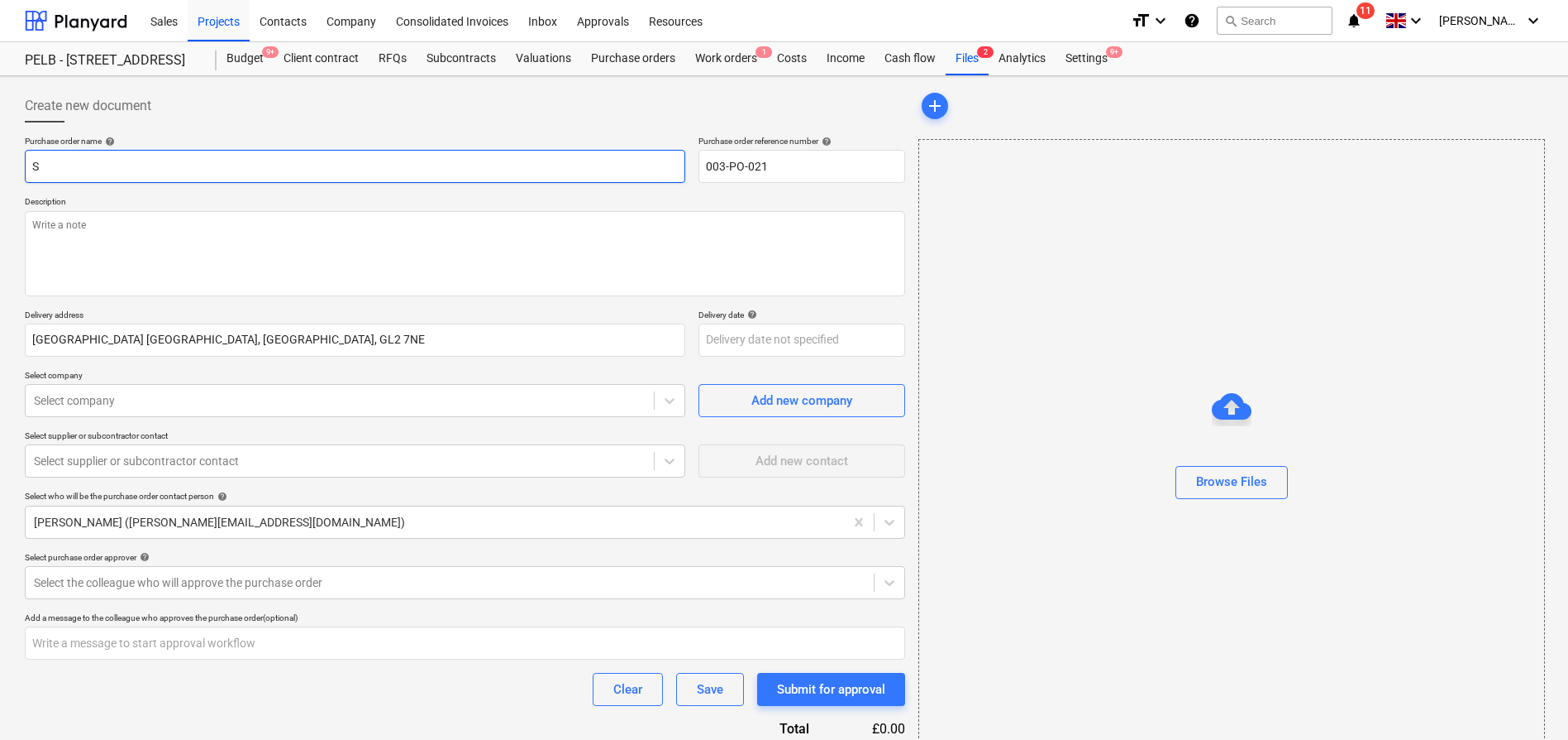
type input "So"
type textarea "x"
type input "S"
type textarea "x"
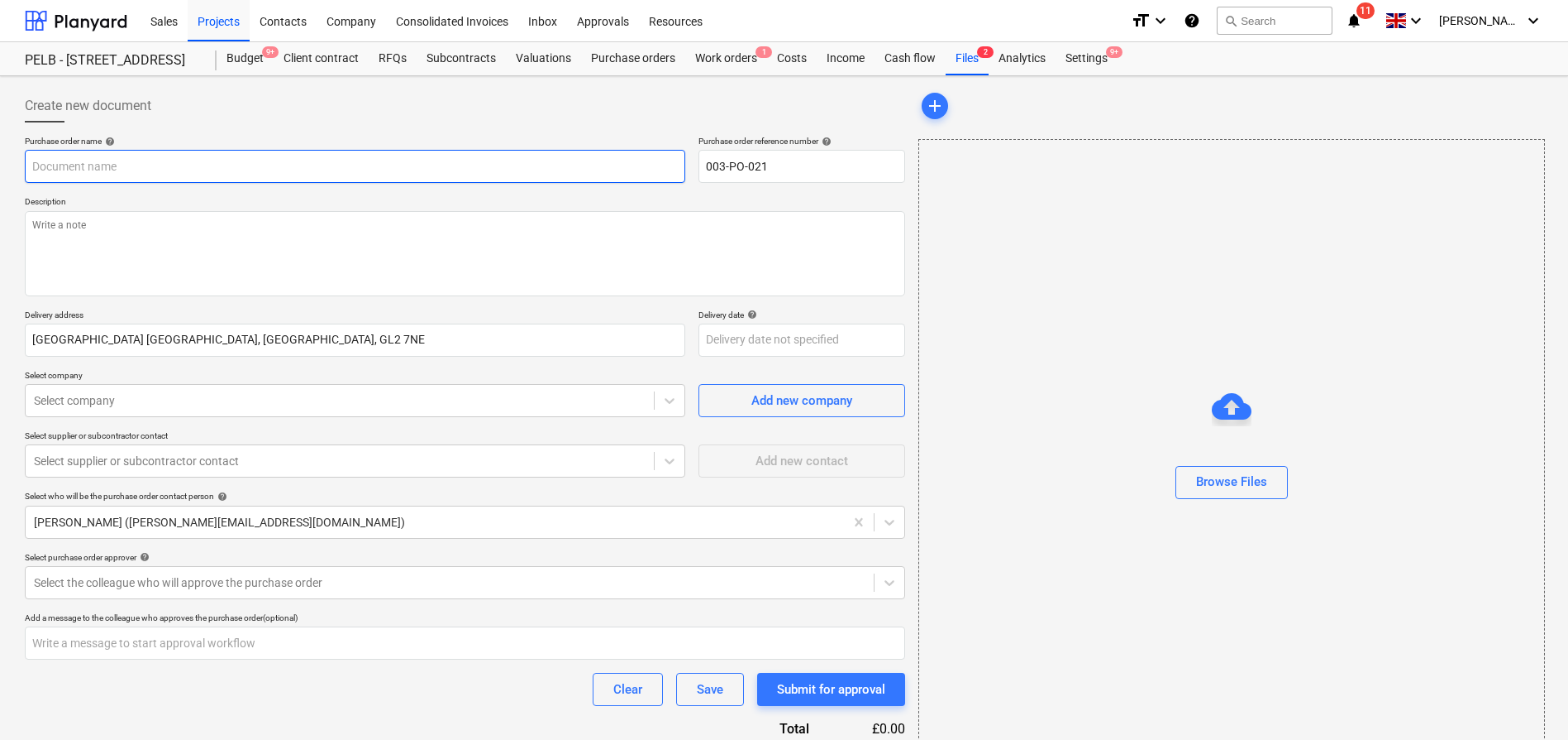
type input "O"
type textarea "x"
type input "Oa"
type textarea "x"
type input "Oak"
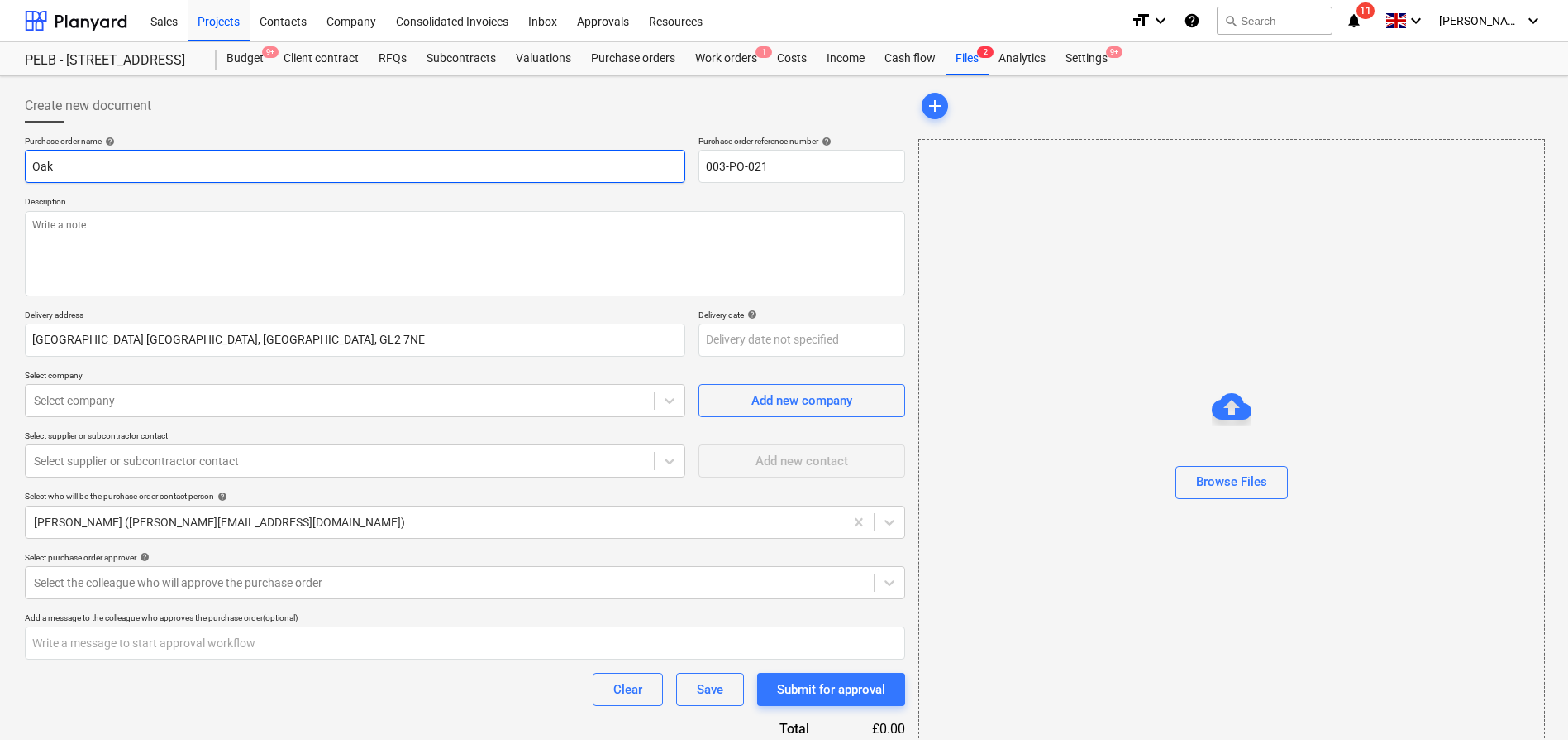
type textarea "x"
type input "Oakwa"
type textarea "x"
type input "Oakwar"
type textarea "x"
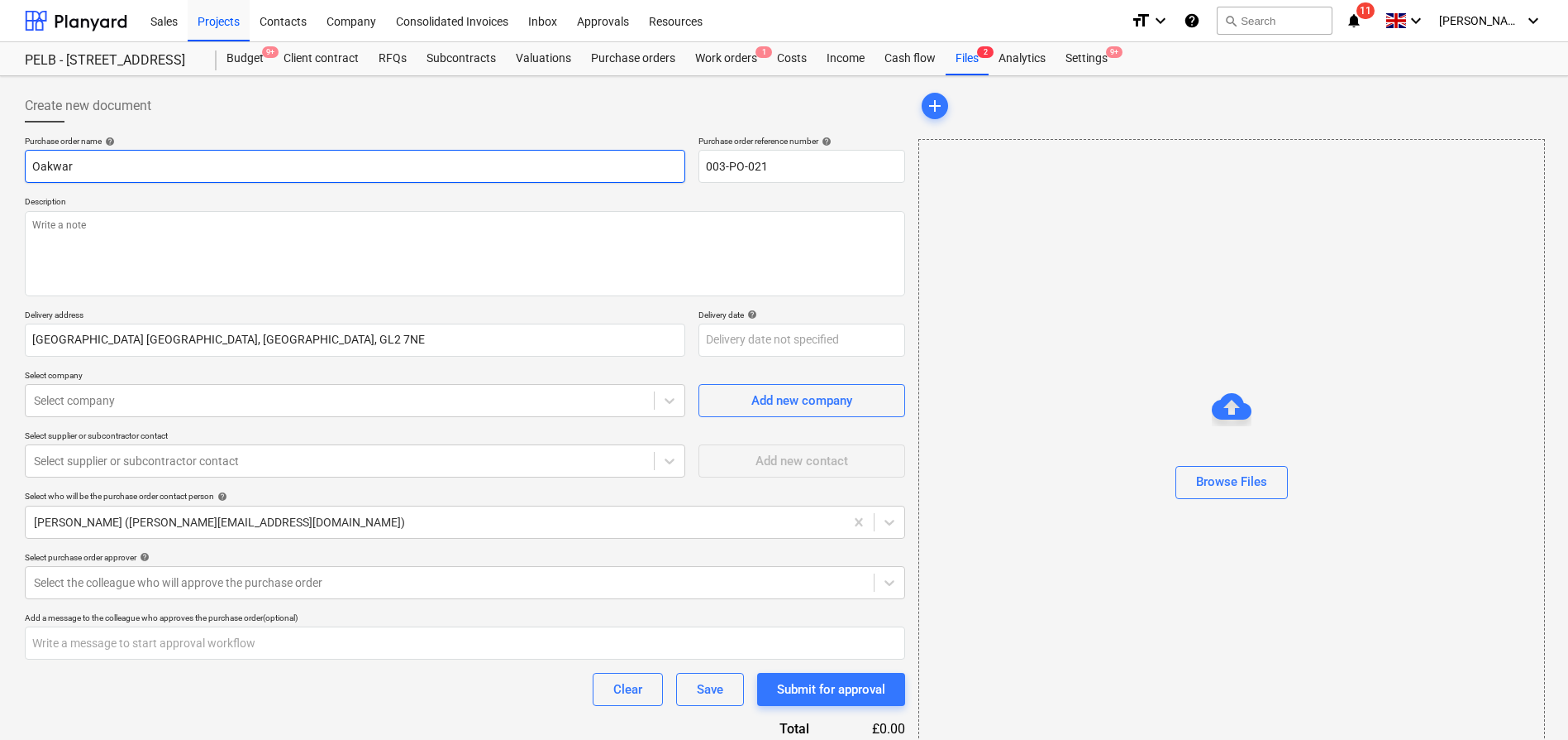
type input "Oakware"
type textarea "x"
type input "Oakwar"
type textarea "x"
type input "Oakwa"
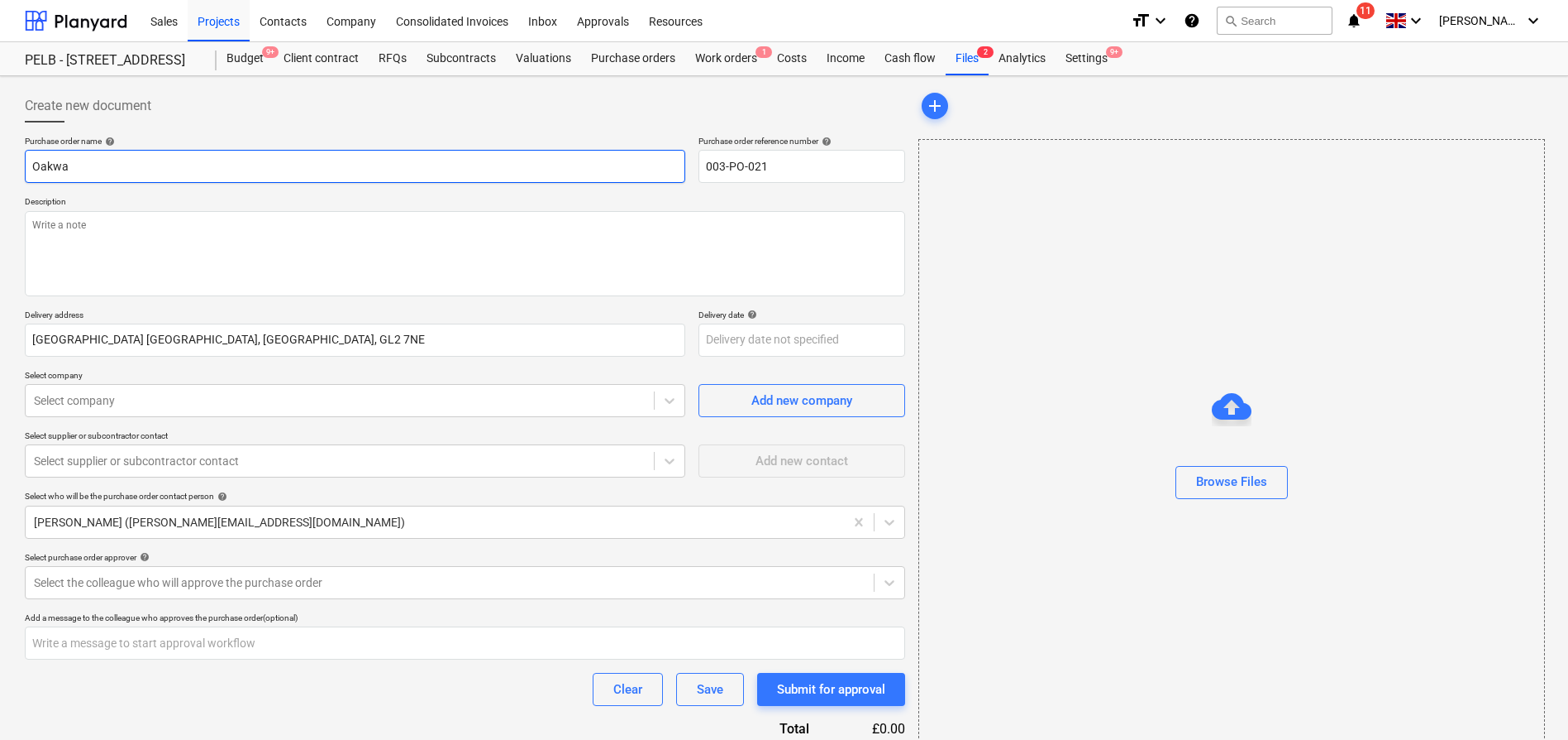
type textarea "x"
type input "Oakw"
type textarea "x"
type input "Oak"
type textarea "x"
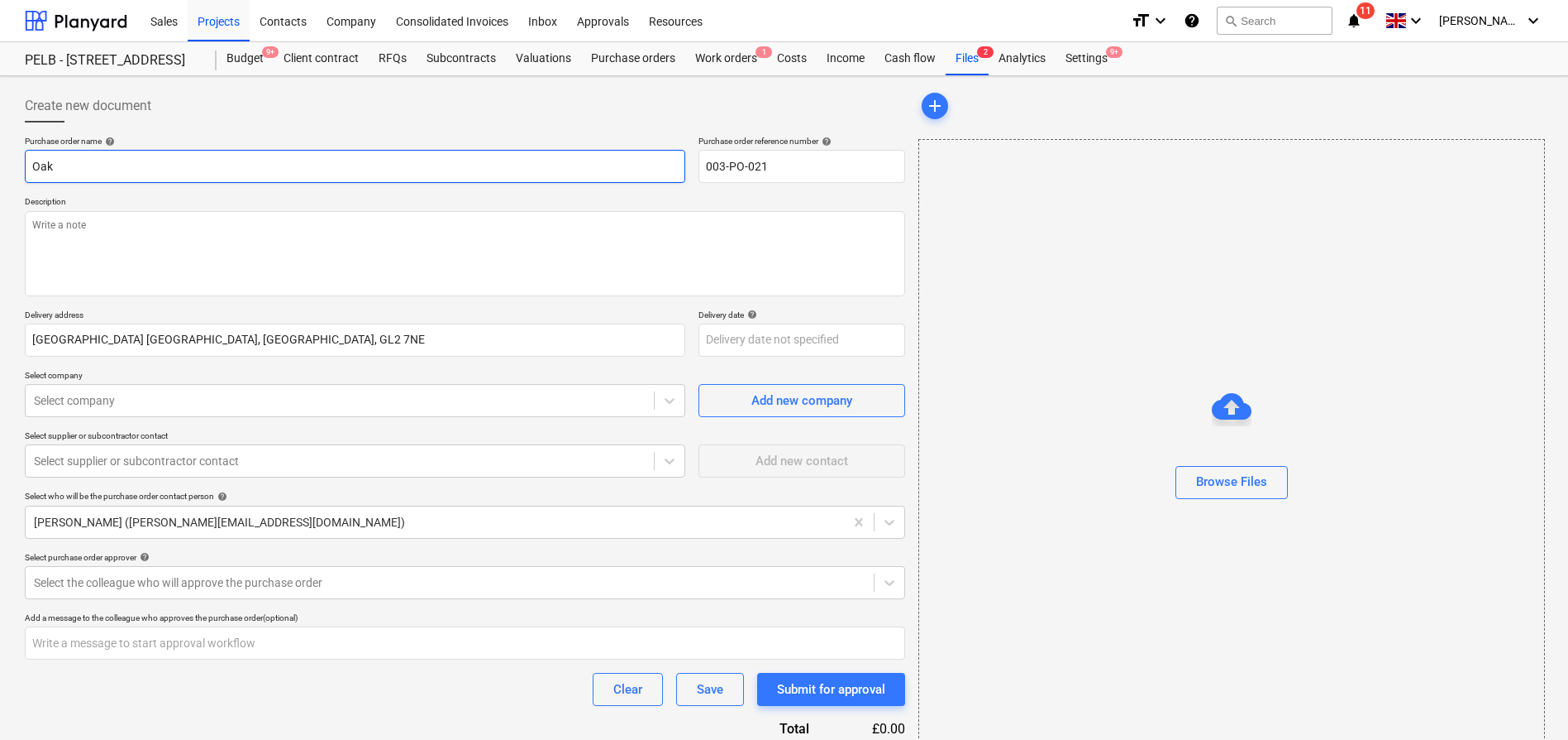
type input "Oak"
type textarea "x"
type input "Oak w"
type textarea "x"
type input "Oak wa"
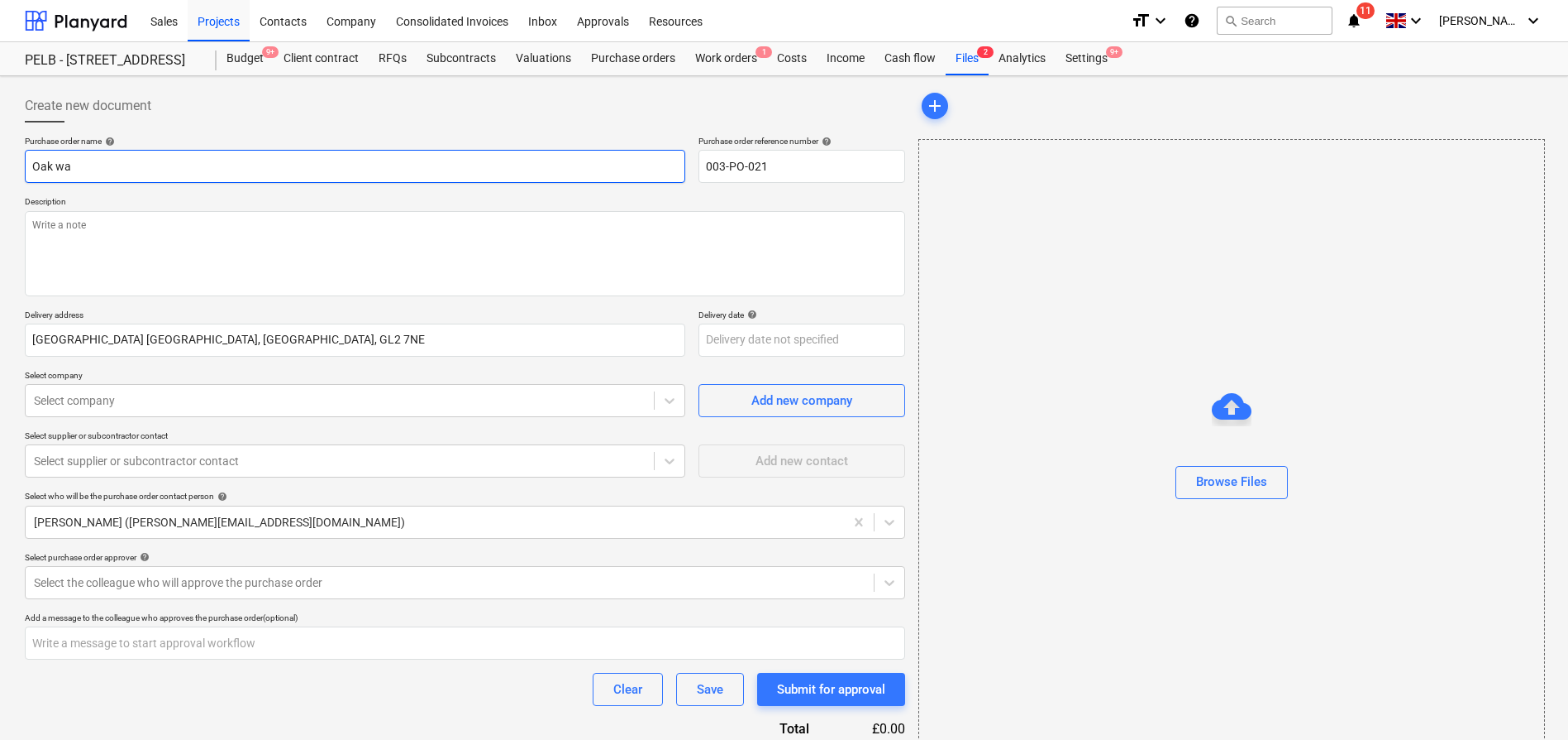
type textarea "x"
type input "Oak war"
type textarea "x"
type input "Oak ware"
type textarea "x"
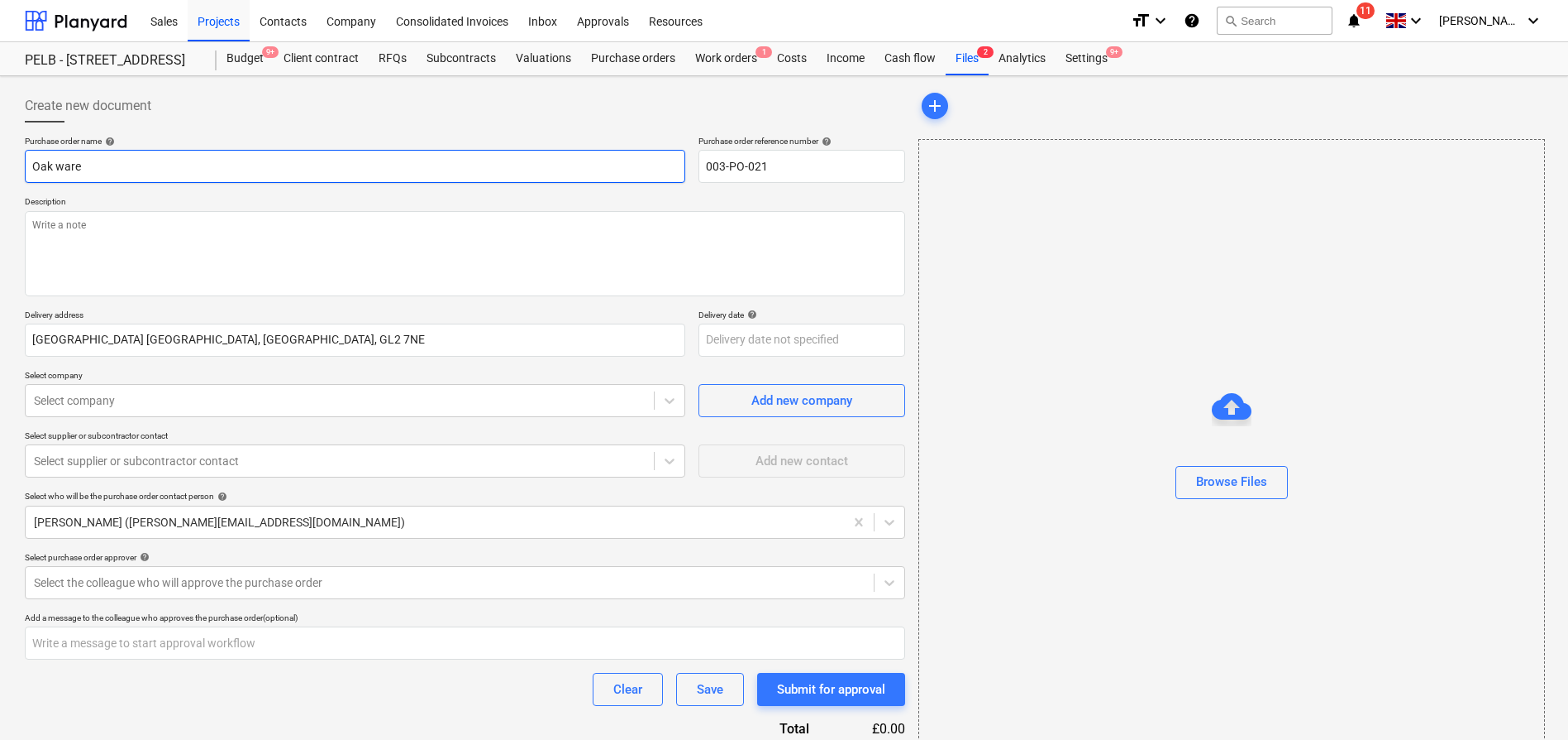
type input "Oak wareh"
type textarea "x"
type input "Oak wareho"
type textarea "x"
type input "Oak warehou"
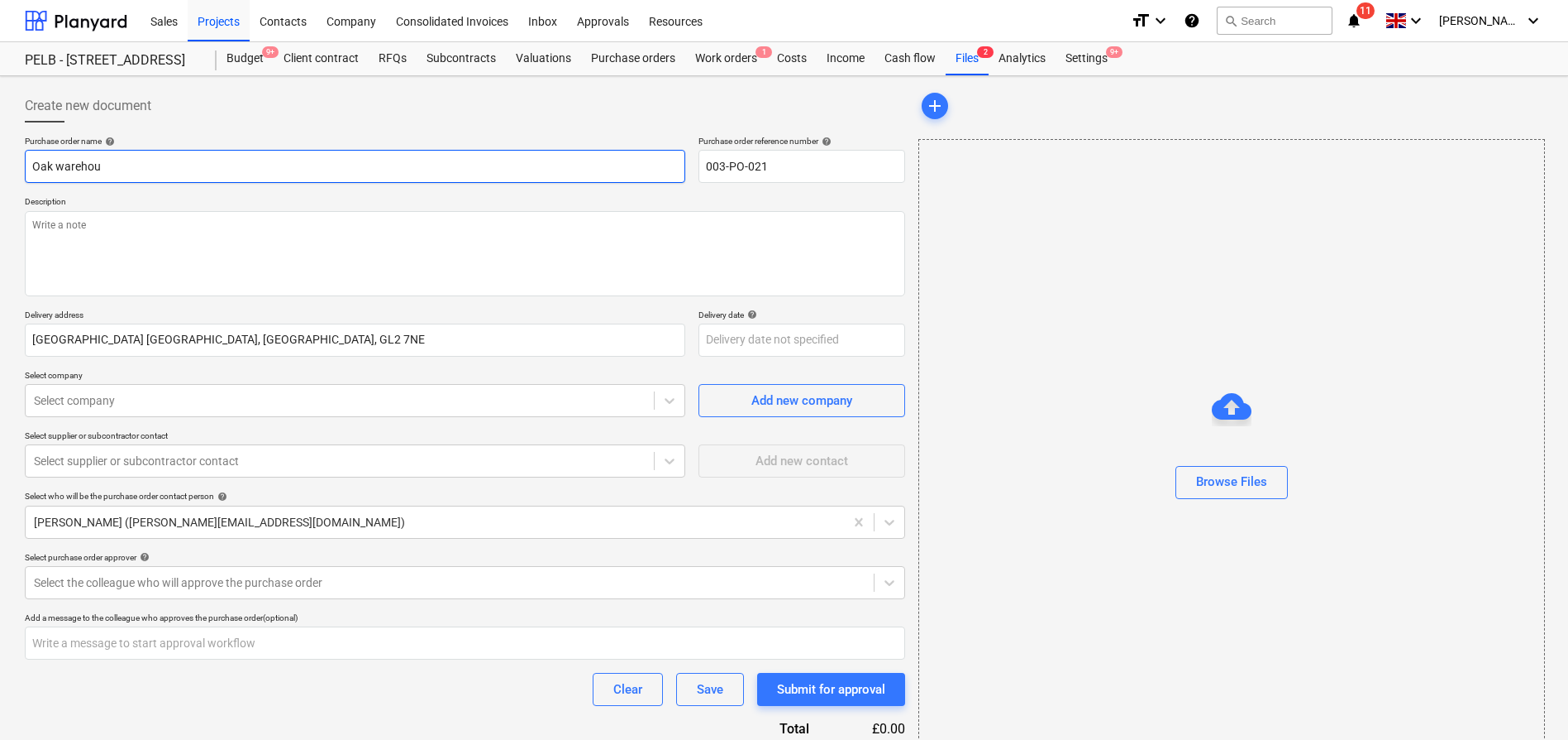
type textarea "x"
type input "Oak warehous"
type textarea "x"
type input "Oak warehouse"
type textarea "x"
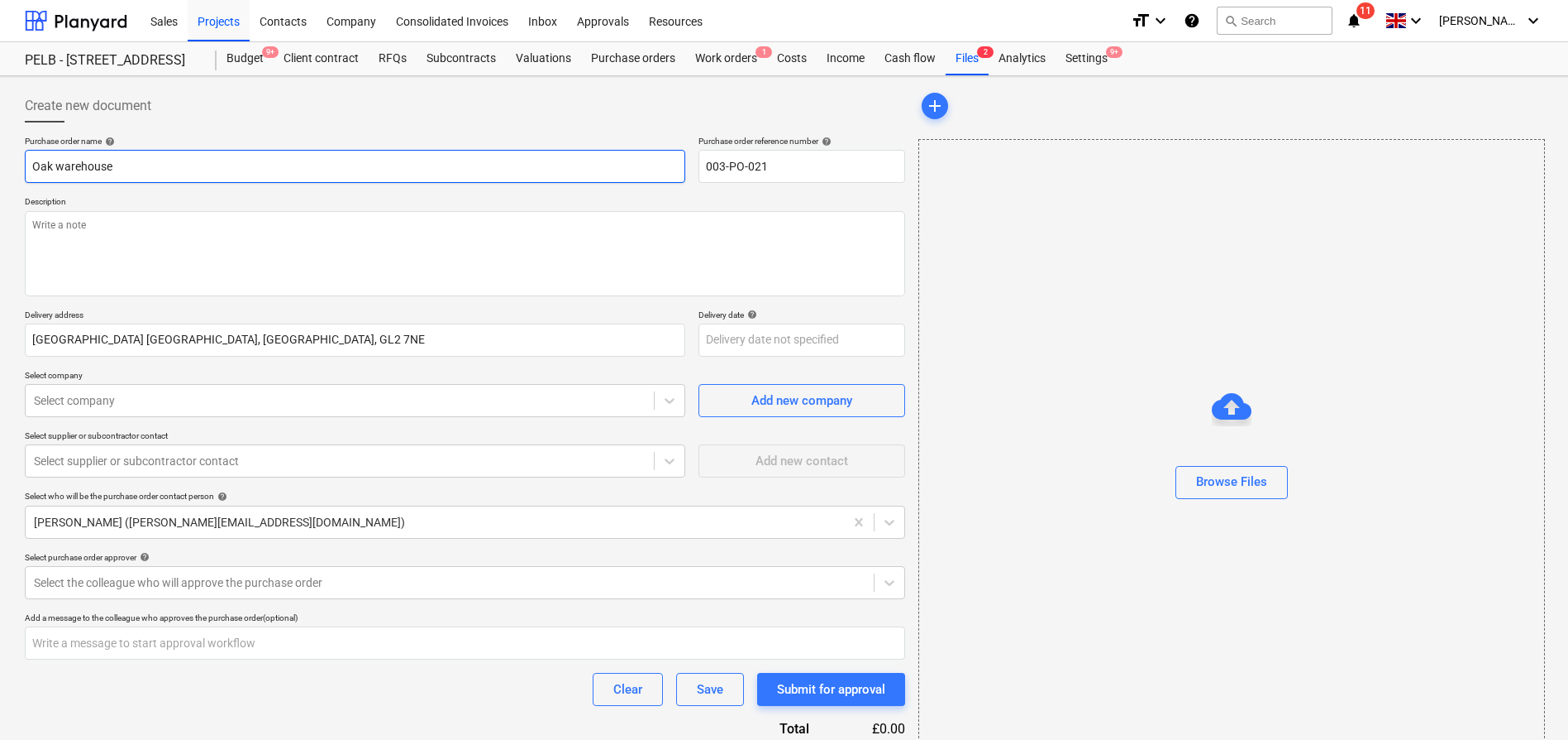
type input "Oak warehouse"
type textarea "x"
type input "Oak warehouse -"
type textarea "x"
type input "Oak warehouse -"
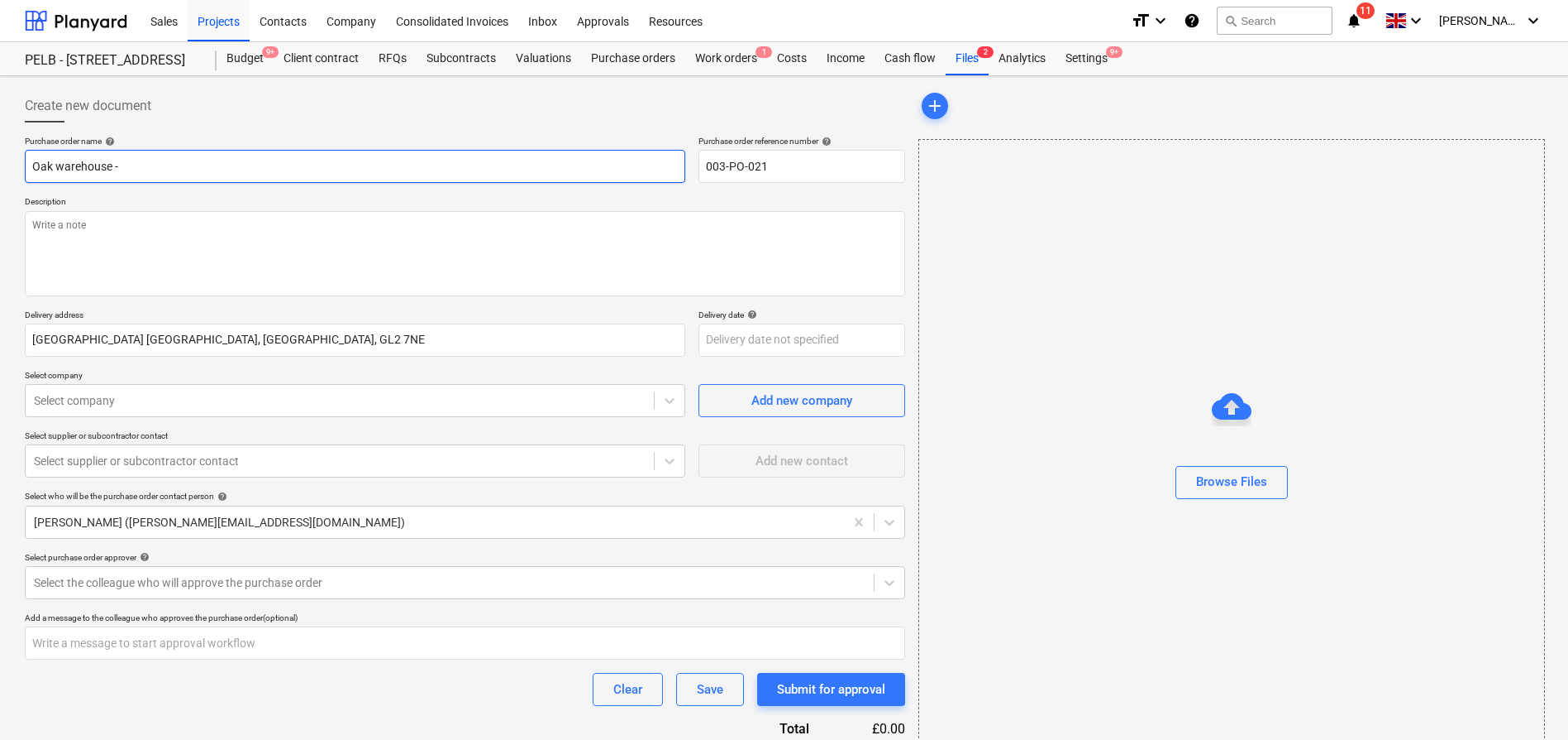
type textarea "x"
type input "Oak warehouse - R"
type textarea "x"
type input "Oak warehouse - Re"
type textarea "x"
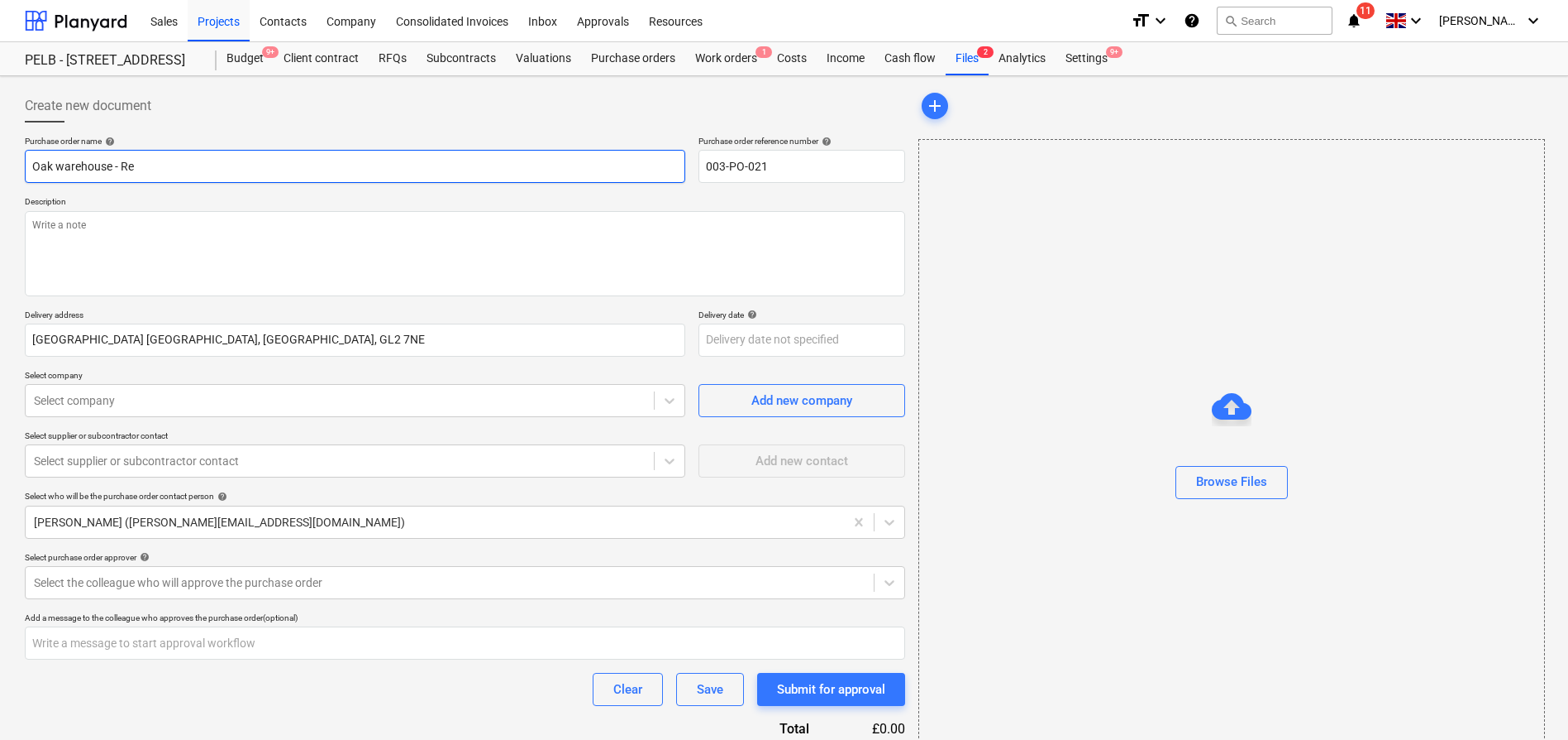
type input "Oak warehouse - Rev"
type textarea "x"
type input "Oak warehouse - Revi"
type textarea "x"
type input "Oak warehouse - [PERSON_NAME]"
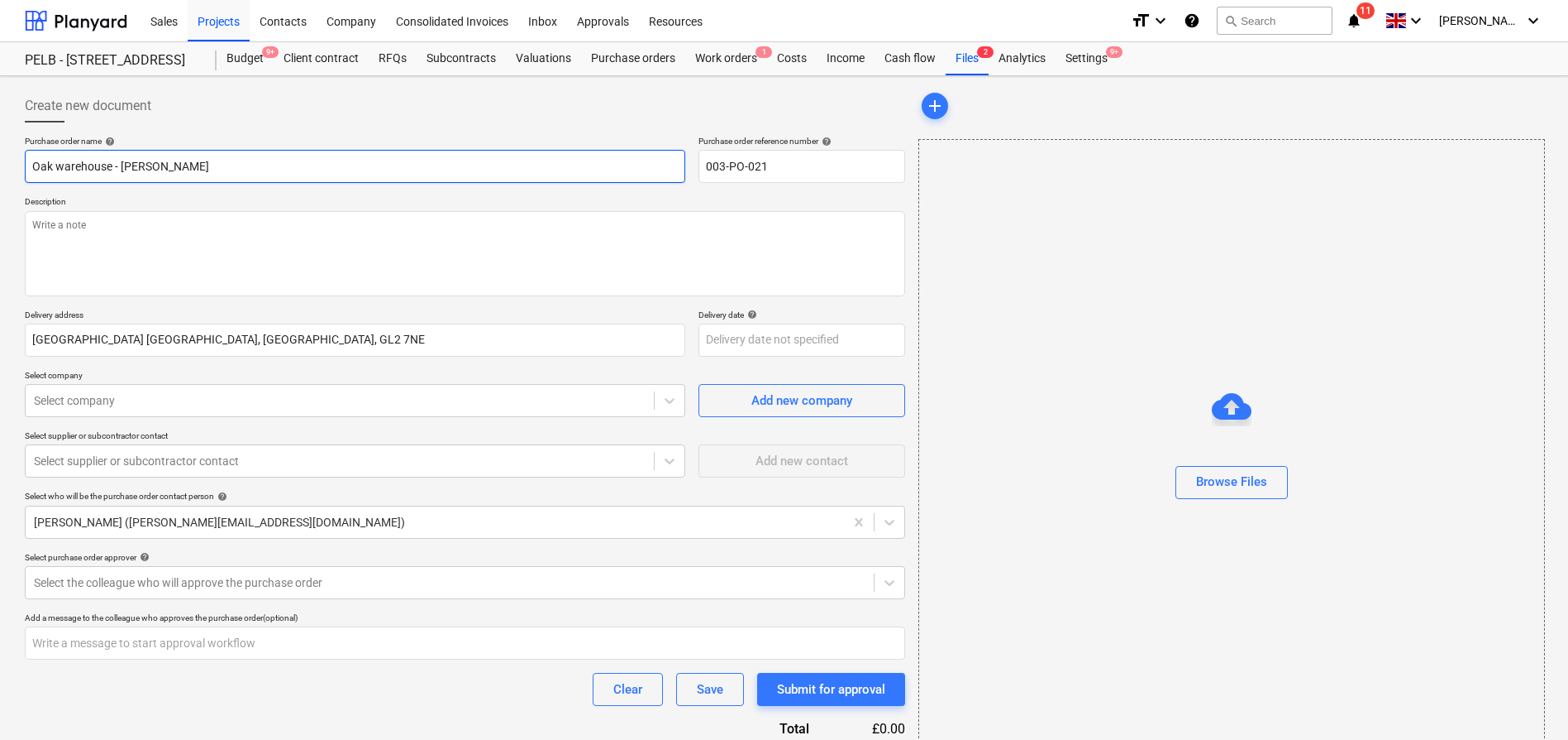
type textarea "x"
type input "Oak warehouse - Revise"
type textarea "x"
type input "Oak warehouse - Revised"
type textarea "x"
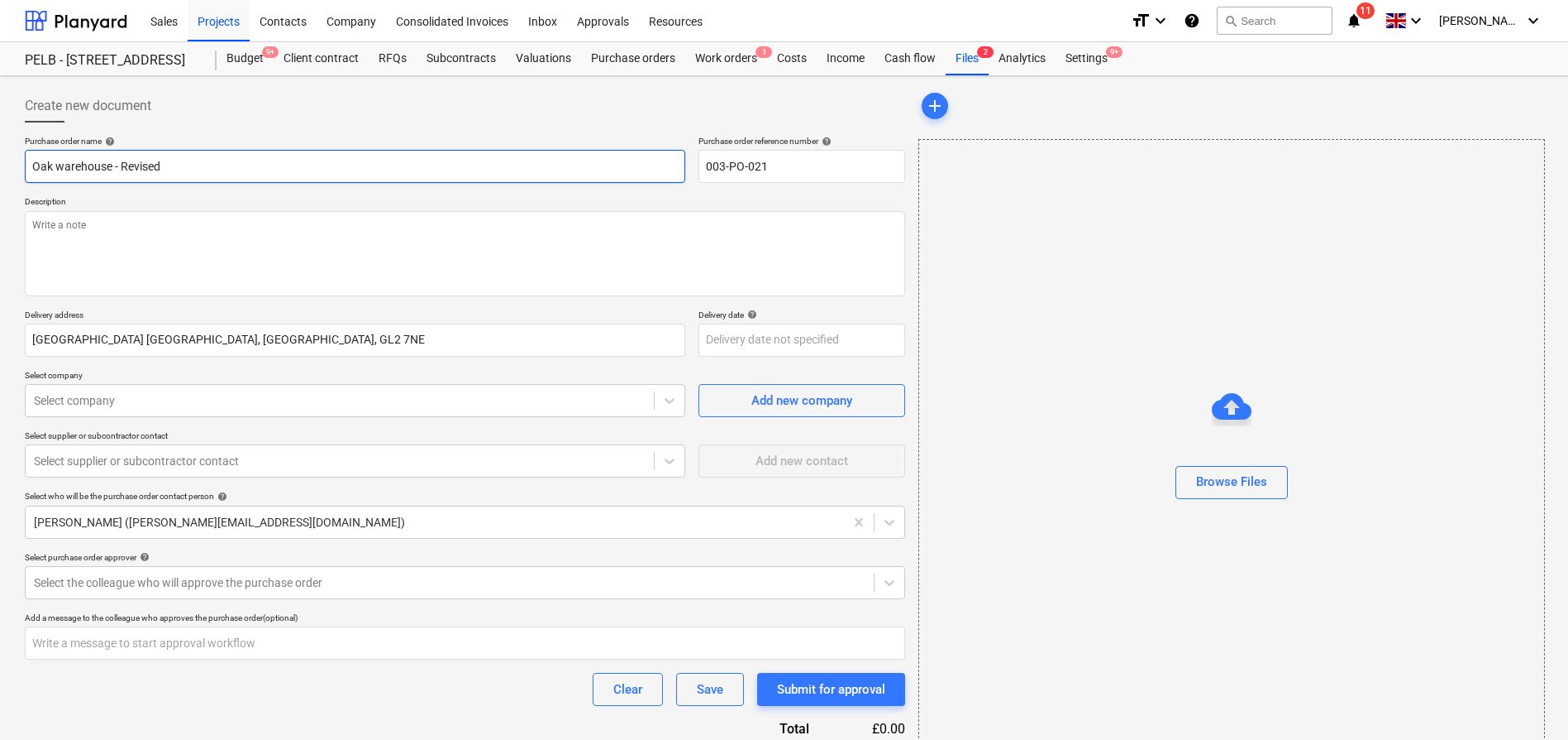
type input "Oak warehouse - Revised"
type textarea "x"
type input "Oak warehouse - Revised s"
type textarea "x"
type input "Oak warehouse - Revised so"
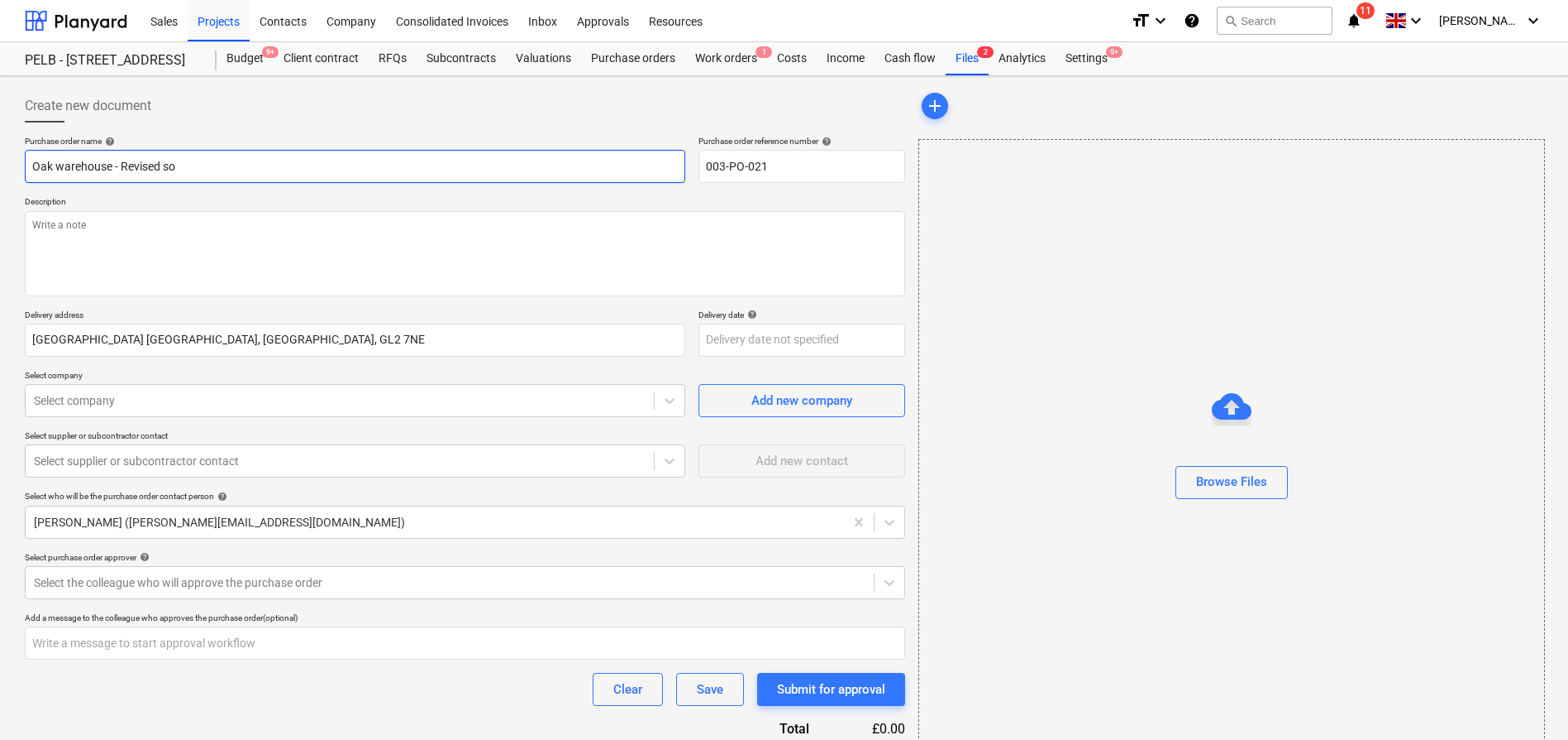
type textarea "x"
type input "Oak warehouse - Revised soi"
type textarea "x"
type input "Oak warehouse - Revised soit"
type textarea "x"
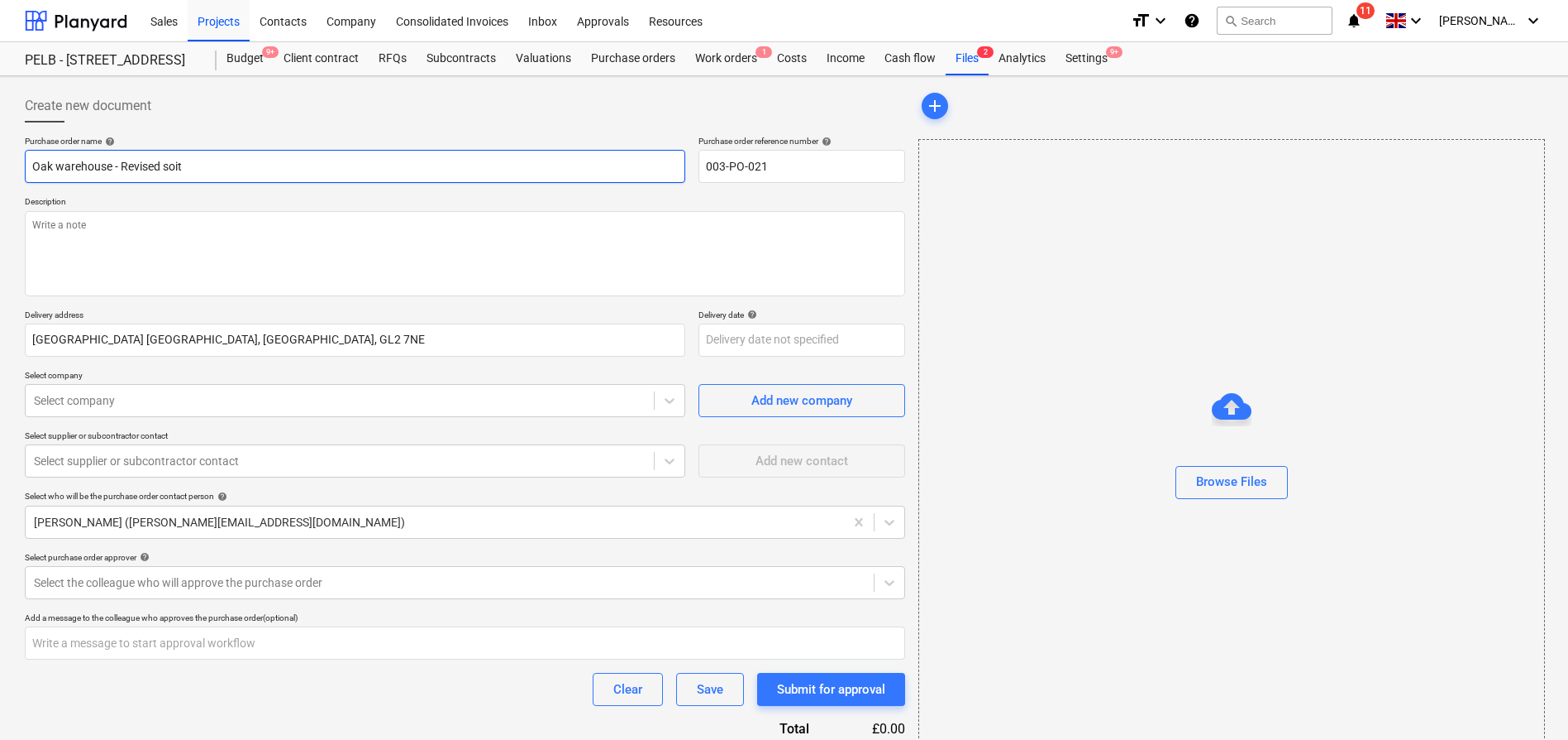
type input "Oak warehouse - Revised soi"
type textarea "x"
type input "Oak warehouse - Revised so"
type textarea "x"
type input "Oak warehouse - Revised sou"
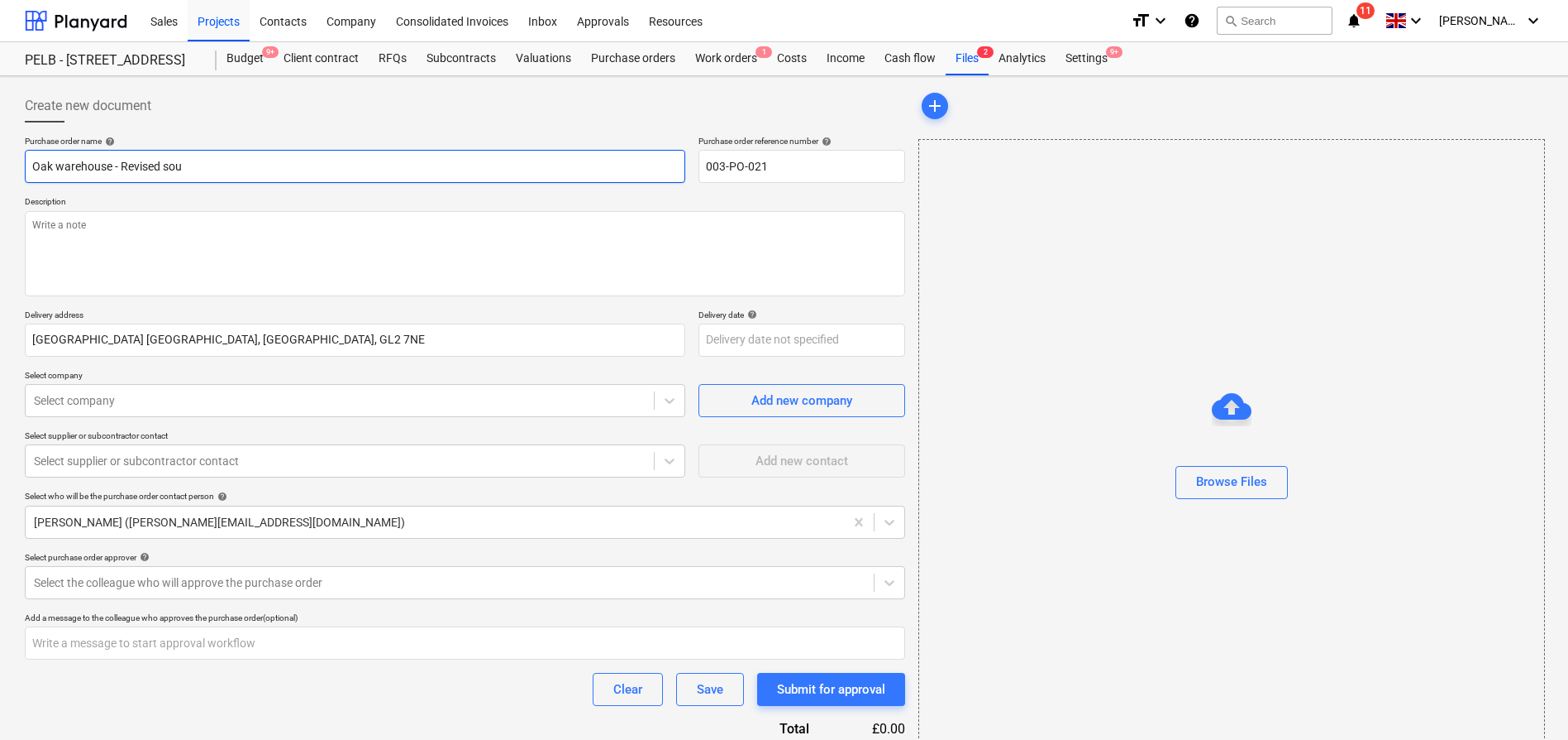
type textarea "x"
type input "Oak warehouse - Revised sout"
type textarea "x"
type input "Oak warehouse - Revised south"
type textarea "x"
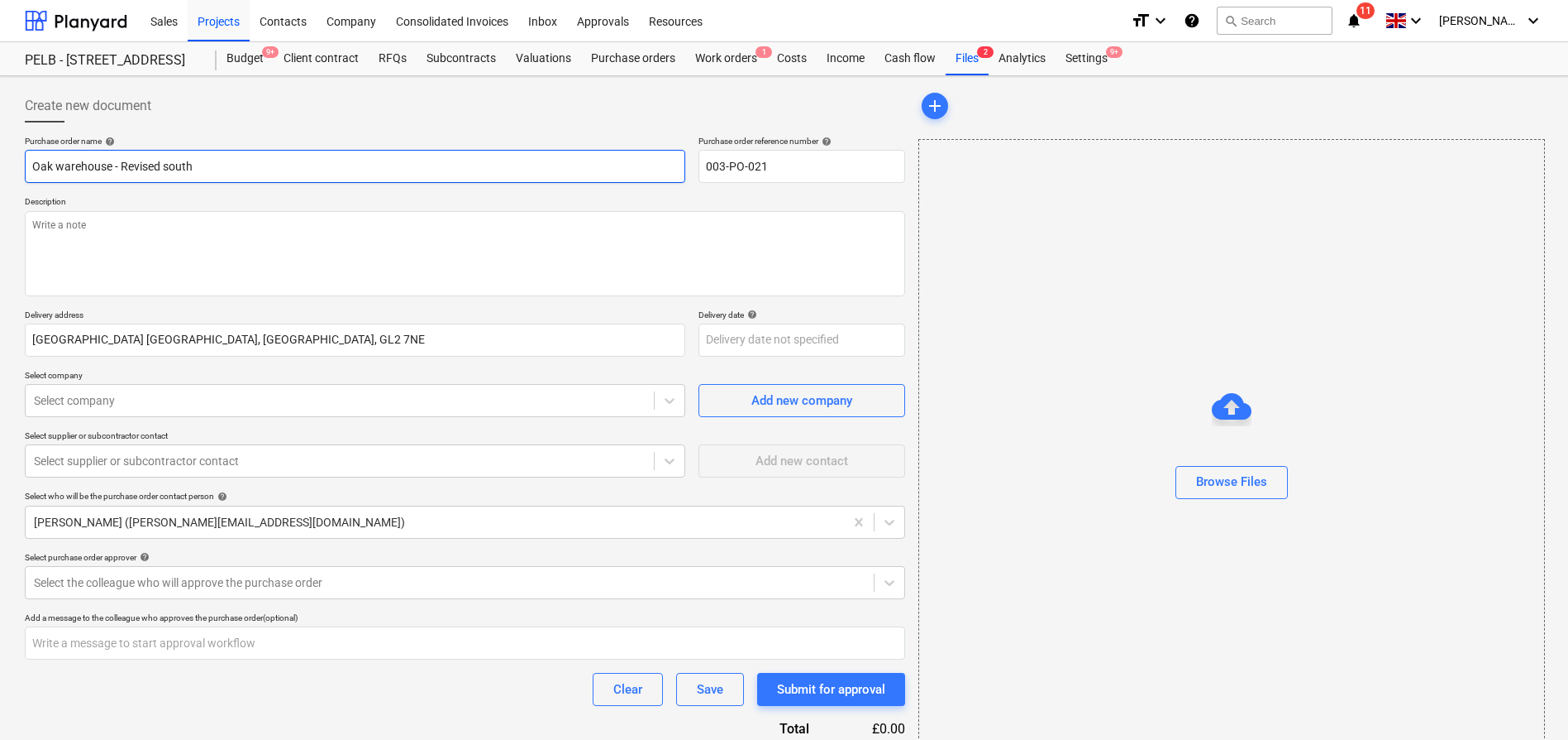
type input "Oak warehouse - Revised south"
type textarea "x"
type input "Oak warehouse - Revised south b"
type textarea "x"
type input "Oak warehouse - Revised south ba"
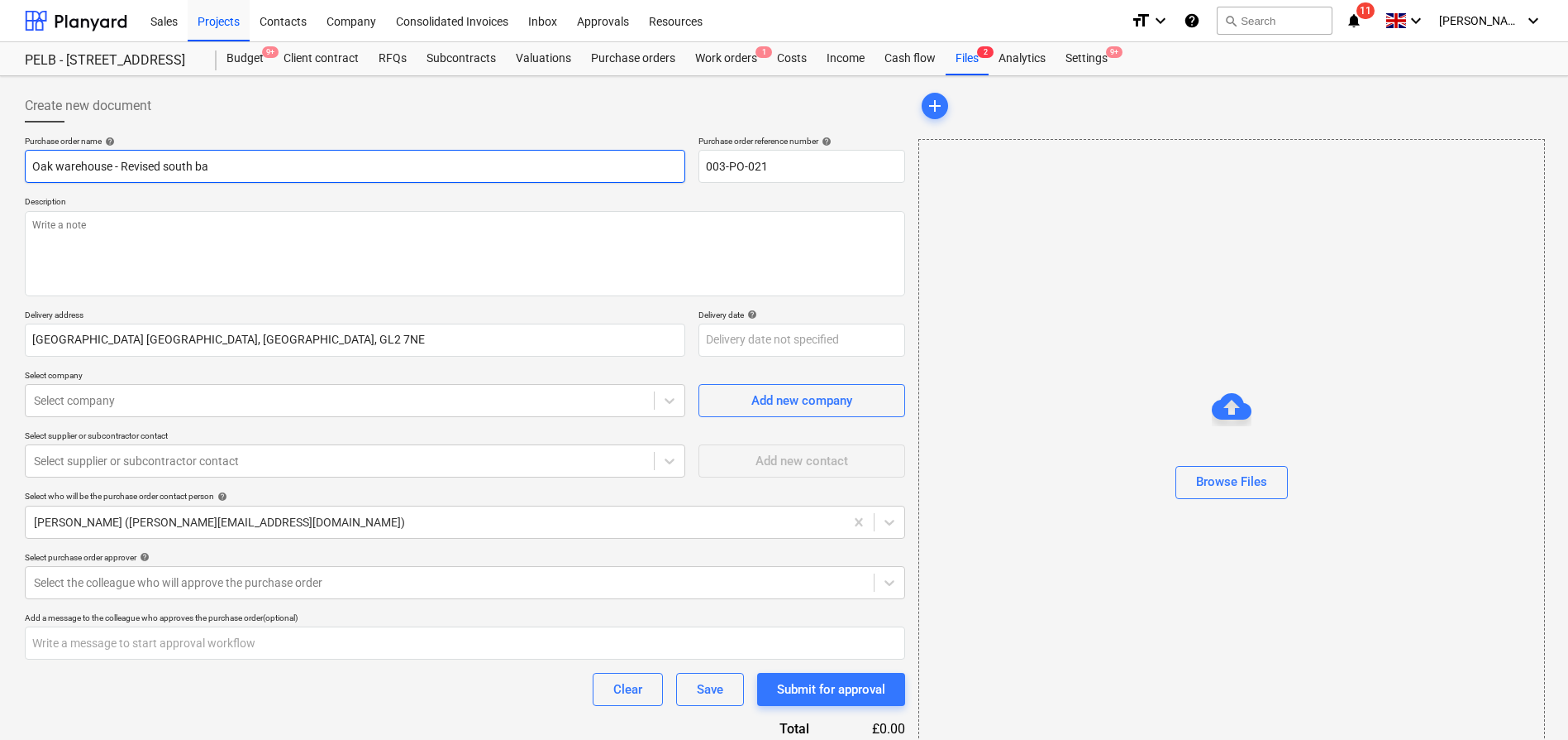
type textarea "x"
type input "Oak warehouse - Revised south bar"
type textarea "x"
type input "Oak warehouse - [GEOGRAPHIC_DATA]"
type textarea "x"
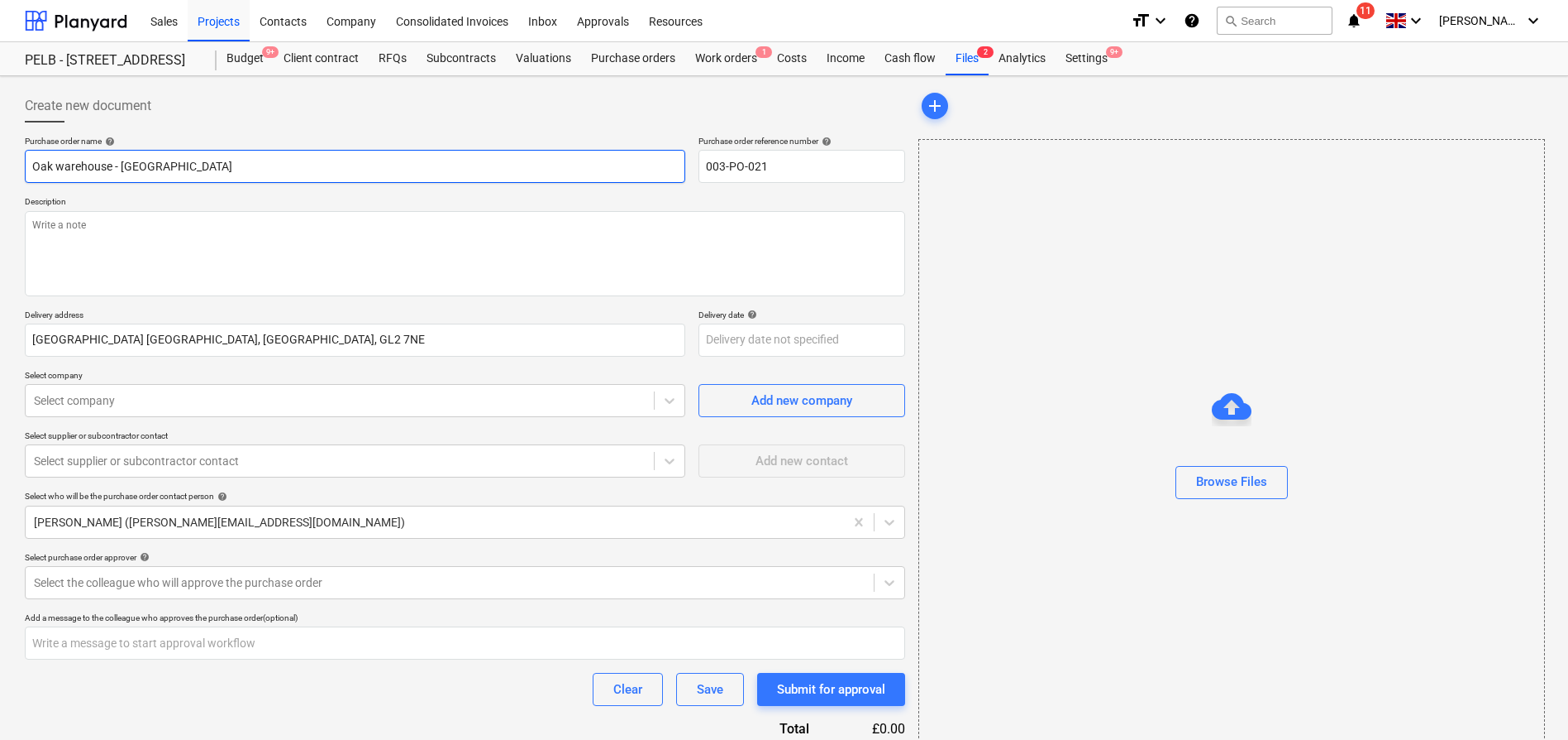
type input "Oak warehouse - [GEOGRAPHIC_DATA]"
type textarea "x"
type input "Oak warehouse - Revised [GEOGRAPHIC_DATA] i"
type textarea "x"
type input "Oak warehouse - Revised [GEOGRAPHIC_DATA] in"
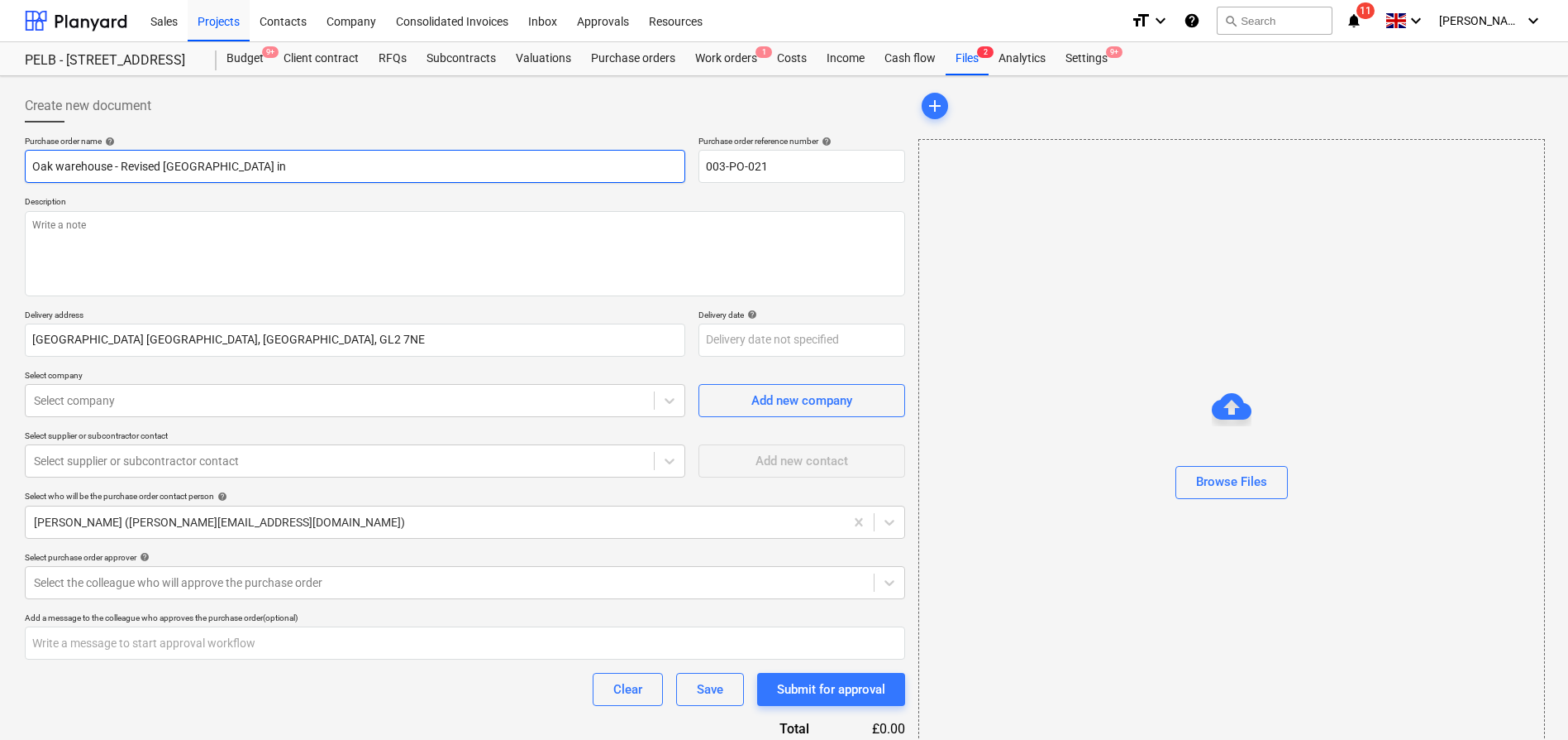
type textarea "x"
type input "Oak warehouse - Revised south barn int"
type textarea "x"
type input "Oak warehouse - Revised [GEOGRAPHIC_DATA] inte"
type textarea "x"
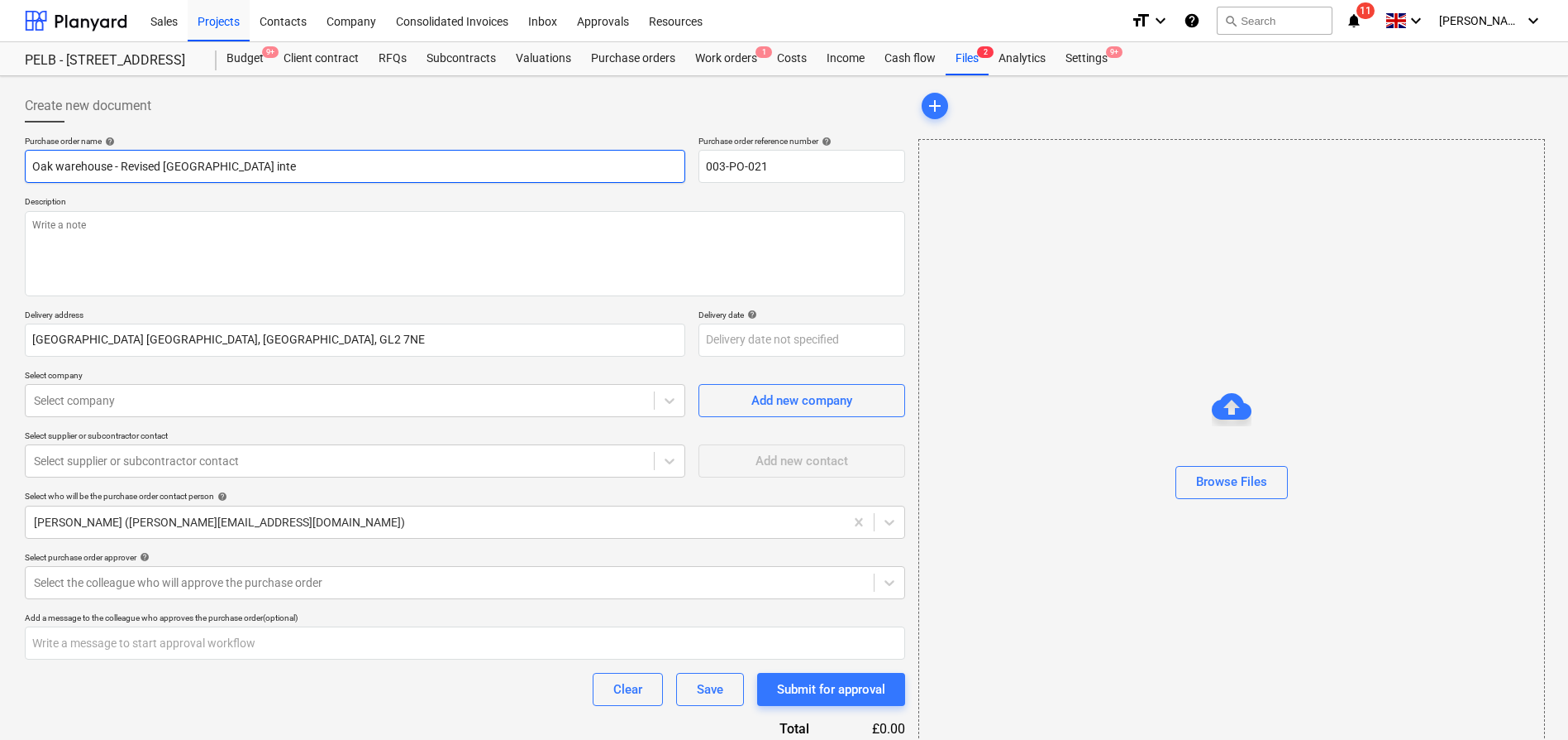
type input "Oak warehouse - Revised south barn inter"
type textarea "x"
type input "Oak warehouse - [GEOGRAPHIC_DATA] intern"
type textarea "x"
type input "Oak warehouse - Revised south barn interna"
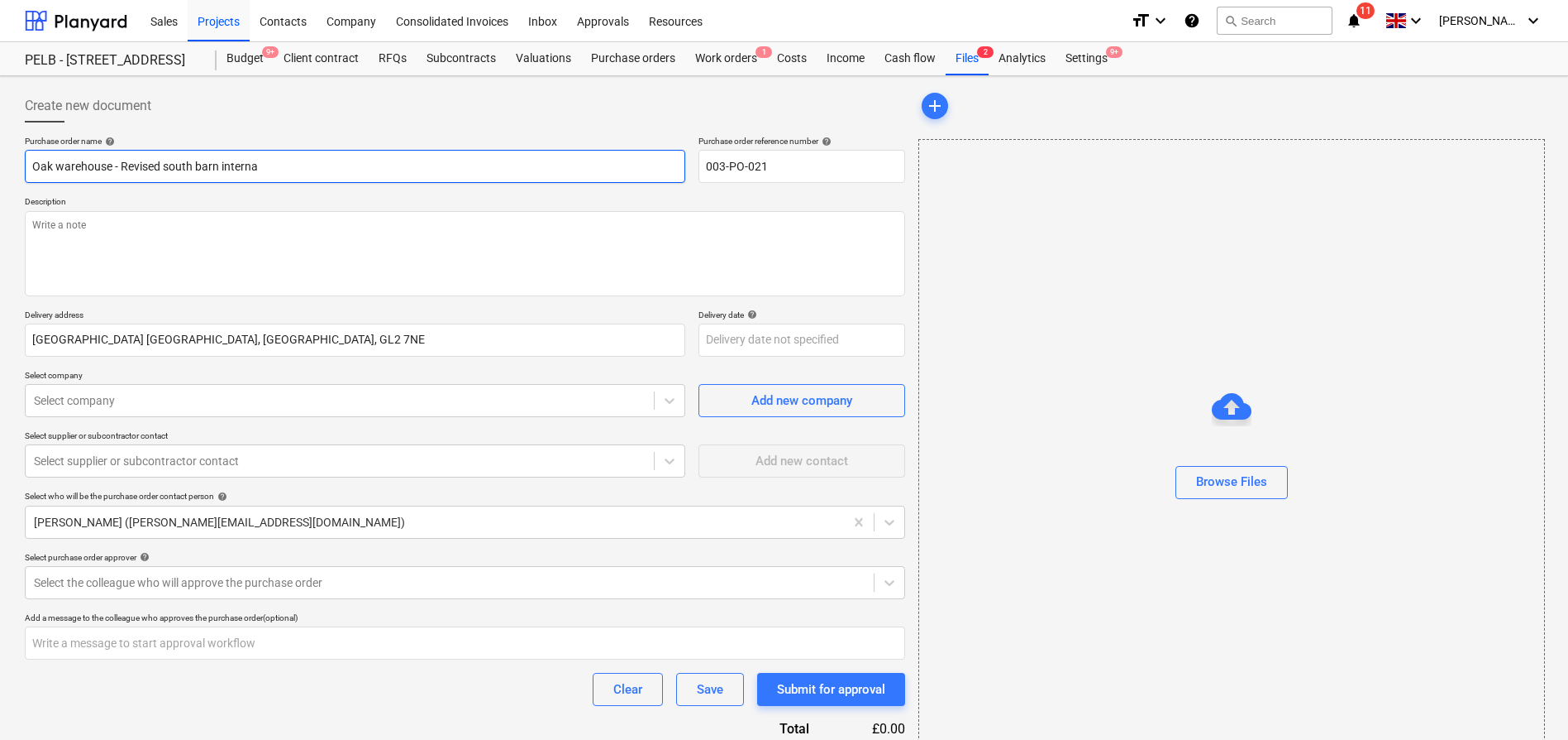
type textarea "x"
type input "Oak warehouse - Revised south barn internal"
type textarea "x"
type input "Oak warehouse - Revised south barn internal"
type textarea "x"
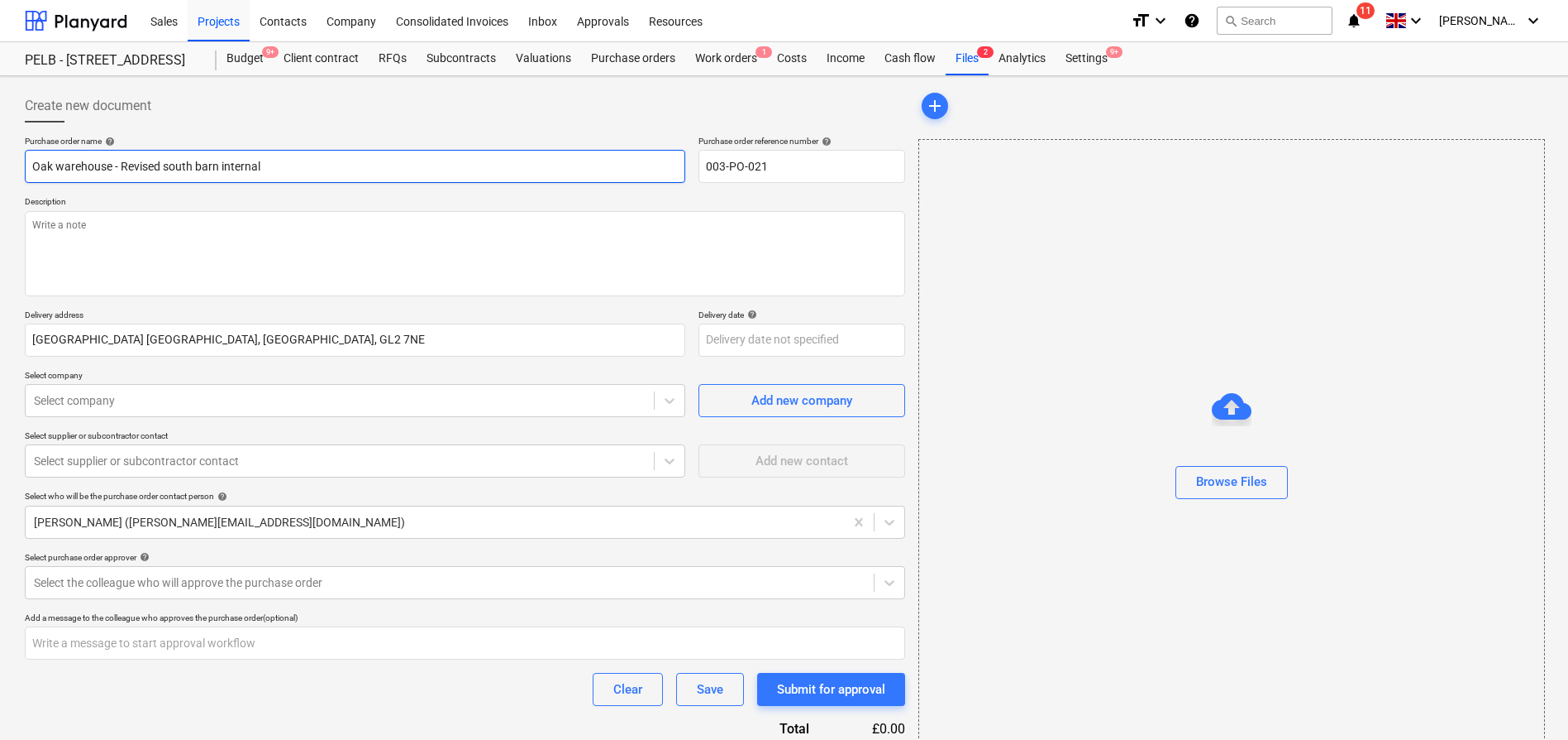
type input "Oak warehouse - Revised south barn internal d"
type textarea "x"
type input "Oak warehouse - Revised south barn internal do"
type textarea "x"
type input "Oak warehouse - Revised south barn internal doo"
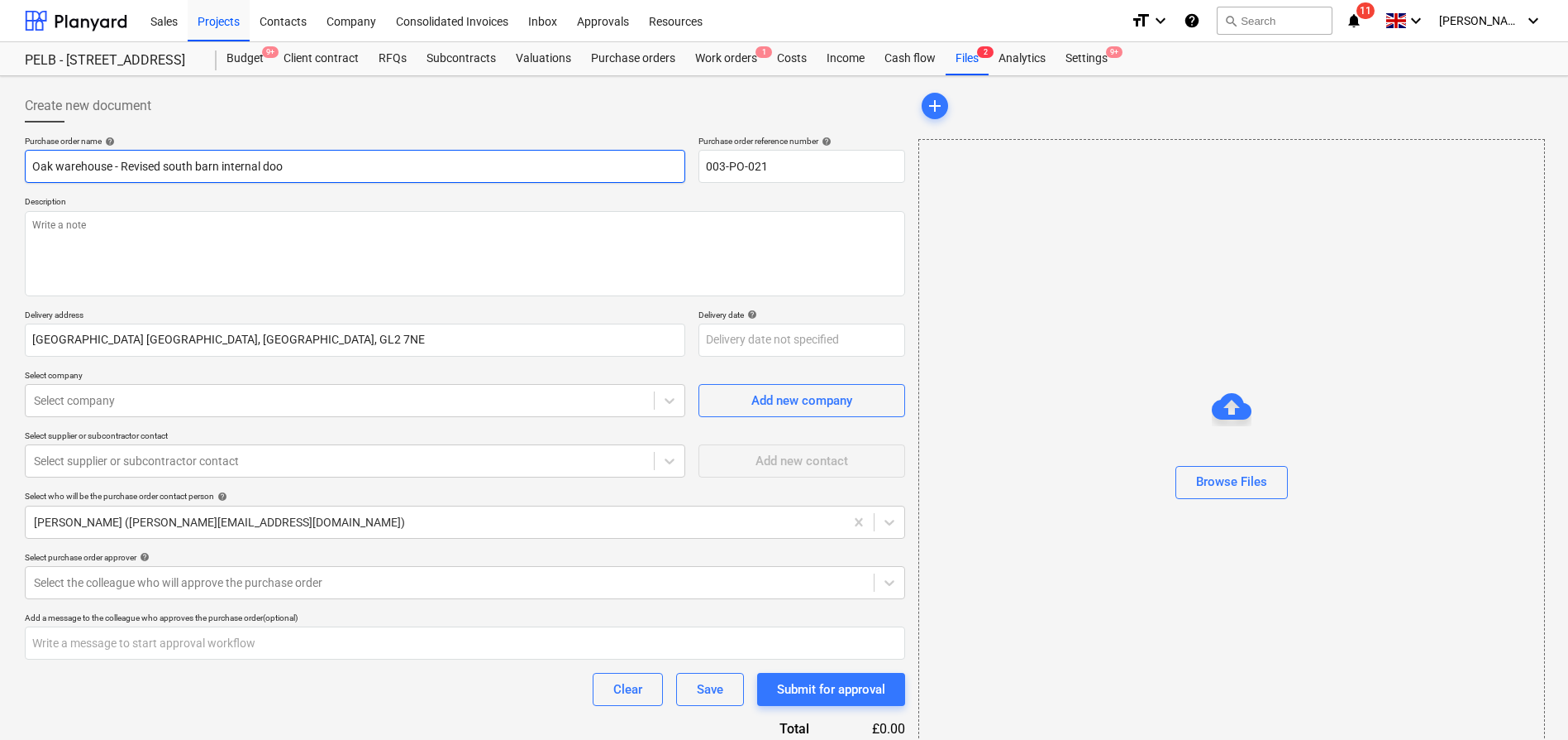
type textarea "x"
type input "Oak warehouse - Revised south barn internal door"
type textarea "x"
type input "Oak warehouse - Revised south barn internal doors"
type textarea "x"
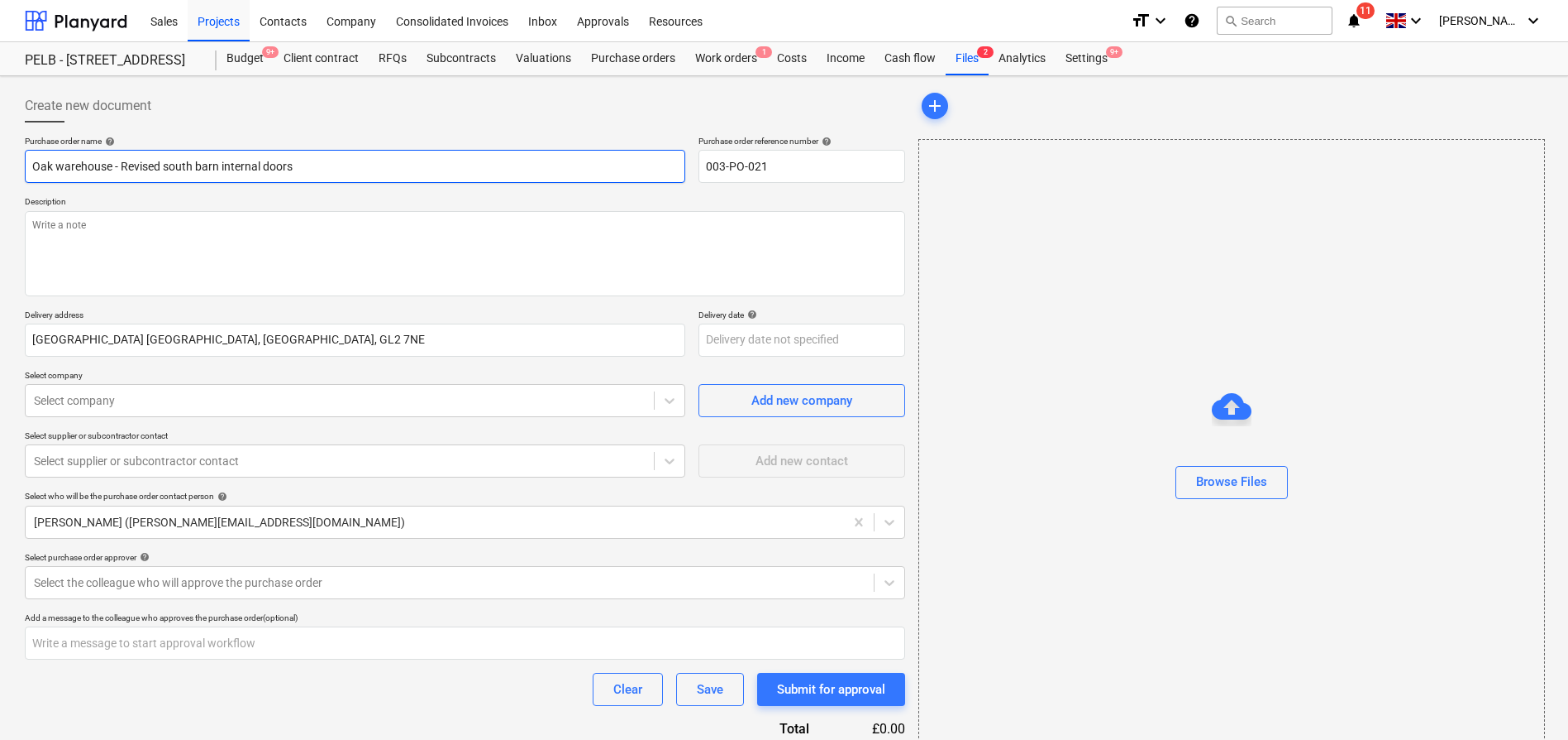
type input "Oak warehouse - Revised south barn internal doors"
type textarea "x"
type input "Oak warehouse - Revised south barn internal doors P"
type textarea "x"
type input "Oak warehouse - Revised south barn internal doors PO"
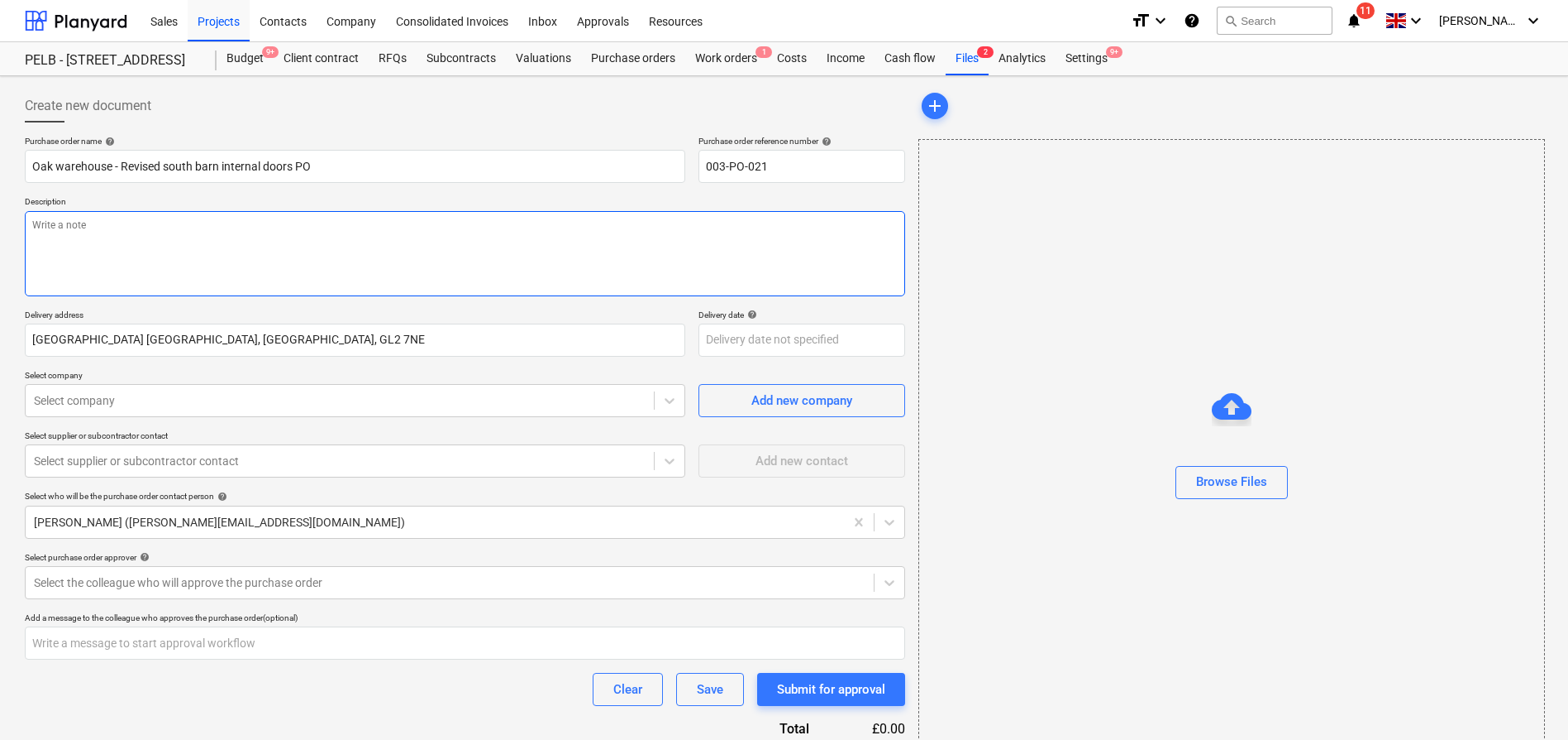
click at [581, 250] on textarea at bounding box center [464, 253] width 880 height 85
type textarea "x"
type textarea "2"
type textarea "x"
type textarea "2n"
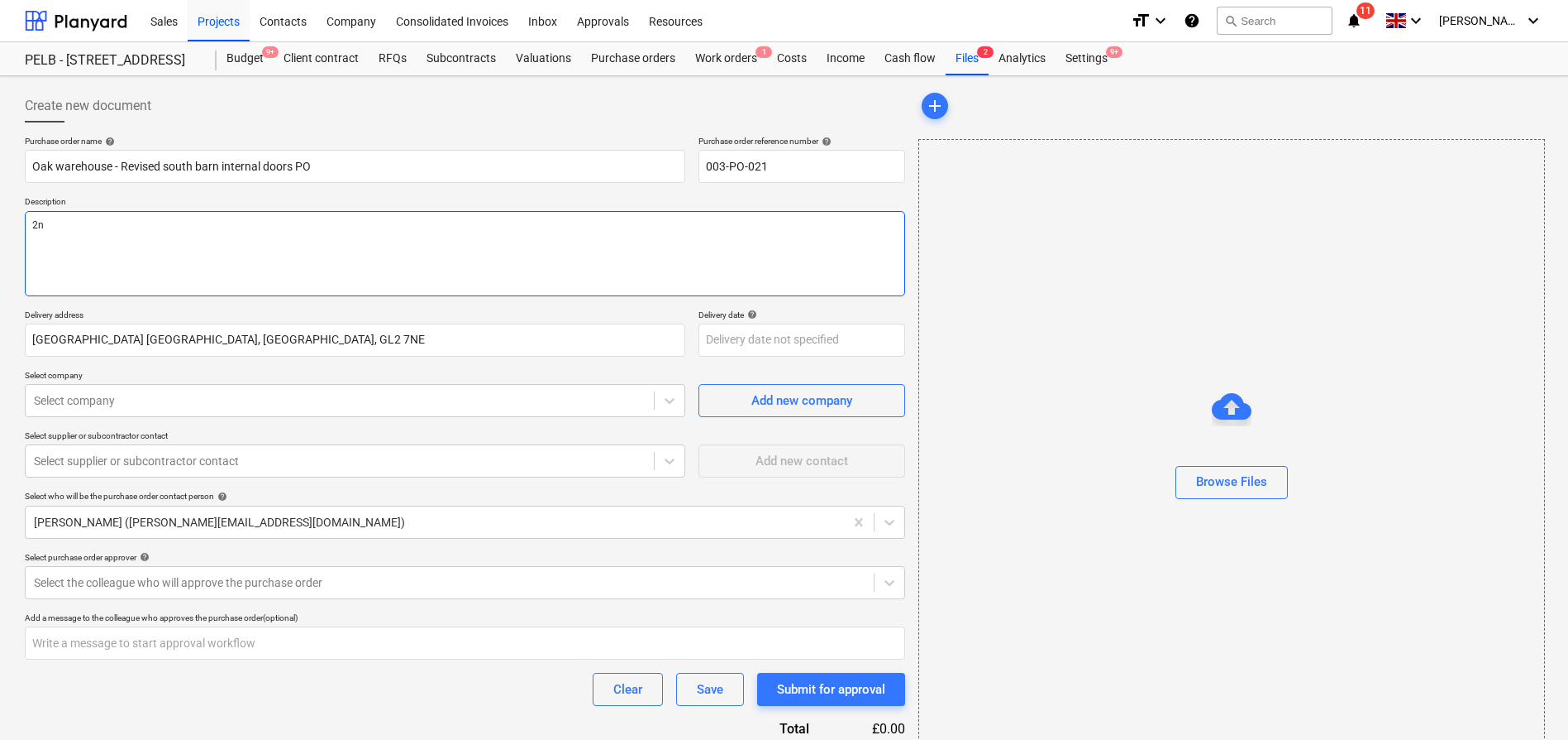
type textarea "x"
type textarea "2nr"
type textarea "x"
type textarea "2nr"
type textarea "x"
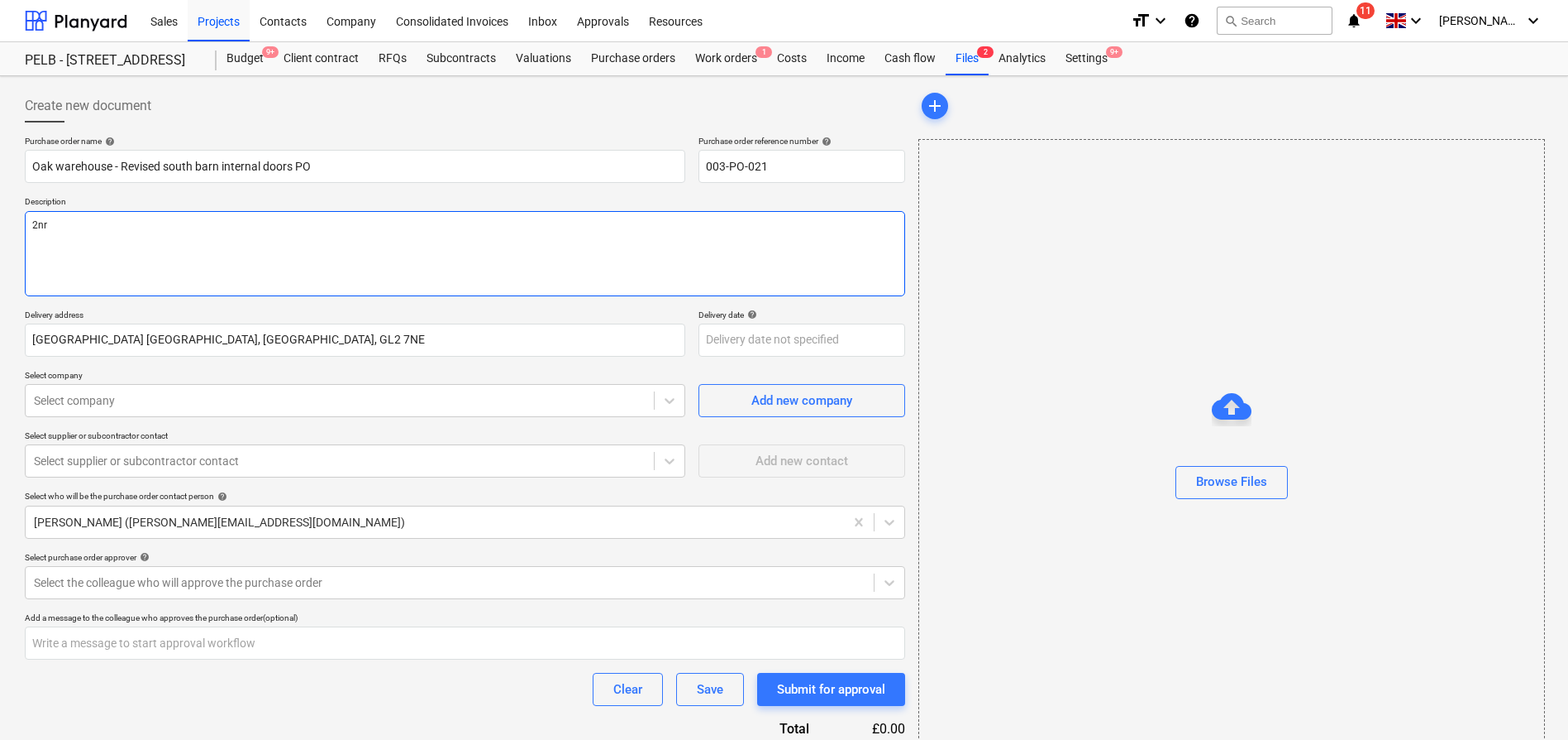
type textarea "2nr d"
type textarea "x"
type textarea "2nr do"
type textarea "x"
type textarea "2nr doo"
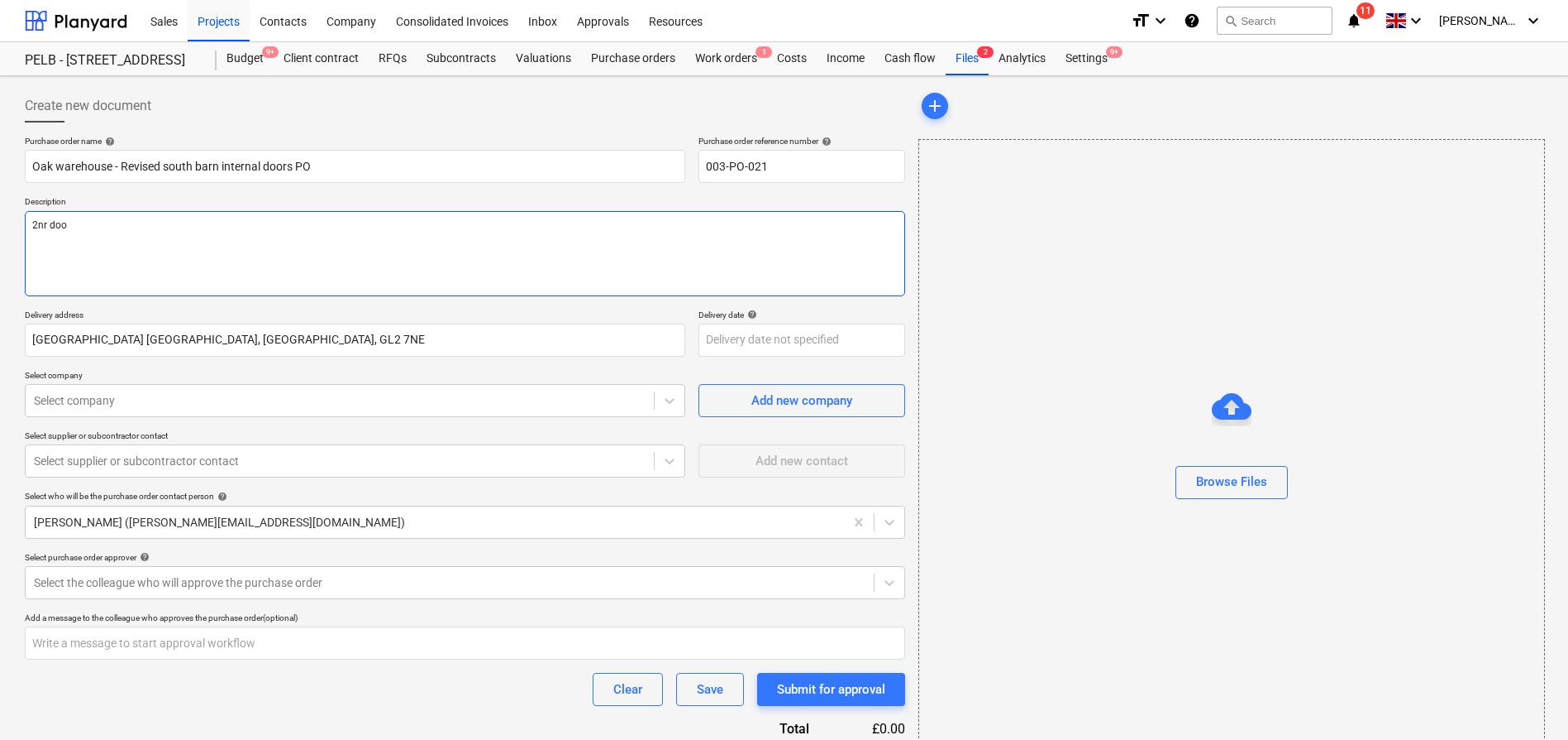
type textarea "x"
type textarea "2nr door"
type textarea "x"
type textarea "2nr doors"
type textarea "x"
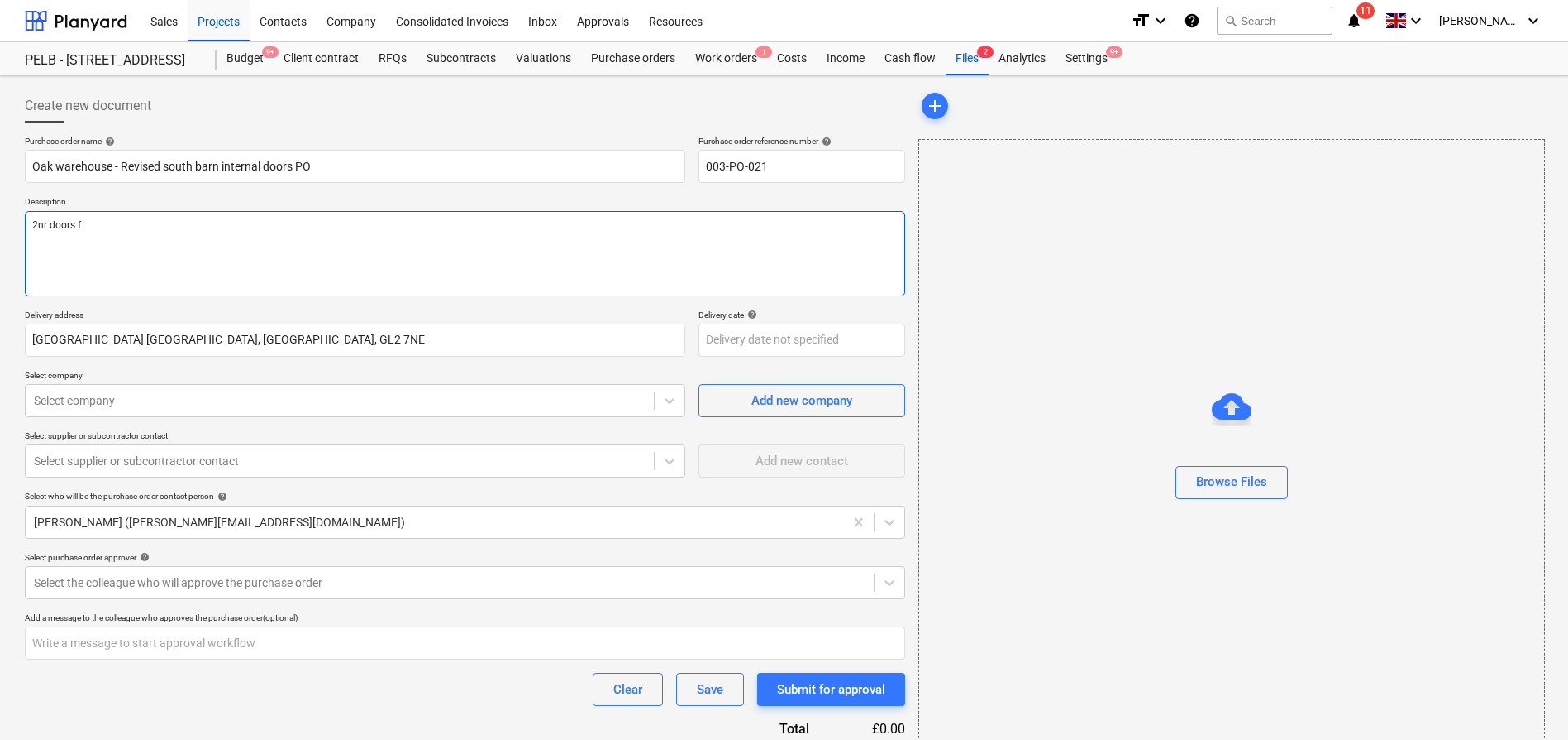
type textarea "2nr doors fo"
type textarea "x"
type textarea "2nr doors for"
type textarea "x"
type textarea "2nr doors for S"
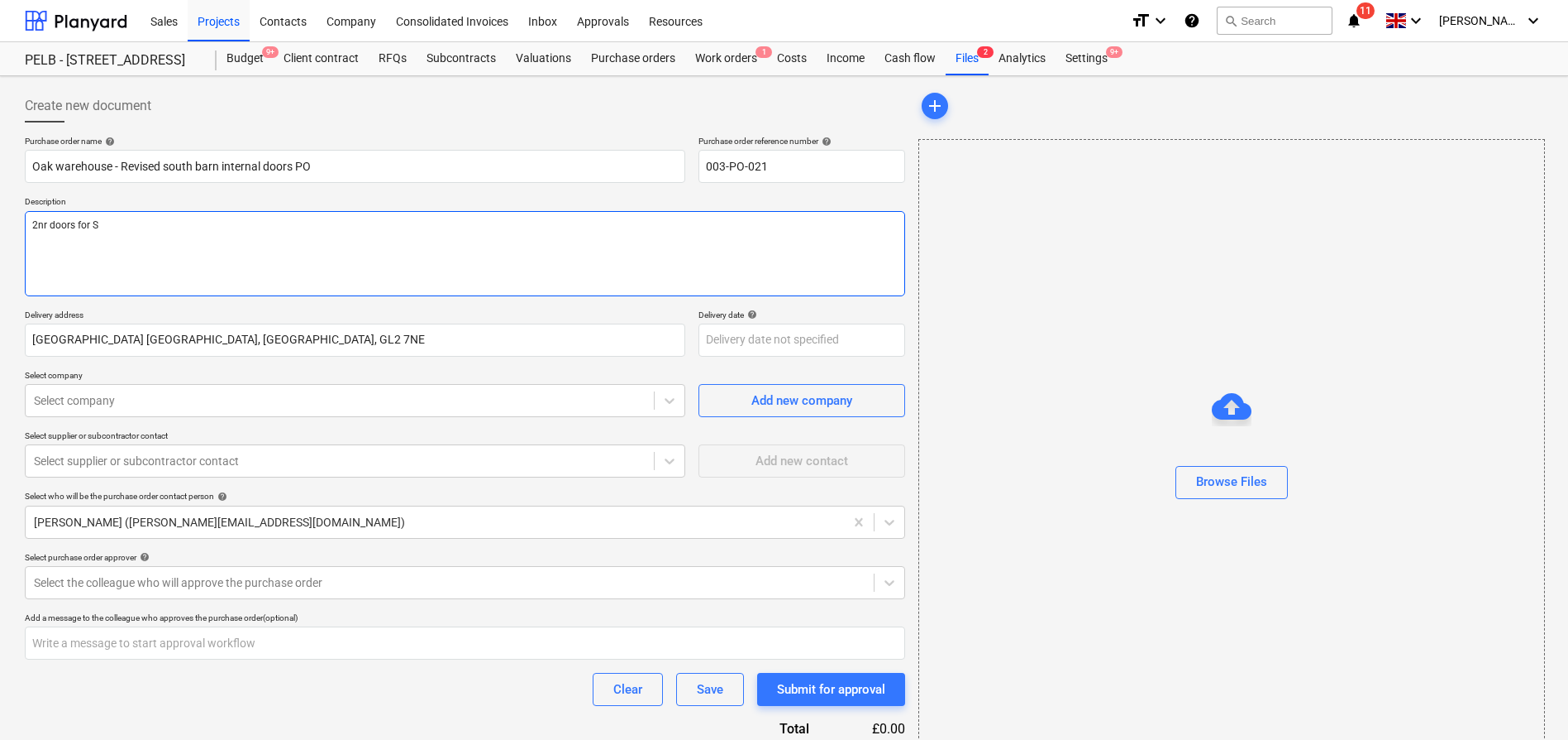
type textarea "x"
type textarea "2nr doors for So"
type textarea "x"
type textarea "2nr doors for Sou"
type textarea "x"
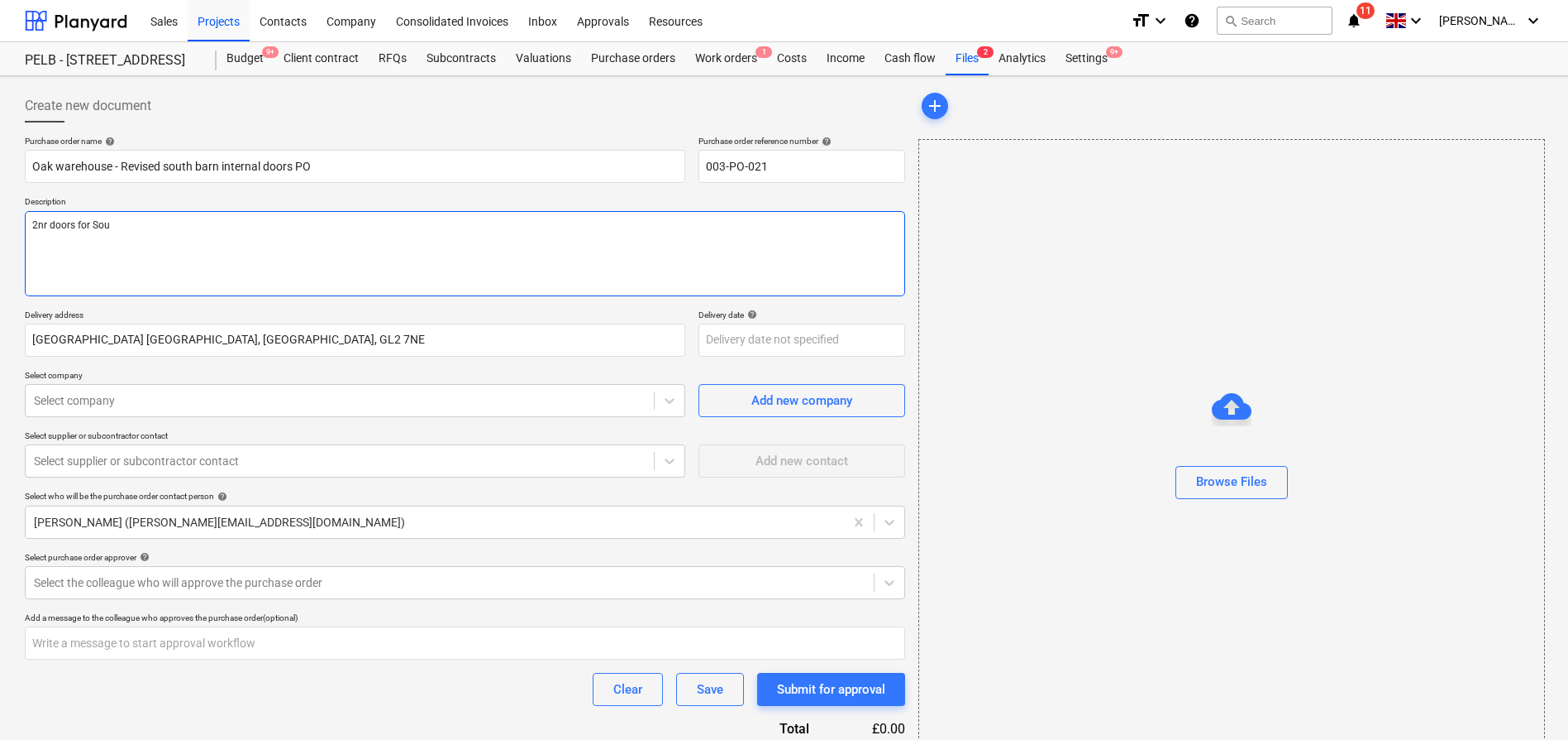
type textarea "2nr doors for Sout"
type textarea "x"
type textarea "2nr doors for South"
type textarea "x"
type textarea "2nr doors for South"
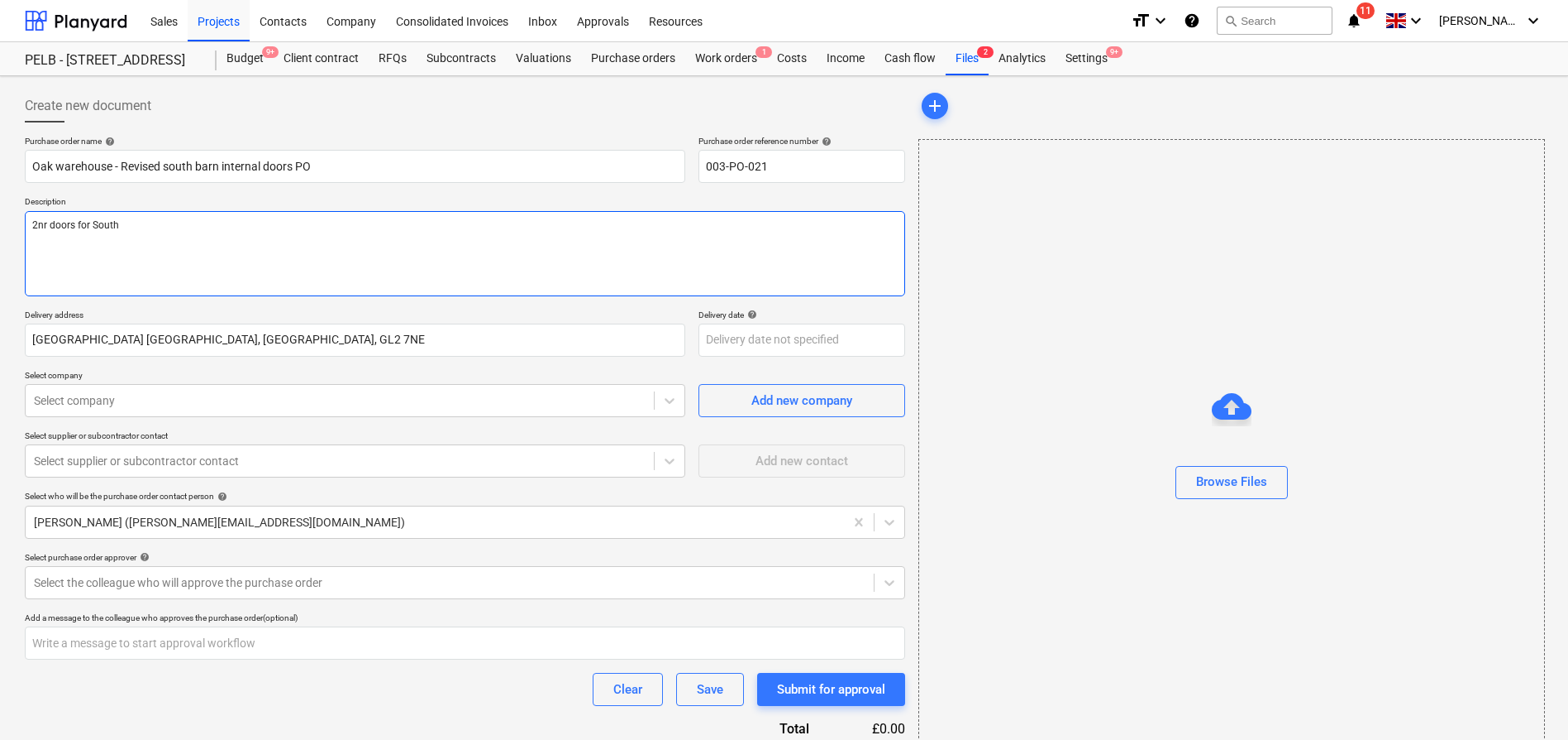
type textarea "x"
type textarea "2nr doors for South B"
type textarea "x"
type textarea "2nr doors for South Bar"
type textarea "x"
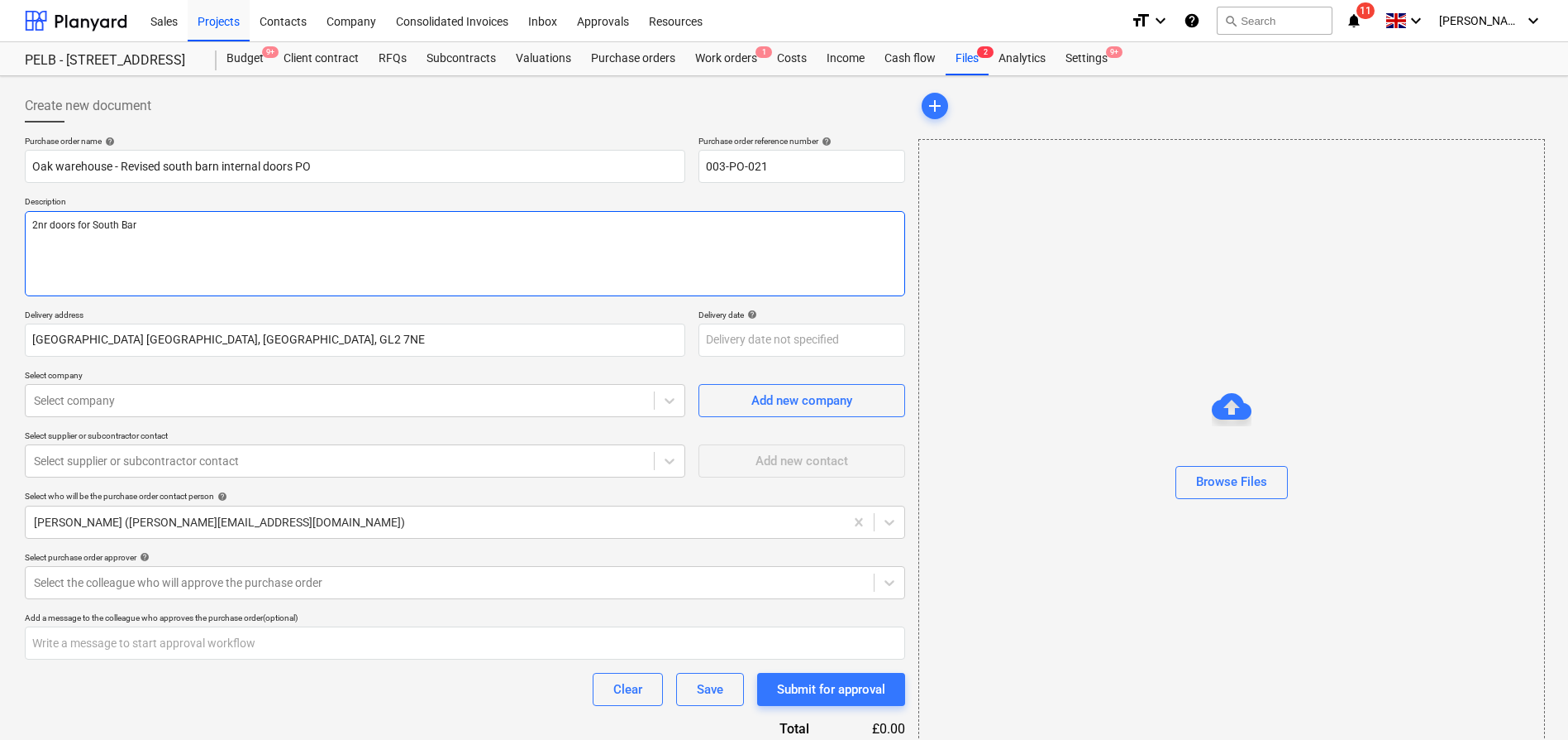
type textarea "2nr doors for [GEOGRAPHIC_DATA]"
type textarea "x"
type textarea "2nr doors for [GEOGRAPHIC_DATA]"
type textarea "x"
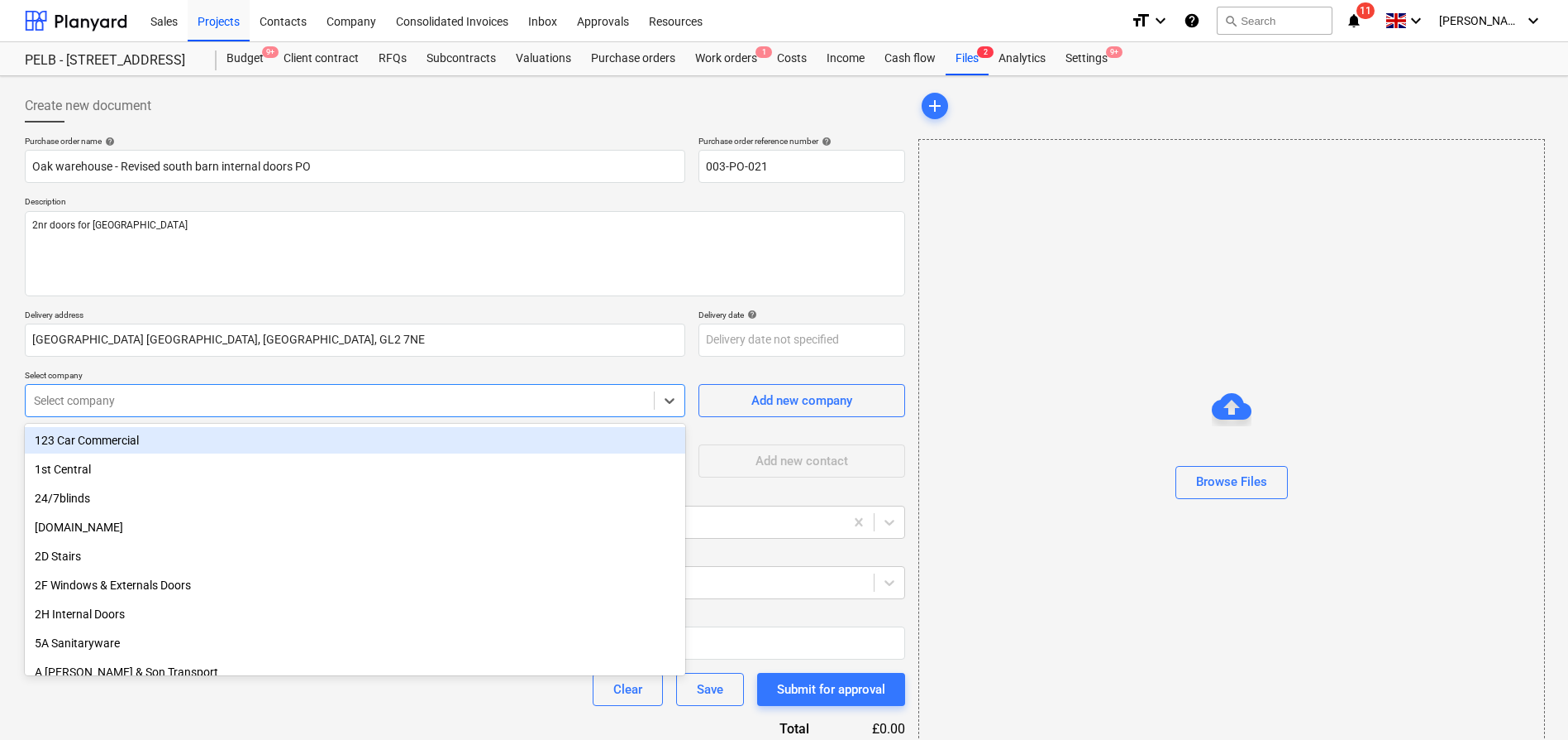
click at [530, 407] on div at bounding box center [339, 400] width 612 height 16
type input "oak"
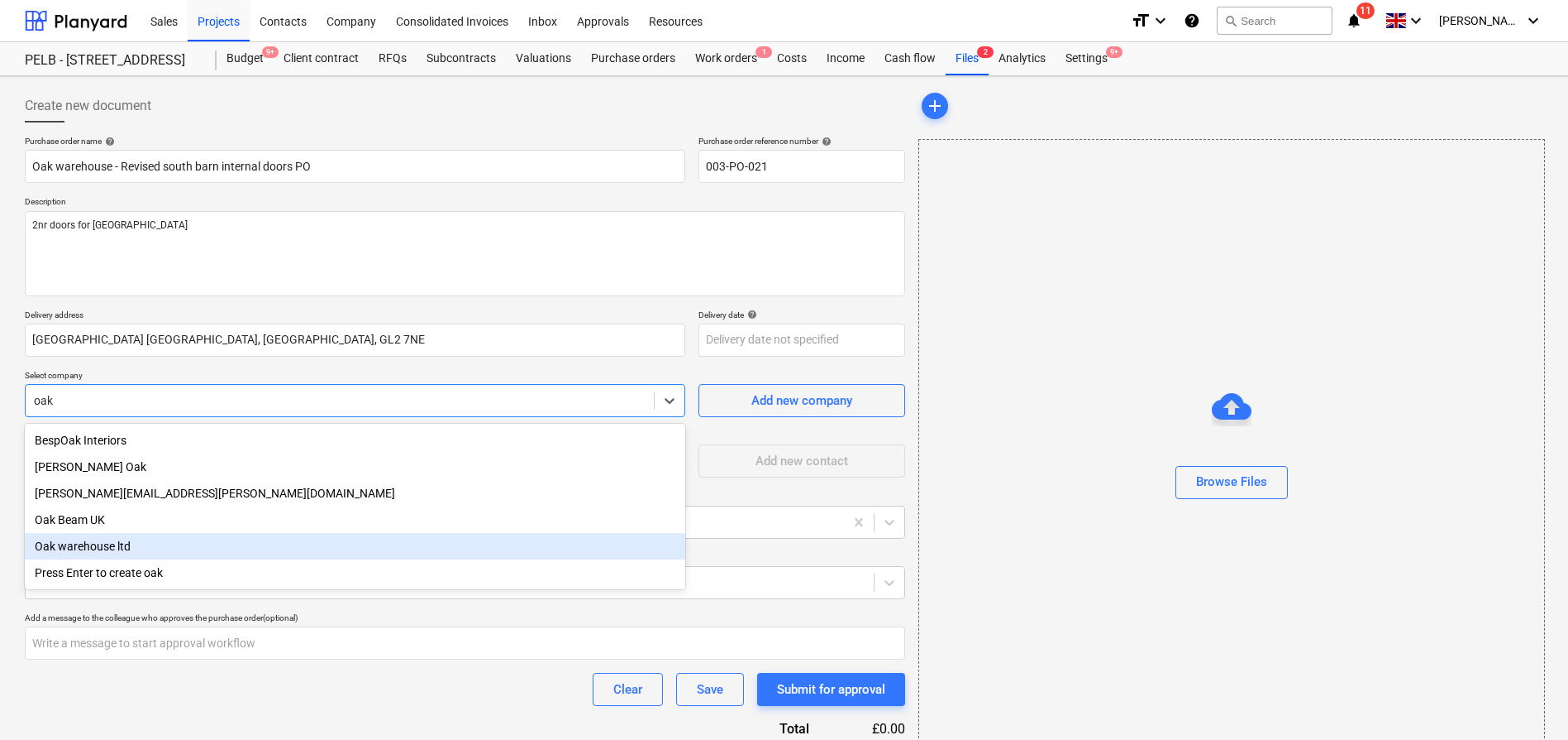
click at [340, 550] on div "Oak warehouse ltd" at bounding box center [354, 546] width 660 height 27
type textarea "x"
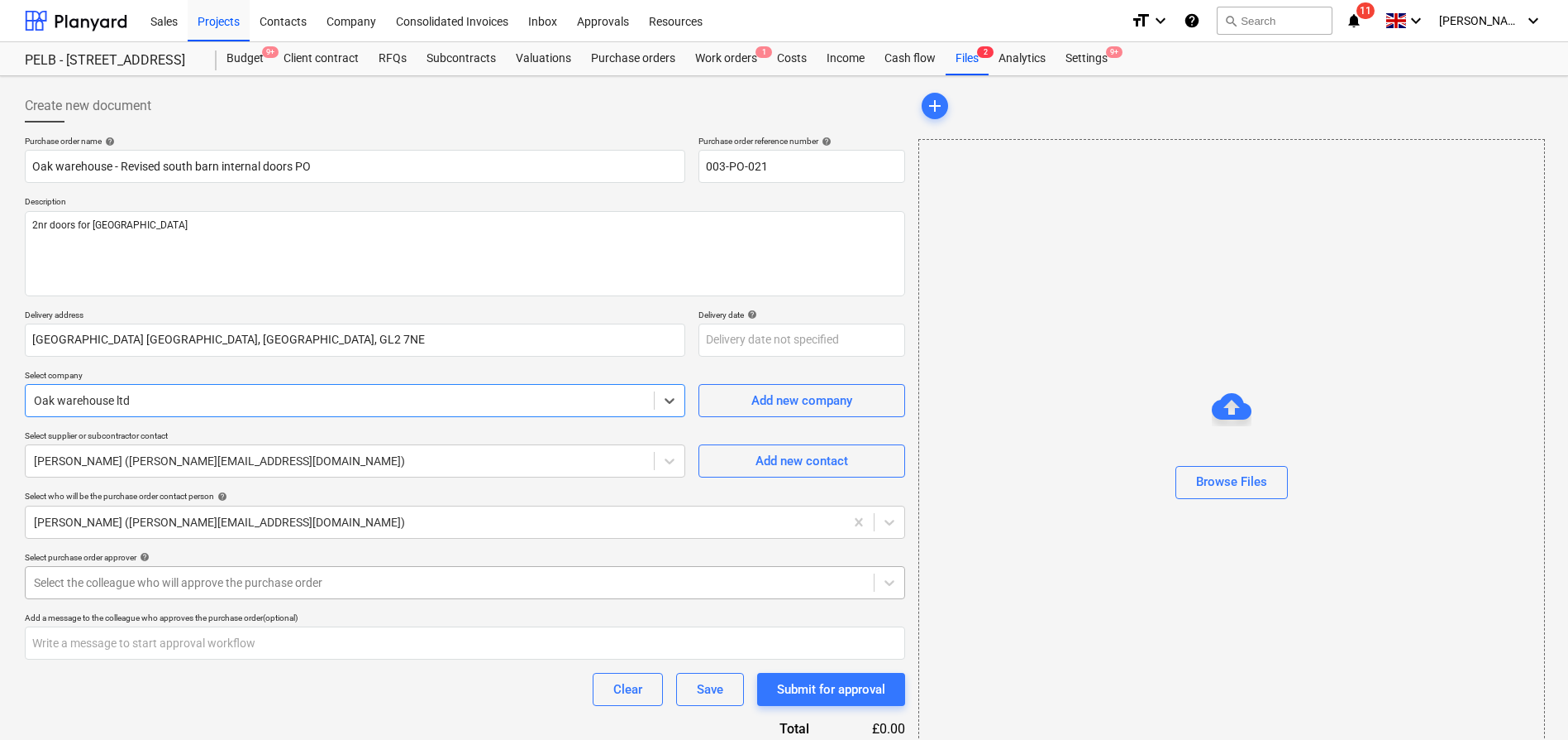
click at [311, 589] on div at bounding box center [449, 581] width 831 height 16
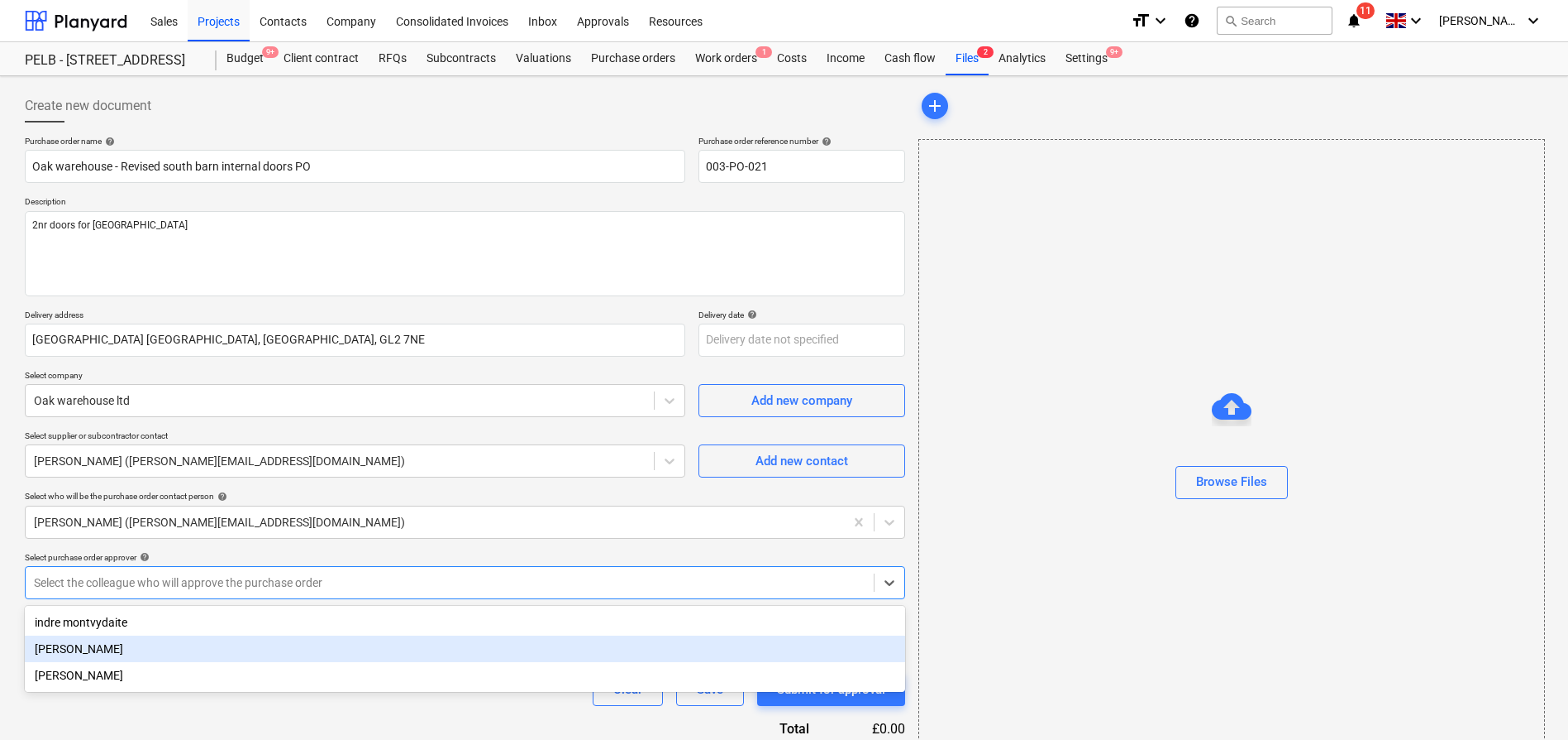
click at [297, 647] on div "[PERSON_NAME]" at bounding box center [464, 648] width 880 height 27
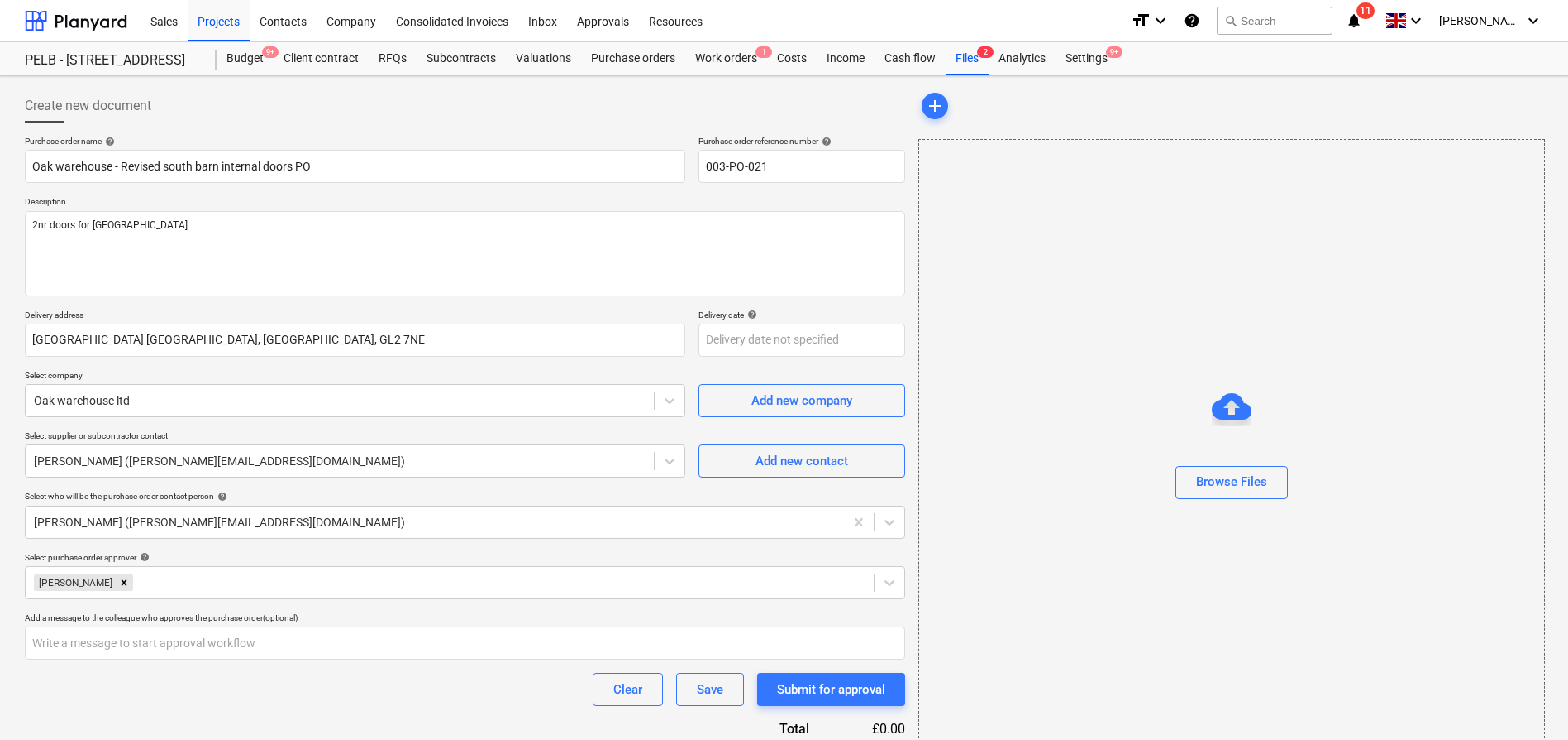
drag, startPoint x: 1221, startPoint y: 402, endPoint x: 1535, endPoint y: 292, distance: 332.7
click at [1241, 392] on div at bounding box center [1232, 394] width 40 height 40
click at [1248, 654] on div "Browse Files" at bounding box center [1232, 448] width 627 height 620
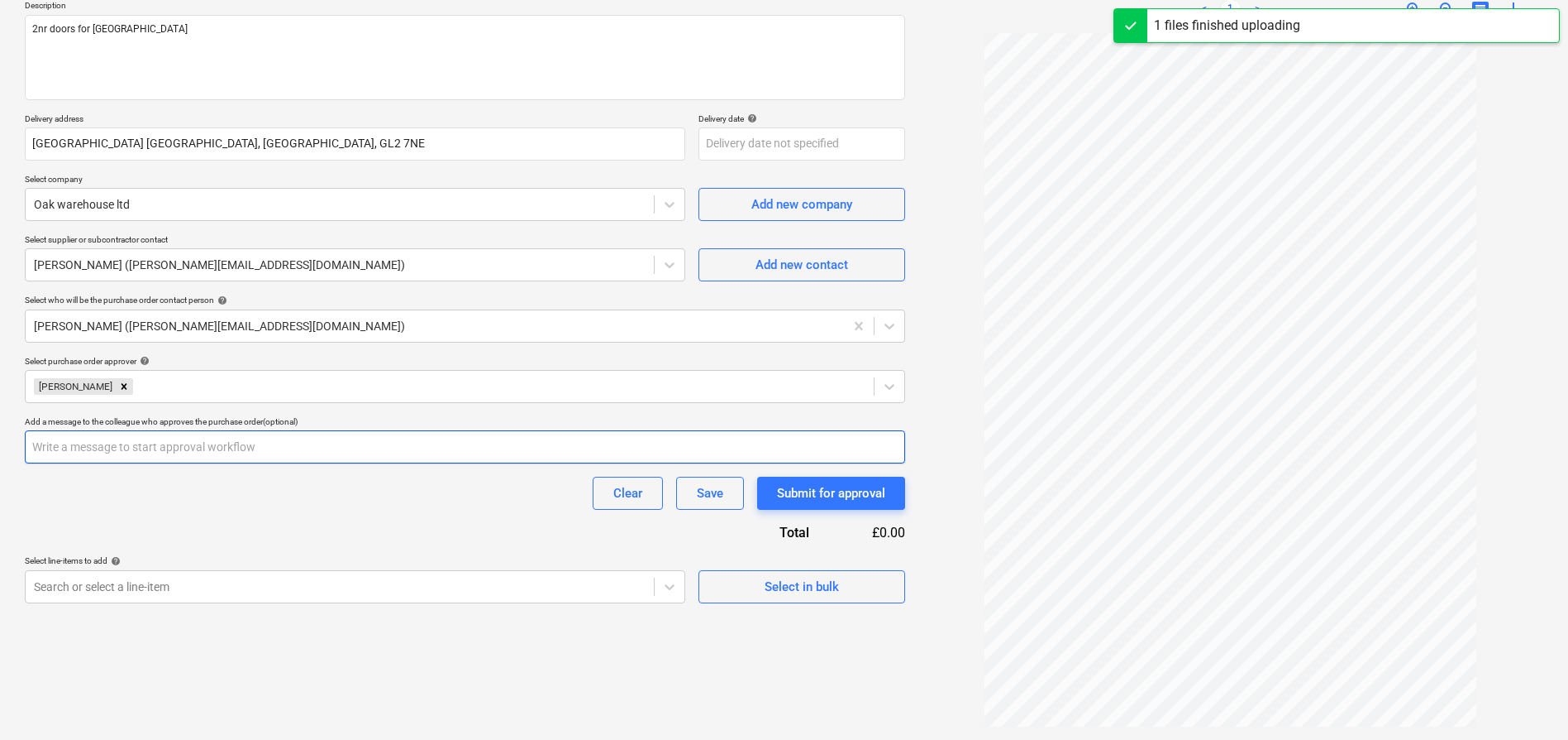
type textarea "x"
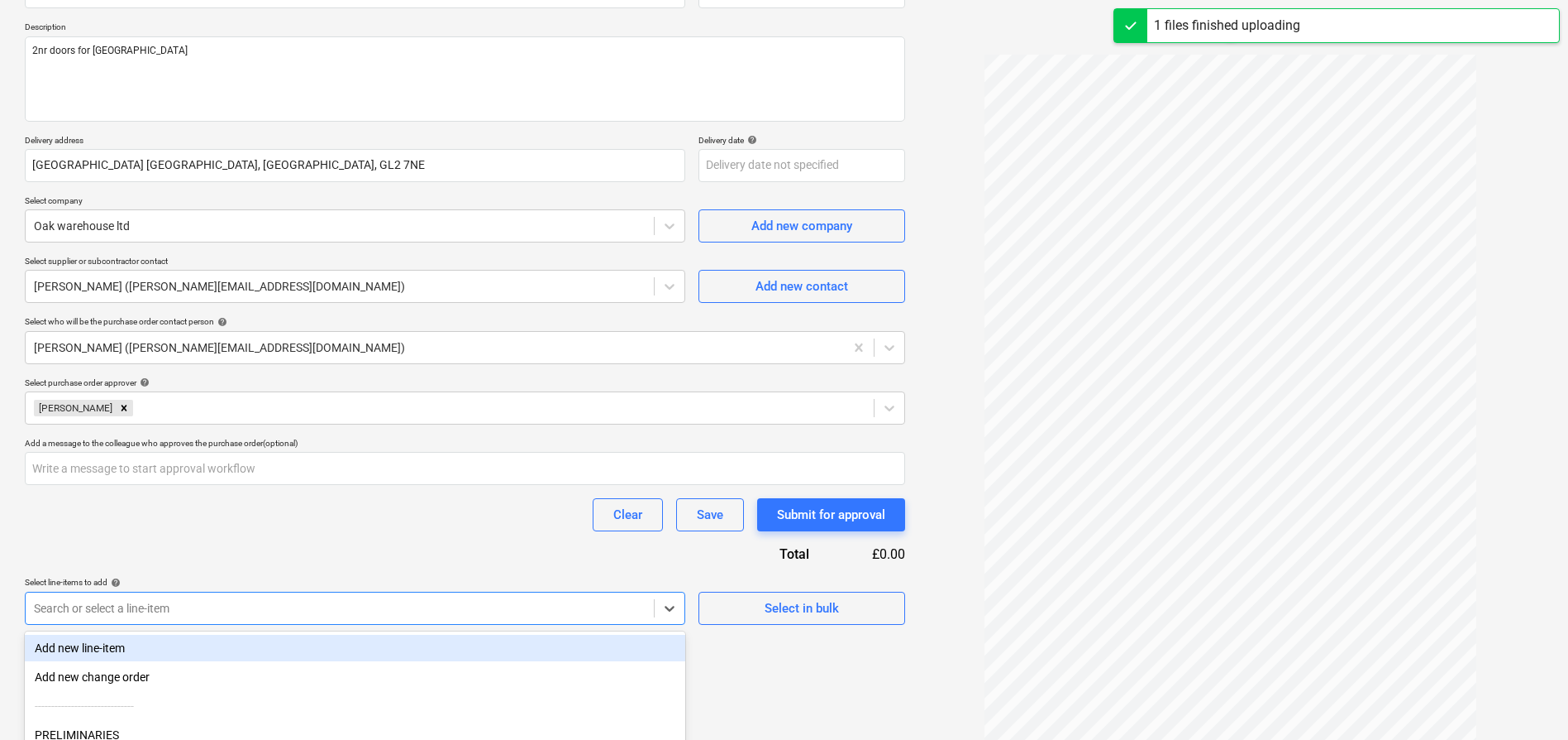
scroll to position [317, 0]
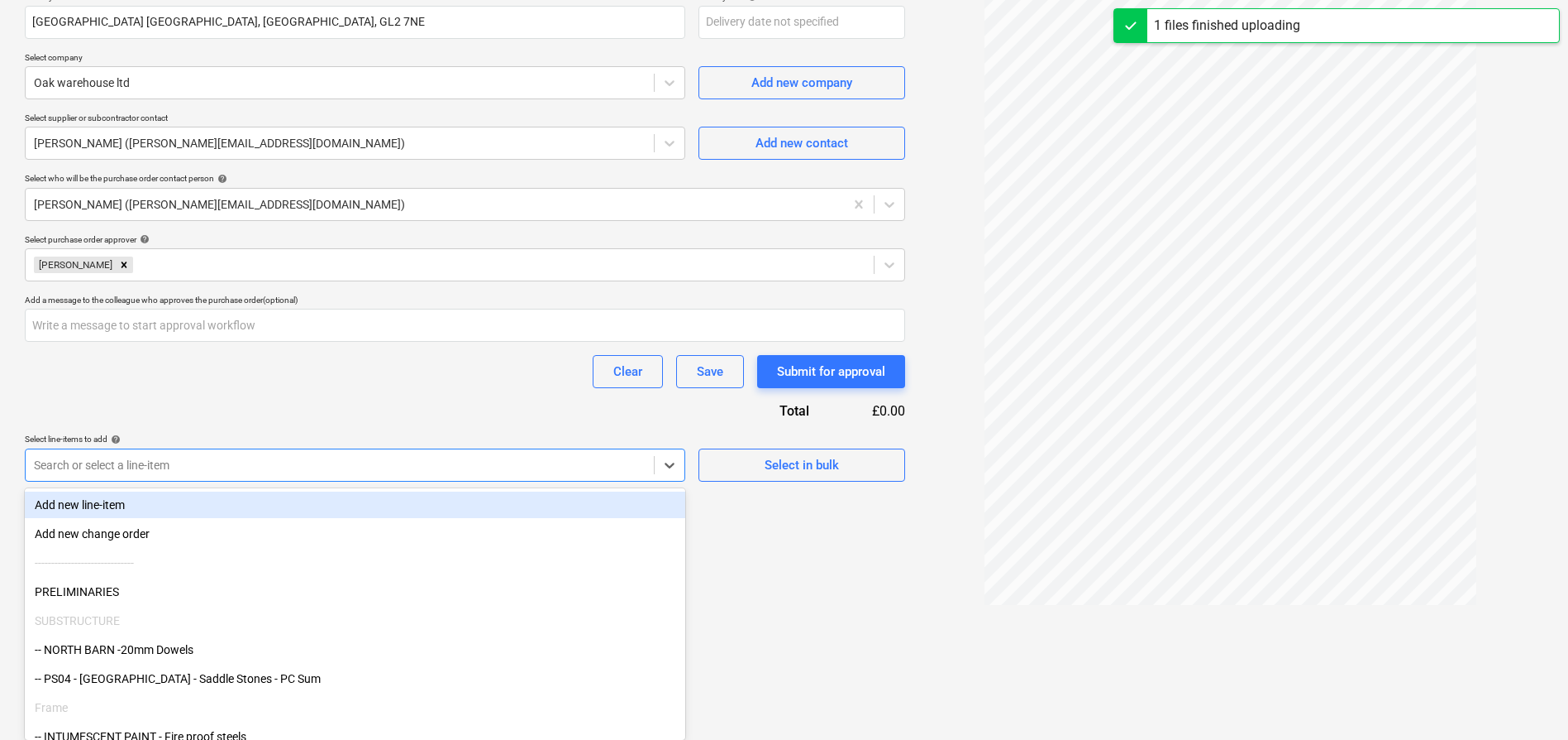
click at [297, 422] on body "Sales Projects Contacts Company Consolidated Invoices Inbox Approvals Resources…" at bounding box center [784, 53] width 1568 height 740
type input "int"
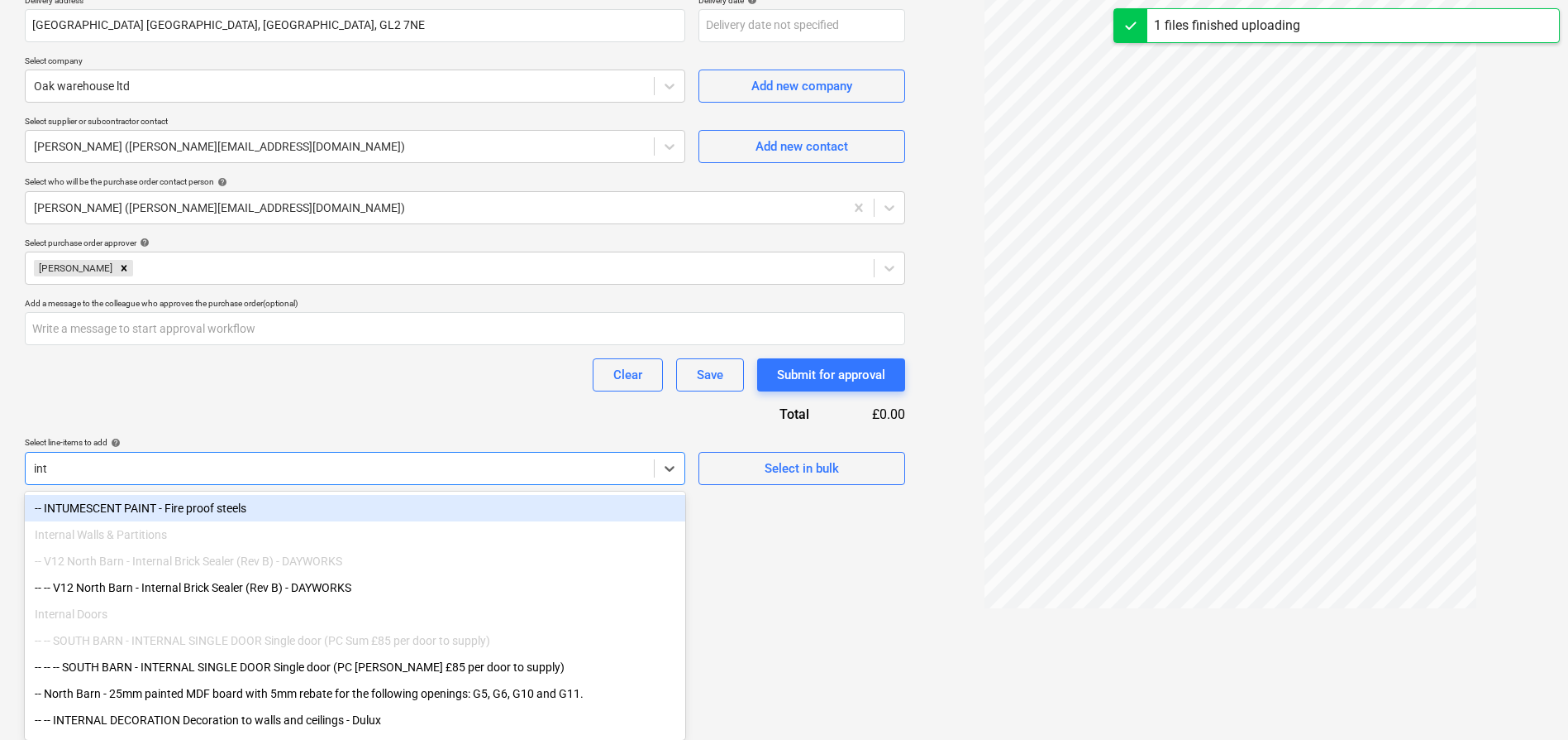
scroll to position [315, 0]
type textarea "x"
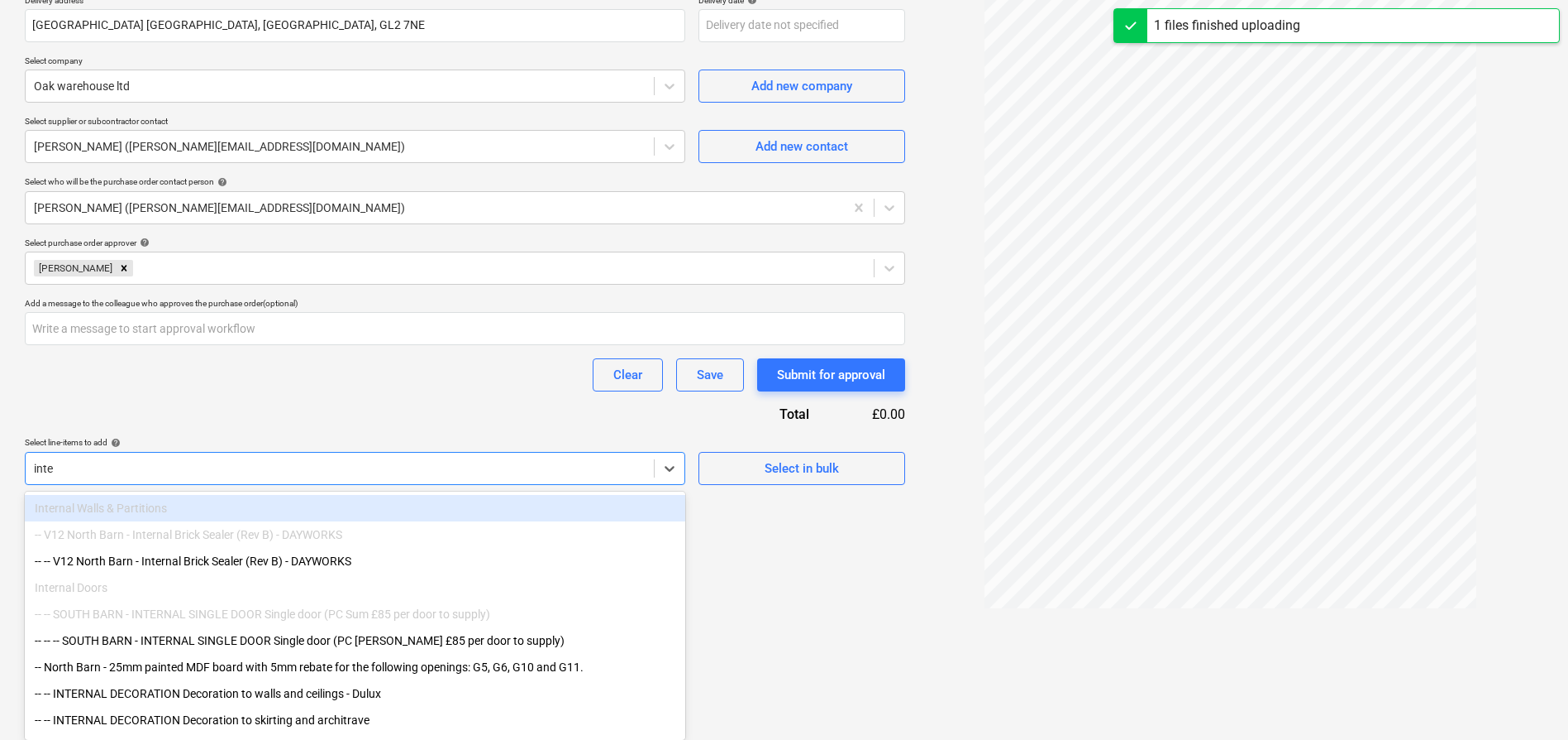
type input "inter"
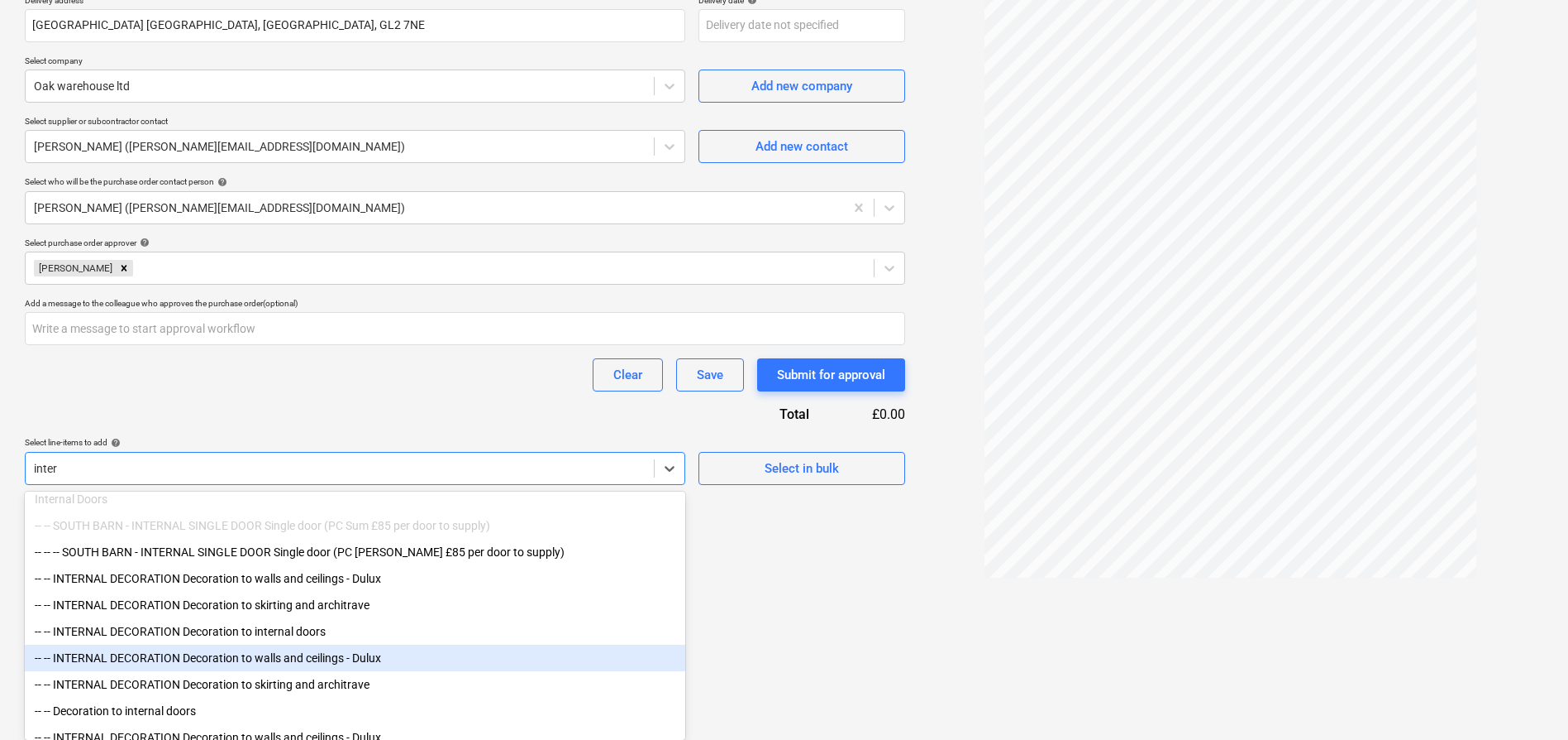
scroll to position [46, 0]
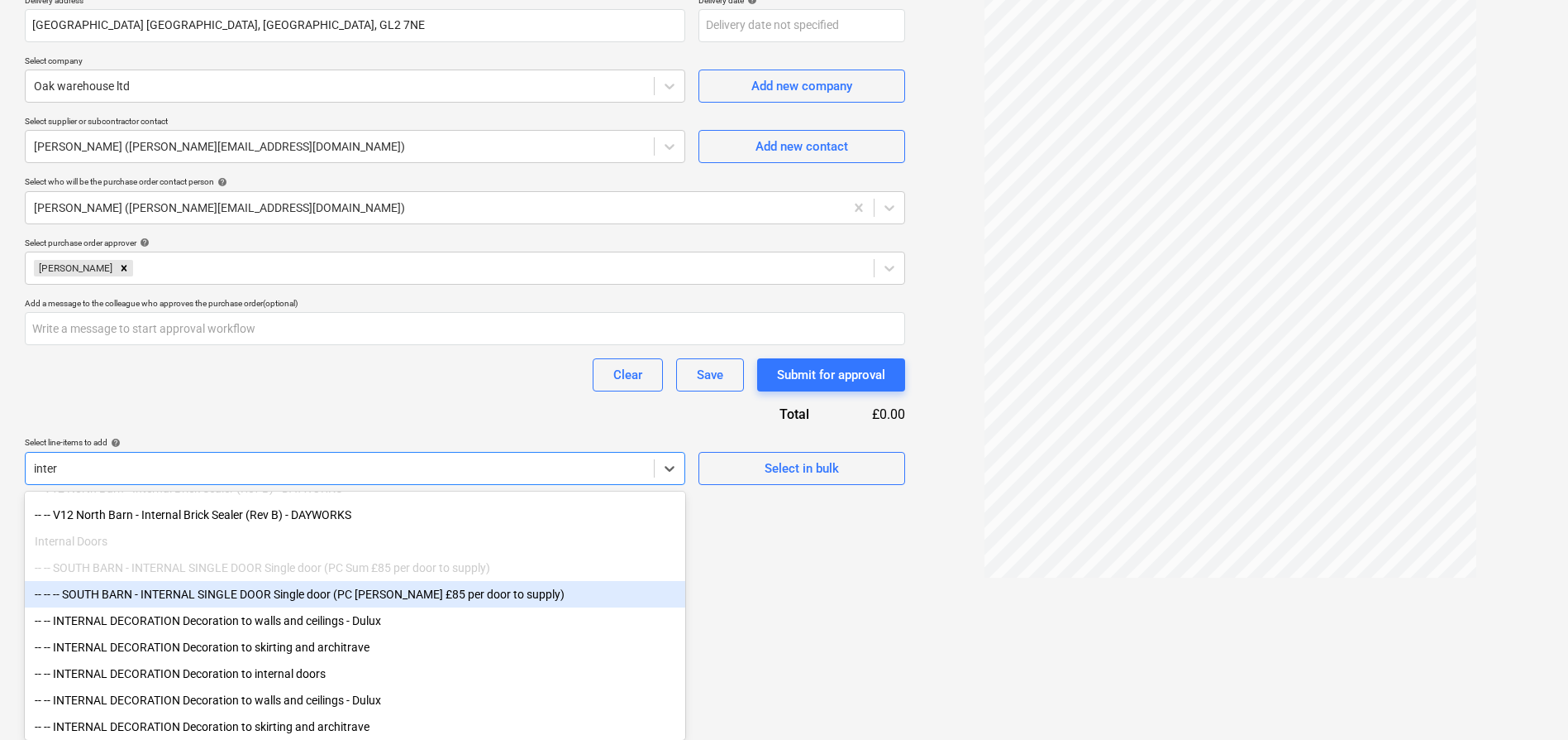
click at [503, 596] on div "-- -- -- SOUTH BARN - INTERNAL SINGLE DOOR Single door (PC [PERSON_NAME] £85 pe…" at bounding box center [354, 594] width 660 height 27
type textarea "x"
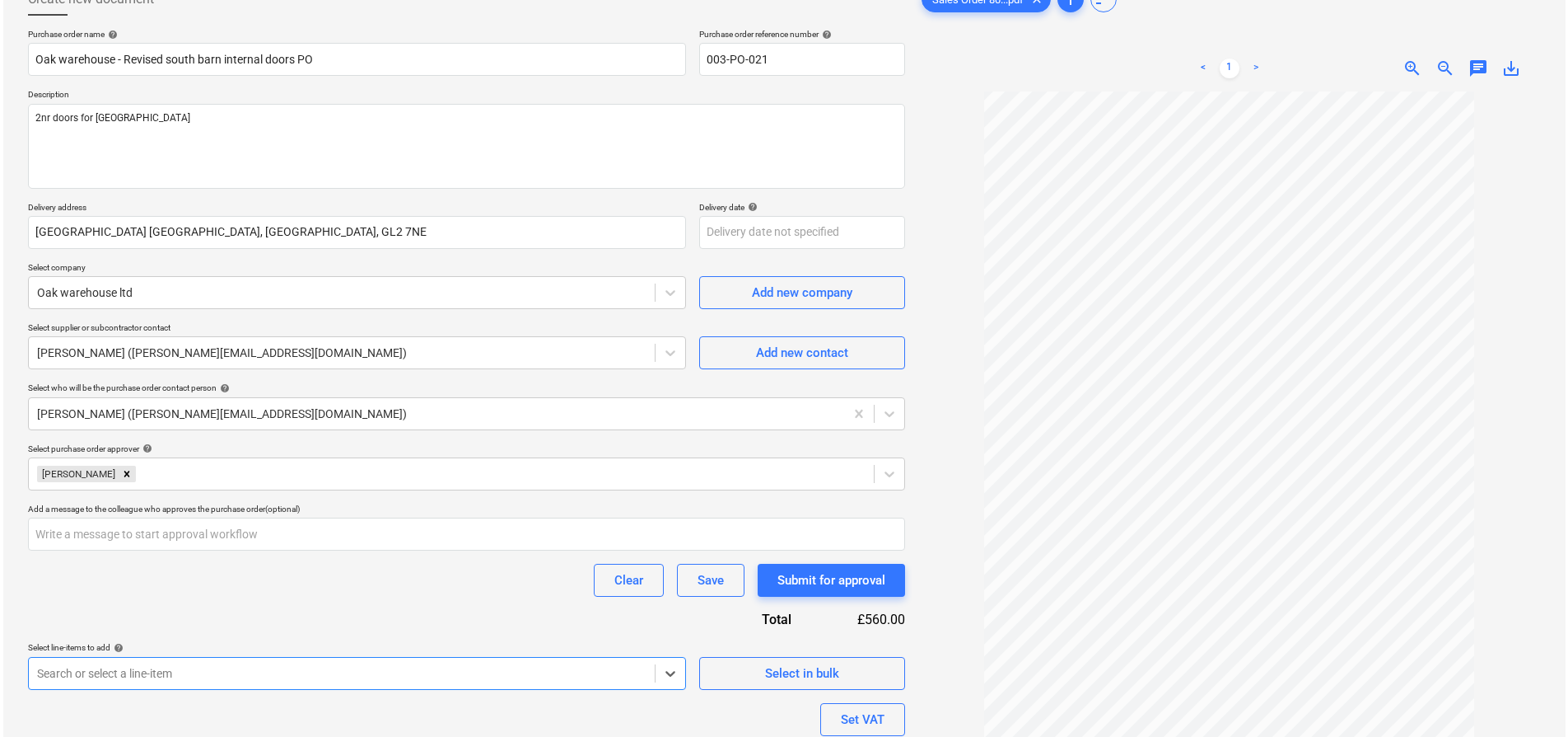
scroll to position [228, 0]
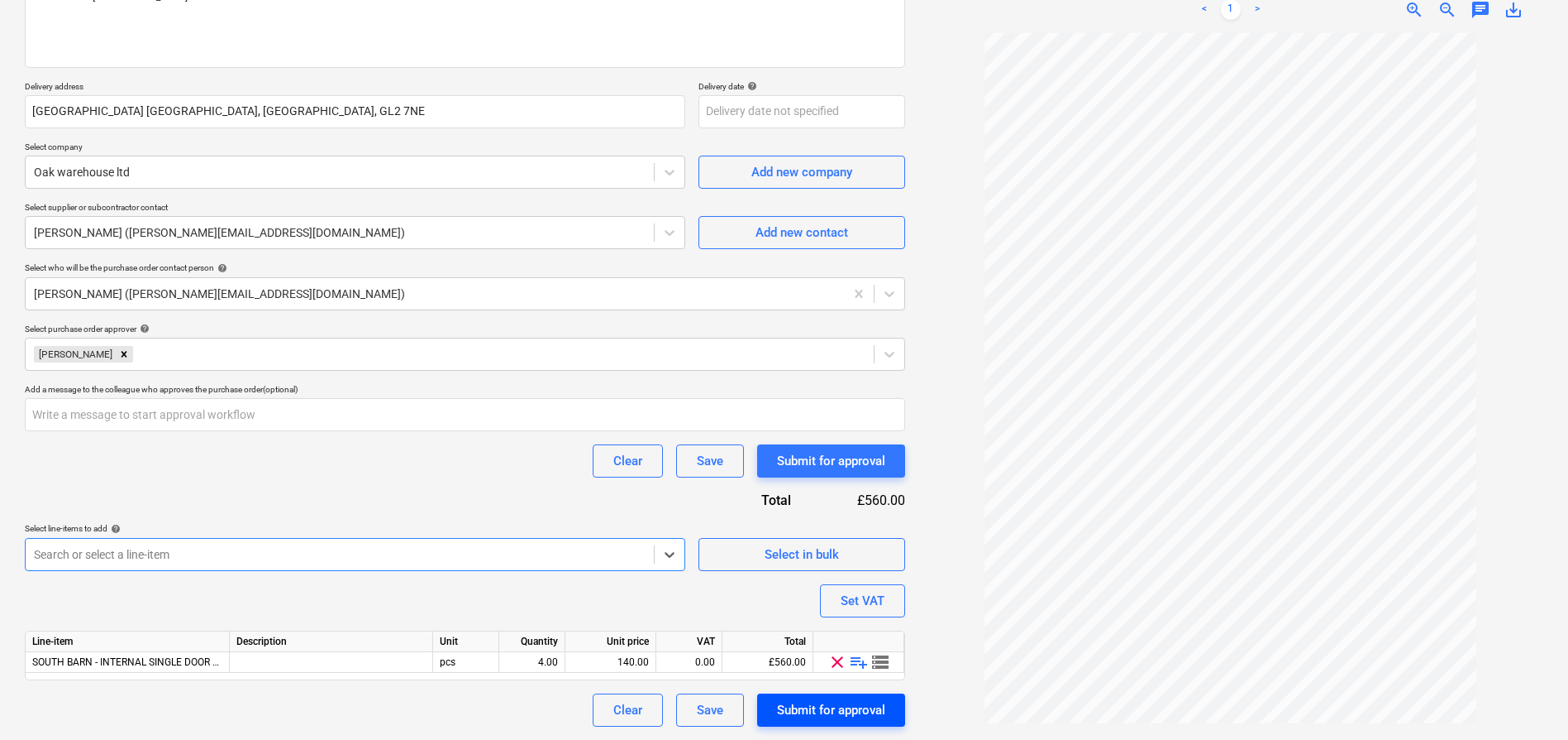
click at [815, 713] on div "Submit for approval" at bounding box center [830, 709] width 108 height 21
type textarea "x"
